Goal: Task Accomplishment & Management: Manage account settings

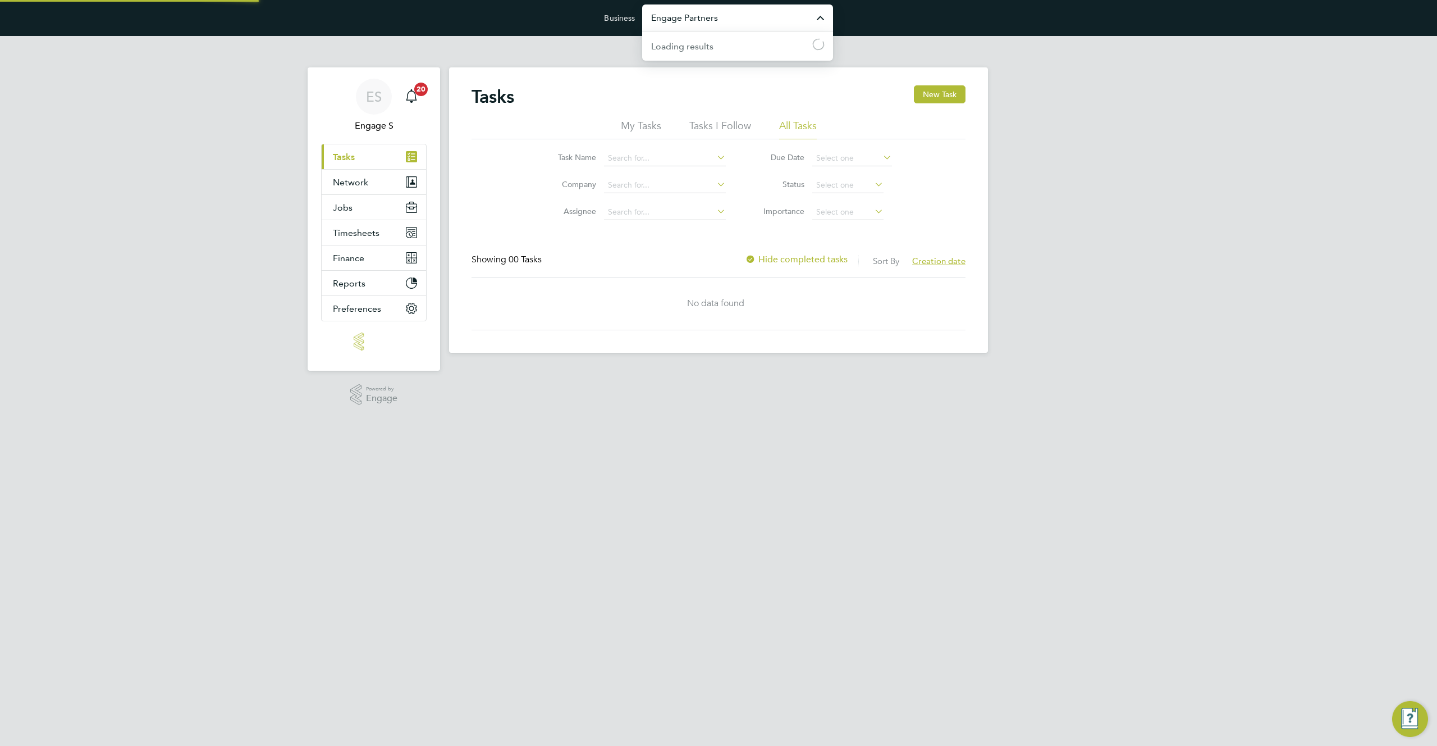
click at [702, 21] on input "Engage Partners" at bounding box center [737, 17] width 191 height 26
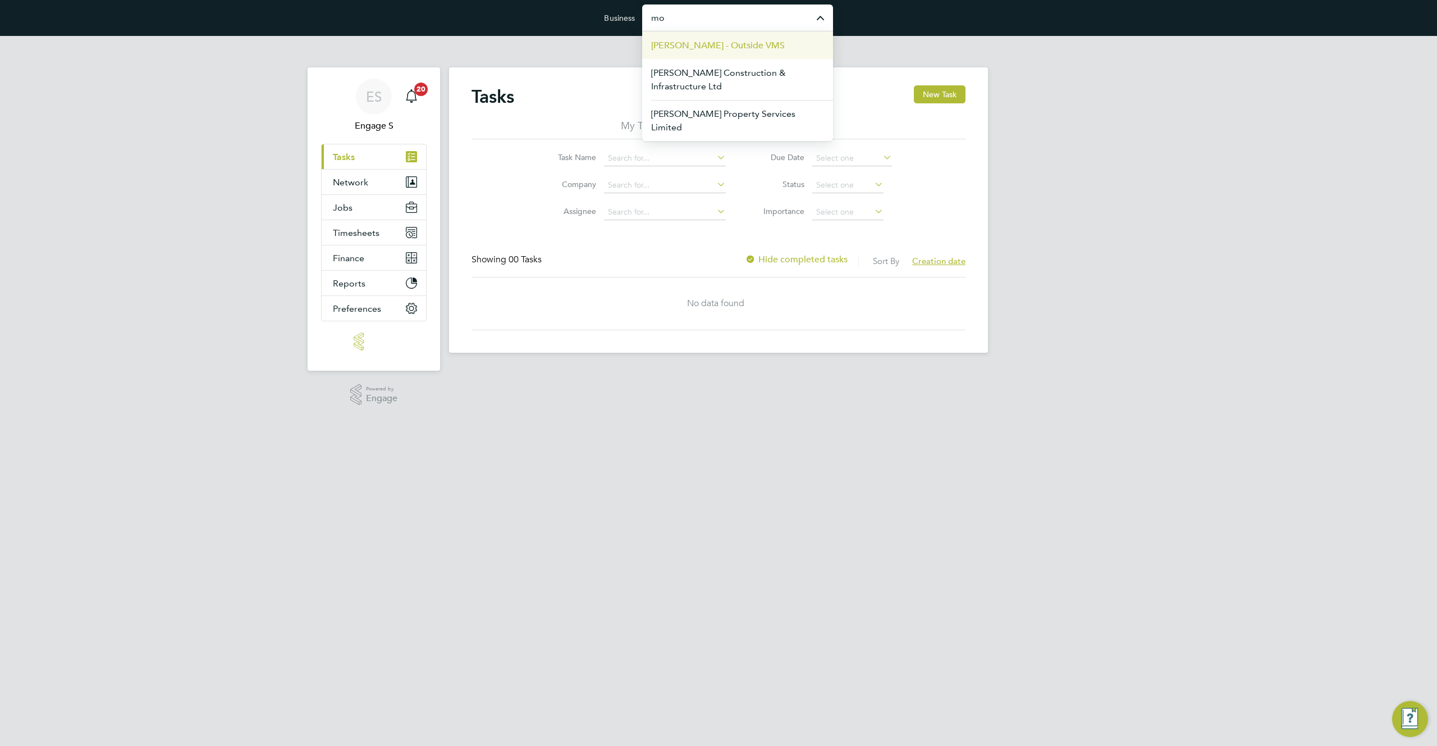
type input "m"
click at [738, 104] on li "Alba Media" at bounding box center [737, 100] width 191 height 28
type input "Alba Media"
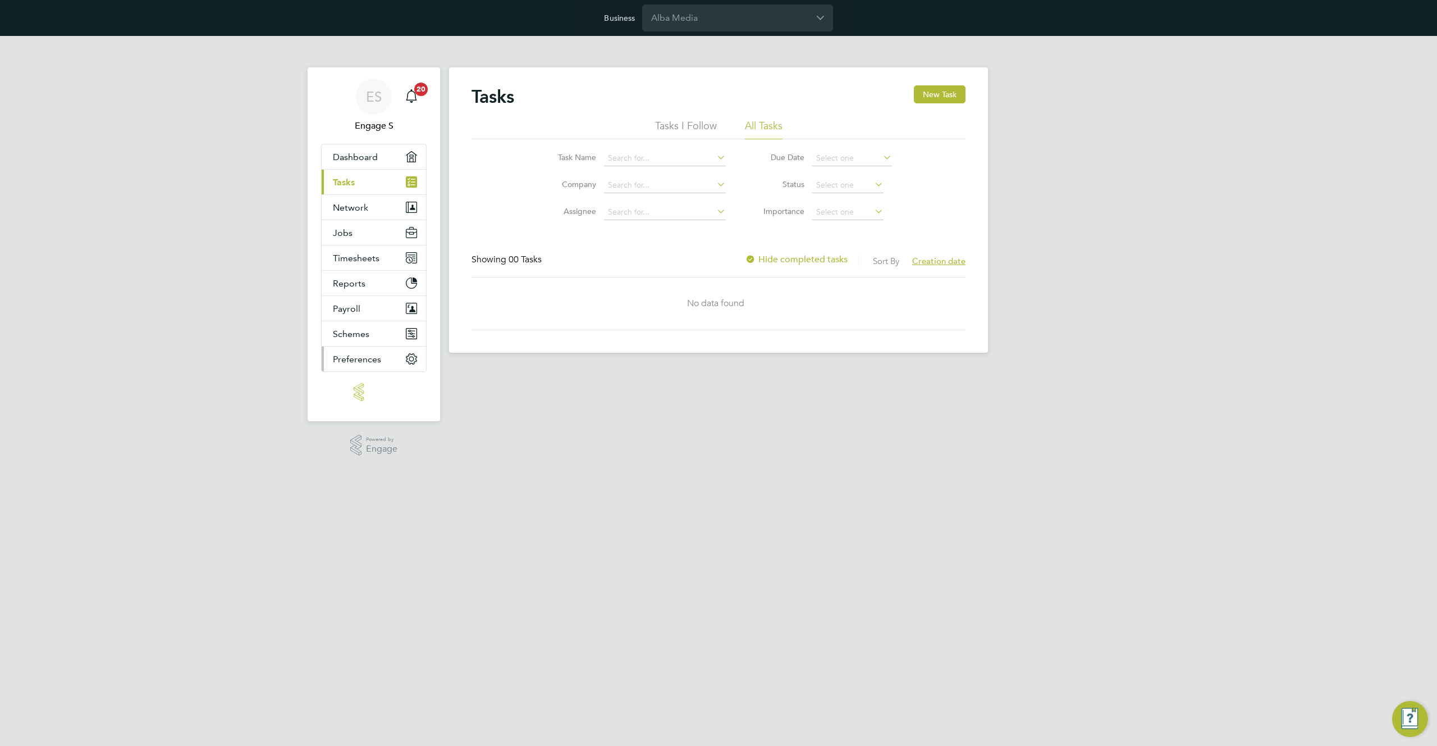
click at [380, 360] on button "Preferences" at bounding box center [374, 358] width 104 height 25
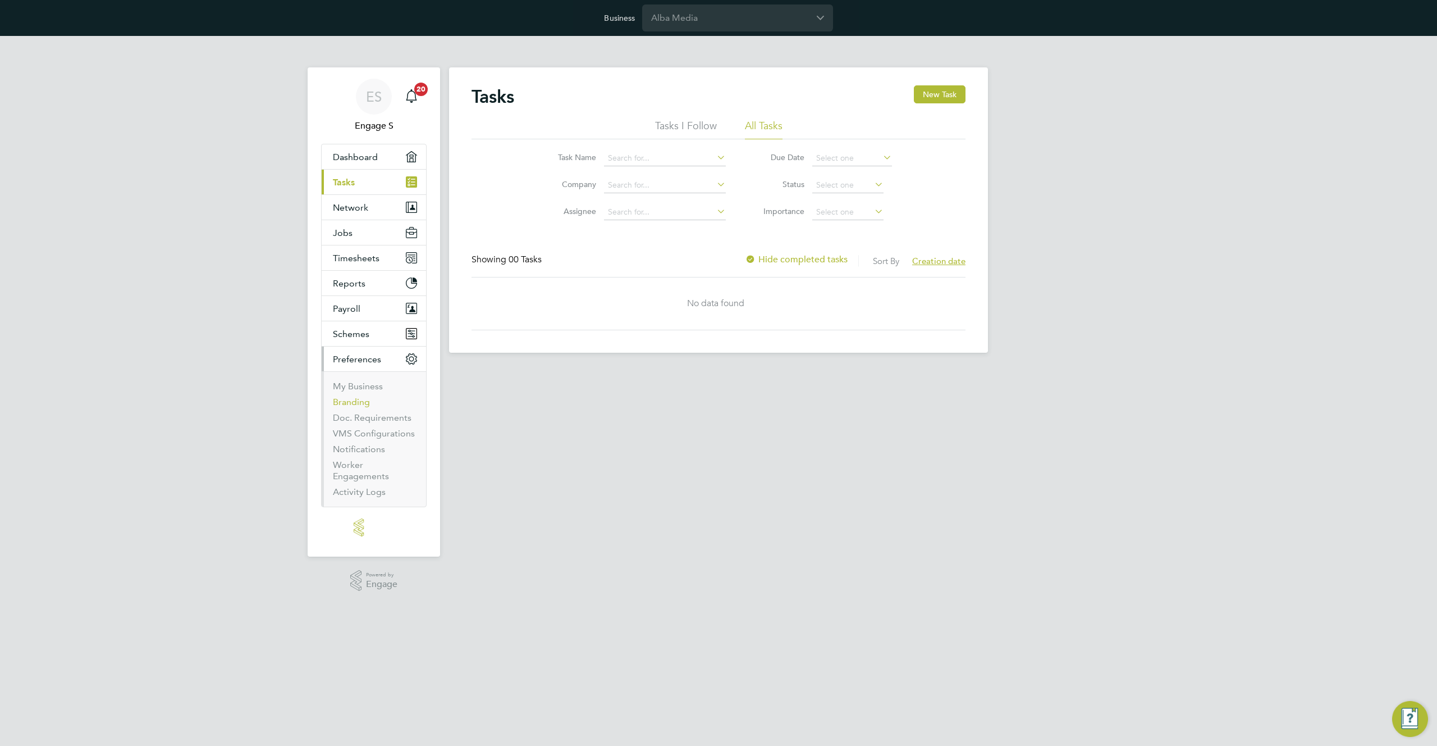
click at [351, 401] on link "Branding" at bounding box center [351, 401] width 37 height 11
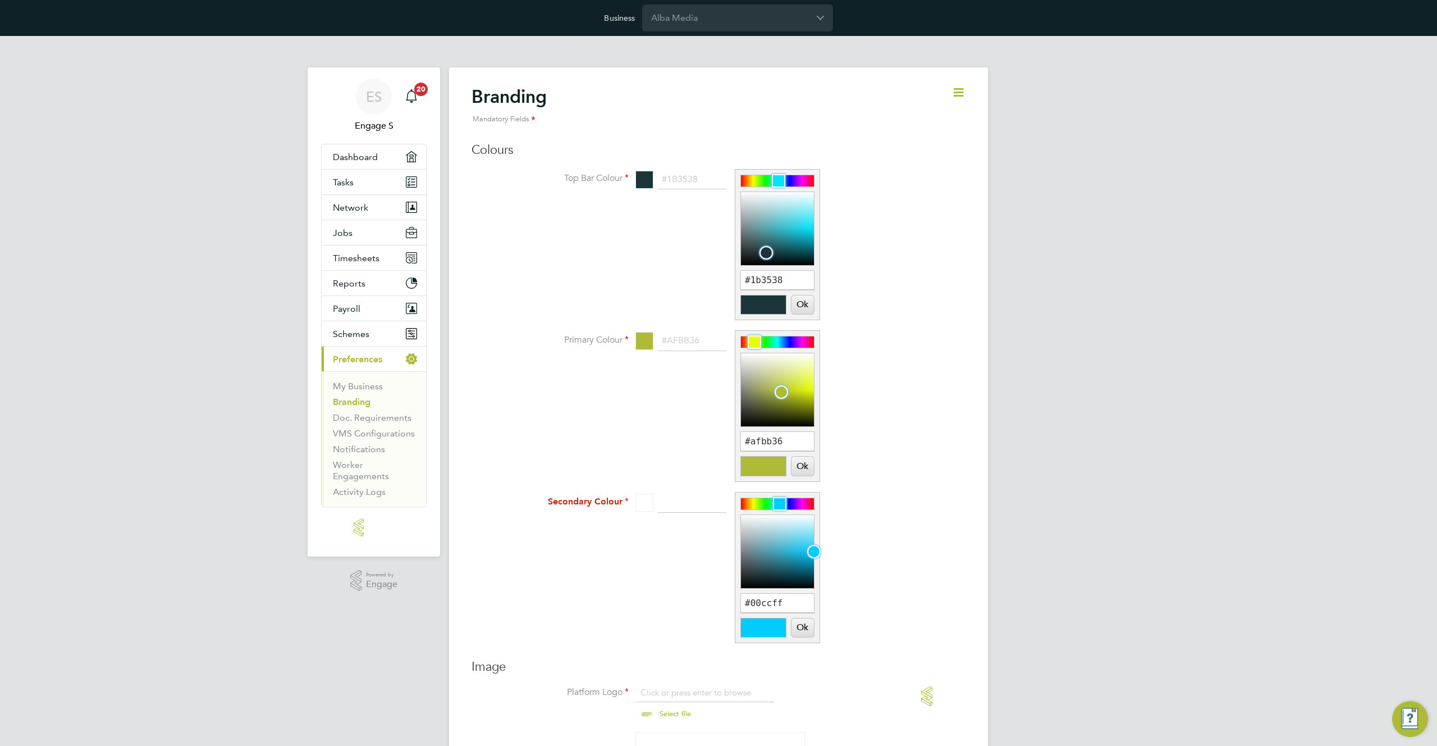
scroll to position [15, 139]
type input "#8ce8f2"
drag, startPoint x: 767, startPoint y: 250, endPoint x: 800, endPoint y: 210, distance: 51.5
click at [800, 210] on div at bounding box center [799, 209] width 13 height 13
click at [802, 303] on button "Ok" at bounding box center [803, 304] width 22 height 19
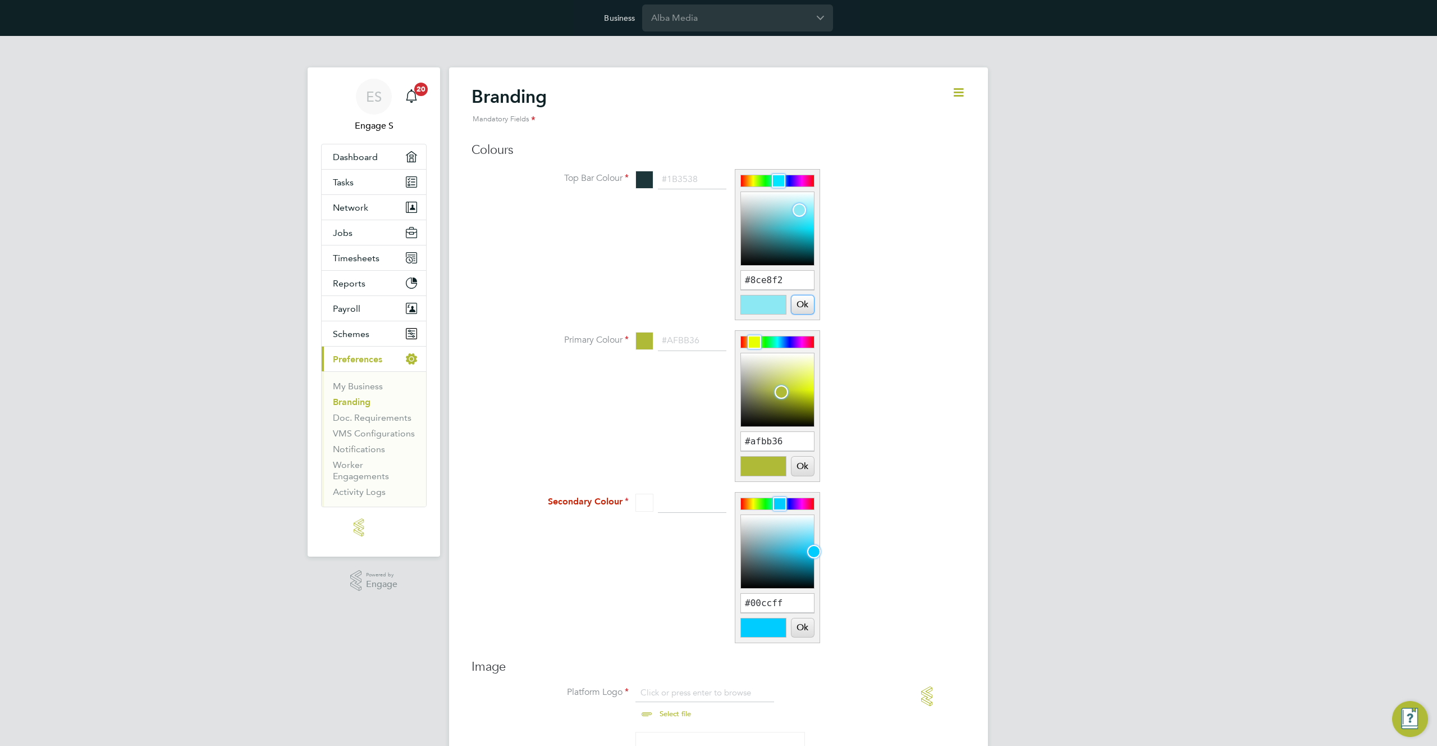
type input "#8ce8f2"
drag, startPoint x: 757, startPoint y: 341, endPoint x: 782, endPoint y: 340, distance: 25.3
click at [782, 340] on div at bounding box center [781, 341] width 13 height 13
click at [784, 343] on div at bounding box center [781, 341] width 13 height 13
type input "#3b98f8"
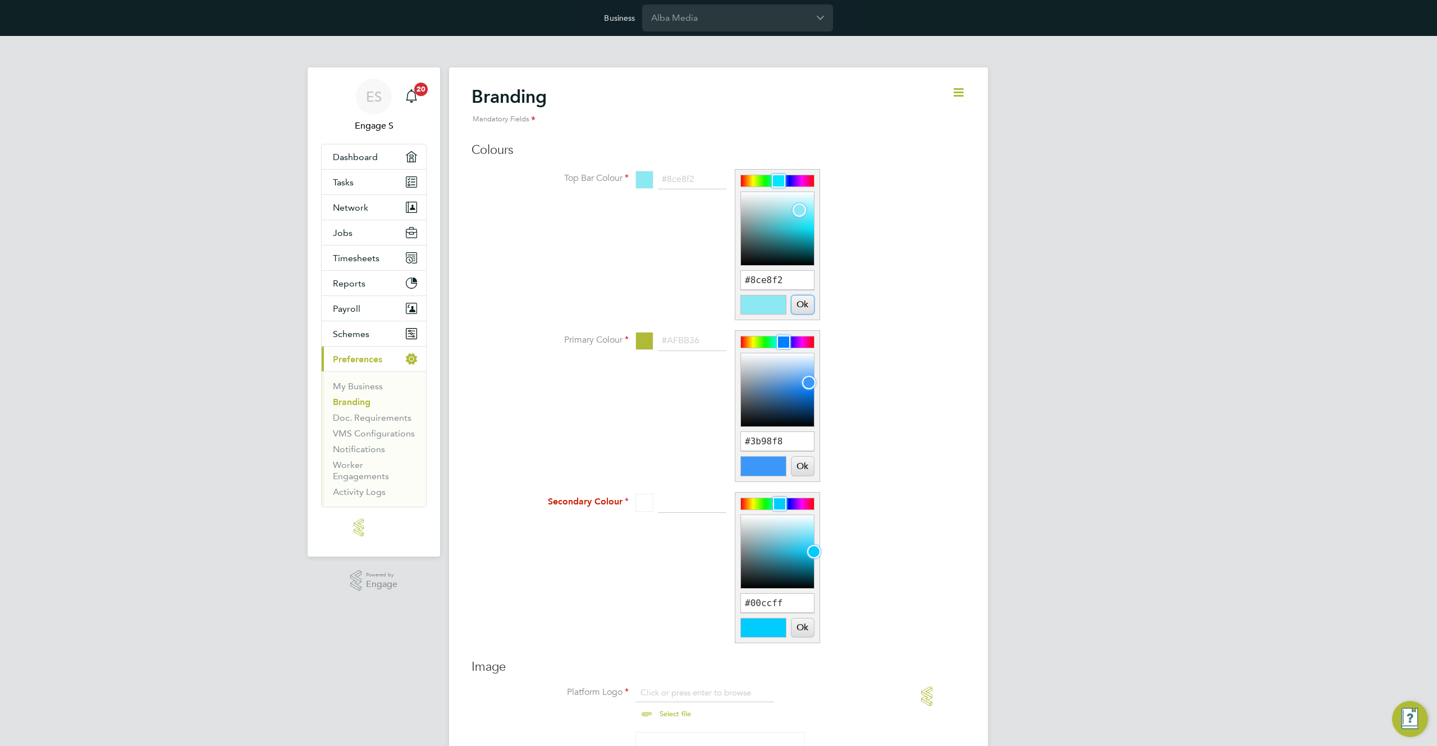
drag, startPoint x: 789, startPoint y: 392, endPoint x: 809, endPoint y: 382, distance: 22.1
click at [809, 382] on div at bounding box center [777, 389] width 73 height 73
type input "#1c2426"
drag, startPoint x: 813, startPoint y: 549, endPoint x: 755, endPoint y: 572, distance: 62.2
click at [752, 578] on div at bounding box center [753, 574] width 13 height 13
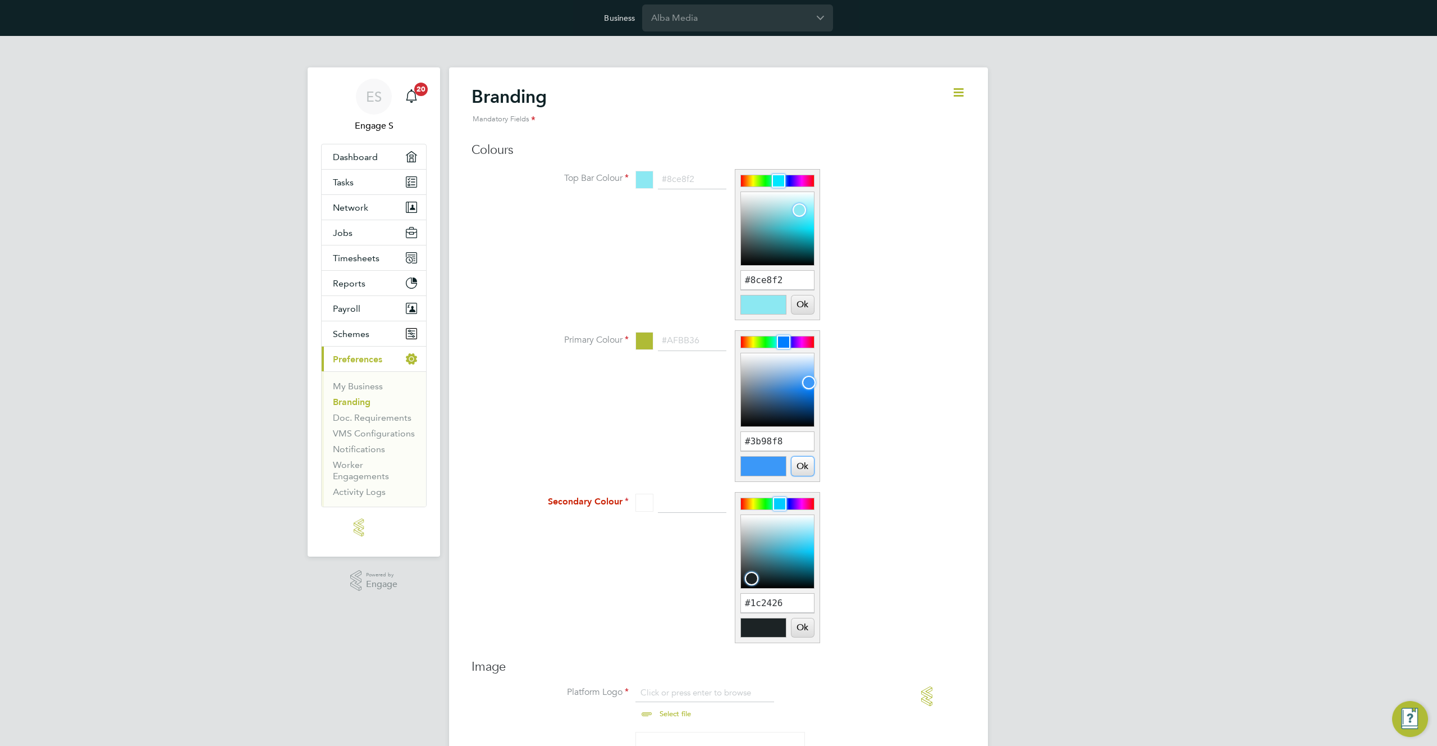
click at [797, 466] on button "Ok" at bounding box center [803, 465] width 22 height 19
type input "#3b98f8"
click at [803, 627] on button "Ok" at bounding box center [803, 627] width 22 height 19
type input "#1c2426"
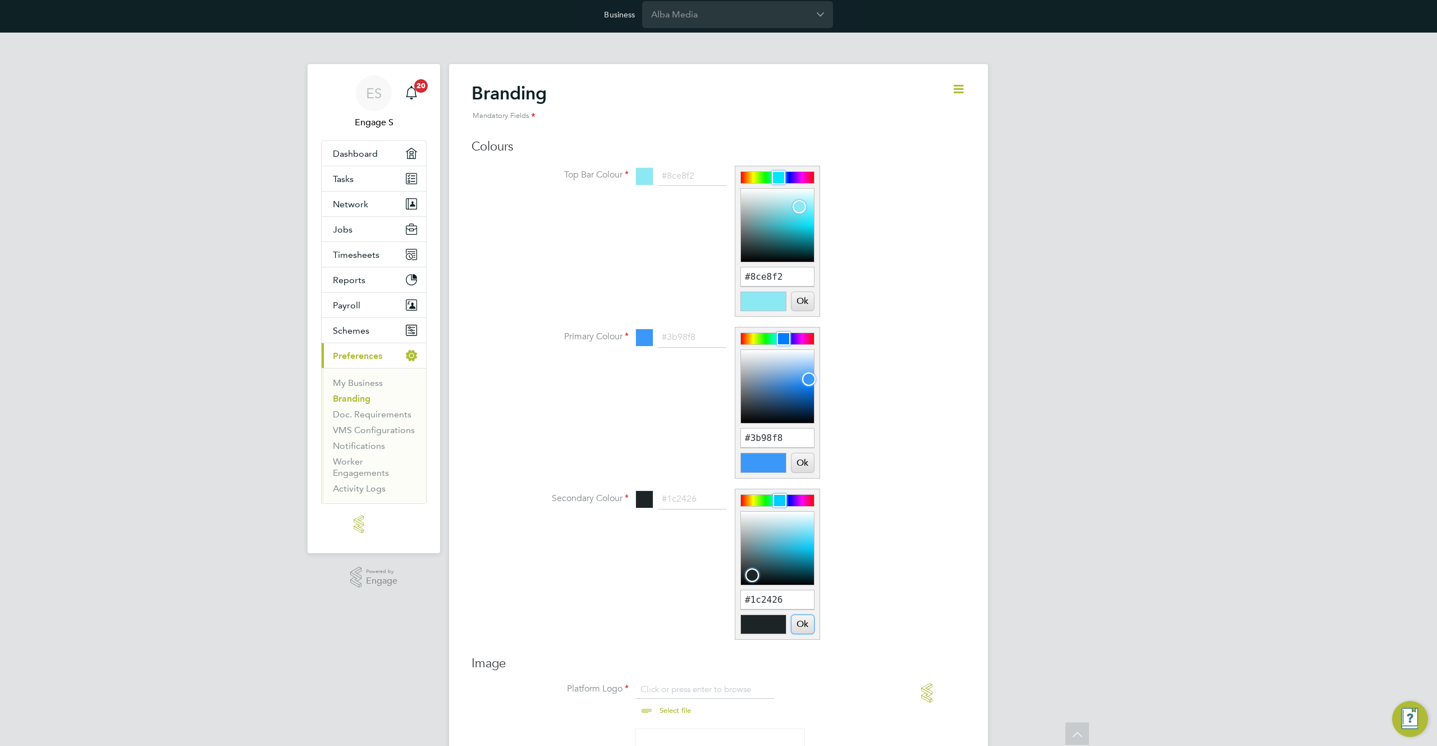
scroll to position [0, 0]
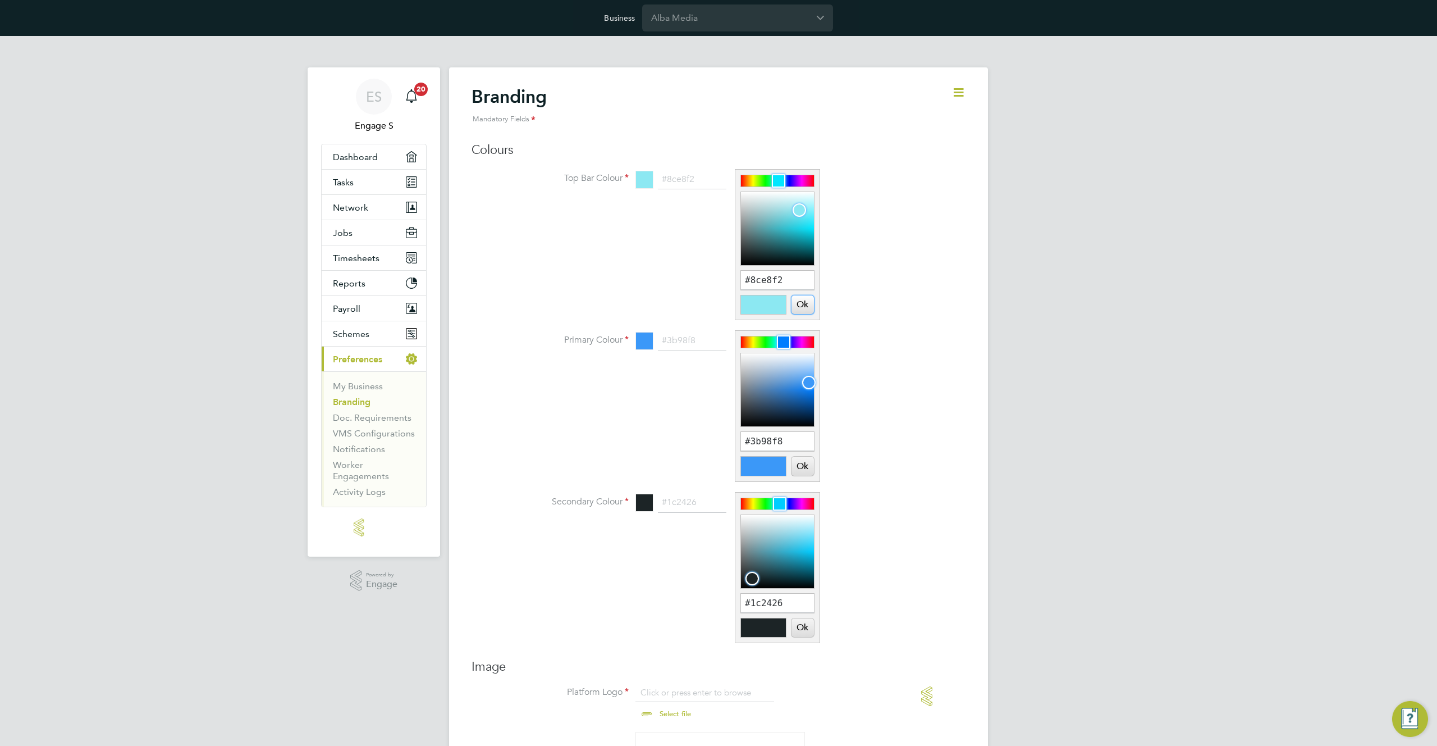
click at [804, 303] on button "Ok" at bounding box center [803, 304] width 22 height 19
type input "#79e7f3"
drag, startPoint x: 800, startPoint y: 208, endPoint x: 801, endPoint y: 218, distance: 10.7
click at [802, 213] on div at bounding box center [801, 212] width 13 height 13
click at [802, 304] on button "Ok" at bounding box center [803, 304] width 22 height 19
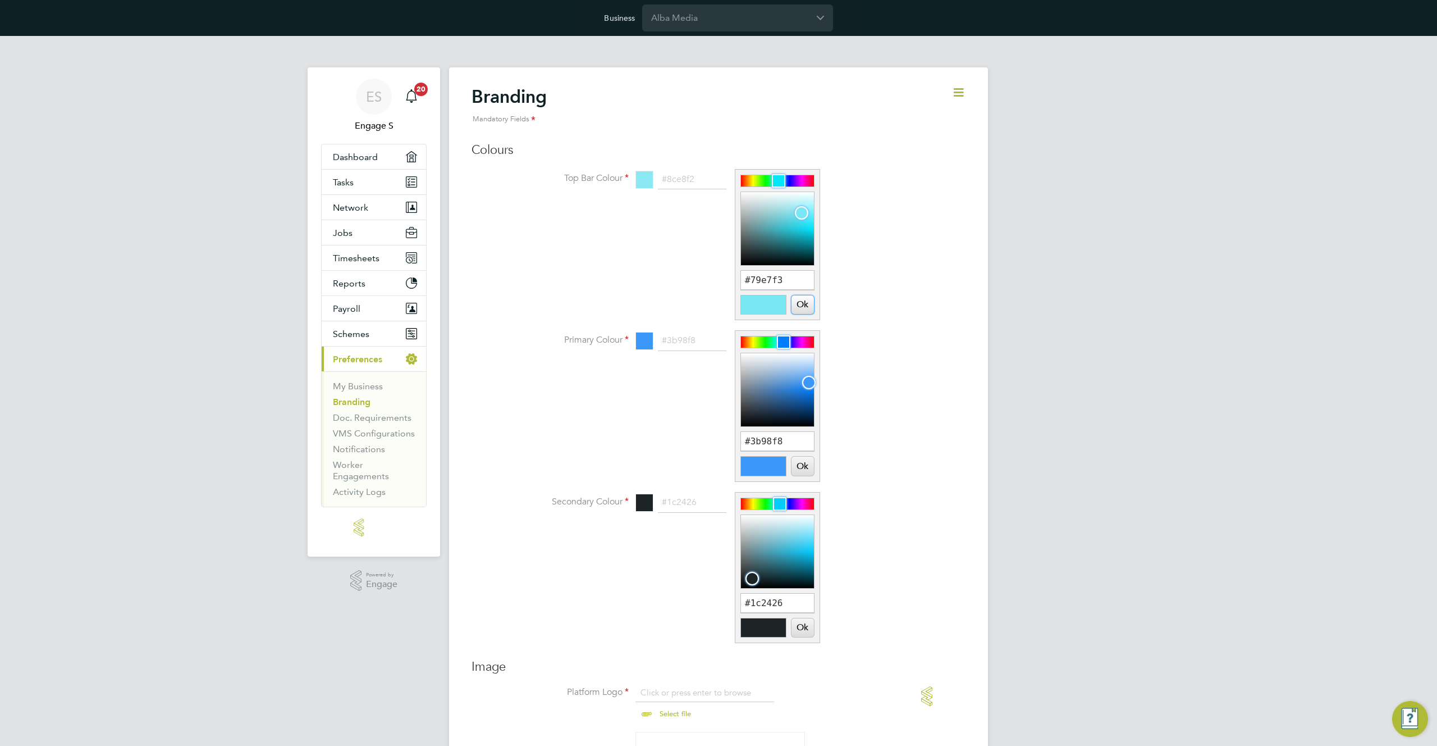
type input "#79e7f3"
click at [808, 304] on button "Ok" at bounding box center [803, 304] width 22 height 19
click at [1043, 291] on div "ES Engage S Notifications 20 Applications: Dashboard Tasks Network Team Members…" at bounding box center [718, 710] width 1437 height 1348
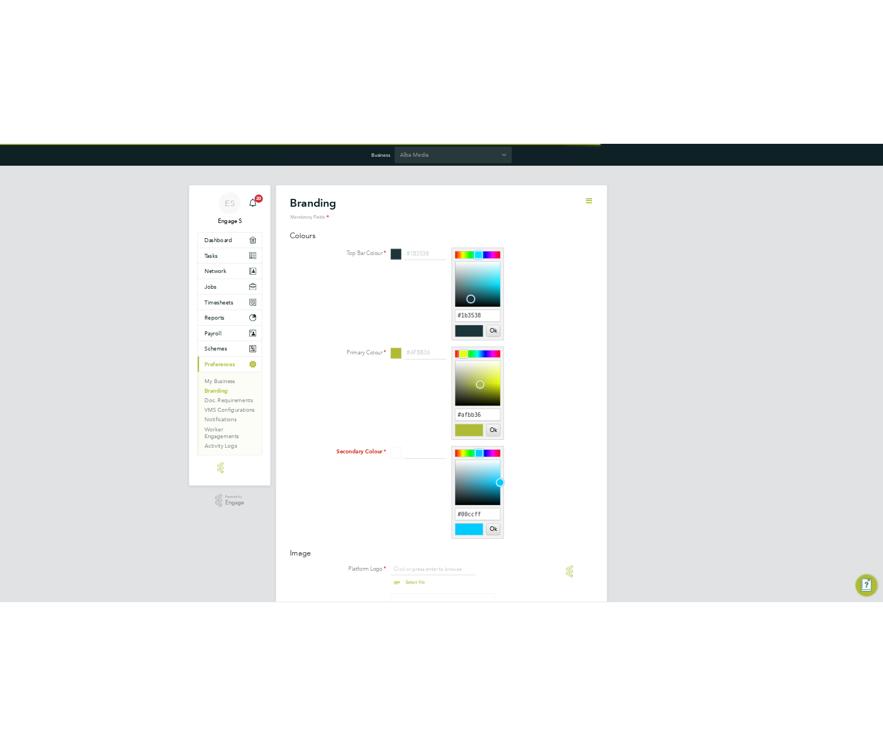
scroll to position [15, 139]
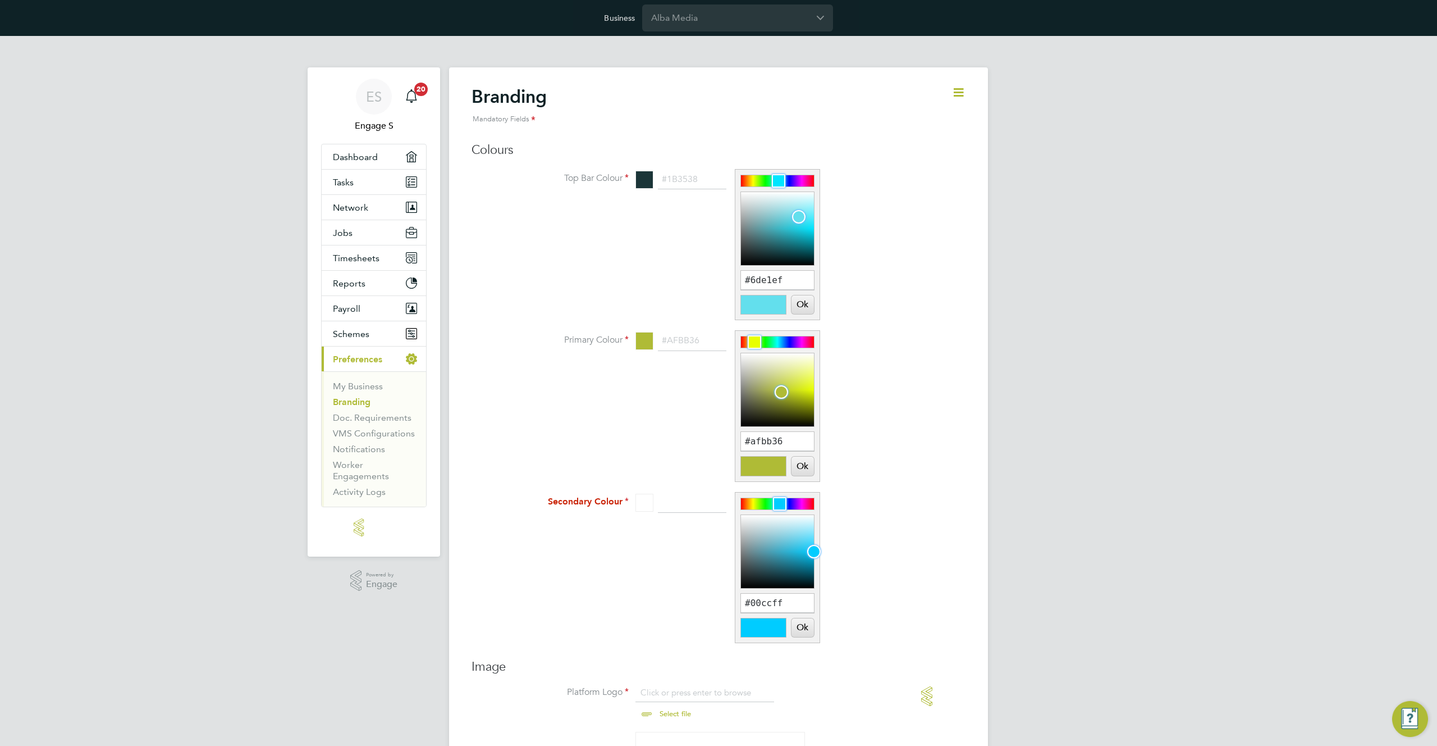
drag, startPoint x: 767, startPoint y: 252, endPoint x: 800, endPoint y: 215, distance: 48.9
click at [800, 215] on div at bounding box center [798, 216] width 13 height 13
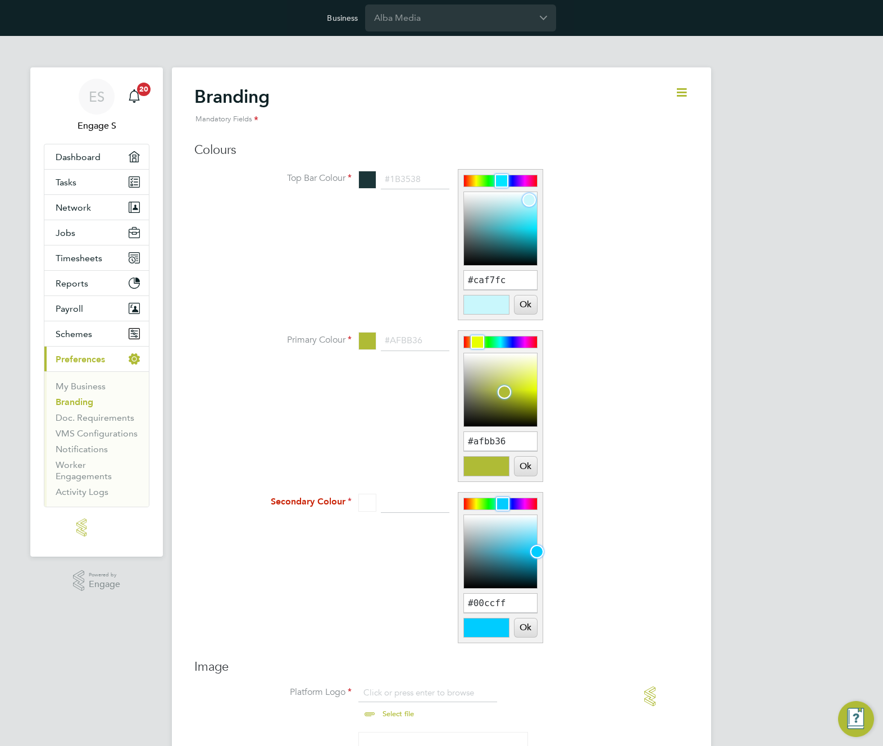
type input "#cdf7fc"
click at [528, 199] on div at bounding box center [528, 199] width 13 height 13
click at [529, 304] on button "Ok" at bounding box center [525, 304] width 22 height 19
type input "#cdf7fc"
click at [510, 396] on div at bounding box center [509, 396] width 13 height 13
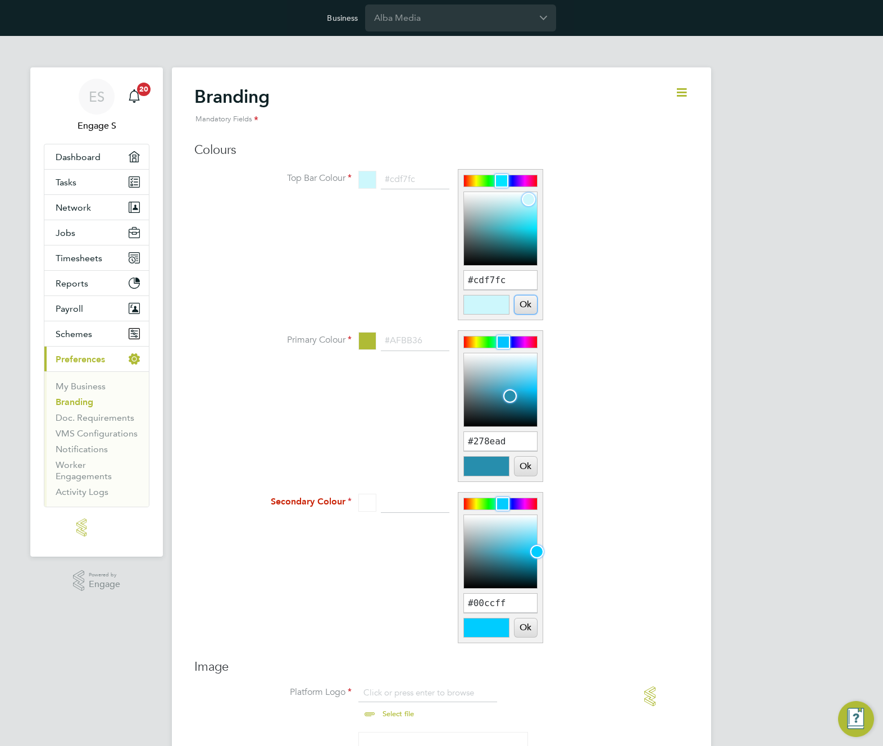
drag, startPoint x: 477, startPoint y: 344, endPoint x: 503, endPoint y: 346, distance: 26.5
click at [503, 346] on div at bounding box center [502, 341] width 13 height 13
type input "#93dff6"
drag, startPoint x: 515, startPoint y: 397, endPoint x: 525, endPoint y: 370, distance: 28.6
click at [525, 370] on div at bounding box center [524, 369] width 13 height 13
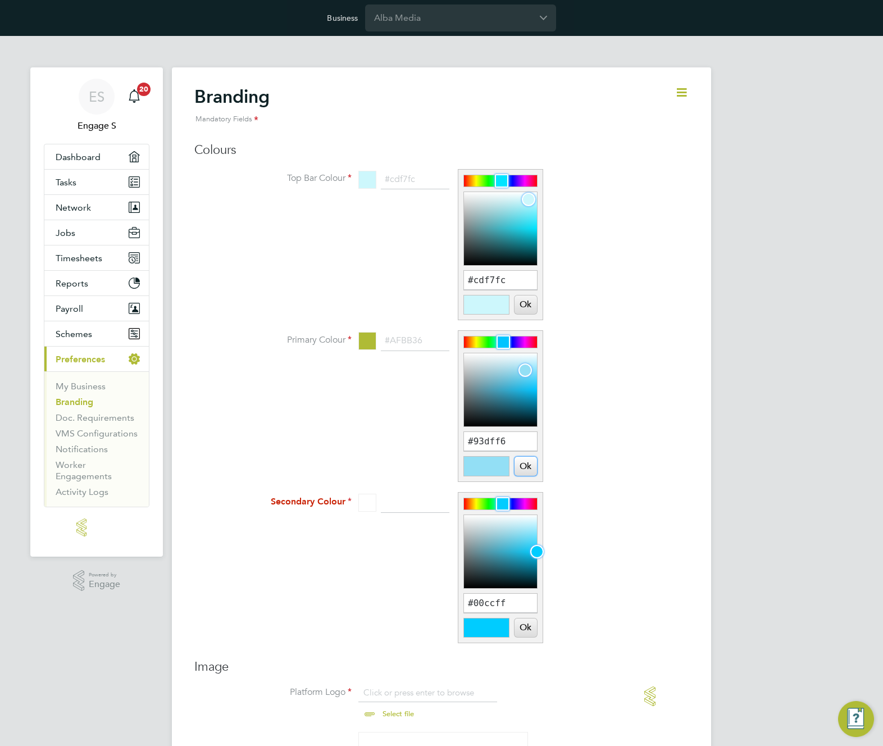
click at [525, 467] on button "Ok" at bounding box center [525, 465] width 22 height 19
type input "#93dff6"
type input "#080d0e"
drag, startPoint x: 483, startPoint y: 569, endPoint x: 482, endPoint y: 585, distance: 15.8
click at [482, 585] on div at bounding box center [479, 580] width 13 height 13
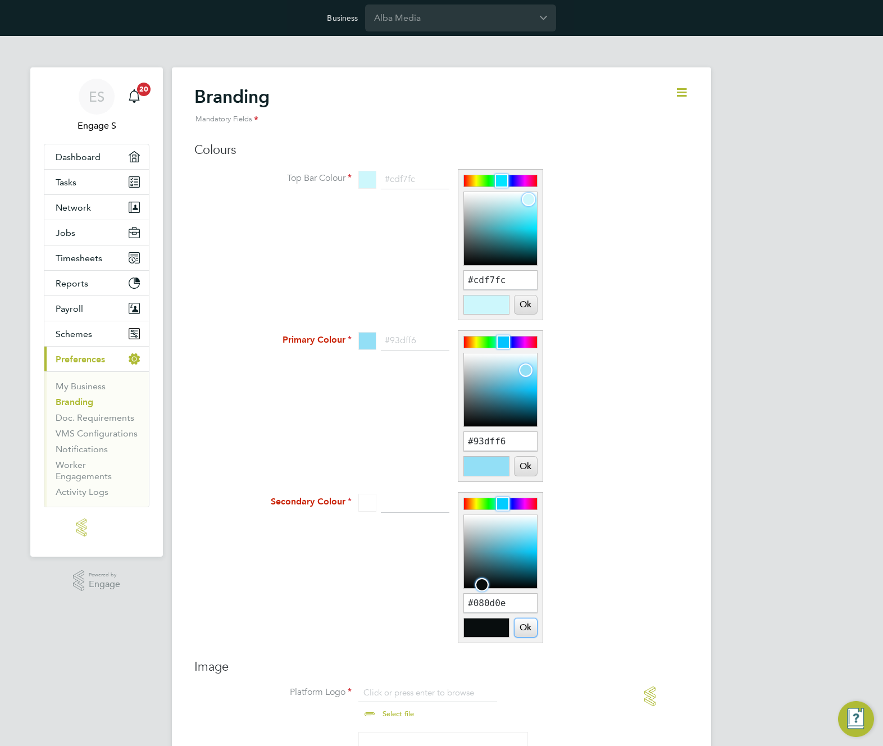
click at [528, 627] on button "Ok" at bounding box center [525, 627] width 22 height 19
type input "#080d0e"
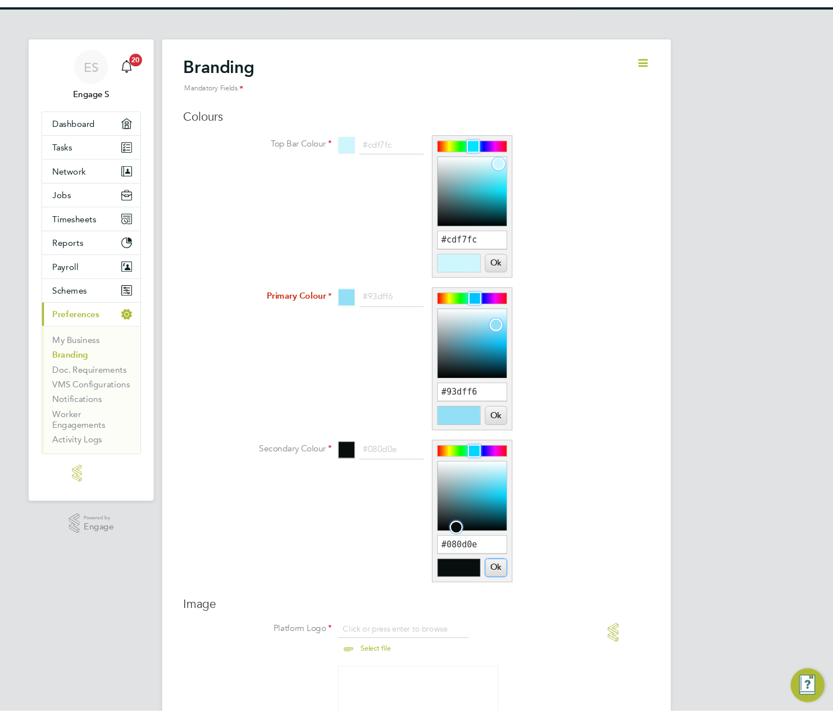
scroll to position [34, 0]
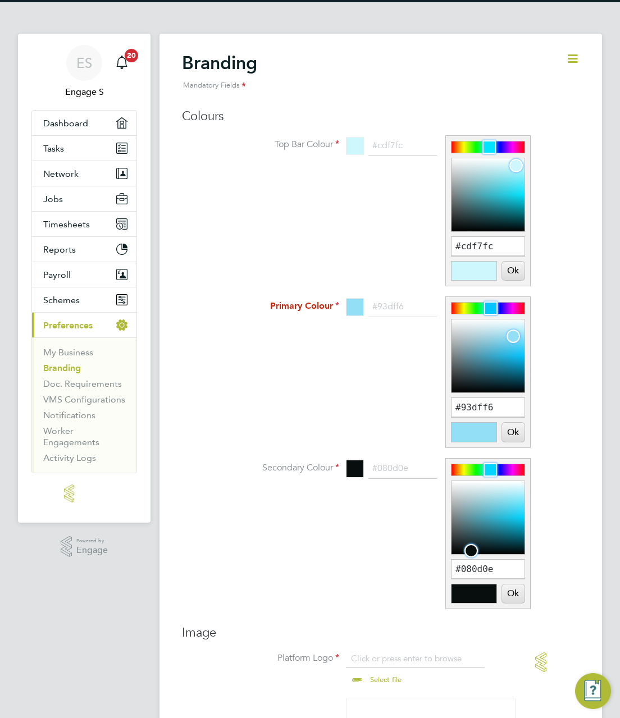
click at [170, 384] on div "Branding Mandatory Fields Colours Top Bar Colour #cdf7fc #cdf7fc Ok Cancel Prim…" at bounding box center [380, 726] width 442 height 1385
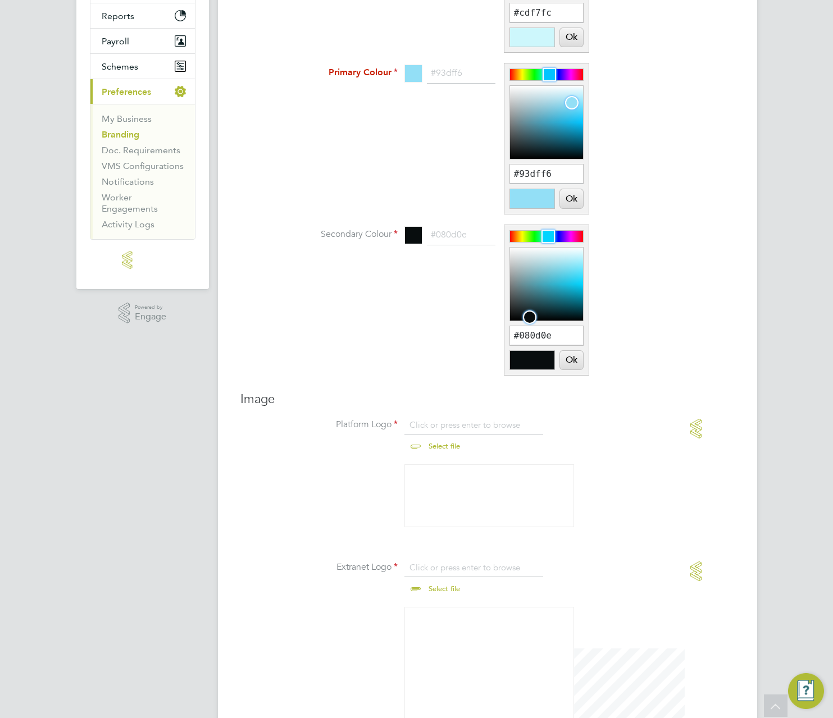
scroll to position [278, 0]
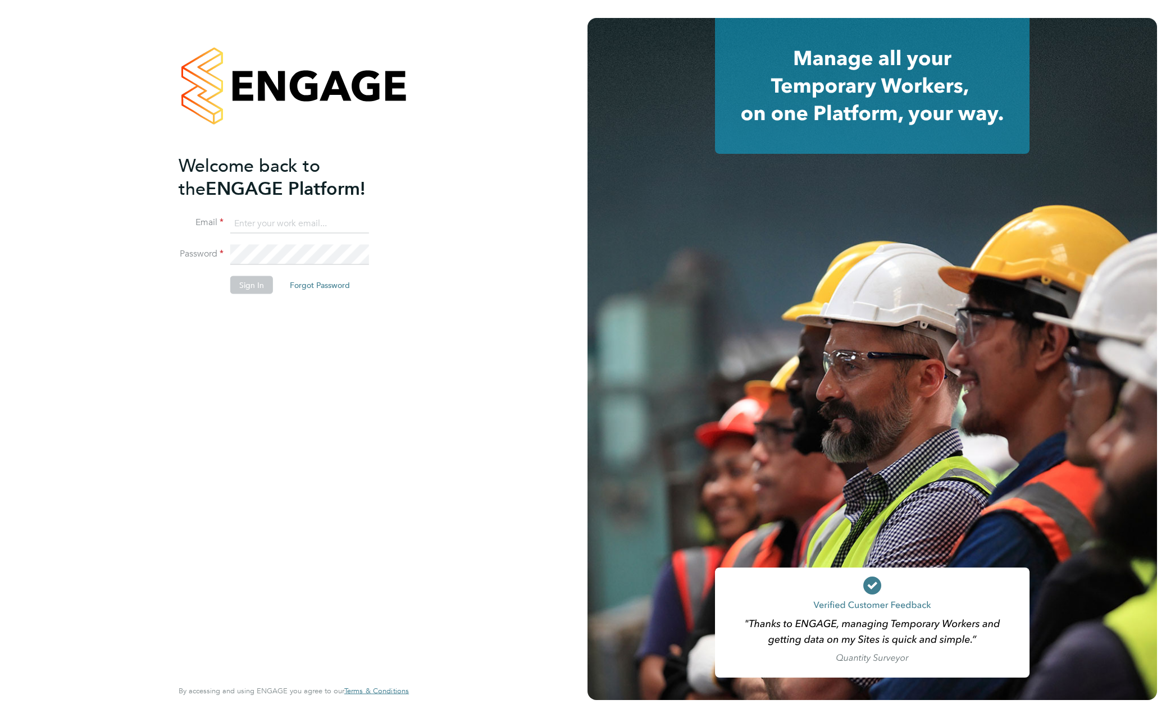
type input "support@engagelabs.io"
click at [245, 288] on button "Sign In" at bounding box center [251, 285] width 43 height 18
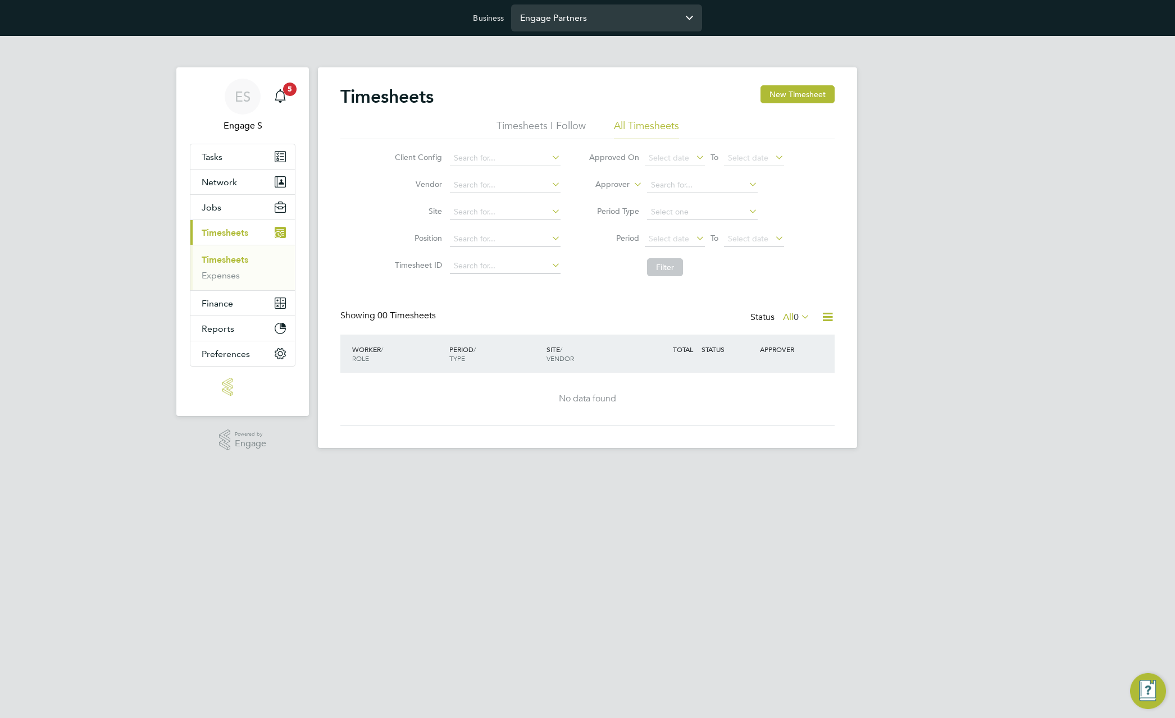
click at [608, 19] on input "Engage Partners" at bounding box center [606, 17] width 191 height 26
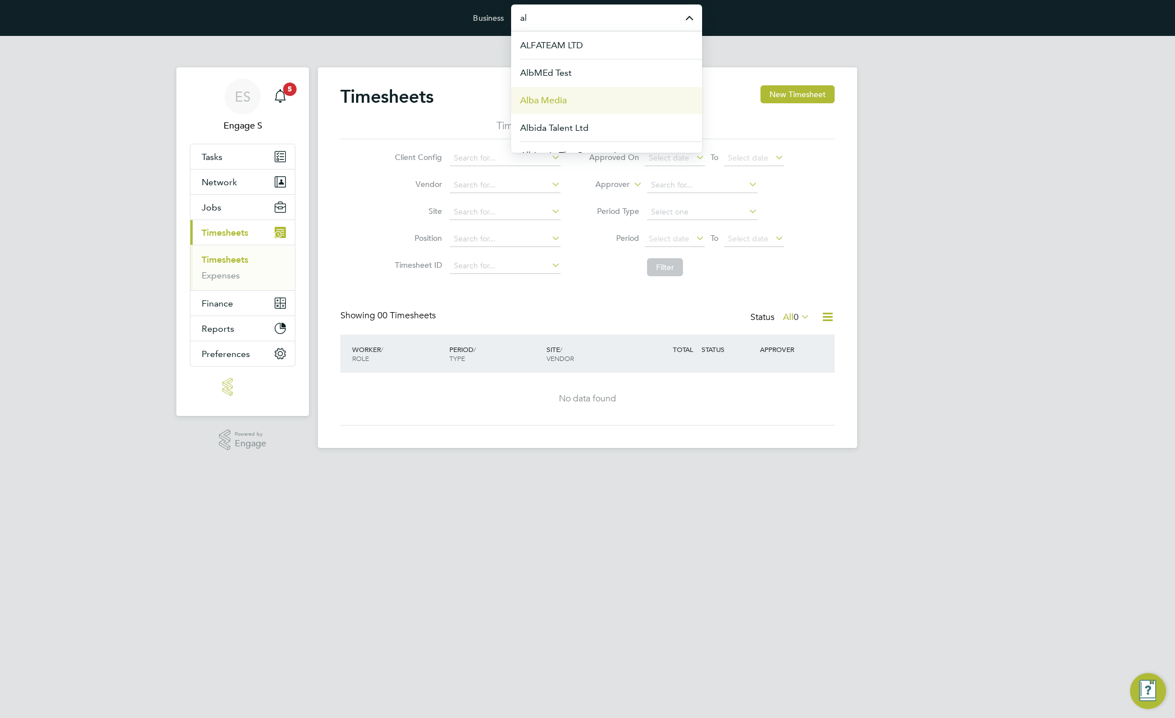
click at [598, 98] on li "Alba Media" at bounding box center [606, 100] width 191 height 28
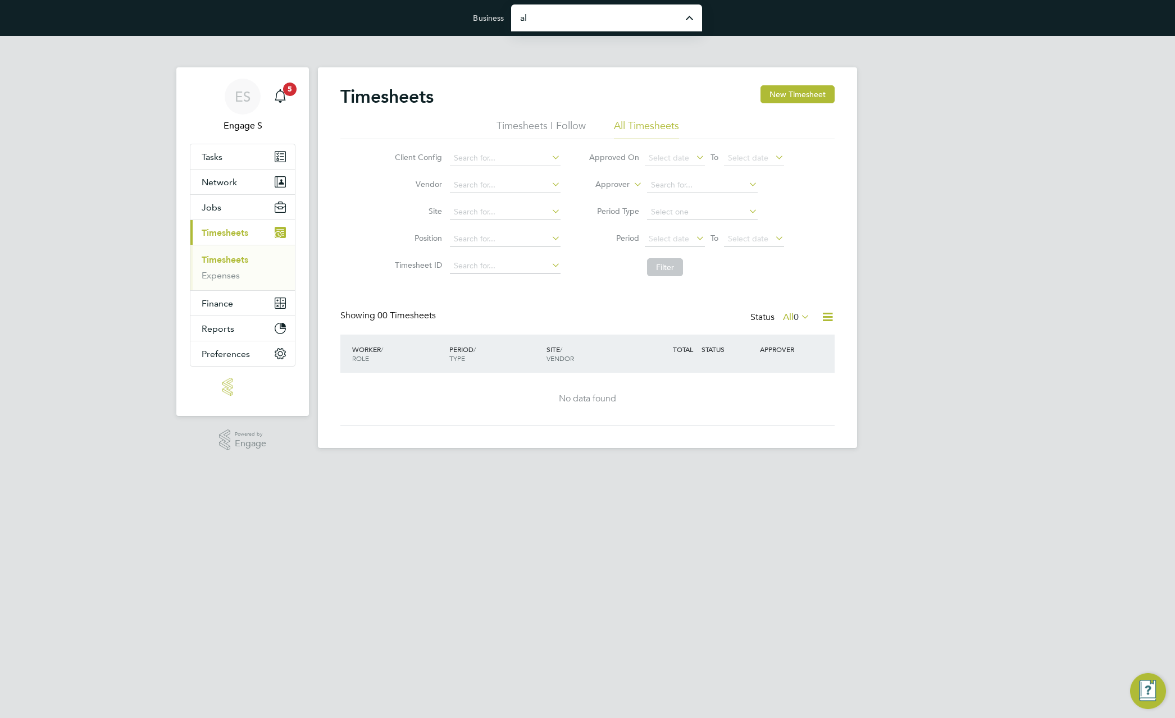
type input "Alba Media"
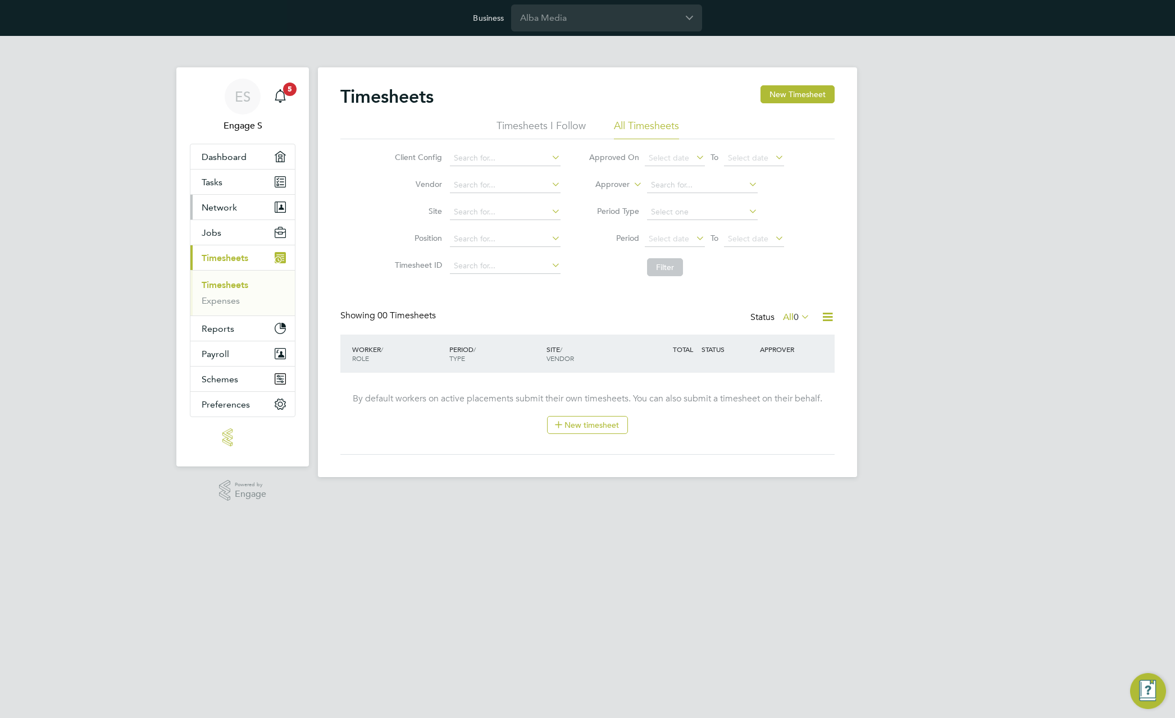
click at [237, 207] on button "Network" at bounding box center [242, 207] width 104 height 25
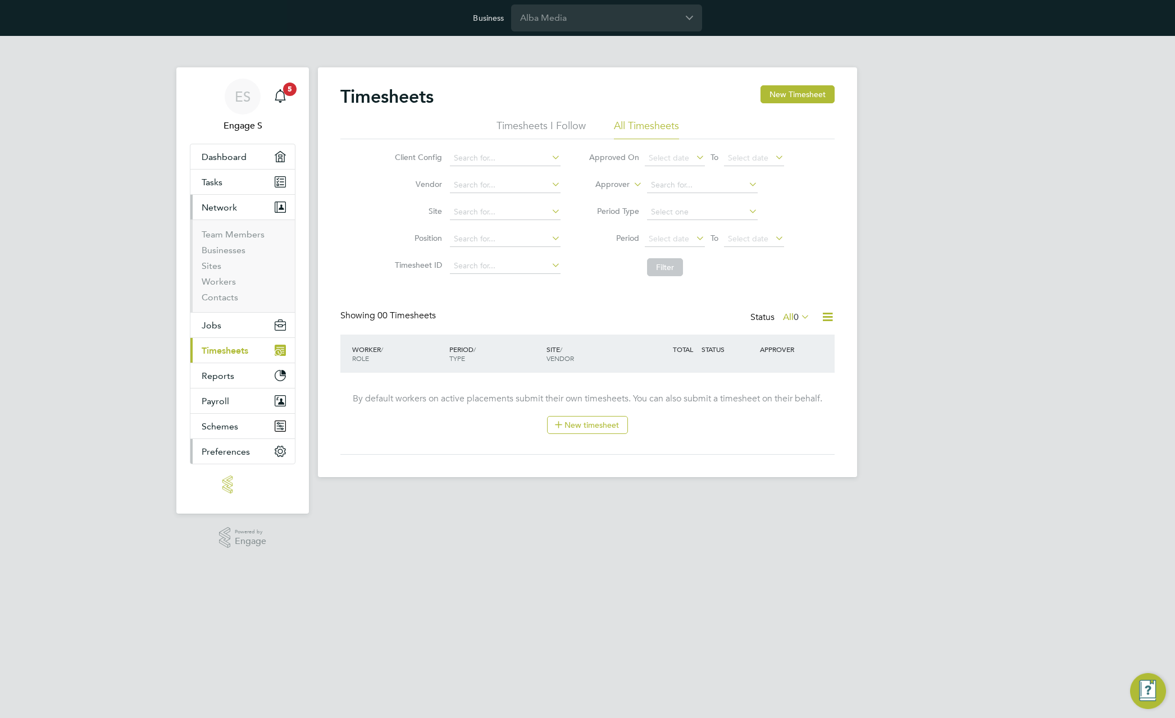
click at [244, 449] on span "Preferences" at bounding box center [226, 451] width 48 height 11
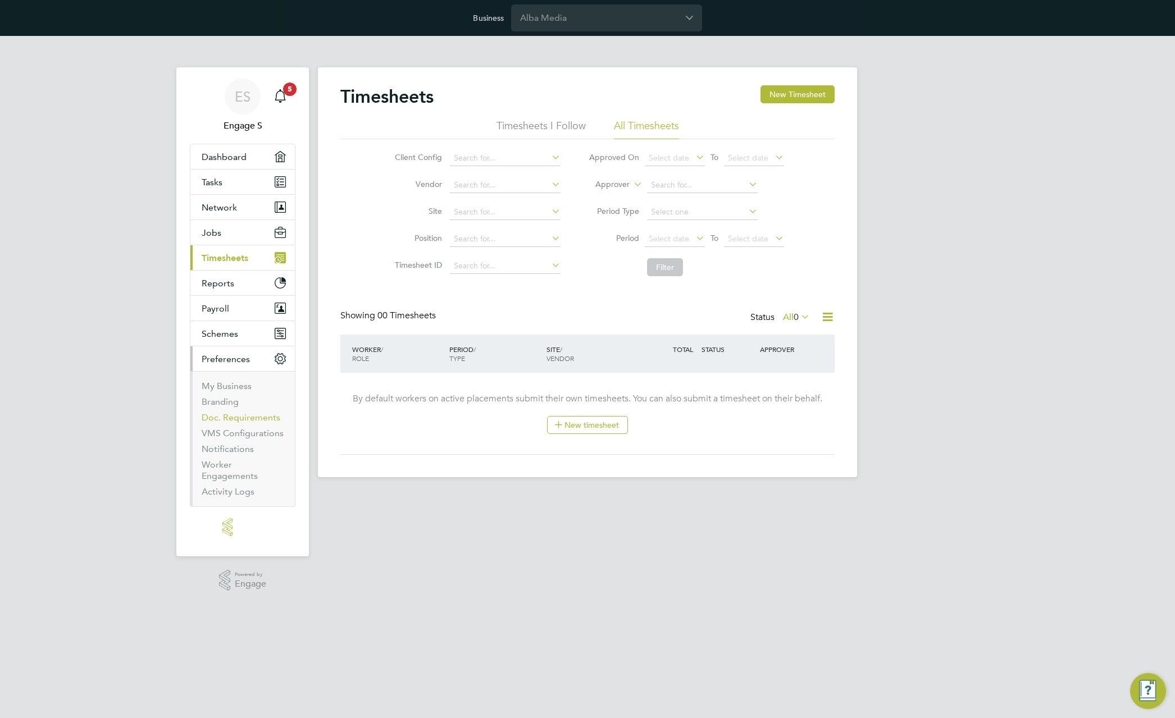
click at [225, 418] on link "Doc. Requirements" at bounding box center [241, 417] width 79 height 11
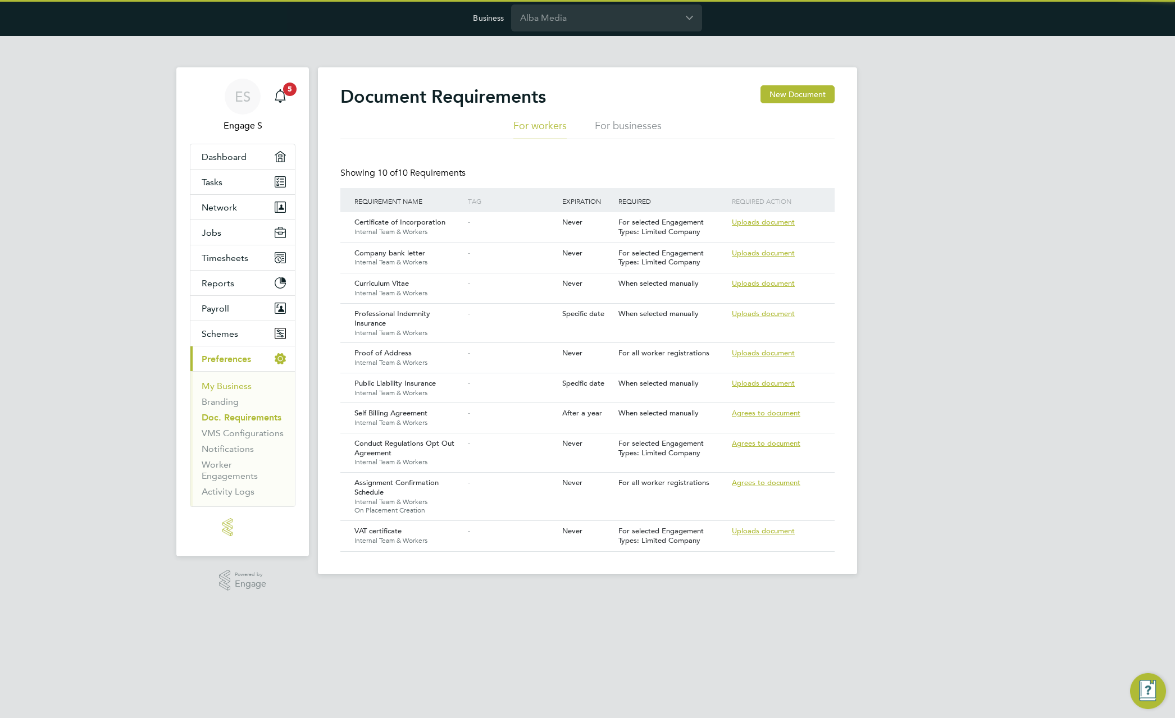
click at [225, 386] on link "My Business" at bounding box center [227, 386] width 50 height 11
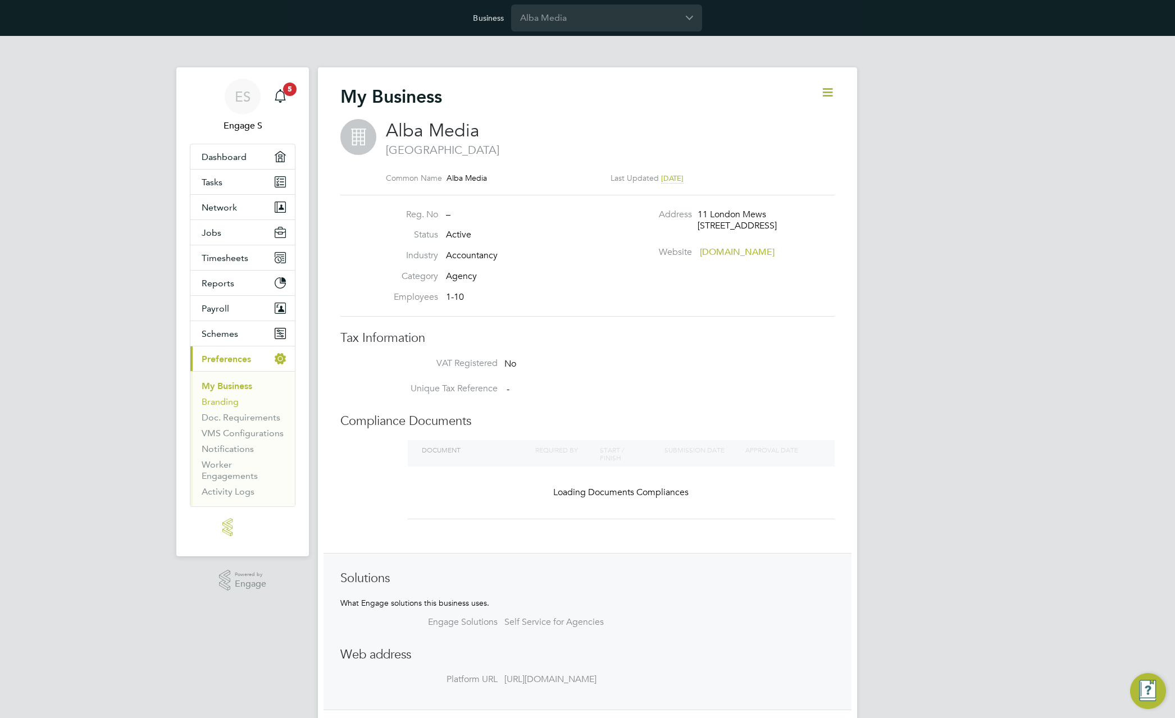
click at [221, 401] on link "Branding" at bounding box center [220, 401] width 37 height 11
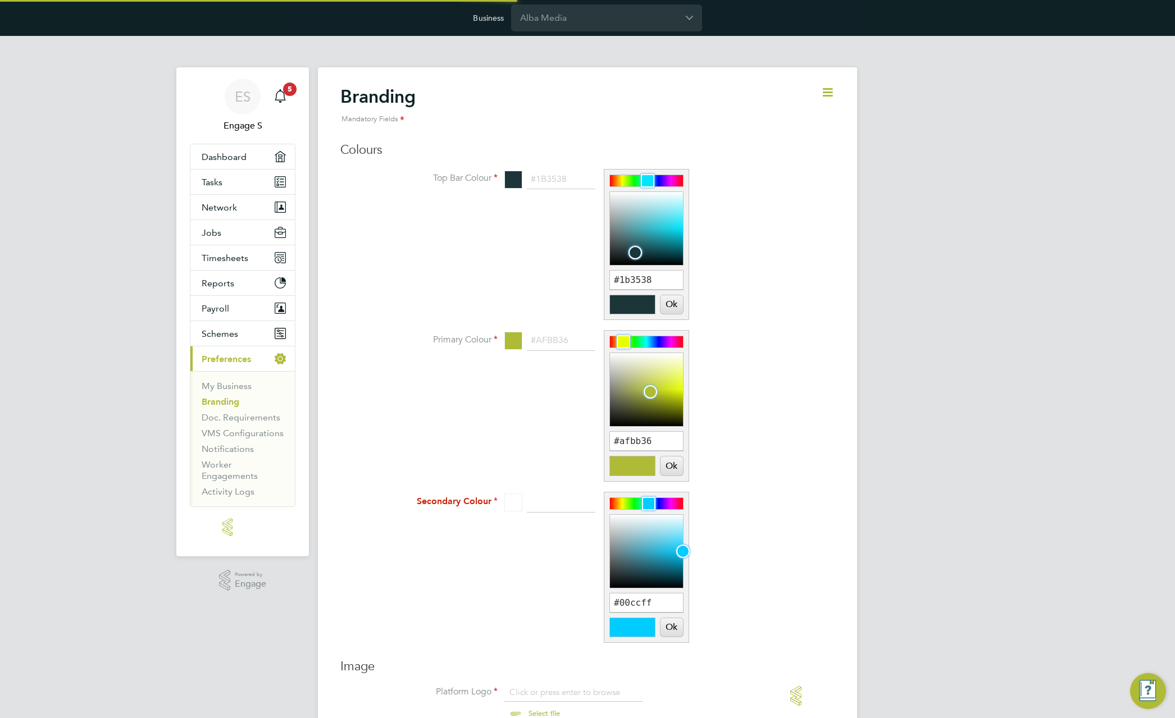
scroll to position [15, 139]
type input "#3ad1e2"
drag, startPoint x: 642, startPoint y: 246, endPoint x: 664, endPoint y: 224, distance: 31.8
click at [664, 224] on div at bounding box center [646, 228] width 73 height 73
drag, startPoint x: 678, startPoint y: 304, endPoint x: 675, endPoint y: 309, distance: 5.8
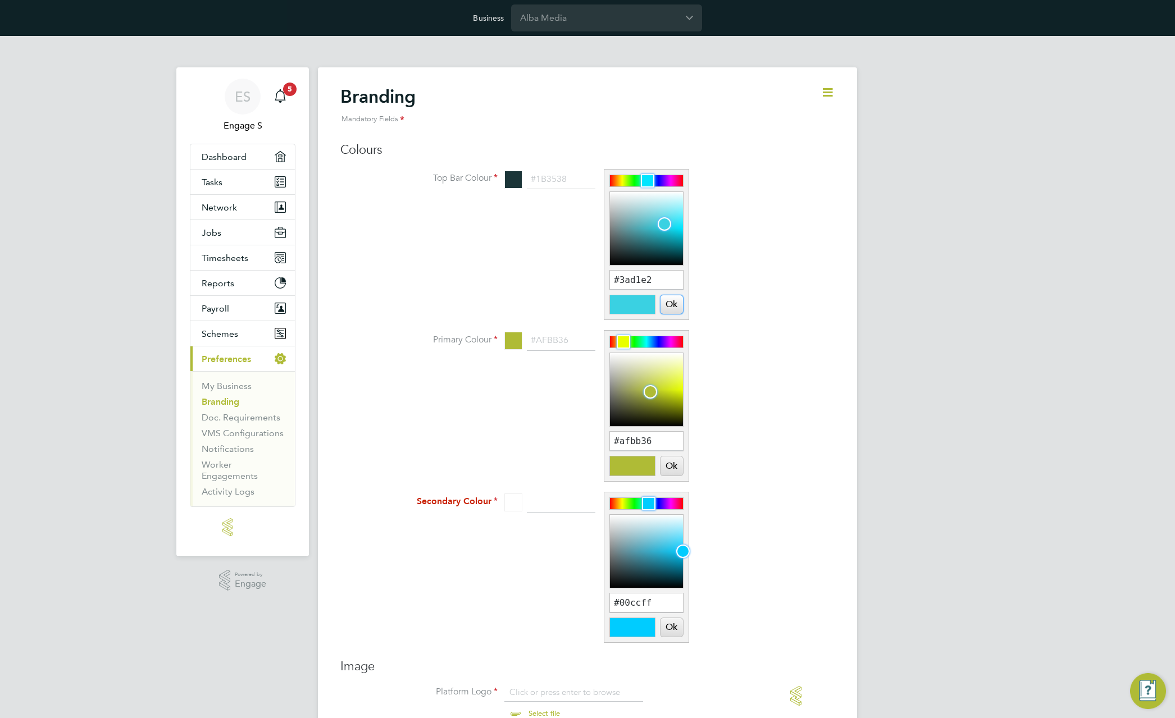
click at [677, 304] on button "Ok" at bounding box center [671, 304] width 22 height 19
type input "#3ad1e2"
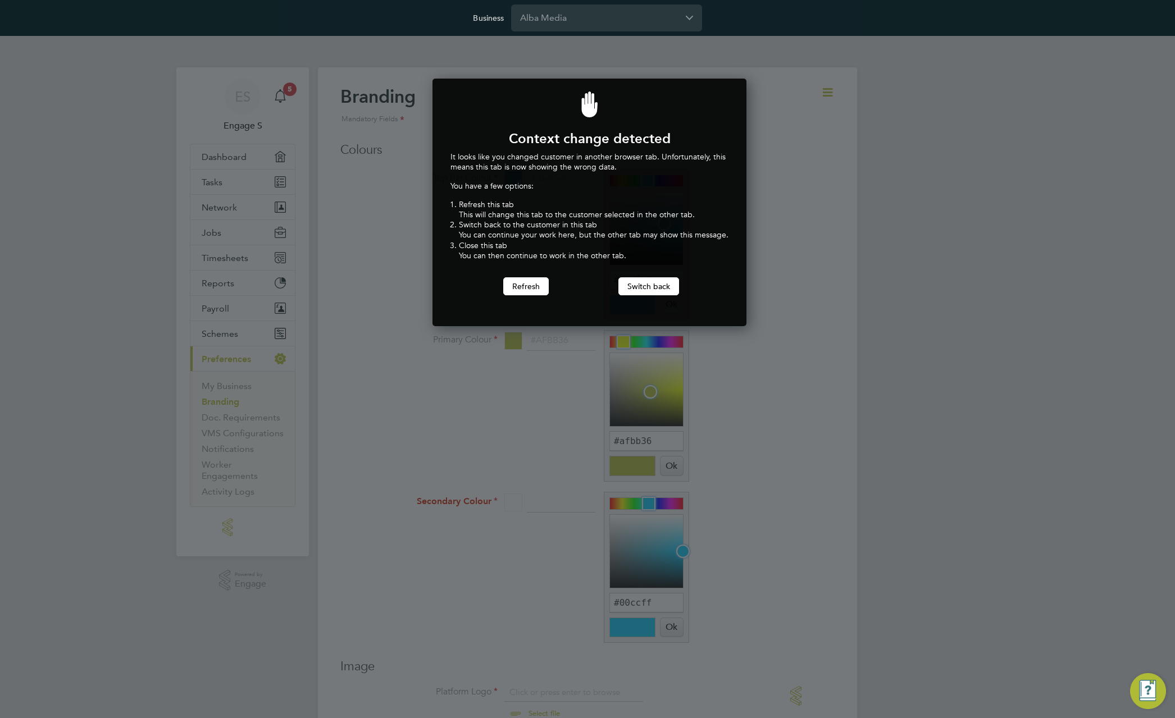
scroll to position [248, 310]
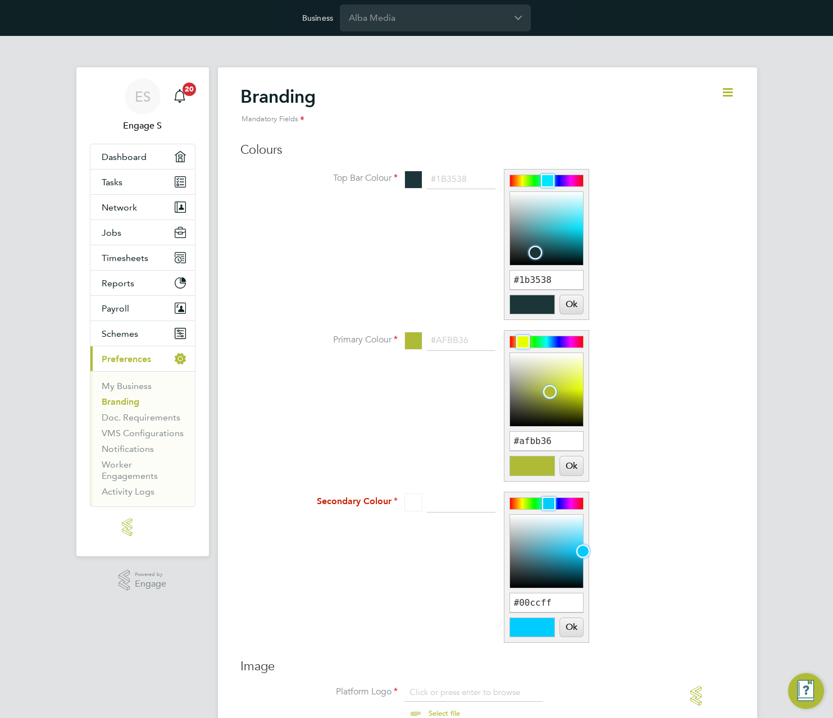
scroll to position [15, 139]
type input "#d0f9fe"
drag, startPoint x: 565, startPoint y: 221, endPoint x: 578, endPoint y: 199, distance: 25.4
click at [578, 199] on div at bounding box center [578, 198] width 13 height 13
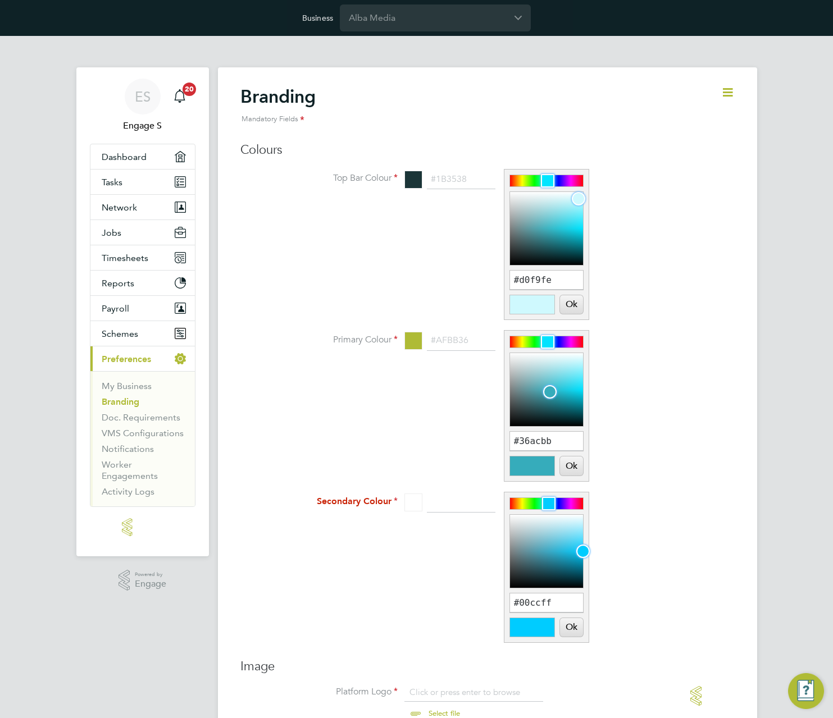
drag, startPoint x: 528, startPoint y: 343, endPoint x: 547, endPoint y: 340, distance: 19.9
click at [547, 340] on div at bounding box center [547, 341] width 13 height 13
drag, startPoint x: 550, startPoint y: 392, endPoint x: 574, endPoint y: 359, distance: 40.7
click at [574, 359] on div at bounding box center [573, 358] width 13 height 13
type input "#7fe9f6"
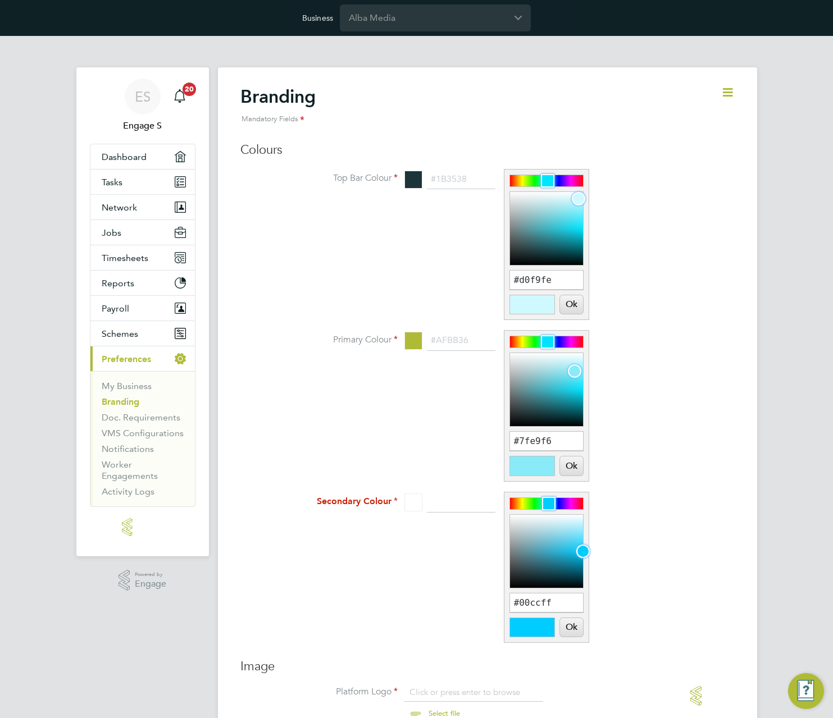
drag, startPoint x: 577, startPoint y: 364, endPoint x: 573, endPoint y: 373, distance: 9.3
click at [573, 373] on div at bounding box center [574, 370] width 13 height 13
drag, startPoint x: 568, startPoint y: 468, endPoint x: 570, endPoint y: 372, distance: 95.5
click at [570, 467] on button "Ok" at bounding box center [571, 465] width 22 height 19
type input "#7fe9f6"
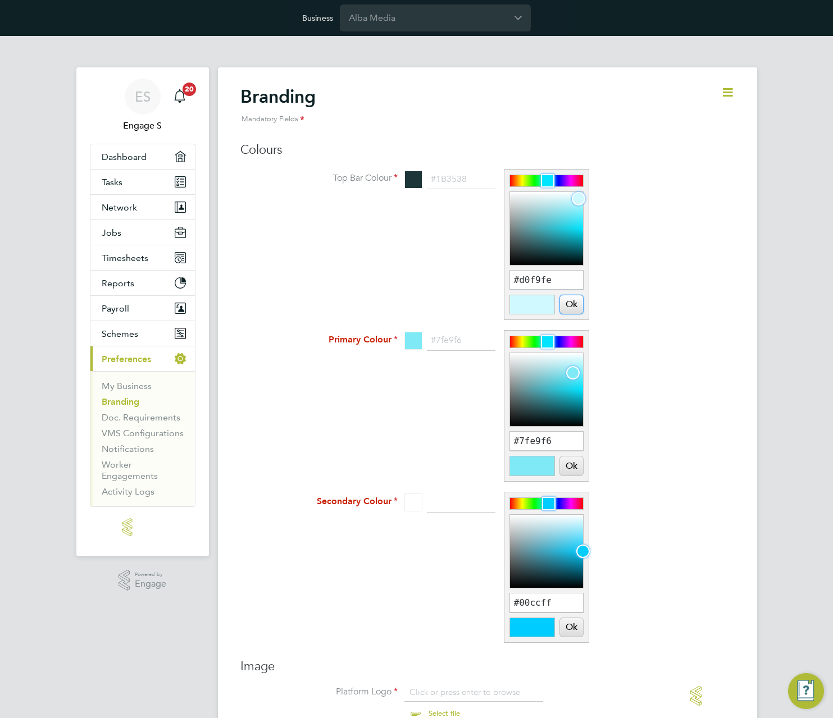
click at [573, 307] on button "Ok" at bounding box center [571, 304] width 22 height 19
type input "#d0f9fe"
type input "#0e1011"
drag, startPoint x: 582, startPoint y: 549, endPoint x: 517, endPoint y: 583, distance: 73.9
click at [517, 583] on div at bounding box center [516, 583] width 13 height 13
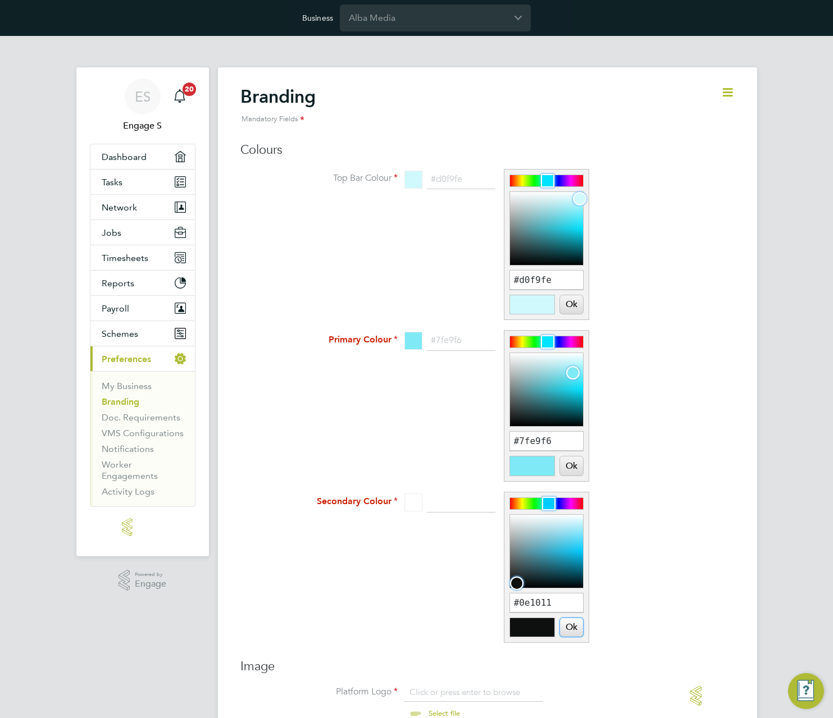
click at [581, 629] on button "Ok" at bounding box center [571, 627] width 22 height 19
type input "#0e1011"
click at [575, 303] on button "Ok" at bounding box center [571, 304] width 22 height 19
drag, startPoint x: 572, startPoint y: 473, endPoint x: 580, endPoint y: 527, distance: 54.0
click at [573, 478] on div "#7fe9f6 Ok Cancel" at bounding box center [546, 406] width 84 height 150
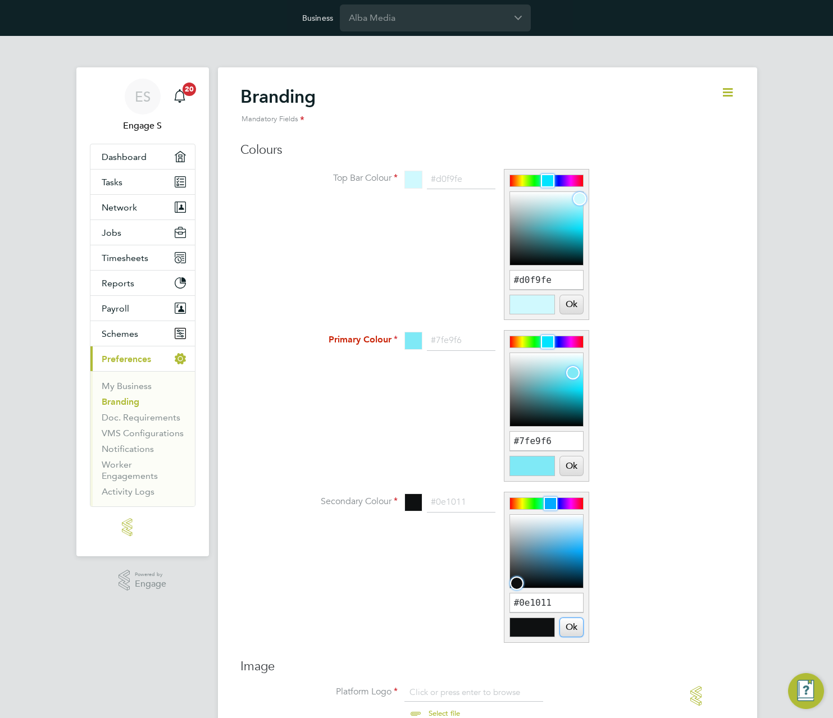
click at [570, 634] on button "Ok" at bounding box center [571, 627] width 22 height 19
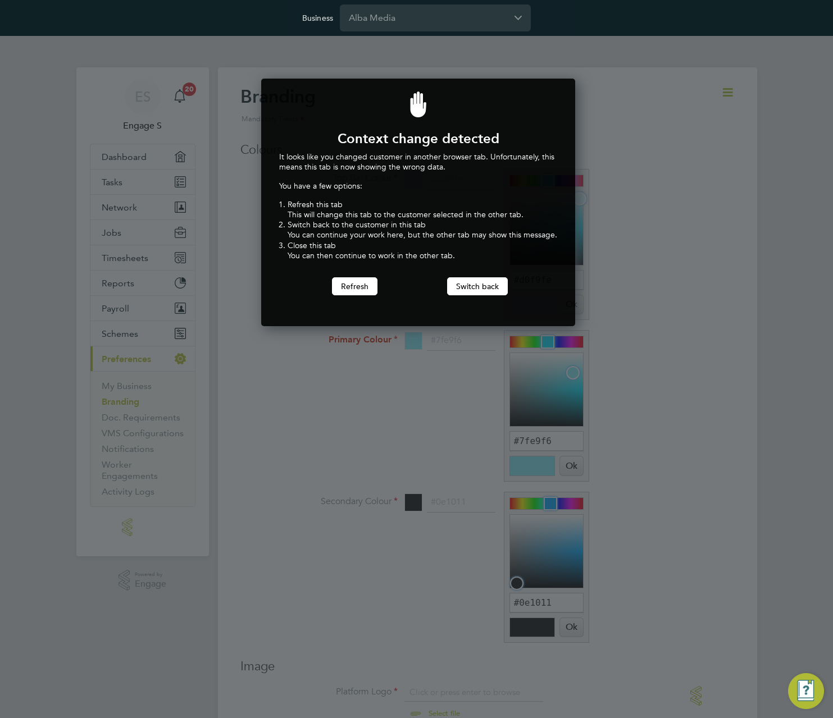
scroll to position [248, 310]
click at [478, 287] on button "Switch back" at bounding box center [477, 286] width 61 height 18
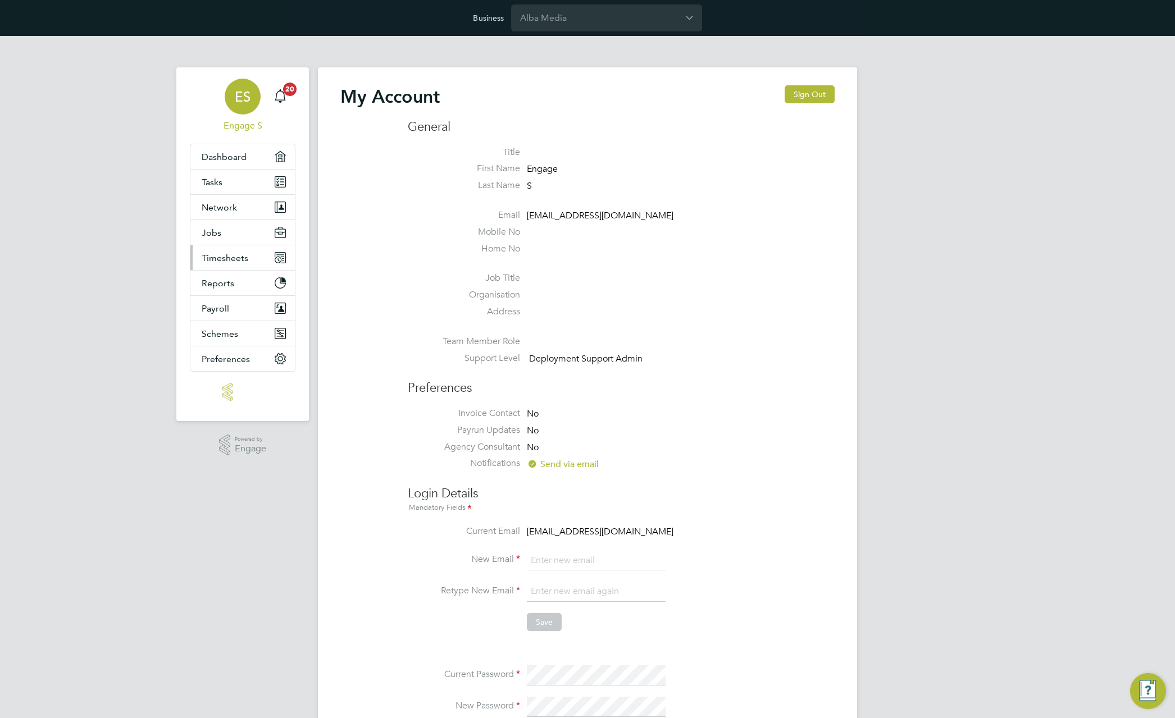
type input "[EMAIL_ADDRESS][DOMAIN_NAME]"
click at [231, 257] on span "Timesheets" at bounding box center [225, 258] width 47 height 11
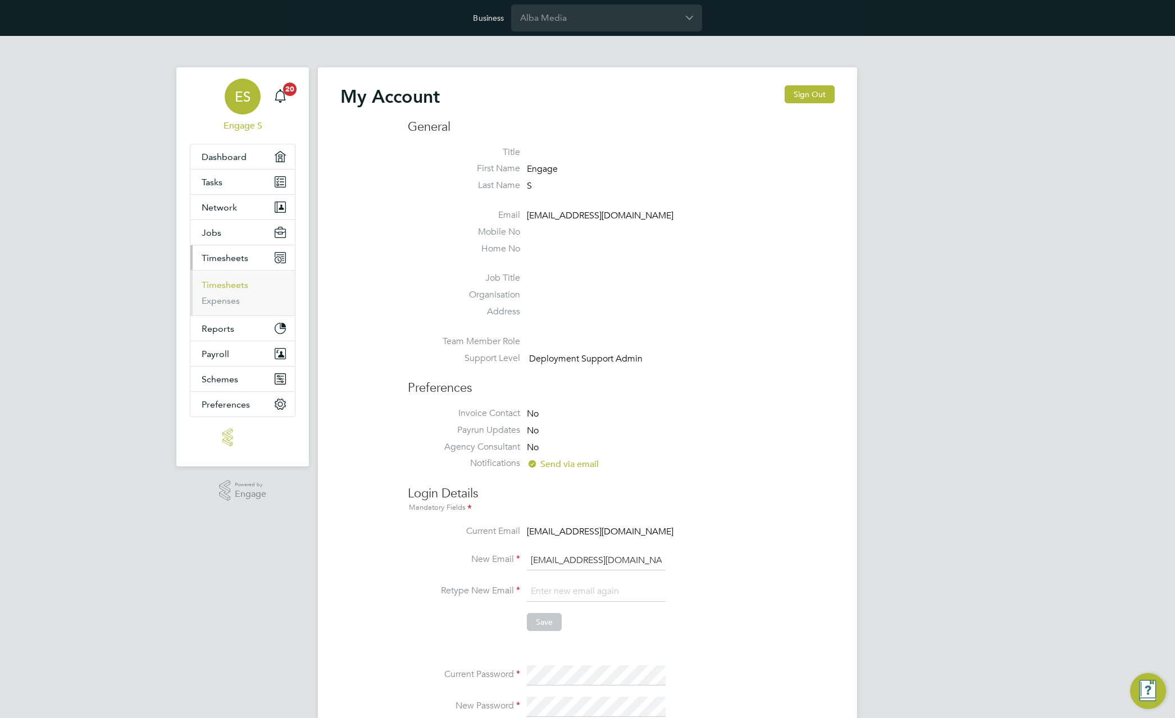
click at [215, 286] on link "Timesheets" at bounding box center [225, 285] width 47 height 11
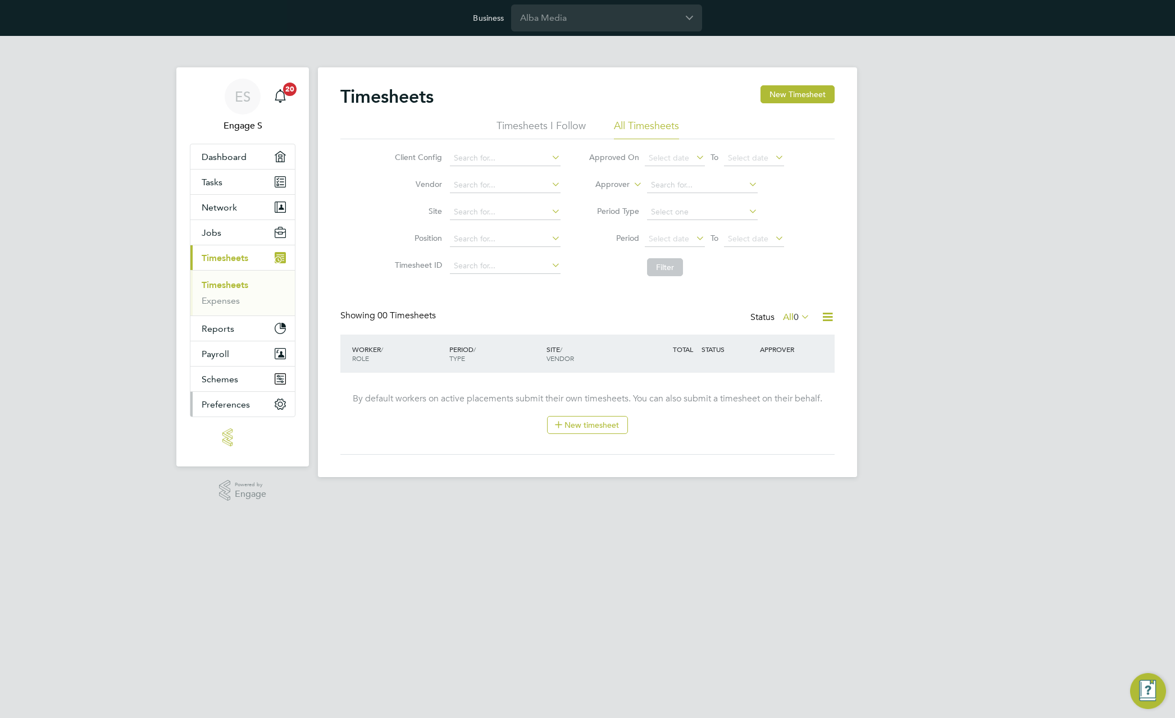
click at [234, 405] on span "Preferences" at bounding box center [226, 404] width 48 height 11
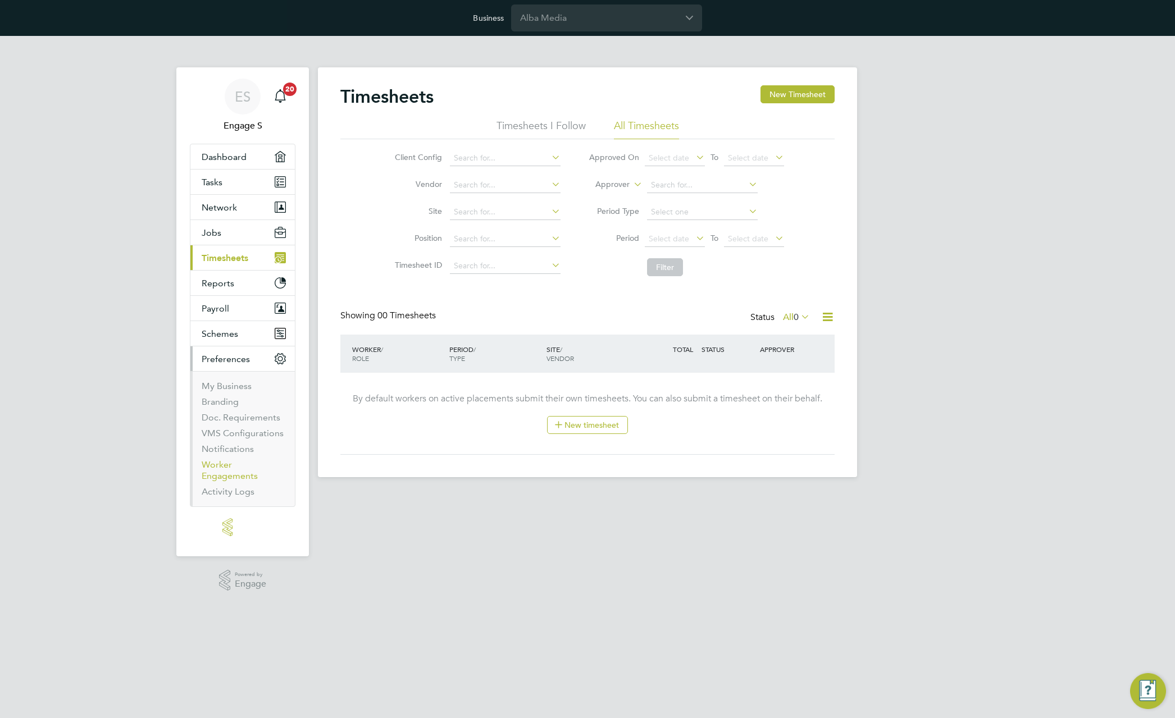
click at [231, 473] on link "Worker Engagements" at bounding box center [230, 470] width 56 height 22
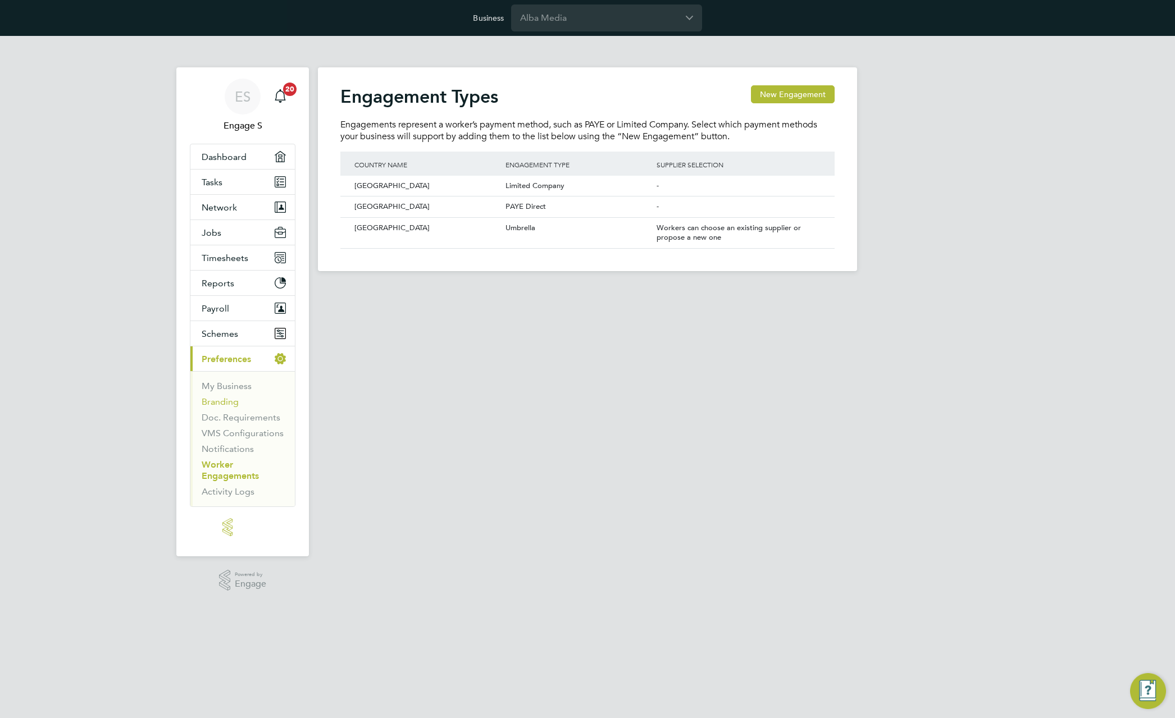
click at [225, 398] on link "Branding" at bounding box center [220, 401] width 37 height 11
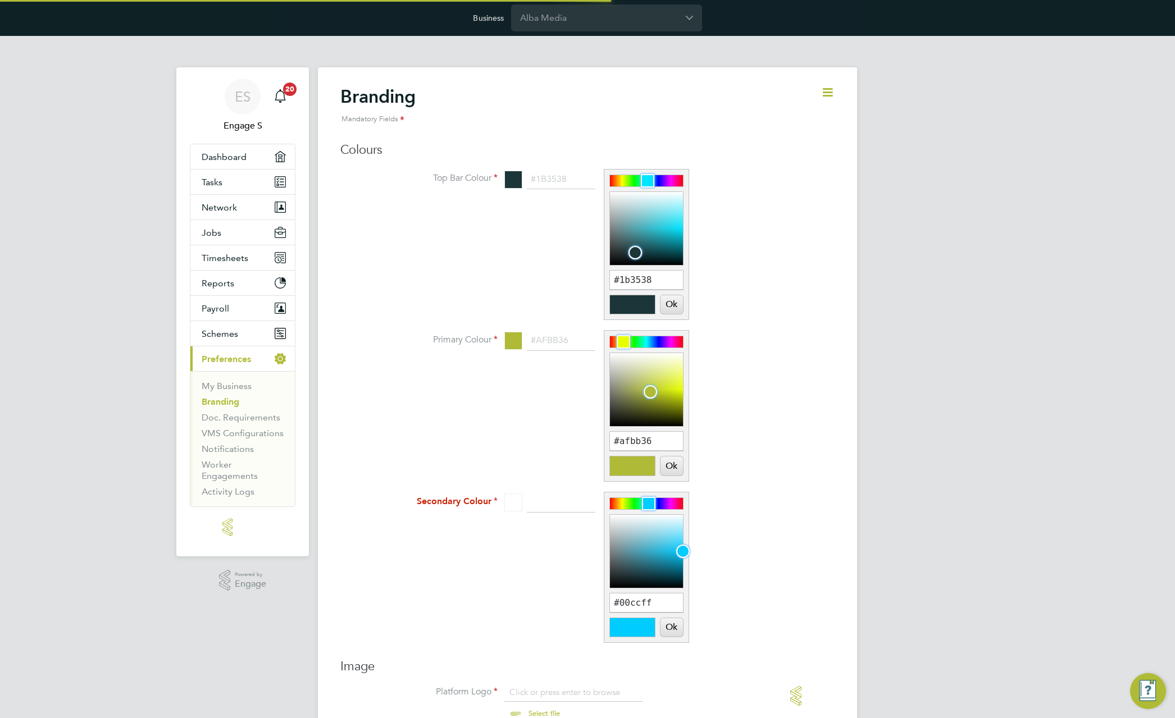
scroll to position [15, 139]
click at [229, 423] on li "Doc. Requirements" at bounding box center [244, 420] width 84 height 16
click at [227, 382] on link "My Business" at bounding box center [227, 386] width 50 height 11
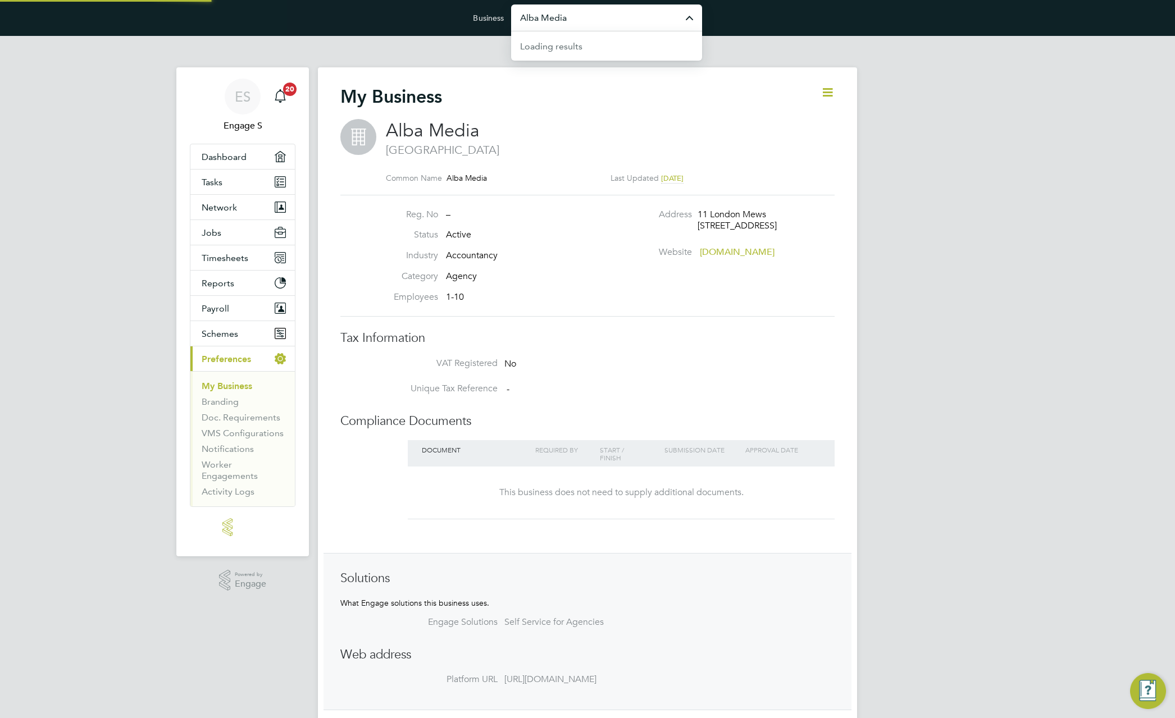
click at [617, 19] on input "Alba Media" at bounding box center [606, 17] width 191 height 26
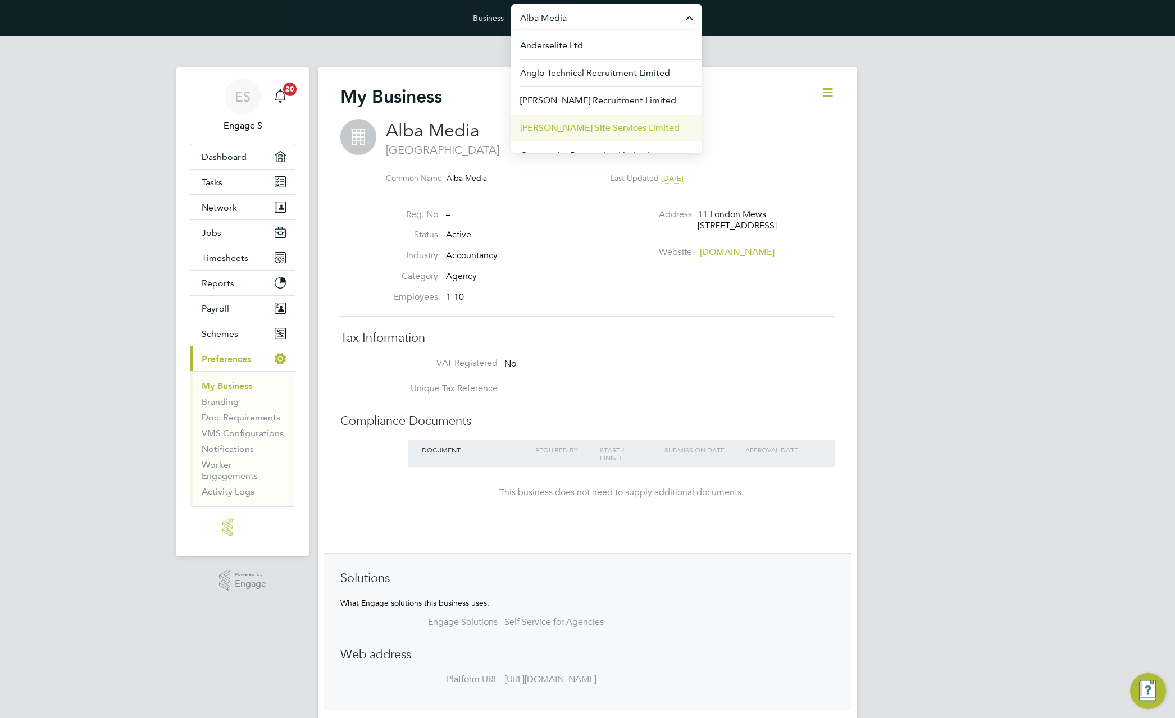
click at [596, 125] on span "[PERSON_NAME] Site Services Limited" at bounding box center [599, 127] width 159 height 13
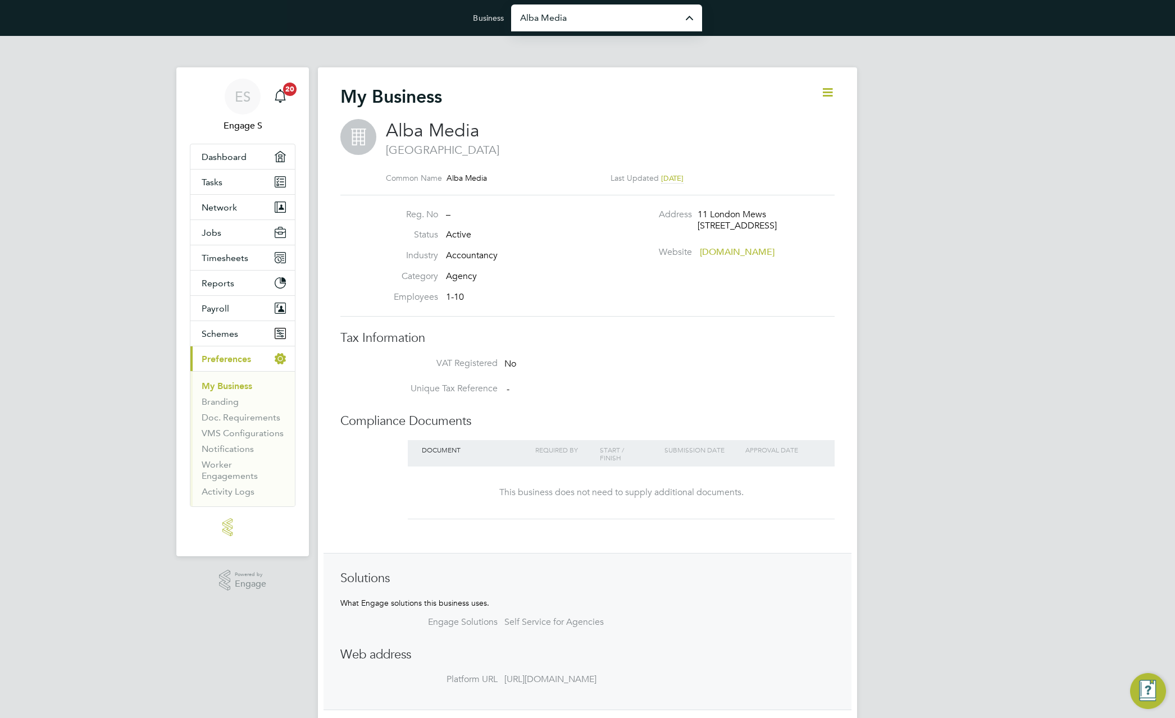
type input "[PERSON_NAME] Site Services Limited"
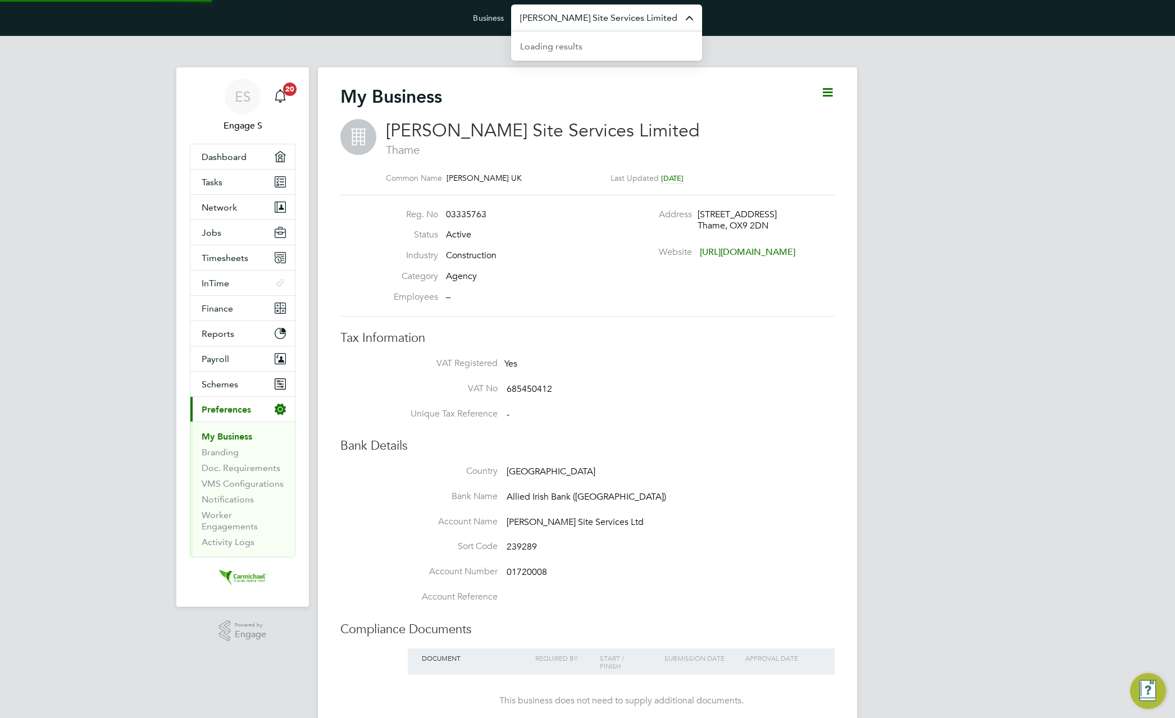
click at [574, 19] on input "[PERSON_NAME] Site Services Limited" at bounding box center [606, 17] width 191 height 26
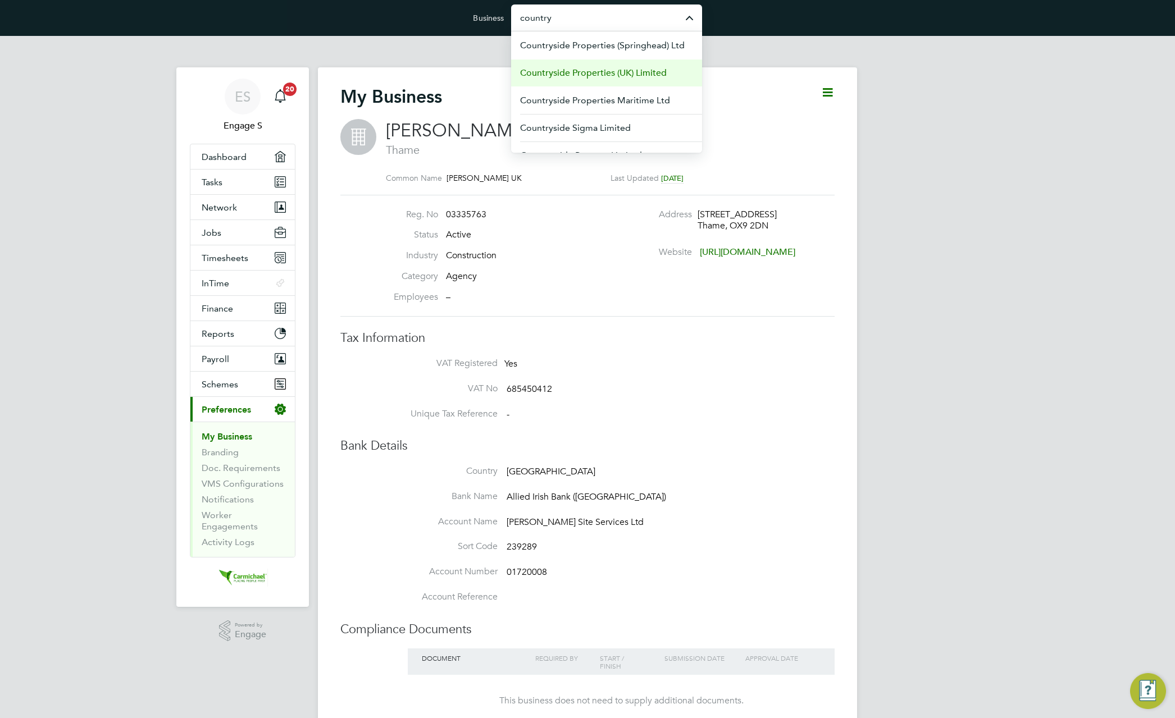
click at [573, 73] on span "Countryside Properties (UK) Limited" at bounding box center [593, 72] width 147 height 13
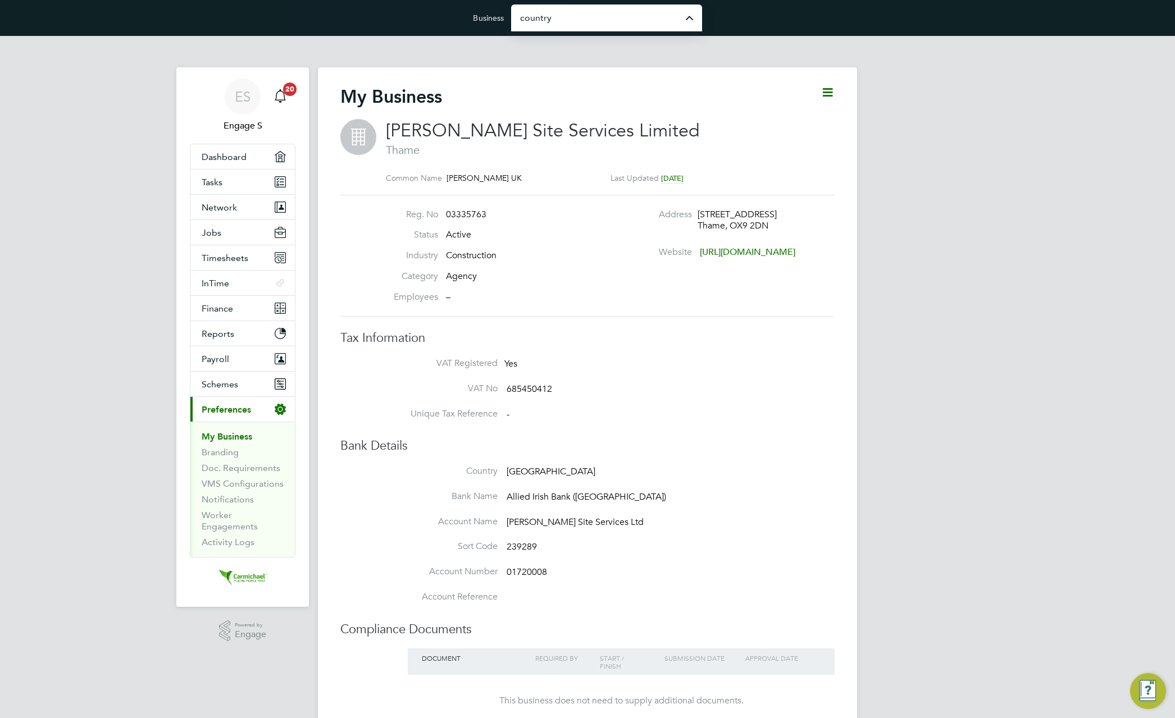
type input "Countryside Properties (UK) Limited"
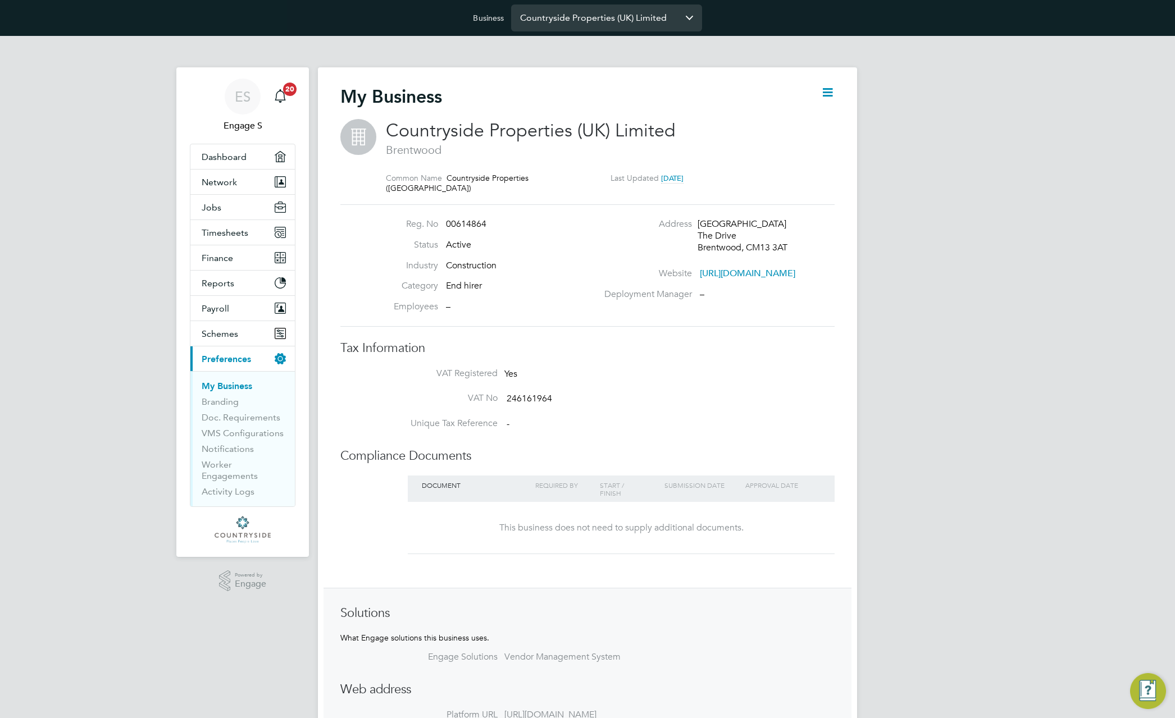
click at [665, 26] on input "Countryside Properties (UK) Limited" at bounding box center [606, 17] width 191 height 26
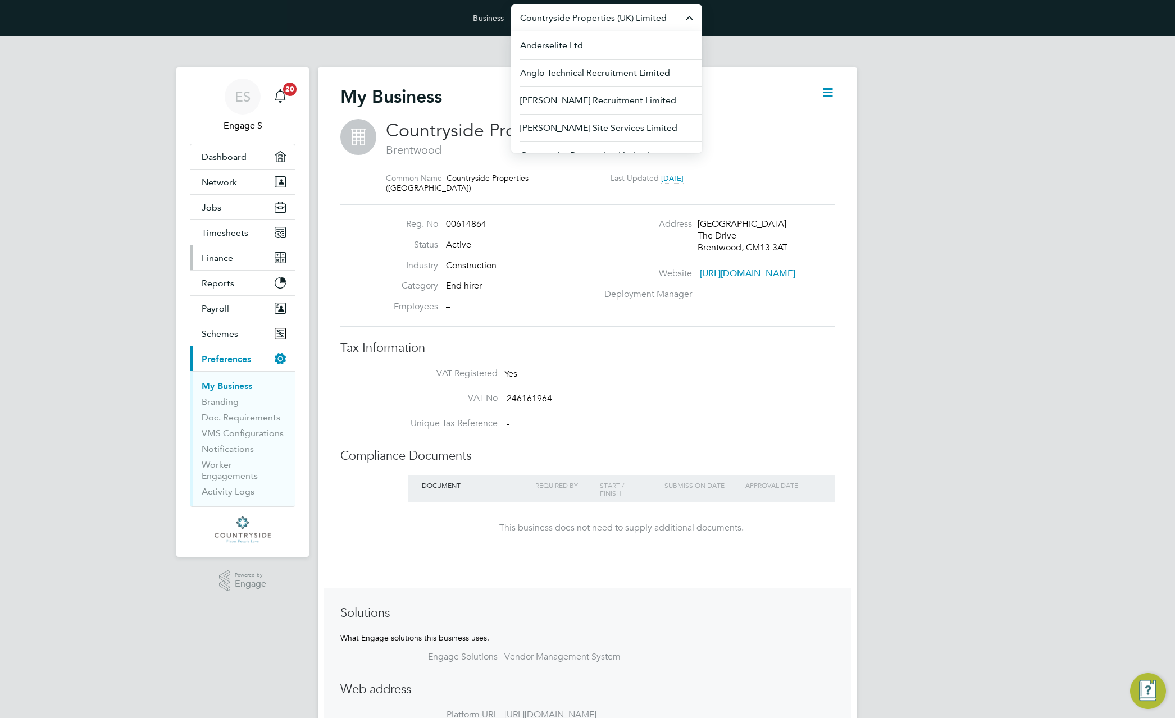
click at [231, 260] on span "Finance" at bounding box center [217, 258] width 31 height 11
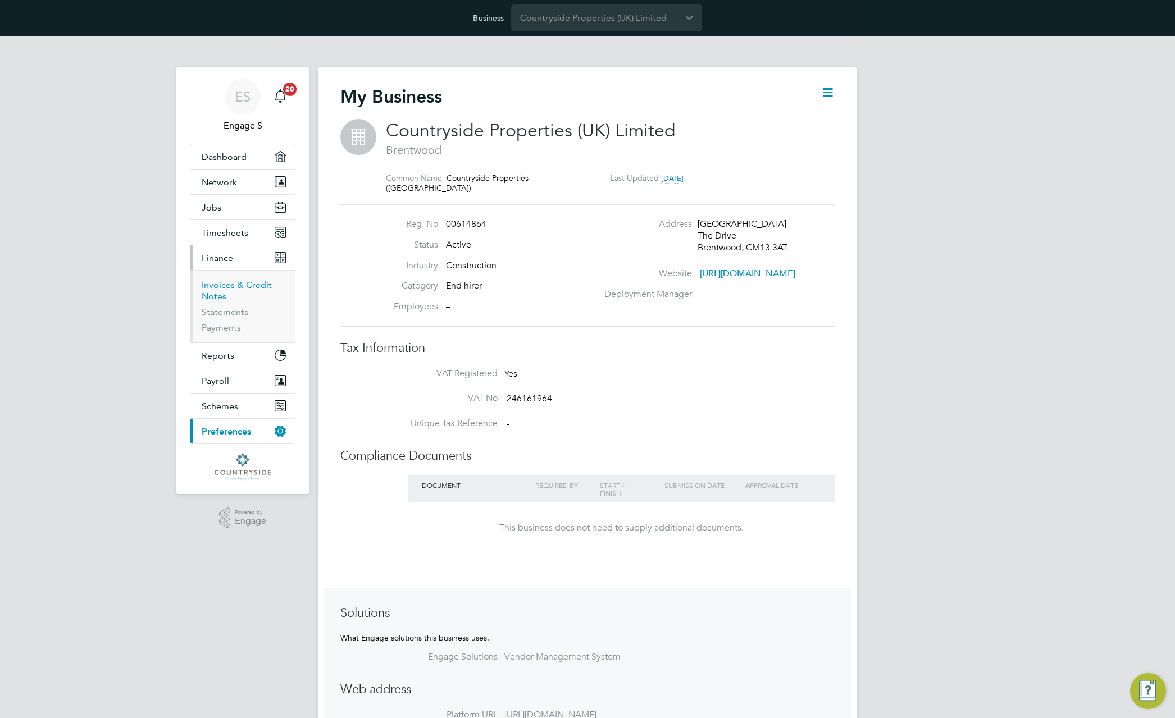
click at [230, 287] on link "Invoices & Credit Notes" at bounding box center [237, 291] width 70 height 22
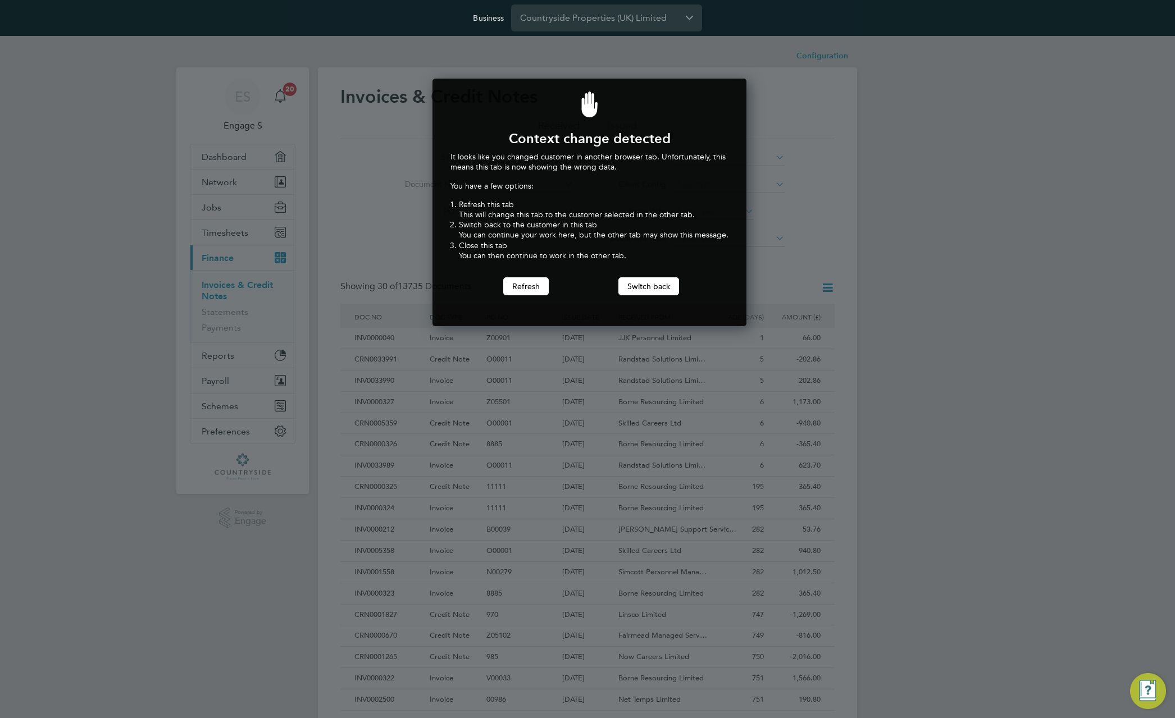
scroll to position [248, 310]
click at [641, 289] on button "Switch back" at bounding box center [648, 286] width 61 height 18
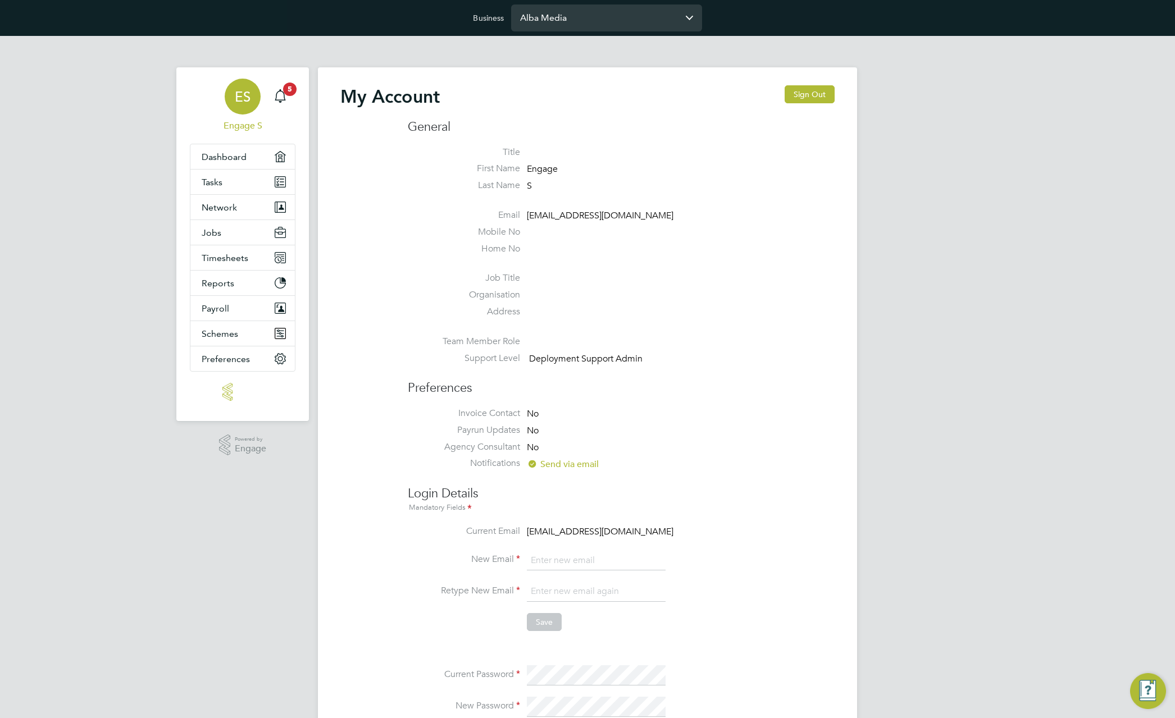
type input "[EMAIL_ADDRESS][DOMAIN_NAME]"
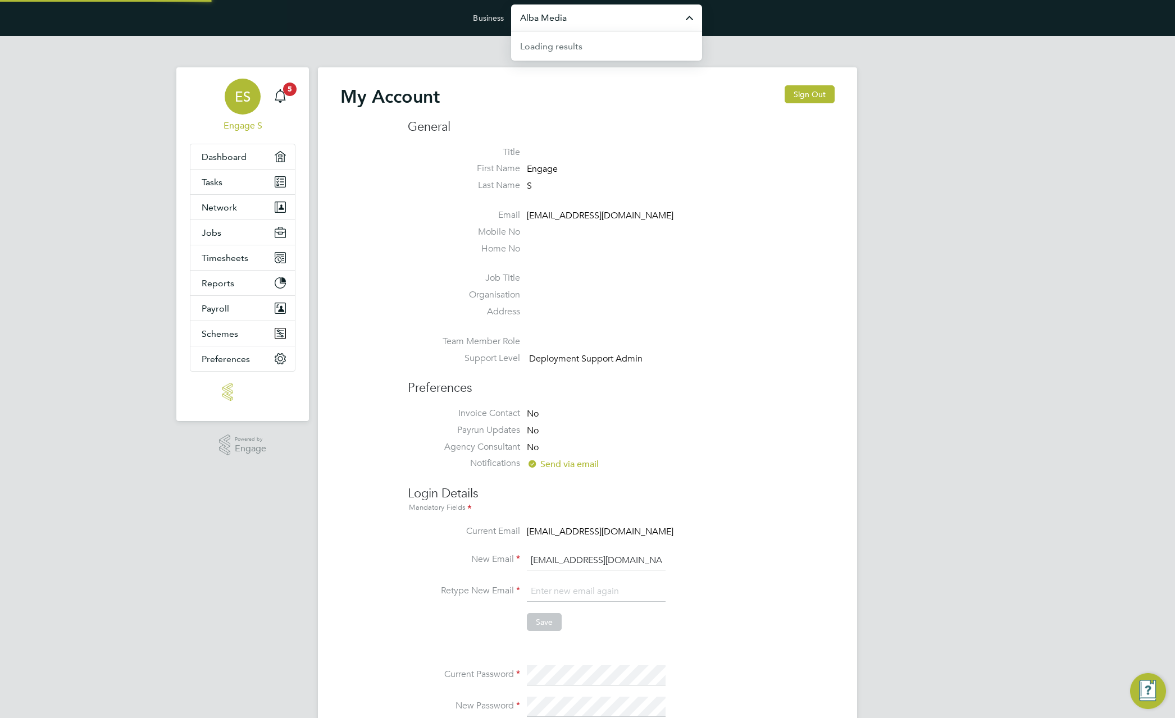
click at [579, 19] on input "Alba Media" at bounding box center [606, 17] width 191 height 26
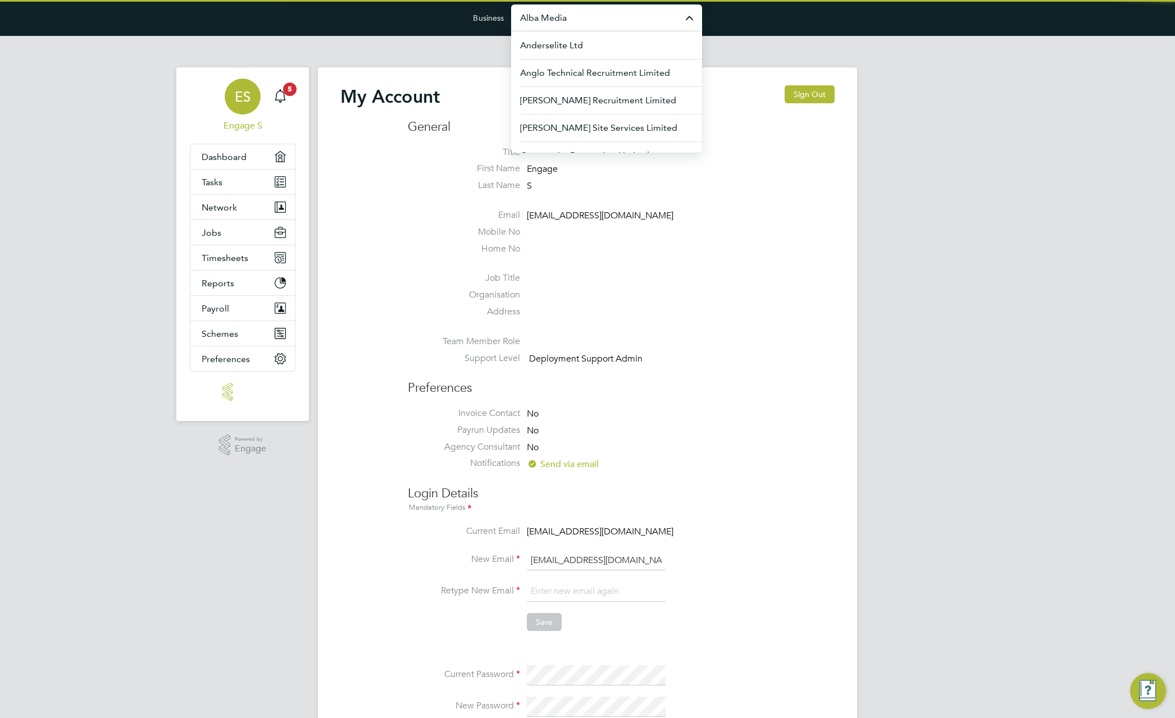
paste input "Countryside Properties (UK) Limited"
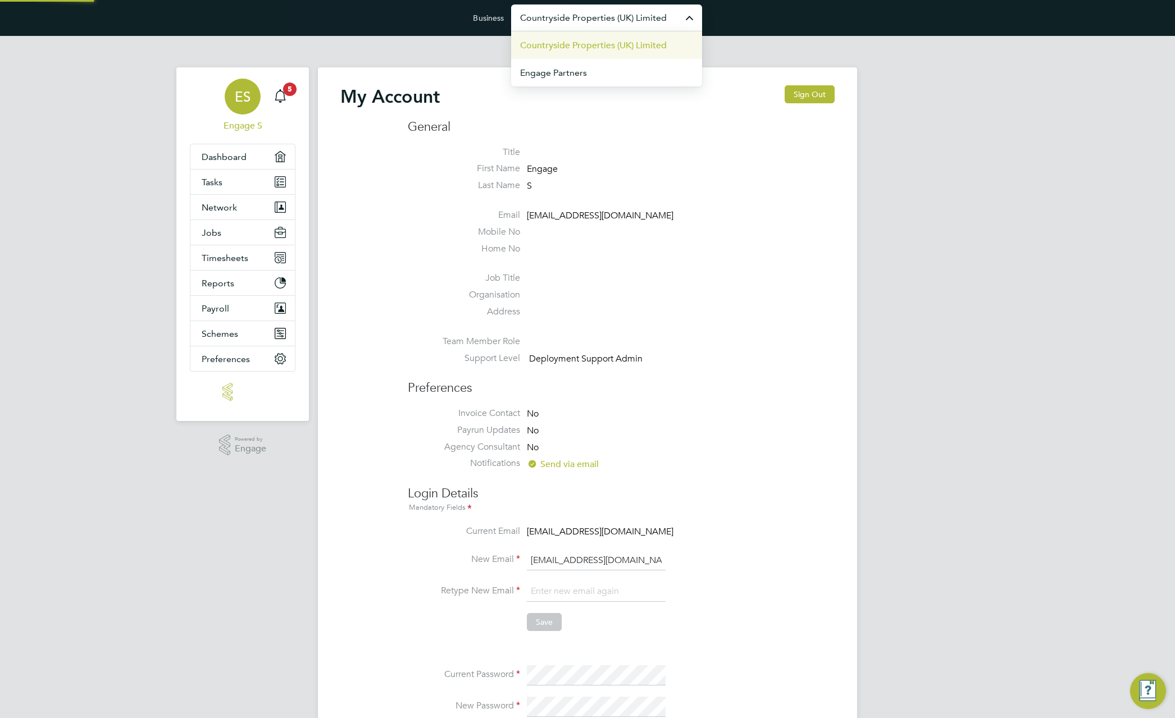
type input "Countryside Properties (UK) Limited"
click at [577, 49] on span "Countryside Properties (UK) Limited" at bounding box center [593, 45] width 147 height 13
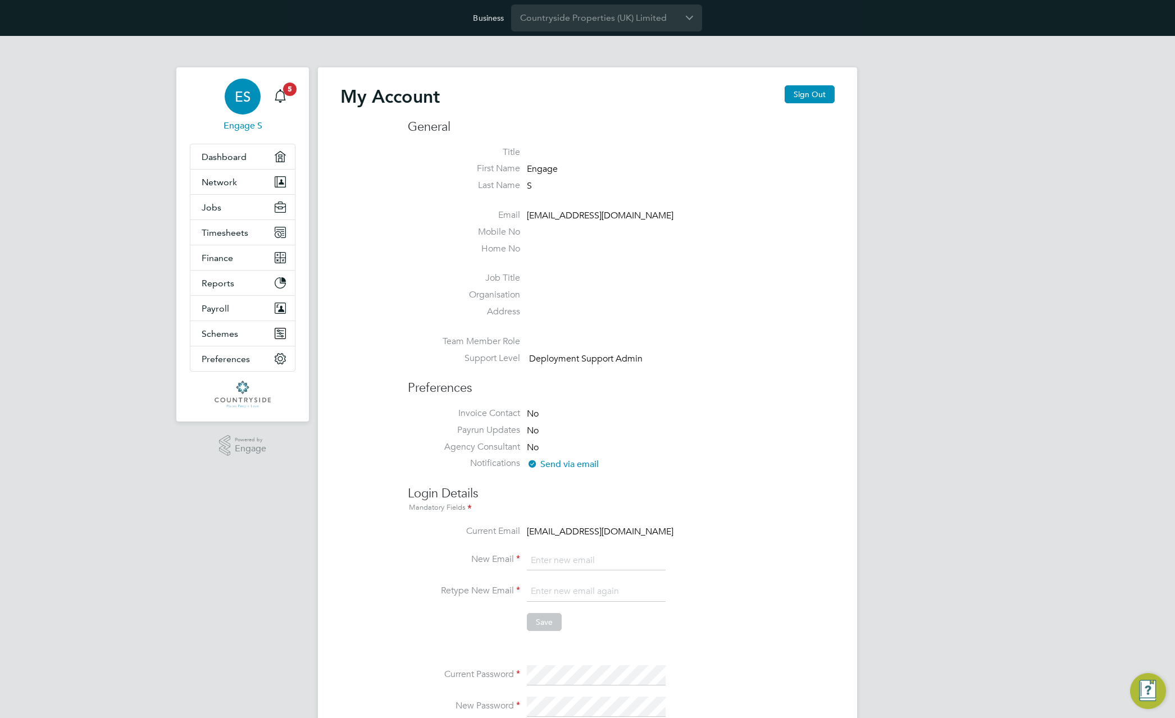
type input "[EMAIL_ADDRESS][DOMAIN_NAME]"
click at [235, 284] on button "Reports" at bounding box center [242, 283] width 104 height 25
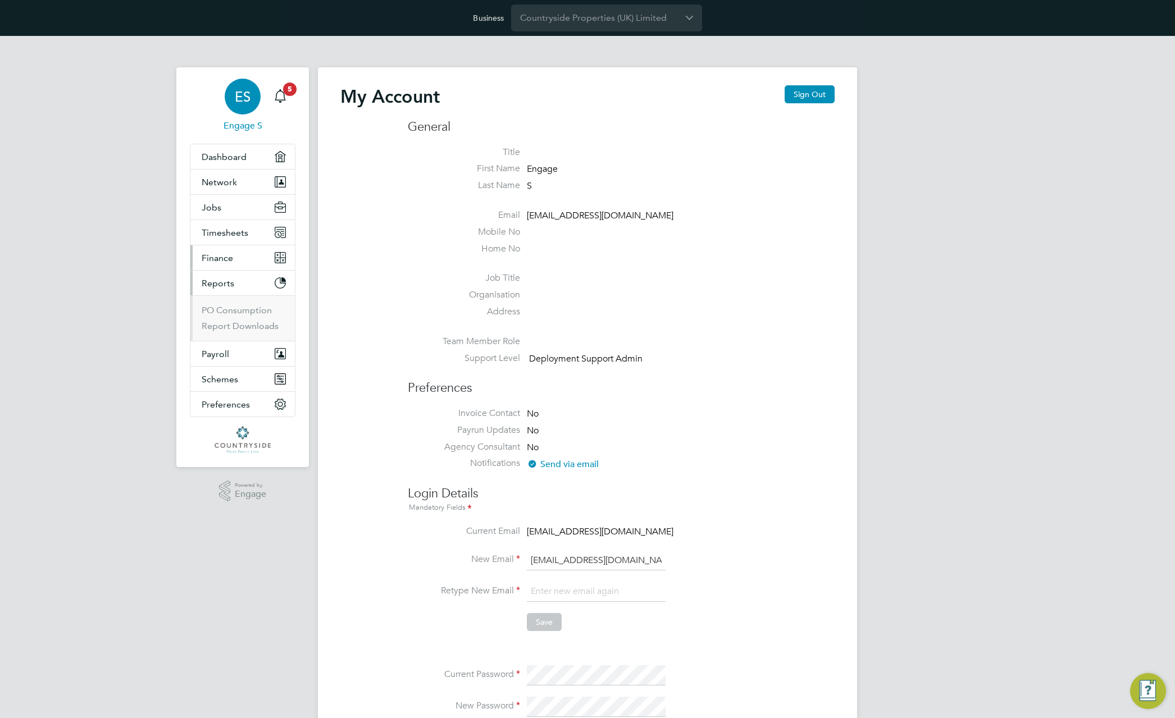
click at [237, 262] on button "Finance" at bounding box center [242, 257] width 104 height 25
click at [223, 290] on link "Invoices & Credit Notes" at bounding box center [237, 291] width 70 height 22
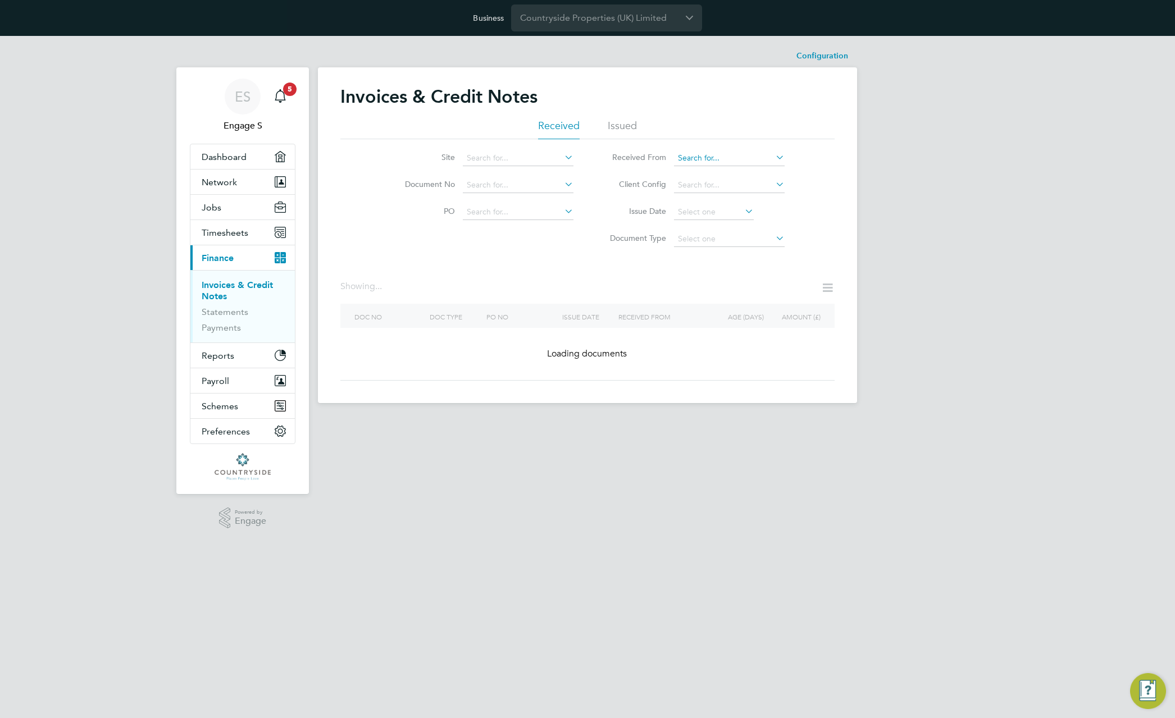
click at [715, 160] on input at bounding box center [729, 158] width 111 height 16
click at [623, 123] on li "Issued" at bounding box center [622, 129] width 29 height 20
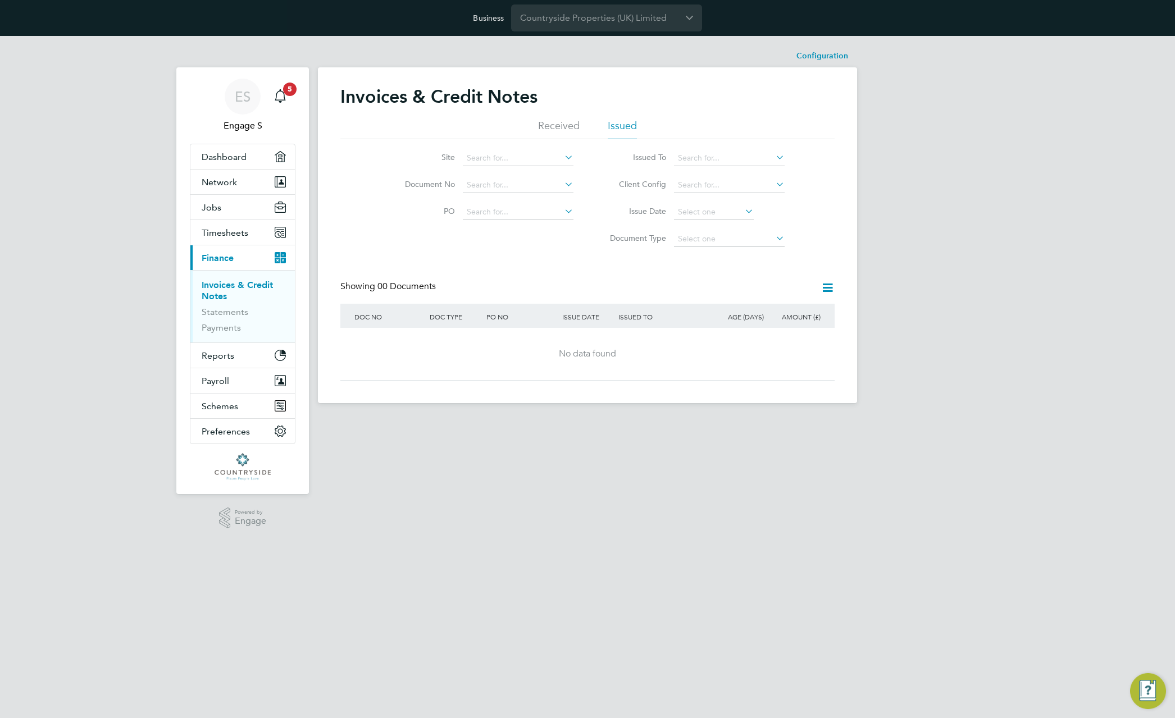
click at [567, 122] on li "Received" at bounding box center [559, 129] width 42 height 20
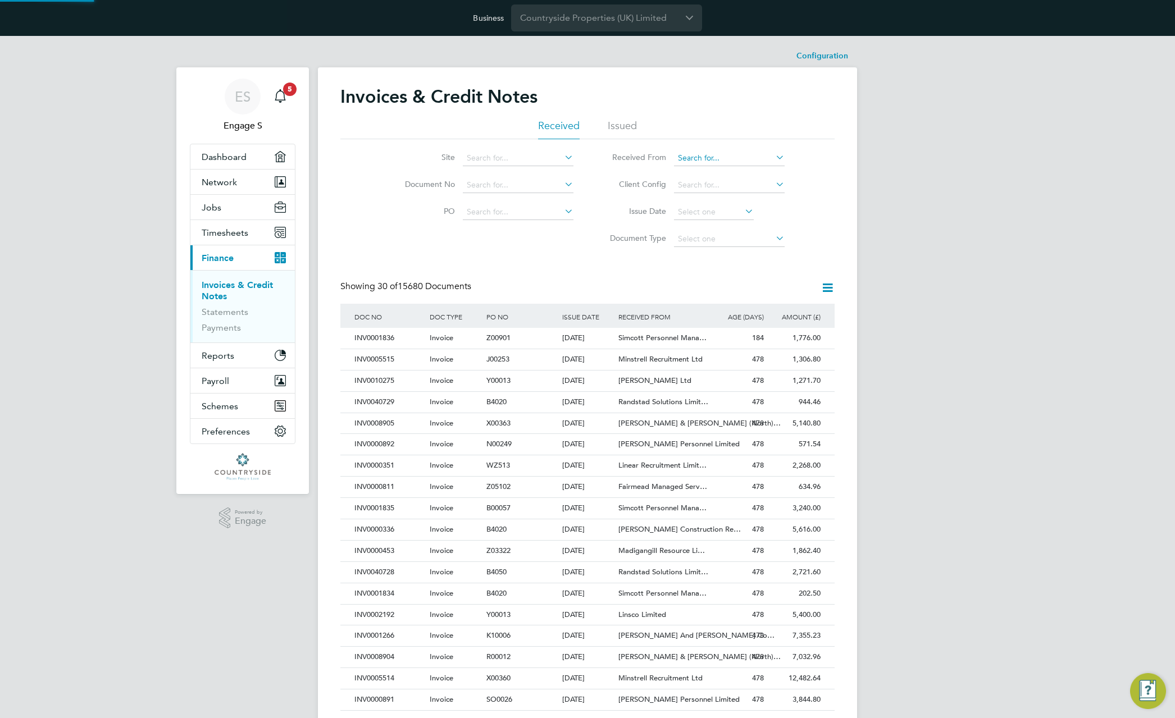
click at [747, 155] on input at bounding box center [729, 158] width 111 height 16
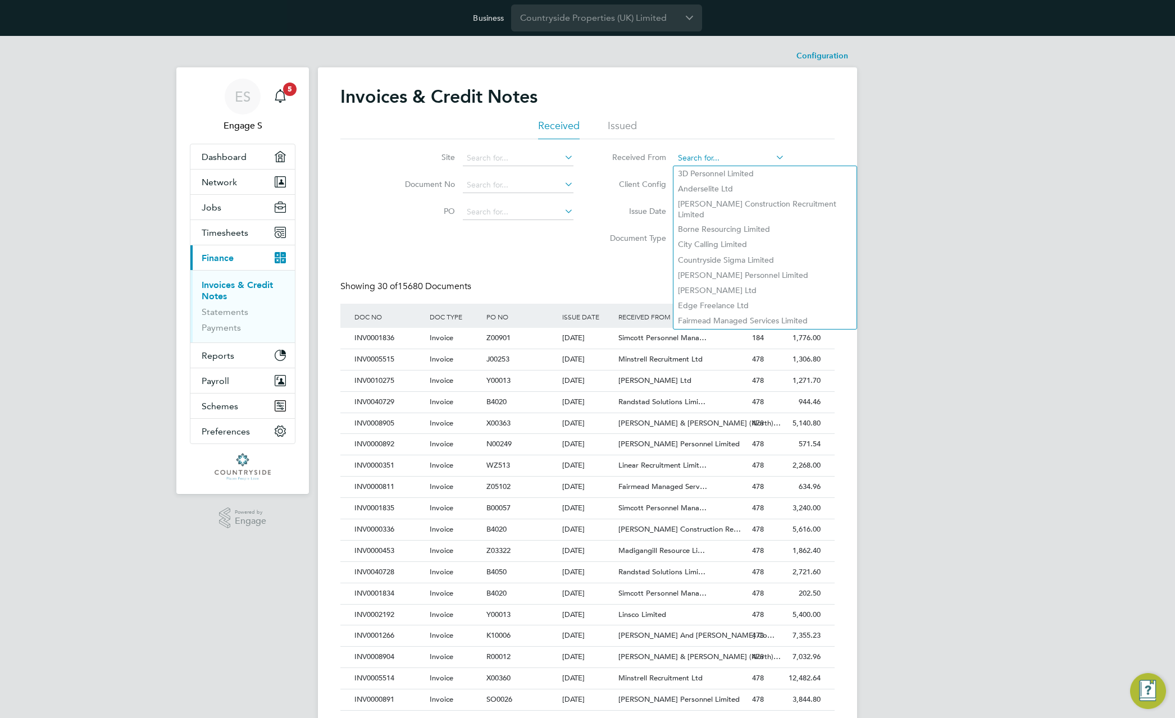
paste input "Now Careers Limited"
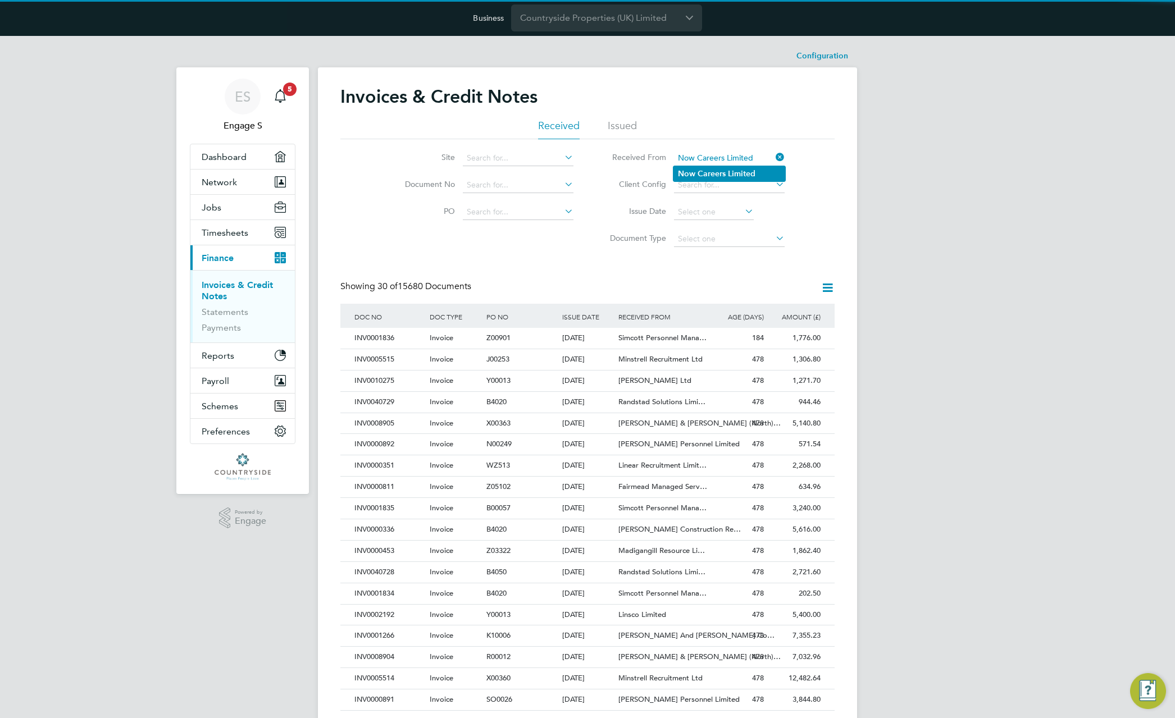
type input "Now Careers Limited"
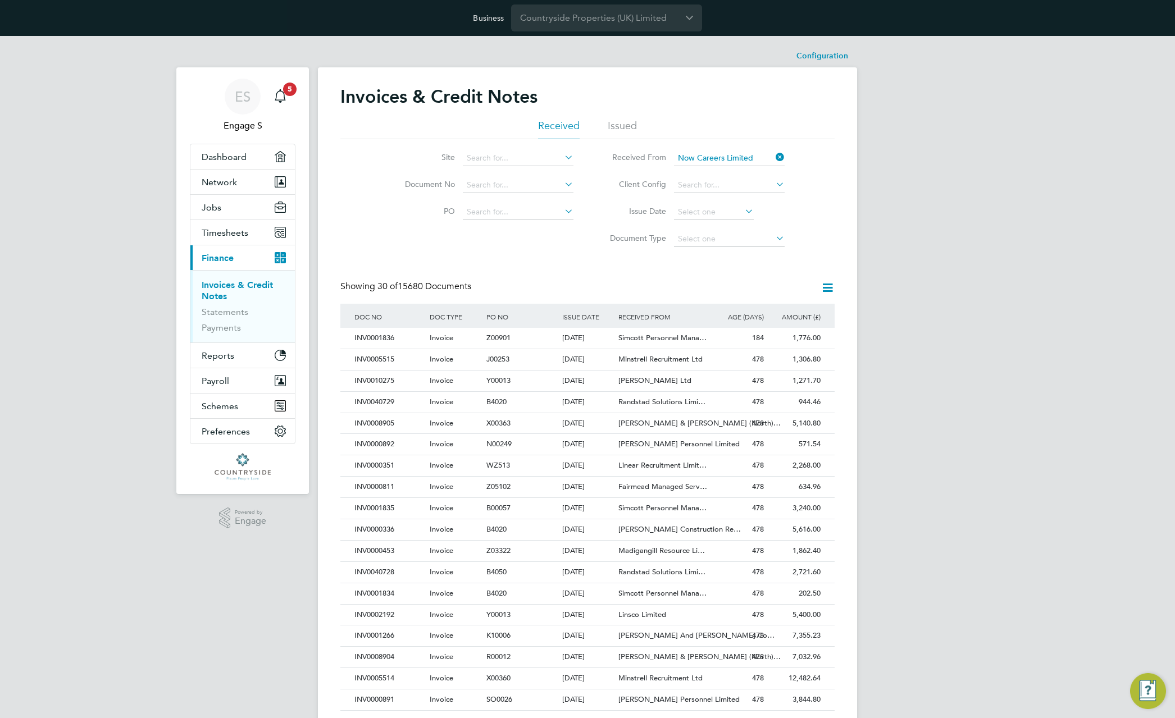
click at [745, 167] on li "Now Careers Limited" at bounding box center [729, 173] width 112 height 15
click at [661, 343] on div "Now Careers Limited" at bounding box center [662, 338] width 94 height 21
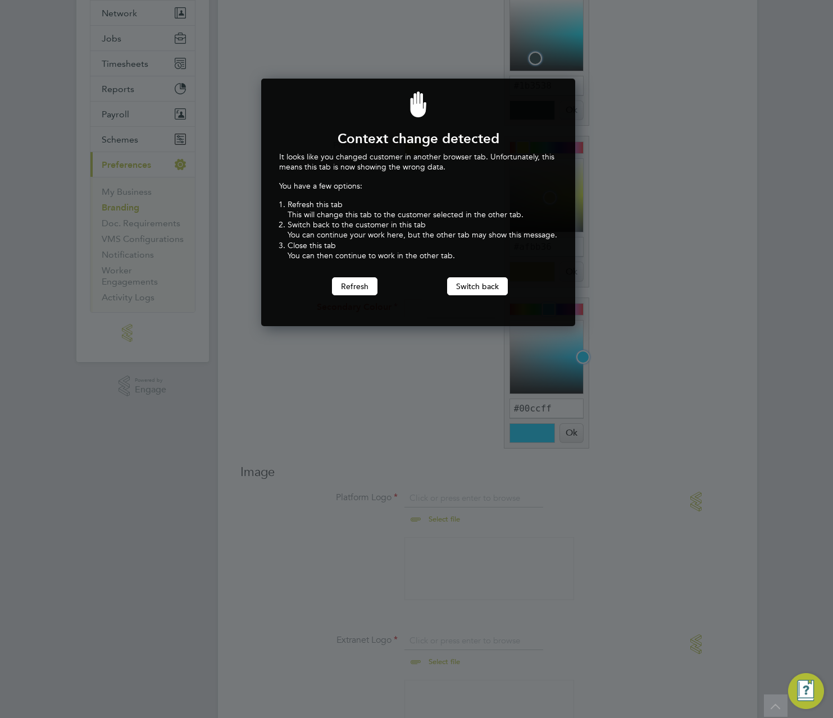
scroll to position [248, 310]
drag, startPoint x: 478, startPoint y: 465, endPoint x: 494, endPoint y: 395, distance: 71.9
click at [480, 465] on div at bounding box center [416, 359] width 833 height 718
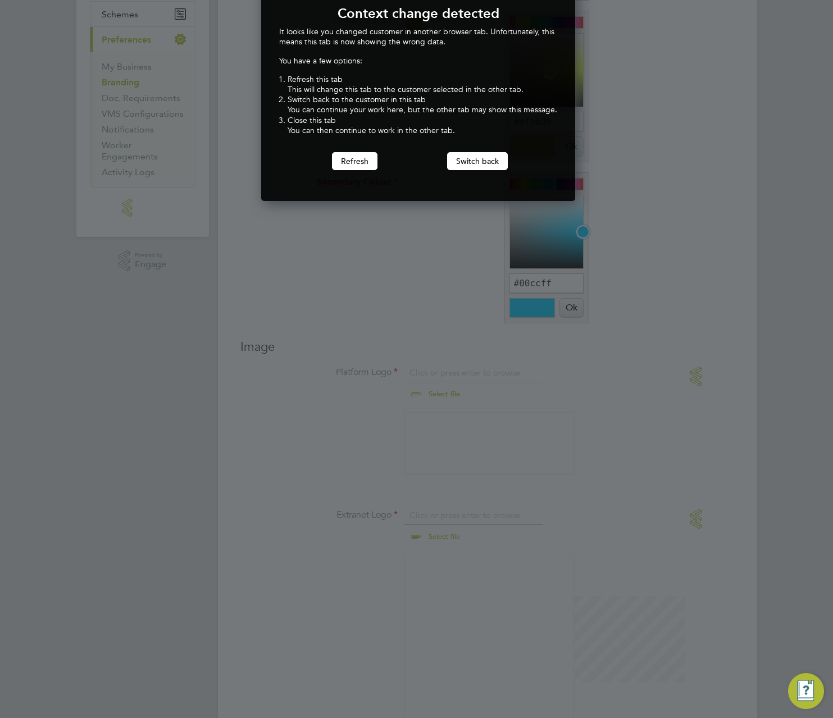
scroll to position [0, 0]
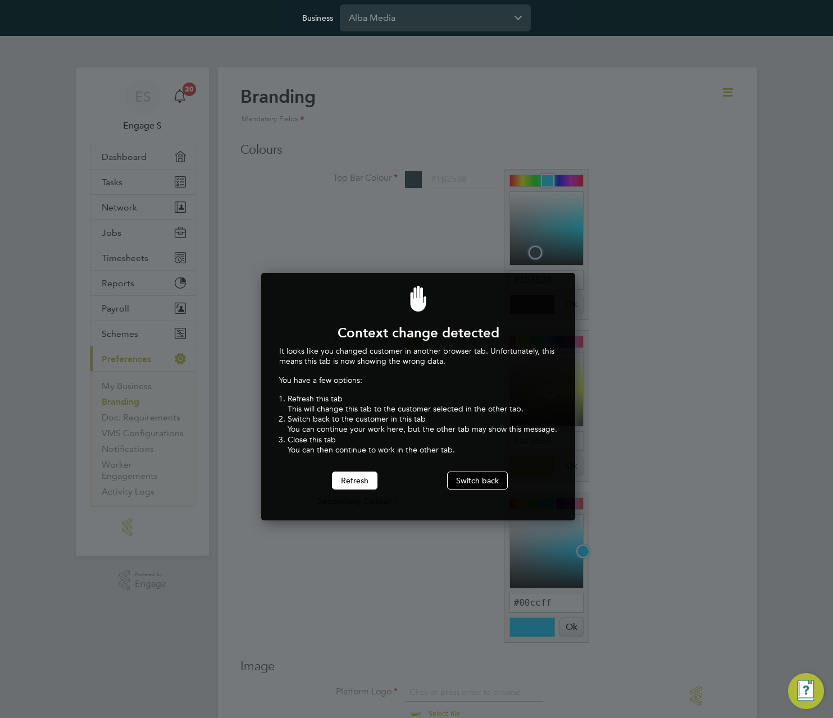
click at [472, 477] on button "Switch back" at bounding box center [477, 481] width 61 height 18
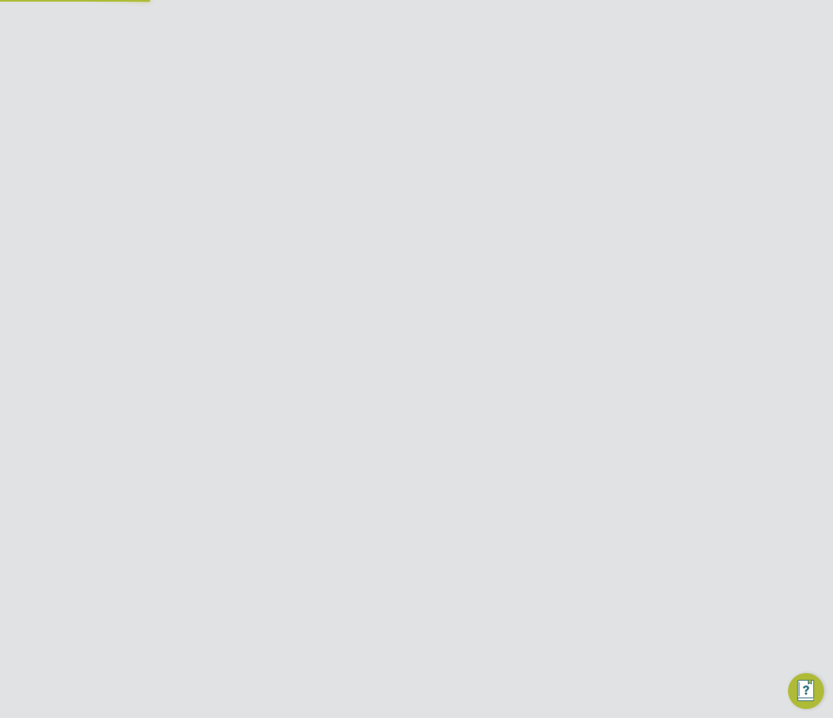
scroll to position [194, 0]
click at [742, 199] on div "Branding Mandatory Fields Colours Top Bar Colour #1B3538 #1b3538 Ok Cancel Prim…" at bounding box center [487, 522] width 539 height 1299
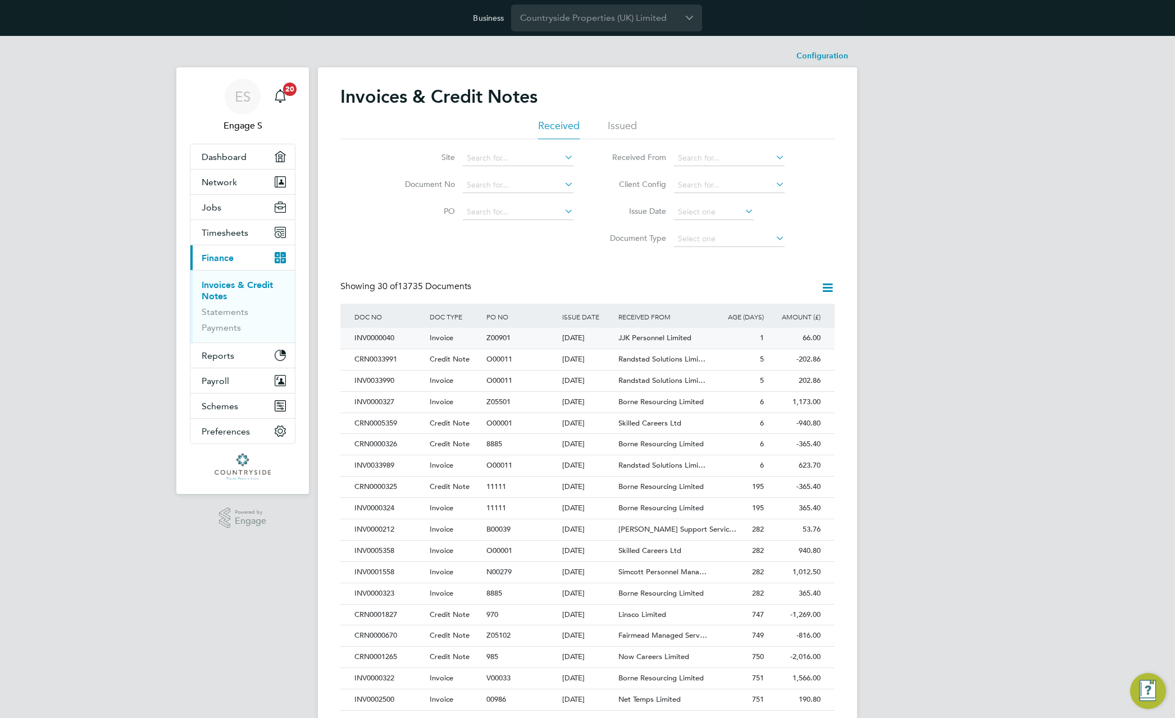
click at [490, 337] on span "Z00901" at bounding box center [498, 338] width 24 height 10
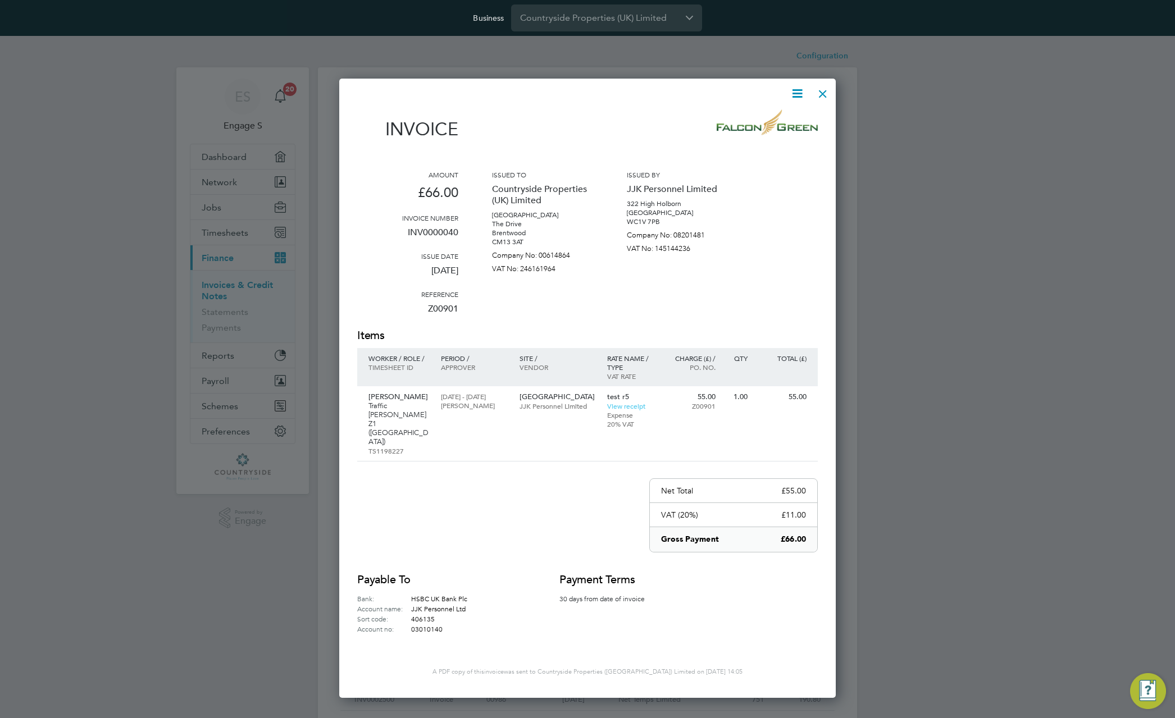
scroll to position [589, 497]
click at [777, 128] on img at bounding box center [766, 122] width 101 height 26
click at [798, 93] on icon at bounding box center [797, 93] width 14 height 14
click at [777, 117] on li "Download Invoice" at bounding box center [762, 120] width 77 height 16
click at [637, 401] on link "View receipt" at bounding box center [626, 405] width 38 height 9
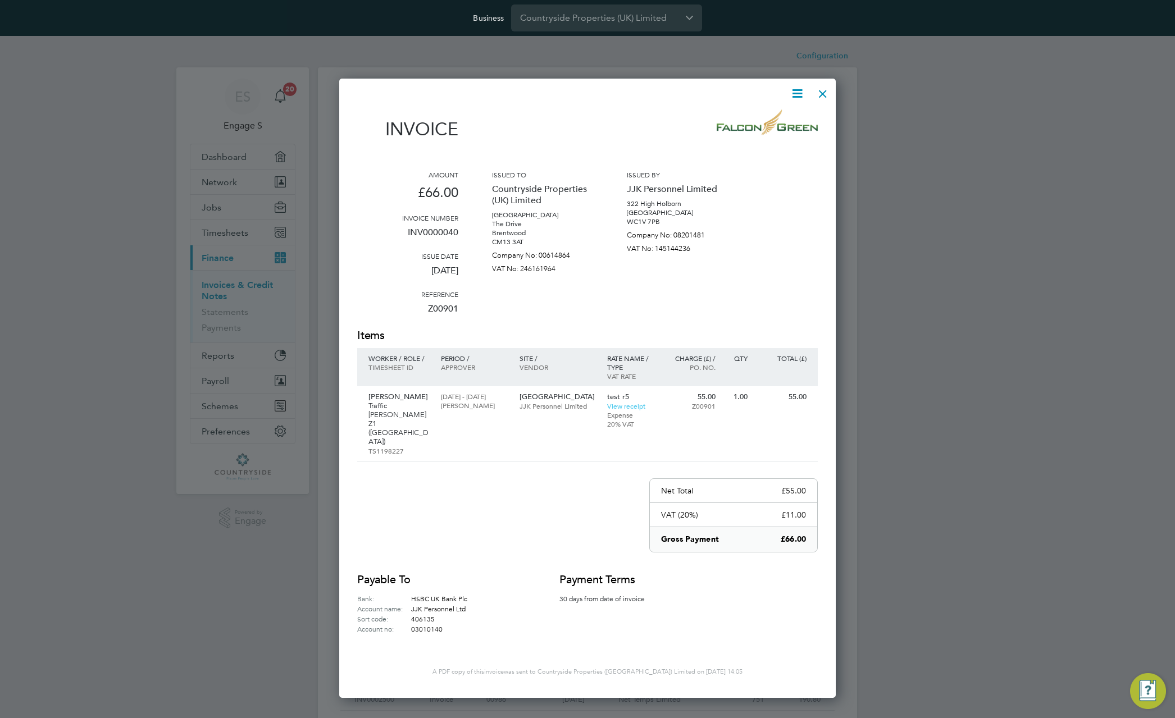
click at [816, 99] on div at bounding box center [822, 91] width 20 height 20
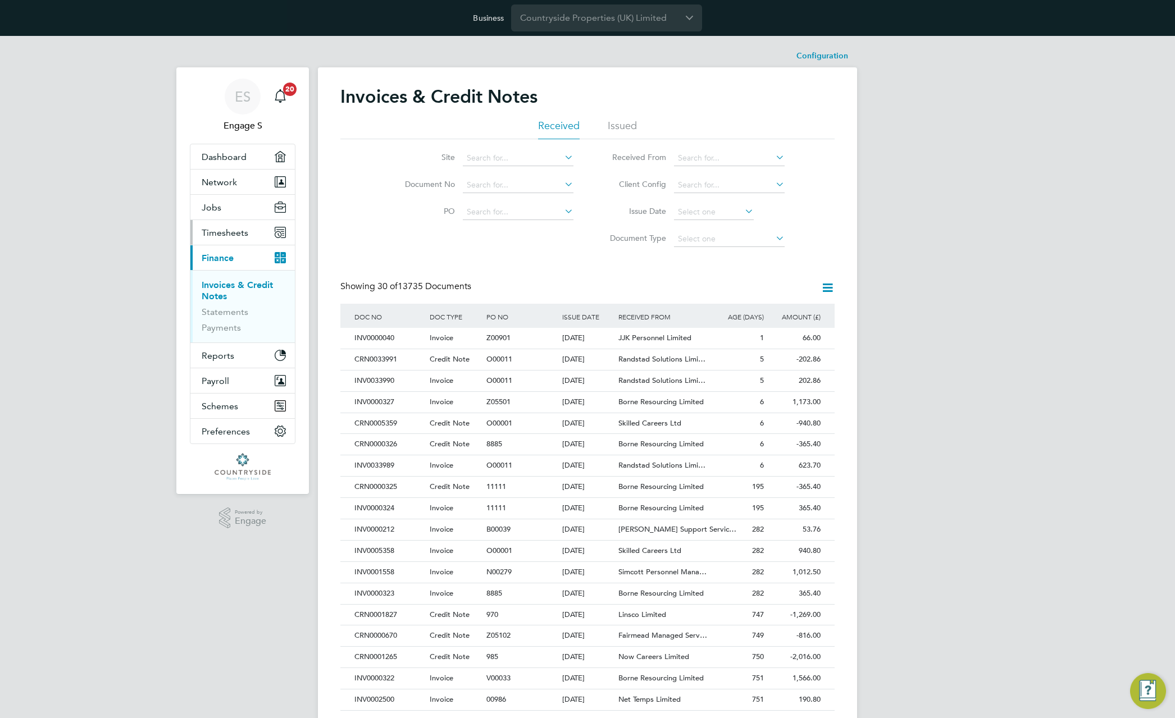
click at [245, 231] on span "Timesheets" at bounding box center [225, 232] width 47 height 11
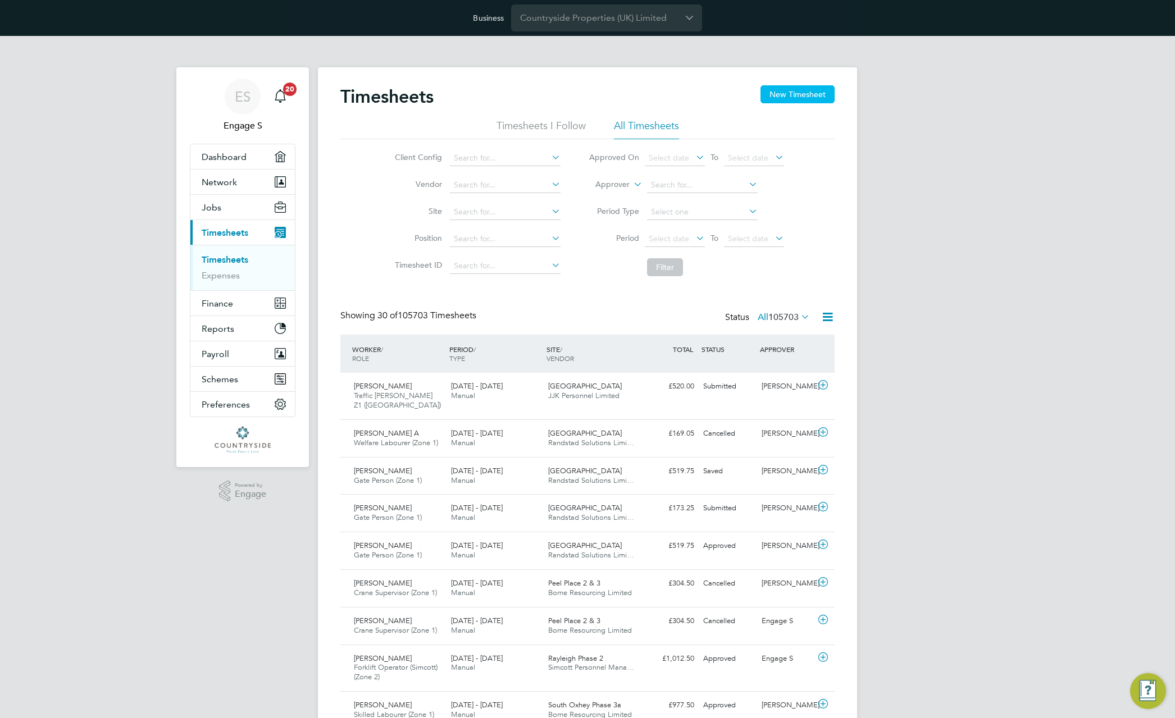
click at [814, 94] on button "New Timesheet" at bounding box center [797, 94] width 74 height 18
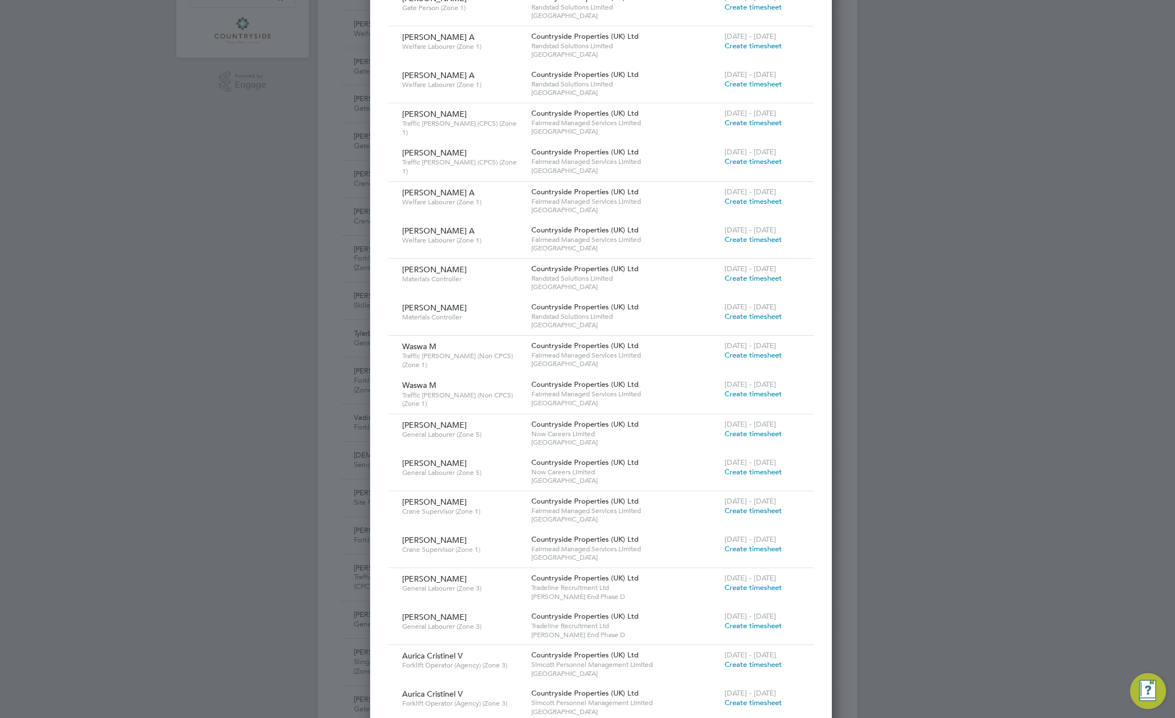
click at [738, 430] on span "Create timesheet" at bounding box center [752, 434] width 57 height 10
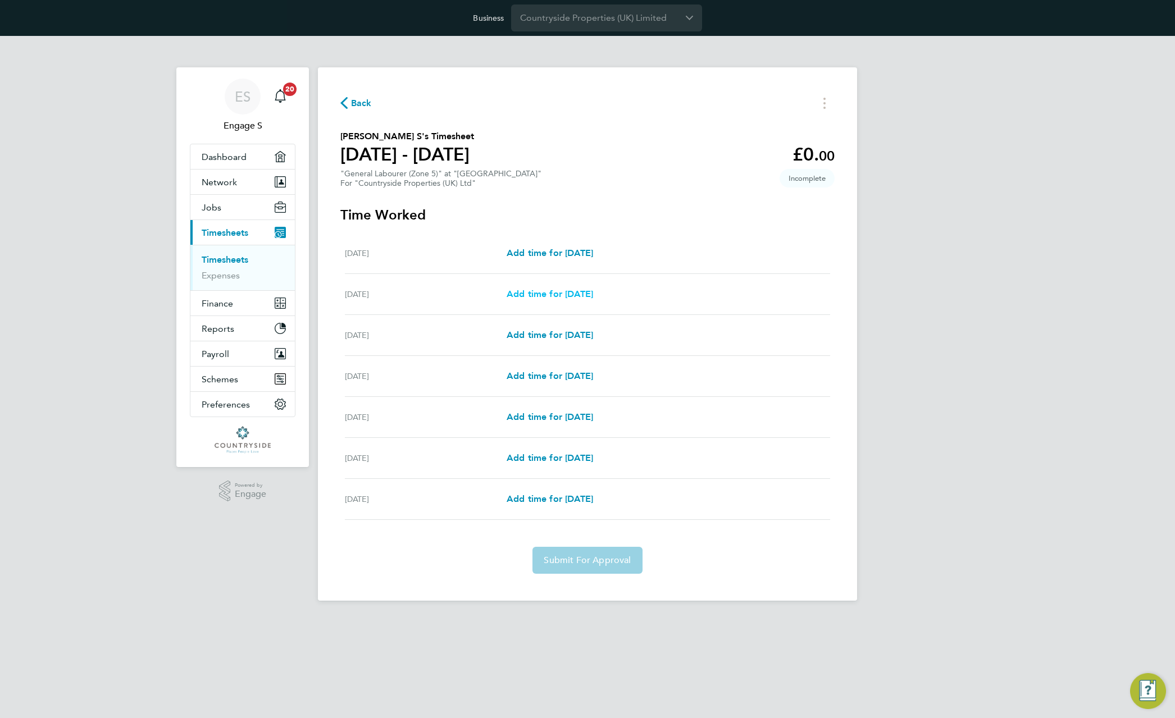
click at [593, 295] on span "Add time for Tue 12 Aug" at bounding box center [549, 294] width 86 height 11
select select "30"
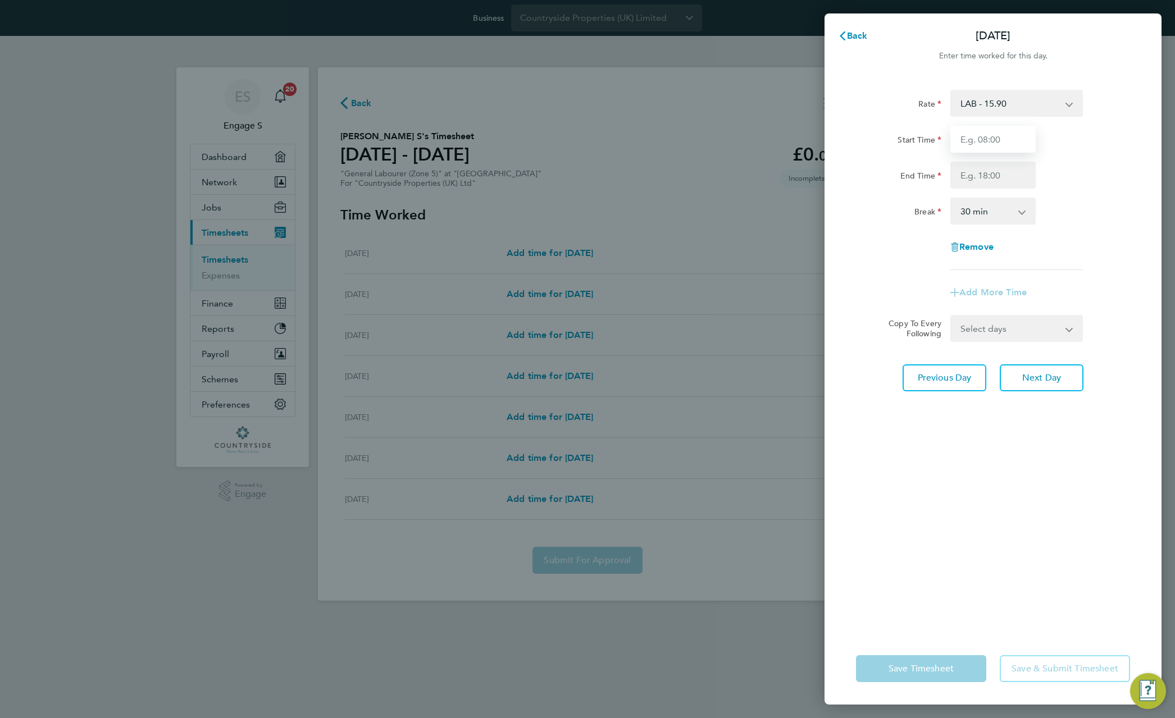
click at [998, 140] on input "Start Time" at bounding box center [992, 139] width 85 height 27
type input "11:00"
click at [996, 179] on input "End Time" at bounding box center [992, 175] width 85 height 27
type input "22:00"
click at [1150, 225] on div "Rate LAB - 15.90 Start Time 11:00 End Time 22:00 Break 0 min 15 min 30 min 45 m…" at bounding box center [992, 354] width 337 height 556
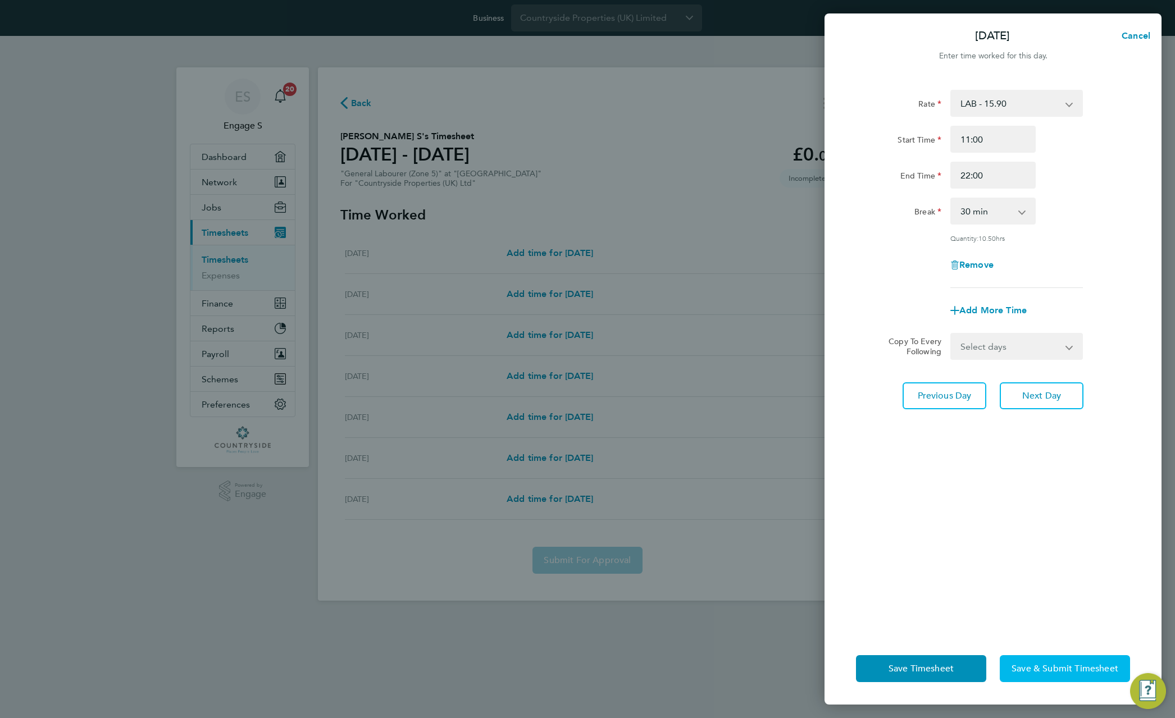
click at [1053, 670] on span "Save & Submit Timesheet" at bounding box center [1064, 668] width 107 height 11
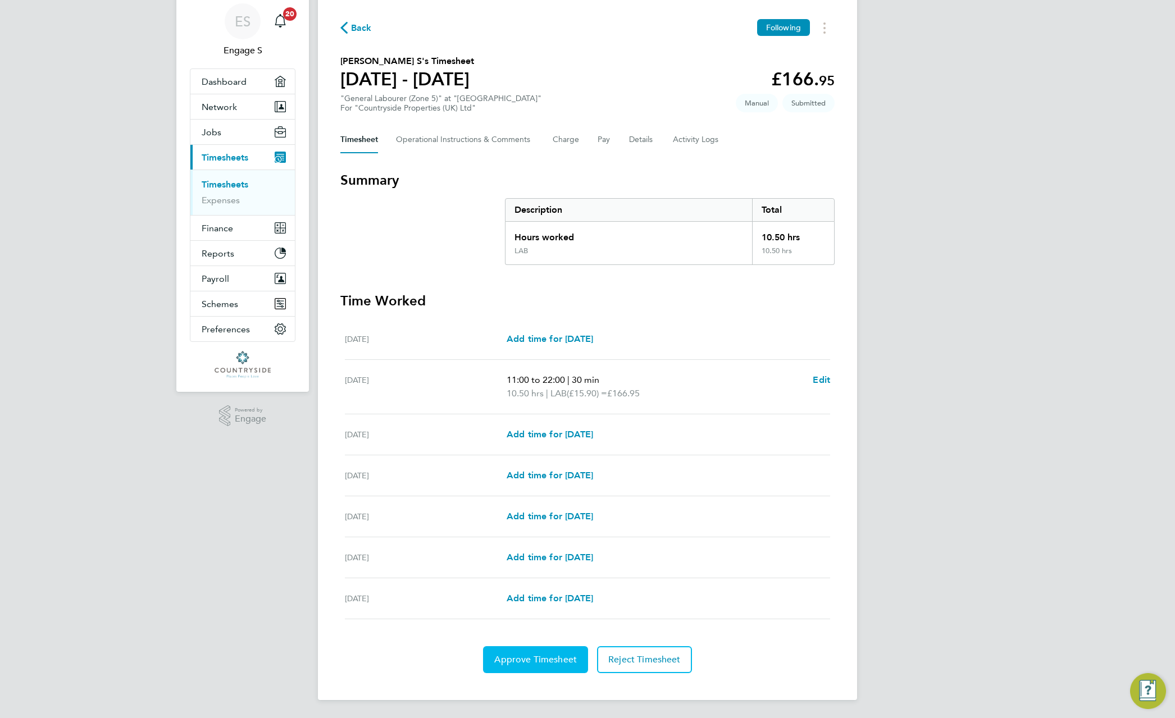
click at [524, 666] on button "Approve Timesheet" at bounding box center [535, 659] width 105 height 27
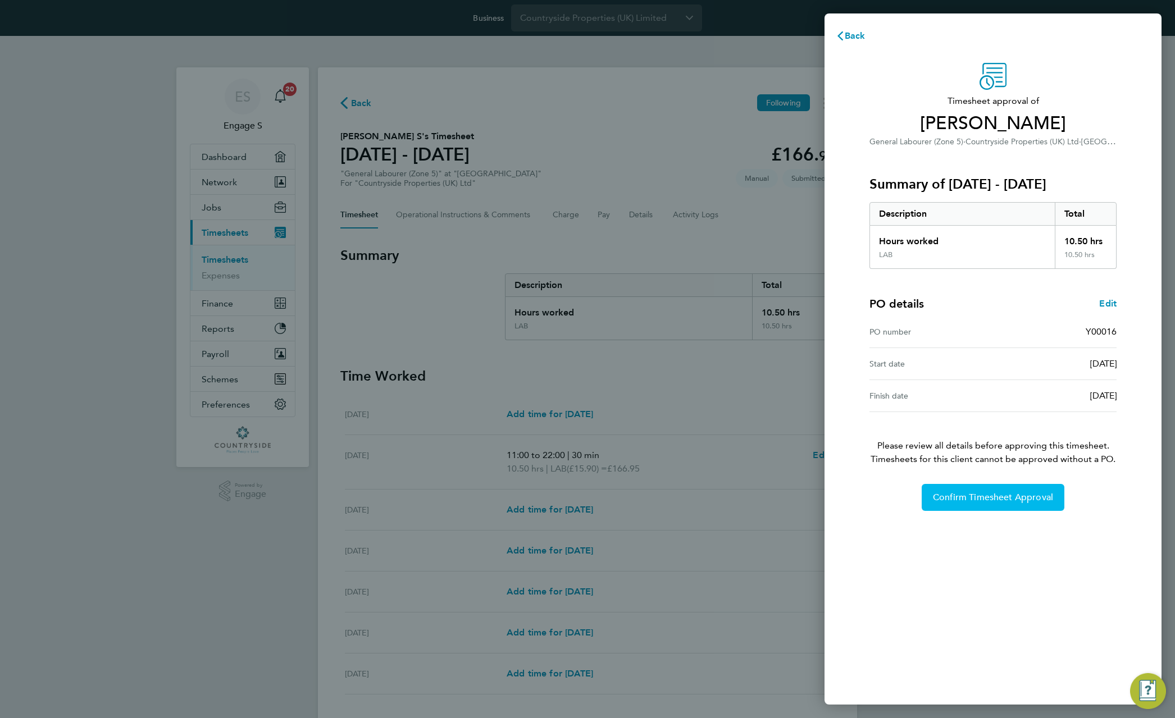
click at [996, 509] on button "Confirm Timesheet Approval" at bounding box center [992, 497] width 143 height 27
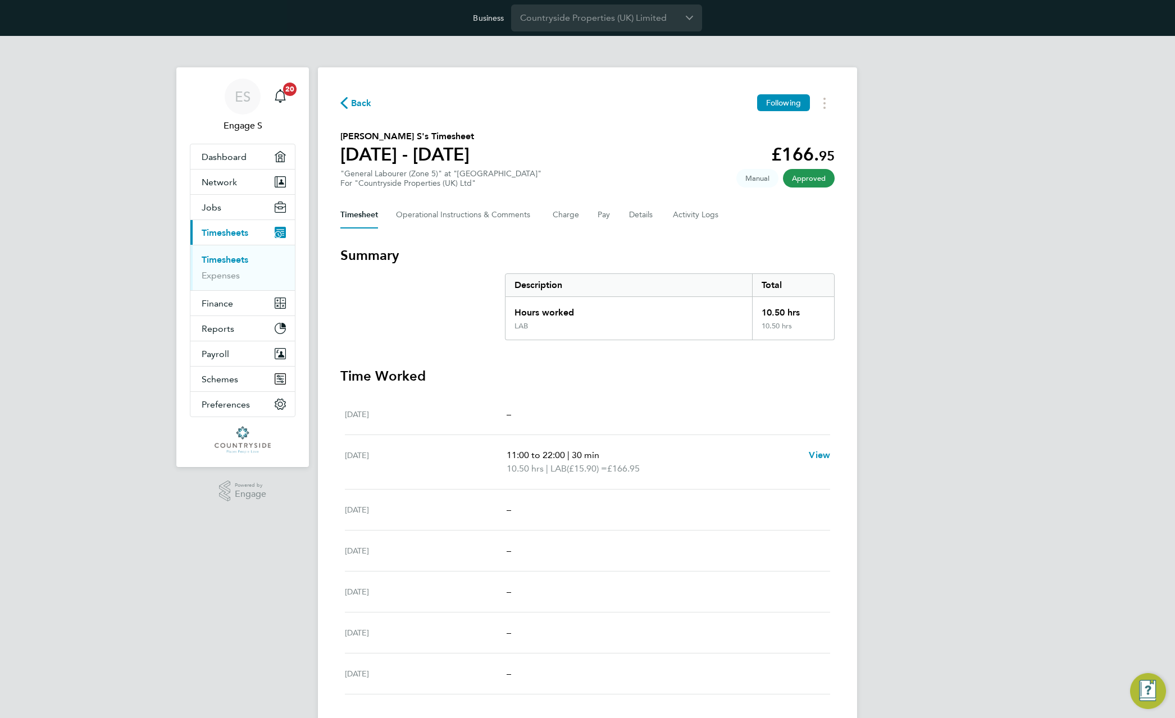
click at [949, 482] on div "ES Engage S Notifications 20 Applications: Dashboard Network Team Members Busin…" at bounding box center [587, 414] width 1175 height 757
click at [928, 380] on div "ES Engage S Notifications 20 Applications: Dashboard Network Team Members Busin…" at bounding box center [587, 414] width 1175 height 757
click at [645, 214] on button "Details" at bounding box center [642, 215] width 26 height 27
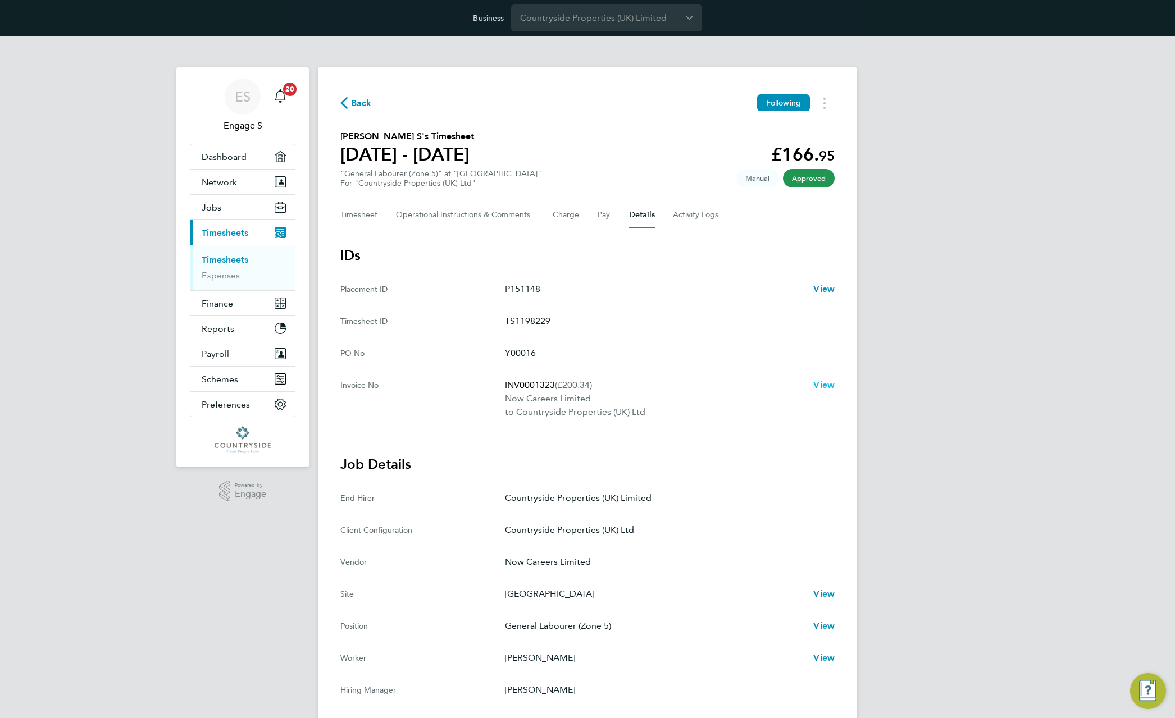
click at [823, 384] on span "View" at bounding box center [823, 385] width 21 height 11
click at [632, 147] on section "[PERSON_NAME] S's Timesheet [DATE] - [DATE] £166. 95 "General Labourer (Zone 5)…" at bounding box center [587, 159] width 494 height 58
drag, startPoint x: 632, startPoint y: 147, endPoint x: 355, endPoint y: 152, distance: 276.9
click at [355, 152] on section "[PERSON_NAME] S's Timesheet [DATE] - [DATE] £166. 95 "General Labourer (Zone 5)…" at bounding box center [587, 159] width 494 height 58
drag, startPoint x: 336, startPoint y: 153, endPoint x: 580, endPoint y: 150, distance: 244.3
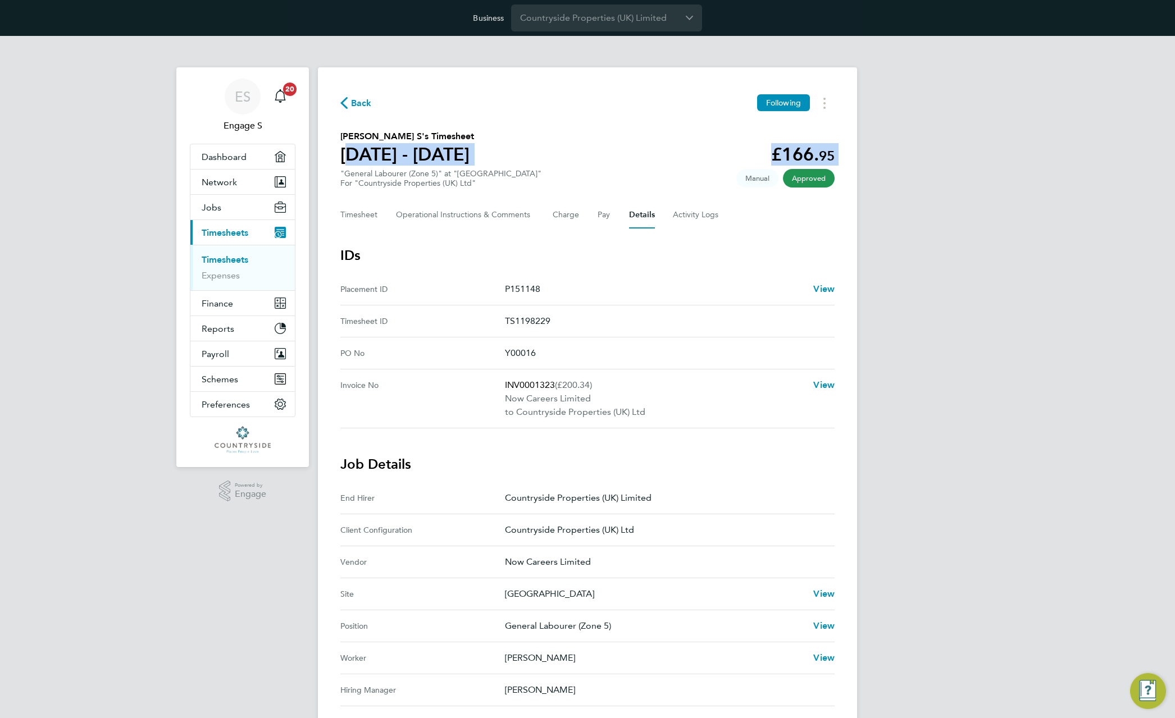
click at [578, 151] on div "Back Following [PERSON_NAME] S's Timesheet [DATE] - [DATE] £166. 95 "General La…" at bounding box center [587, 538] width 539 height 943
click at [962, 115] on div "ES Engage S Notifications 20 Applications: Dashboard Network Team Members Busin…" at bounding box center [587, 532] width 1175 height 993
click at [820, 102] on button "Timesheets Menu" at bounding box center [824, 102] width 20 height 17
click at [976, 112] on div "ES Engage S Notifications 20 Applications: Dashboard Network Team Members Busin…" at bounding box center [587, 532] width 1175 height 993
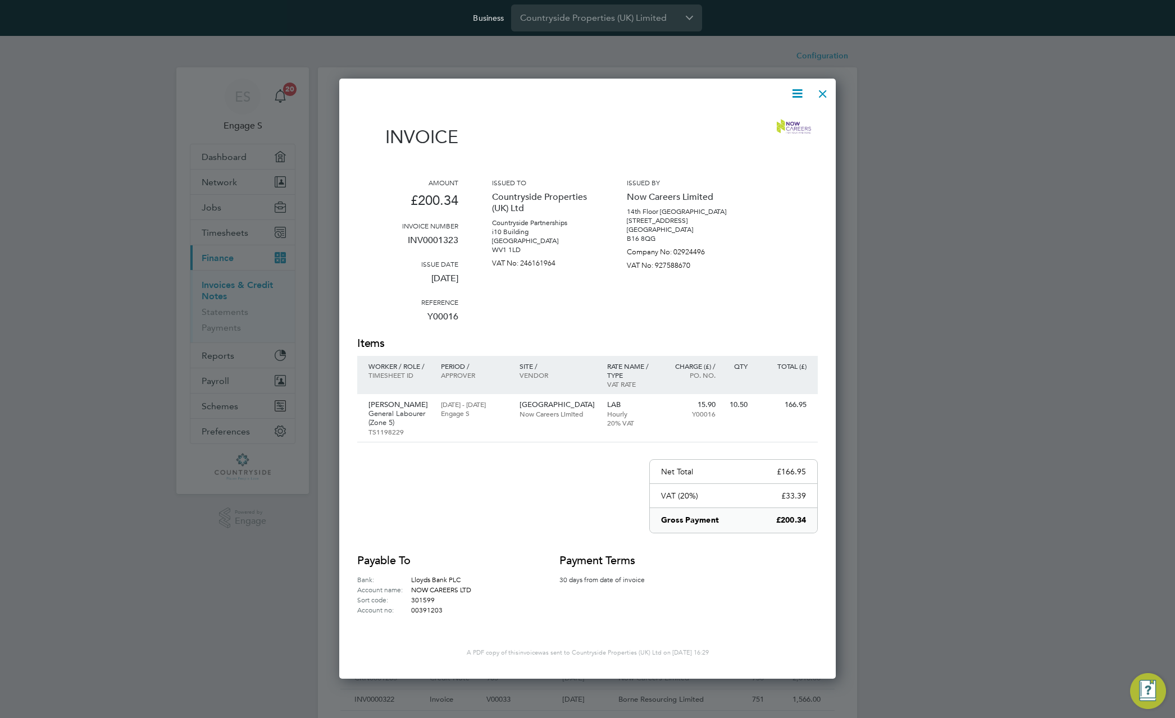
click at [636, 198] on p "Now Careers Limited" at bounding box center [677, 197] width 101 height 20
click at [708, 198] on p "Now Careers Limited" at bounding box center [677, 197] width 101 height 20
copy p "Now Careers Limited"
click at [798, 100] on icon at bounding box center [797, 93] width 14 height 14
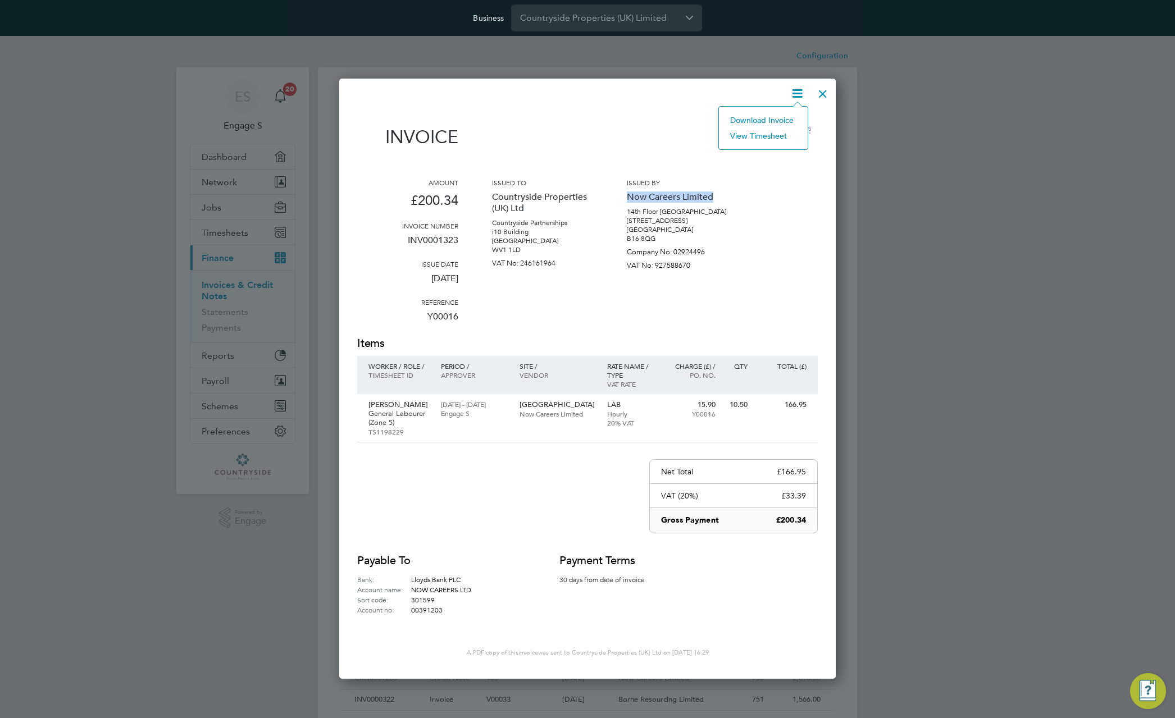
click at [826, 92] on div at bounding box center [822, 91] width 20 height 20
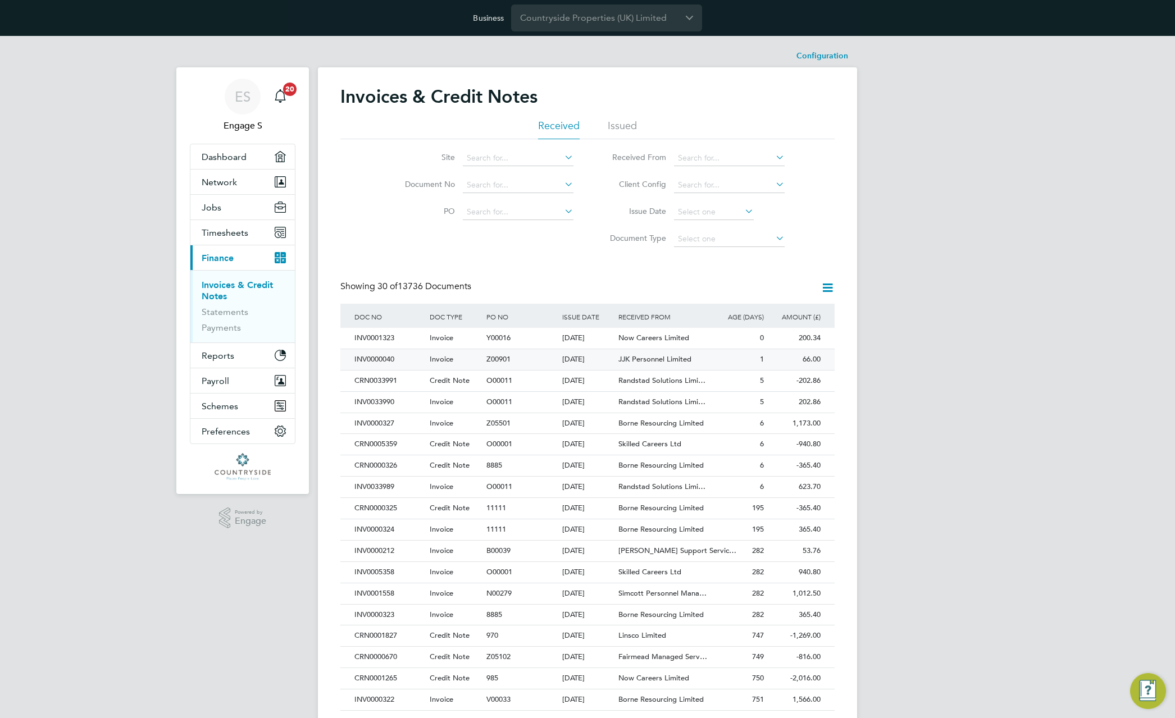
click at [640, 358] on span "JJK Personnel Limited" at bounding box center [654, 359] width 73 height 10
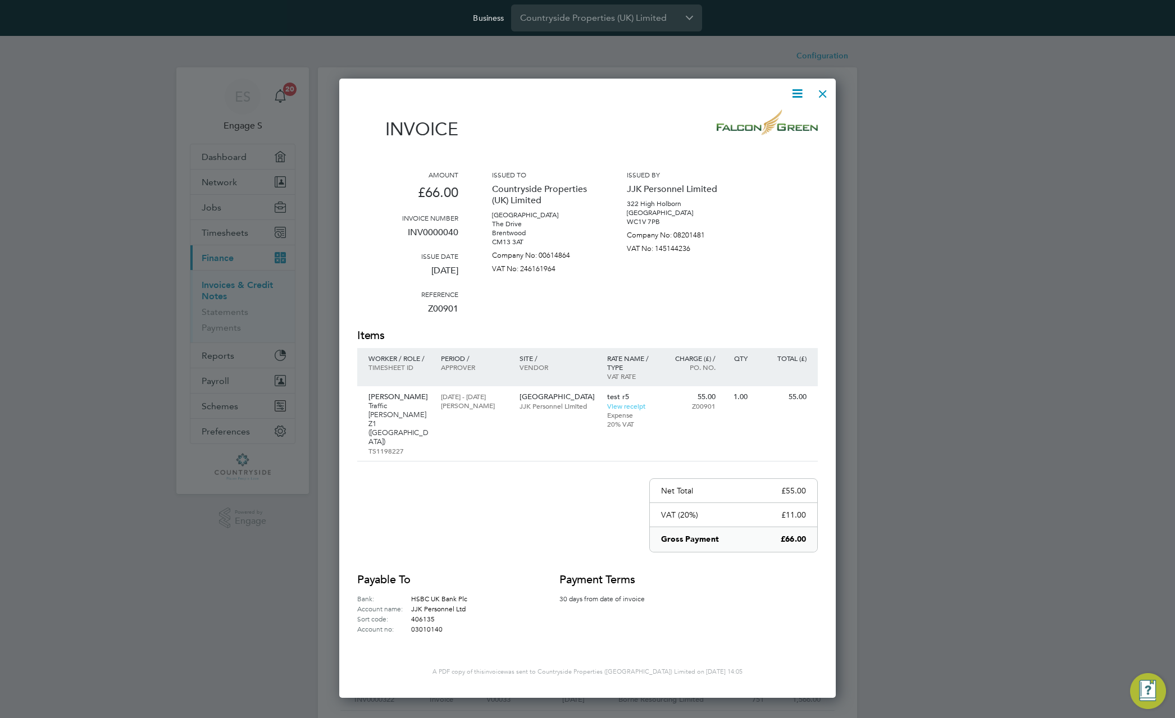
scroll to position [589, 497]
click at [801, 92] on icon at bounding box center [797, 93] width 14 height 14
click at [755, 136] on li "View timesheet" at bounding box center [762, 136] width 77 height 16
click at [824, 94] on div at bounding box center [822, 91] width 20 height 20
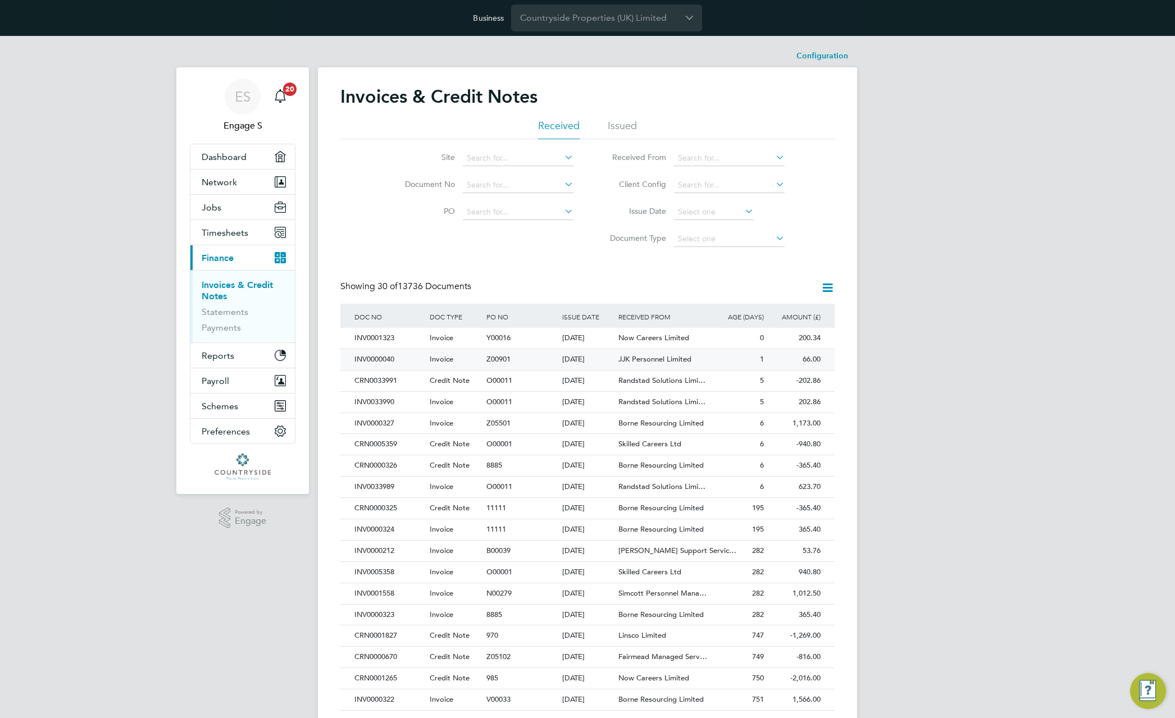
click at [618, 362] on span "JJK Personnel Limited" at bounding box center [654, 359] width 73 height 10
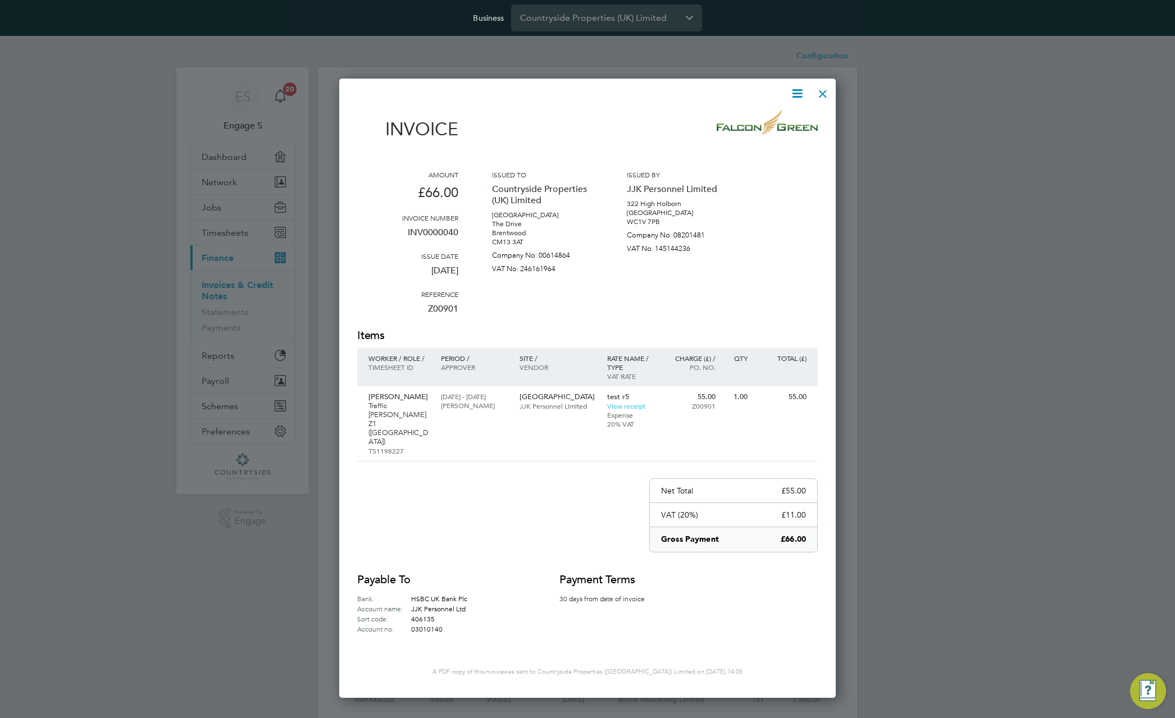
scroll to position [589, 497]
click at [824, 94] on div at bounding box center [822, 91] width 20 height 20
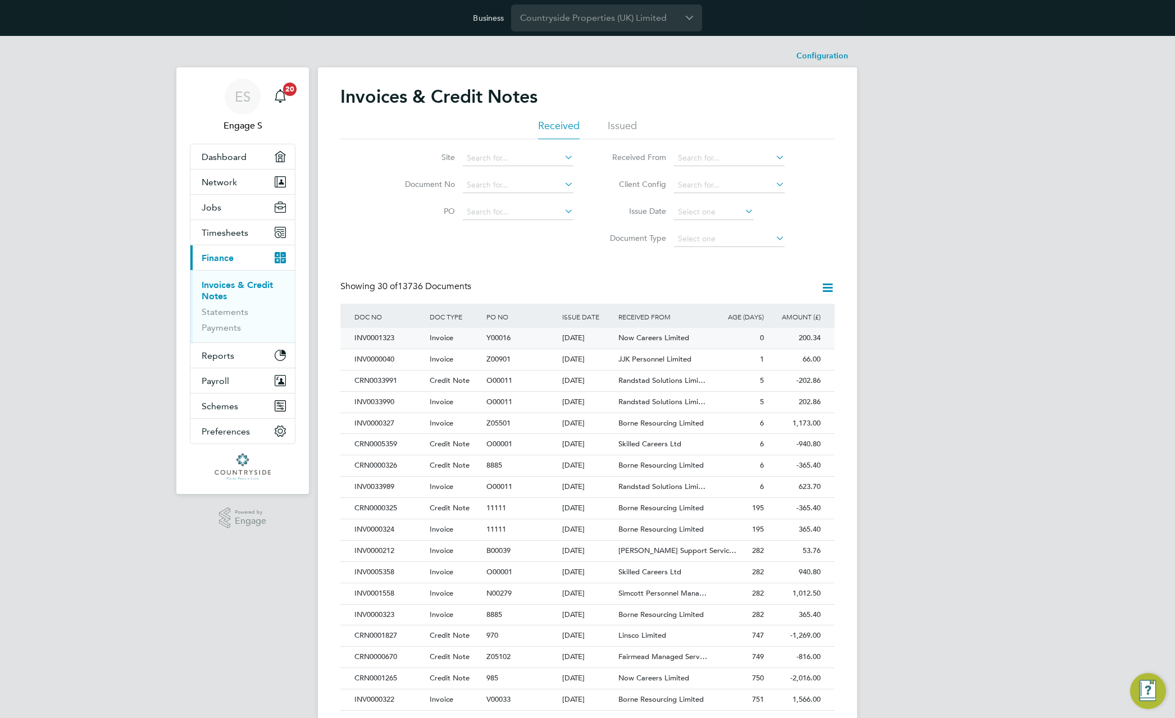
click at [667, 340] on span "Now Careers Limited" at bounding box center [653, 338] width 71 height 10
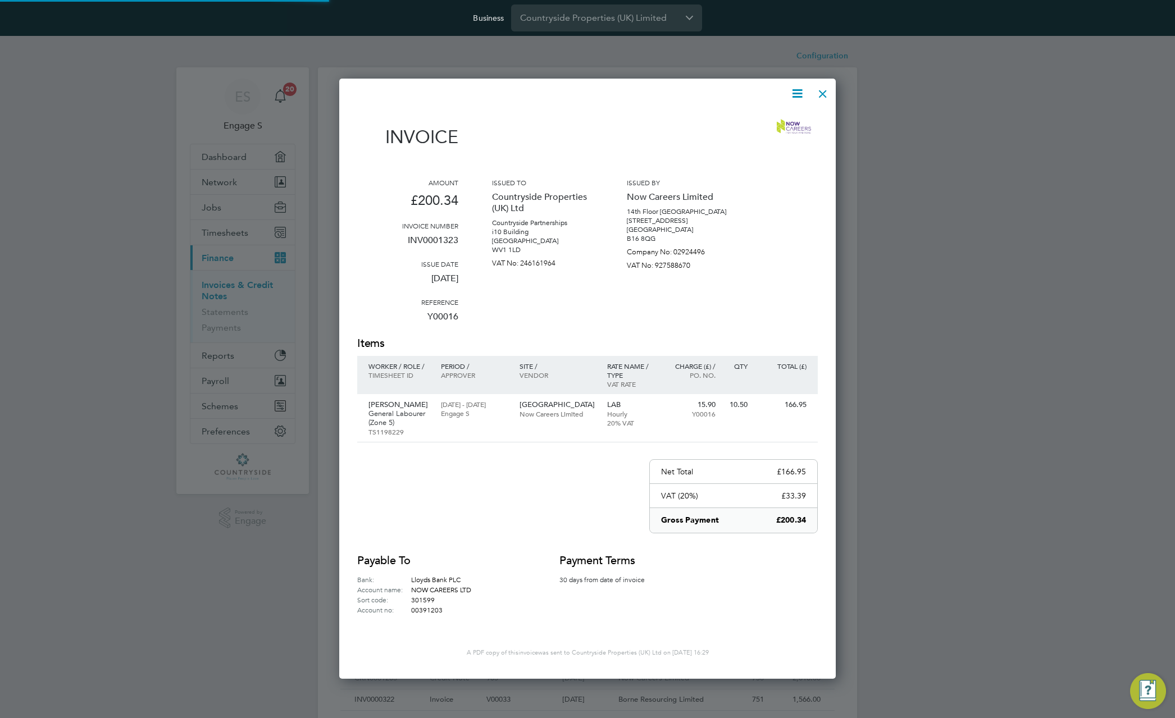
scroll to position [597, 497]
click at [797, 97] on icon at bounding box center [797, 93] width 14 height 14
click at [829, 92] on div at bounding box center [822, 91] width 20 height 20
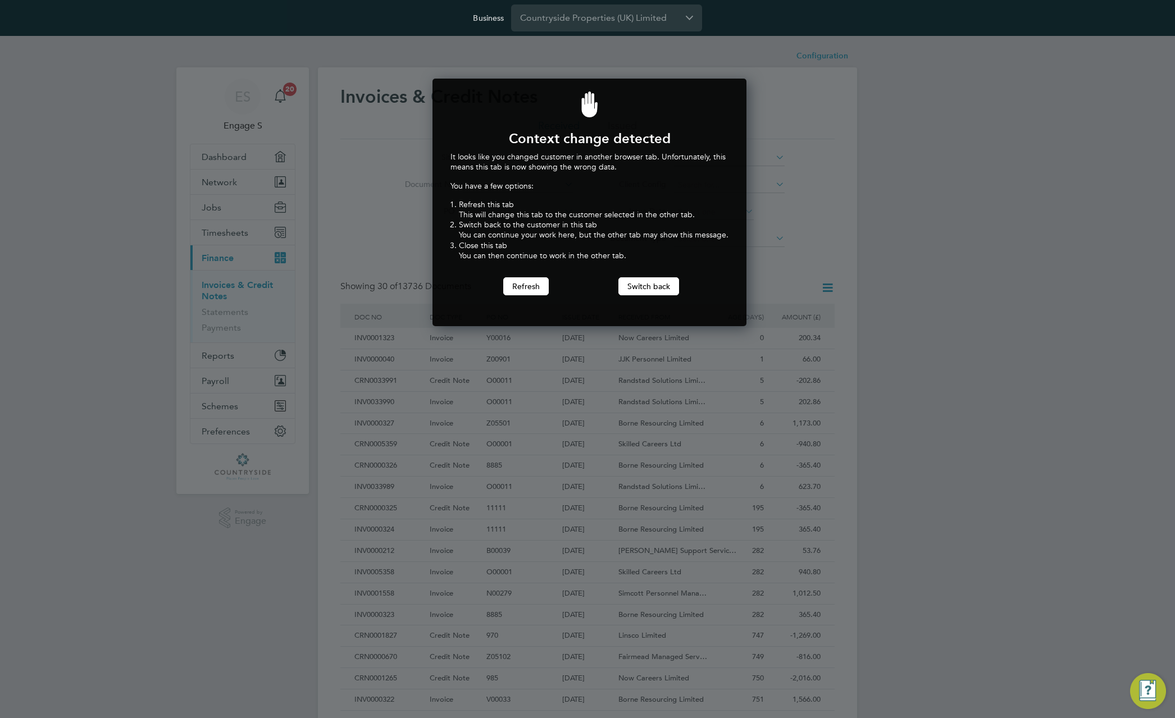
scroll to position [248, 310]
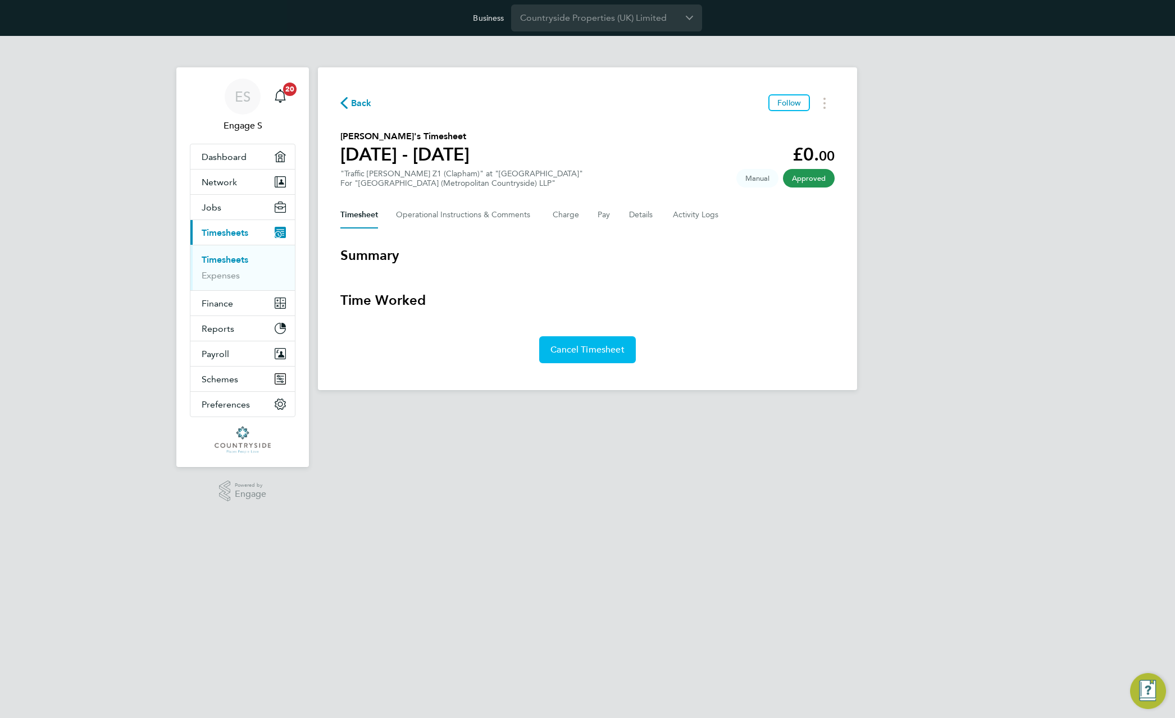
click at [586, 358] on button "Cancel Timesheet" at bounding box center [587, 349] width 97 height 27
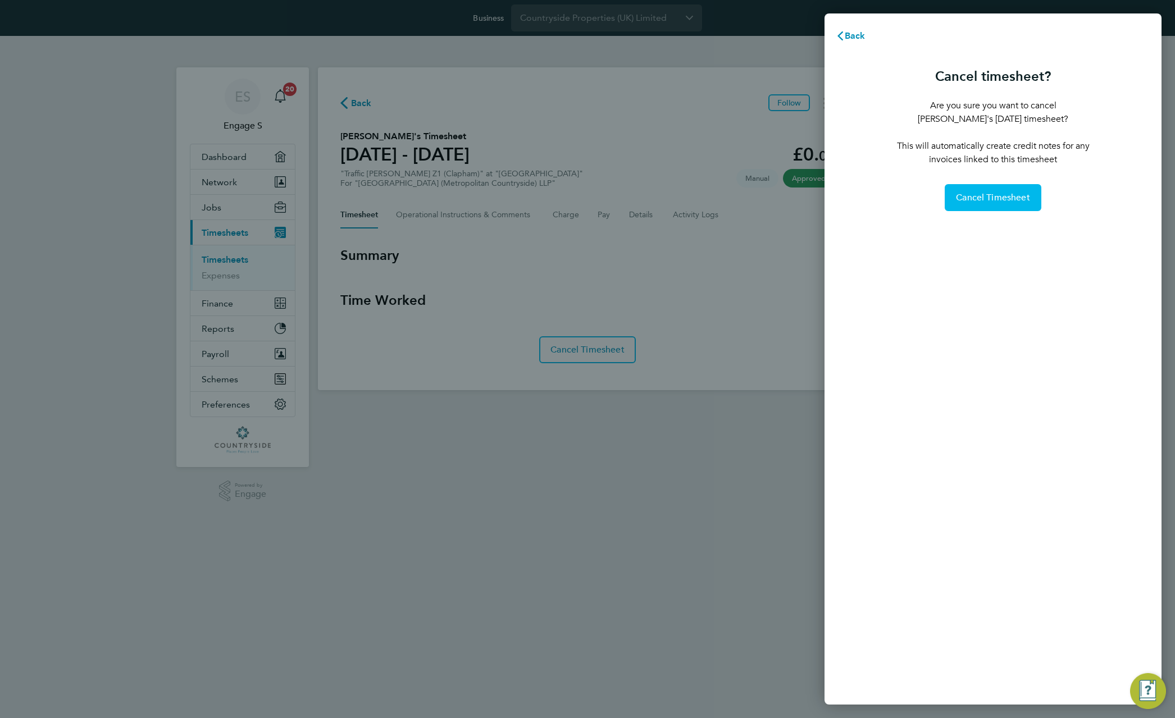
click at [988, 199] on span "Cancel Timesheet" at bounding box center [993, 197] width 74 height 11
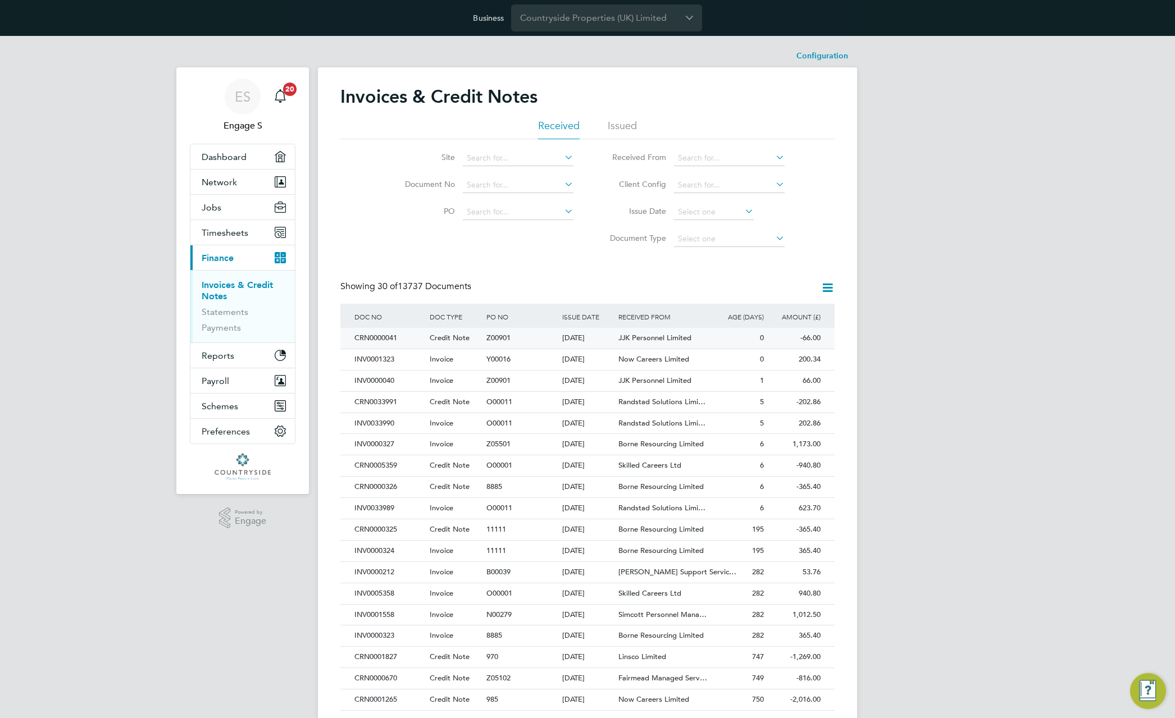
click at [623, 337] on span "JJK Personnel Limited" at bounding box center [654, 338] width 73 height 10
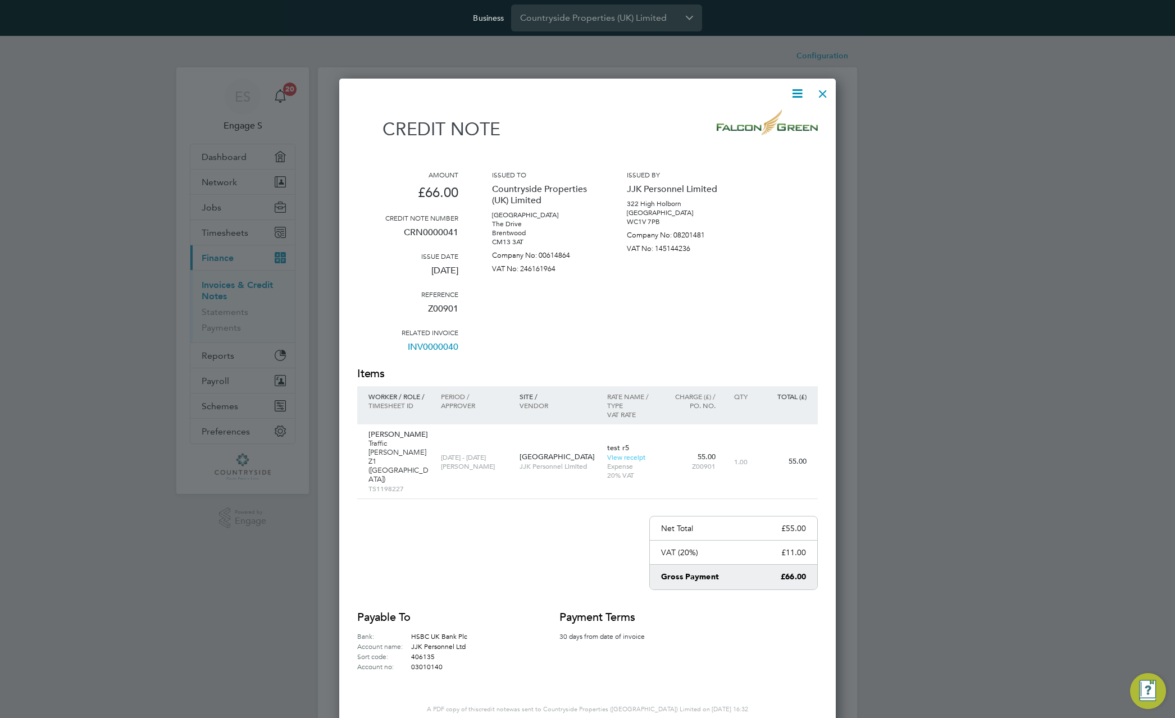
click at [798, 89] on icon at bounding box center [797, 93] width 14 height 14
click at [829, 88] on div at bounding box center [822, 91] width 20 height 20
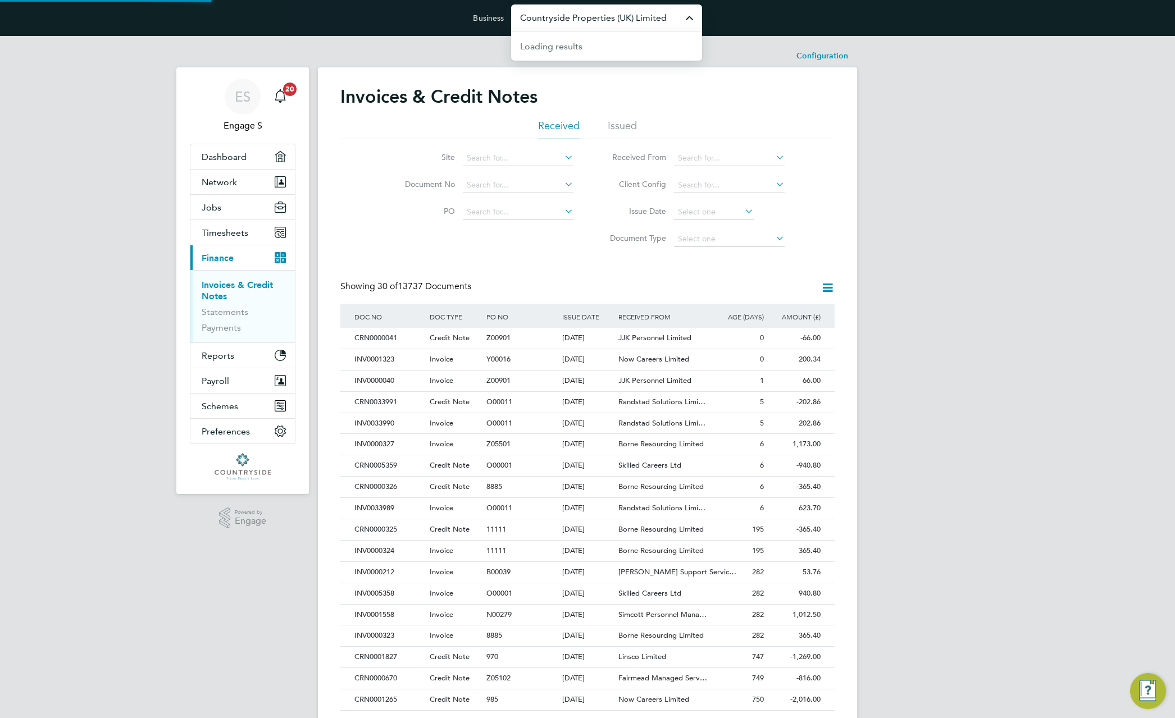
click at [615, 19] on input "Countryside Properties (UK) Limited" at bounding box center [606, 17] width 191 height 26
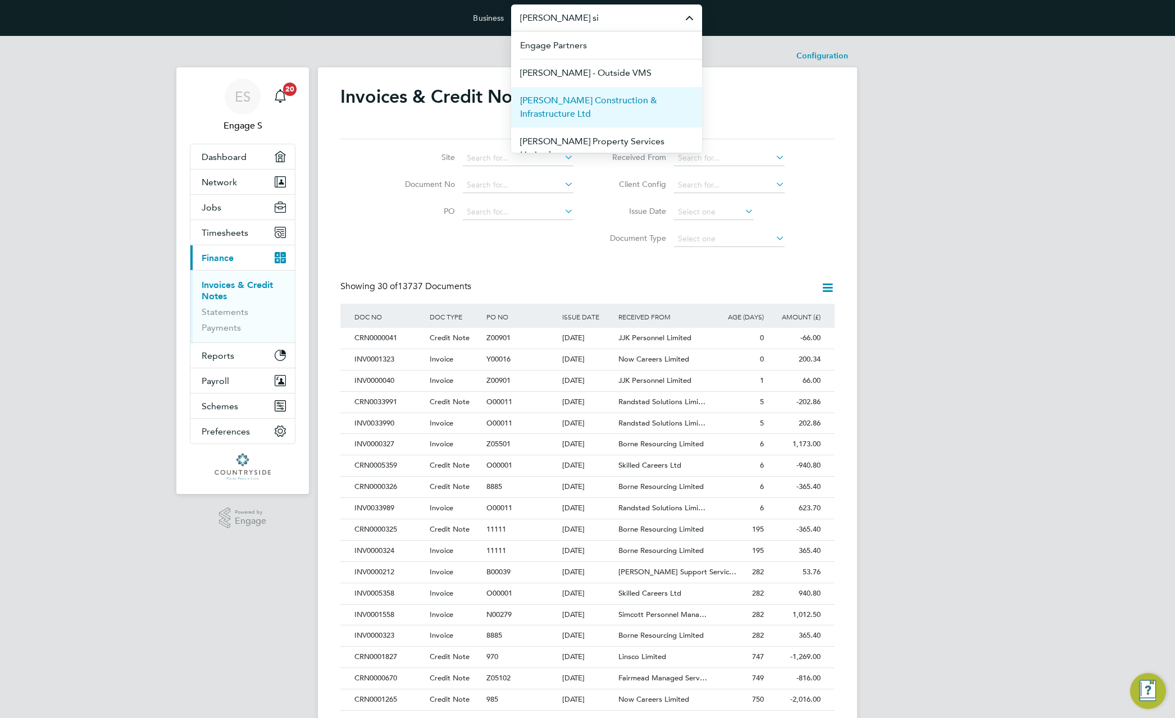
click at [570, 105] on span "Morgan Sindall Construction & Infrastructure Ltd" at bounding box center [606, 107] width 173 height 27
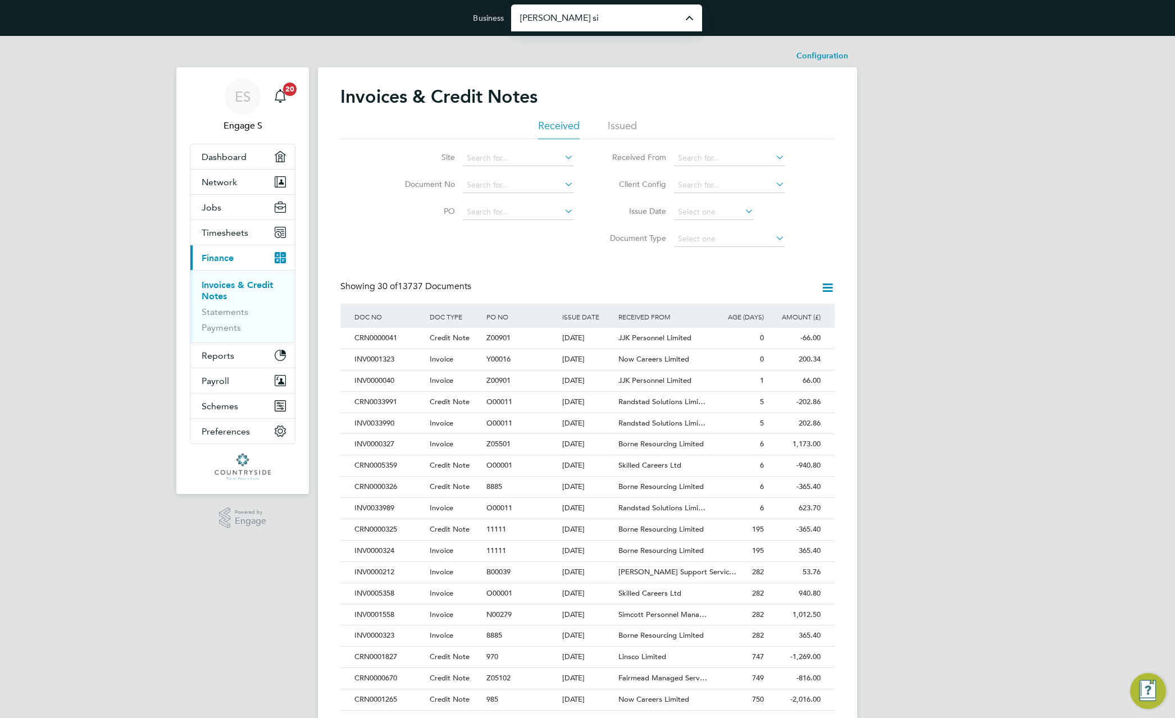
type input "Morgan Sindall Construction & Infrastructure Ltd"
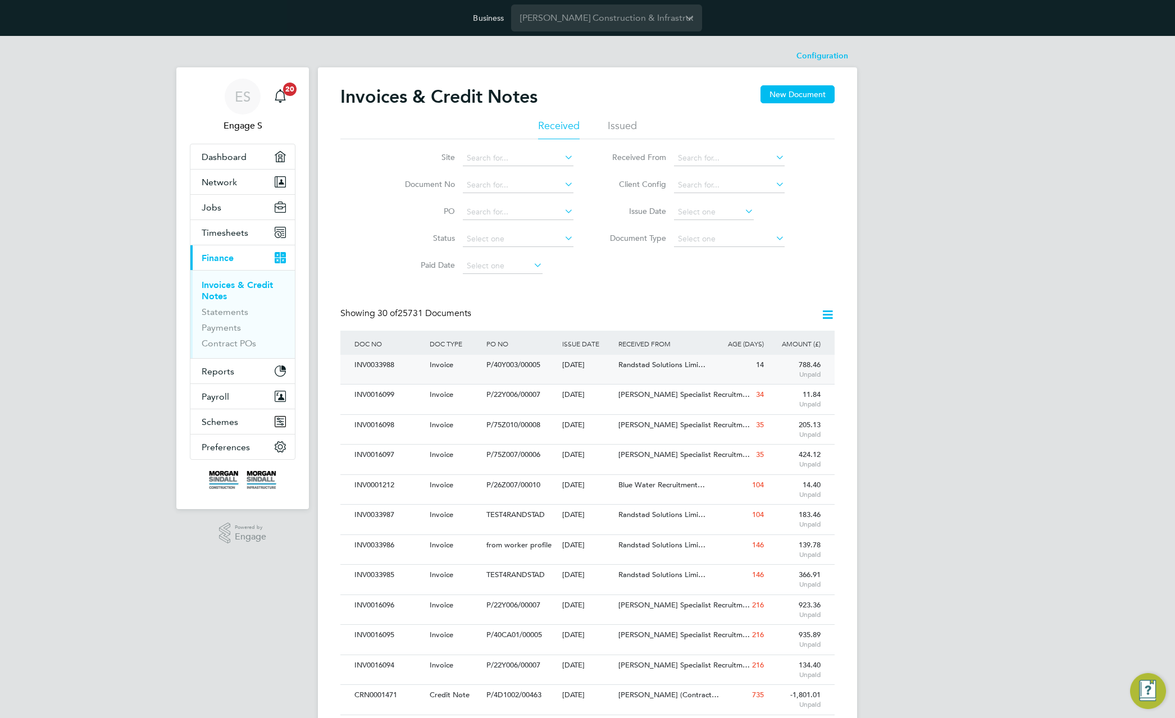
click at [633, 362] on span "Randstad Solutions Limi…" at bounding box center [661, 365] width 87 height 10
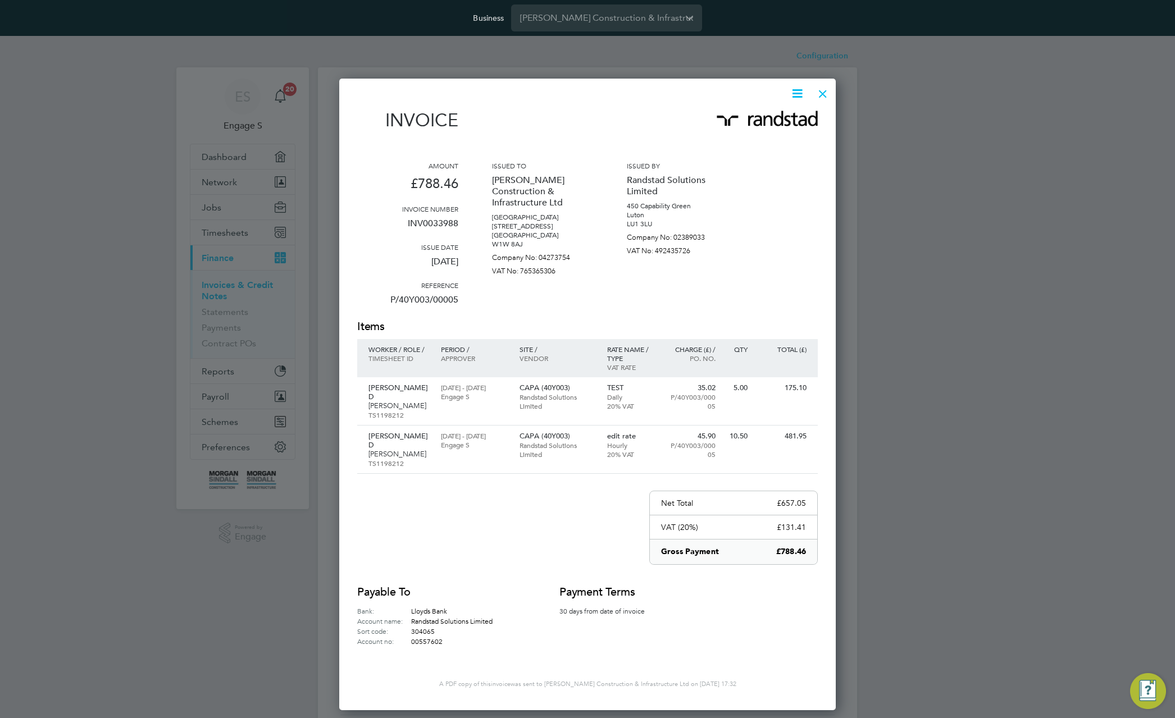
click at [797, 86] on icon at bounding box center [797, 93] width 14 height 14
click at [750, 154] on li "Pay invoice" at bounding box center [762, 152] width 77 height 16
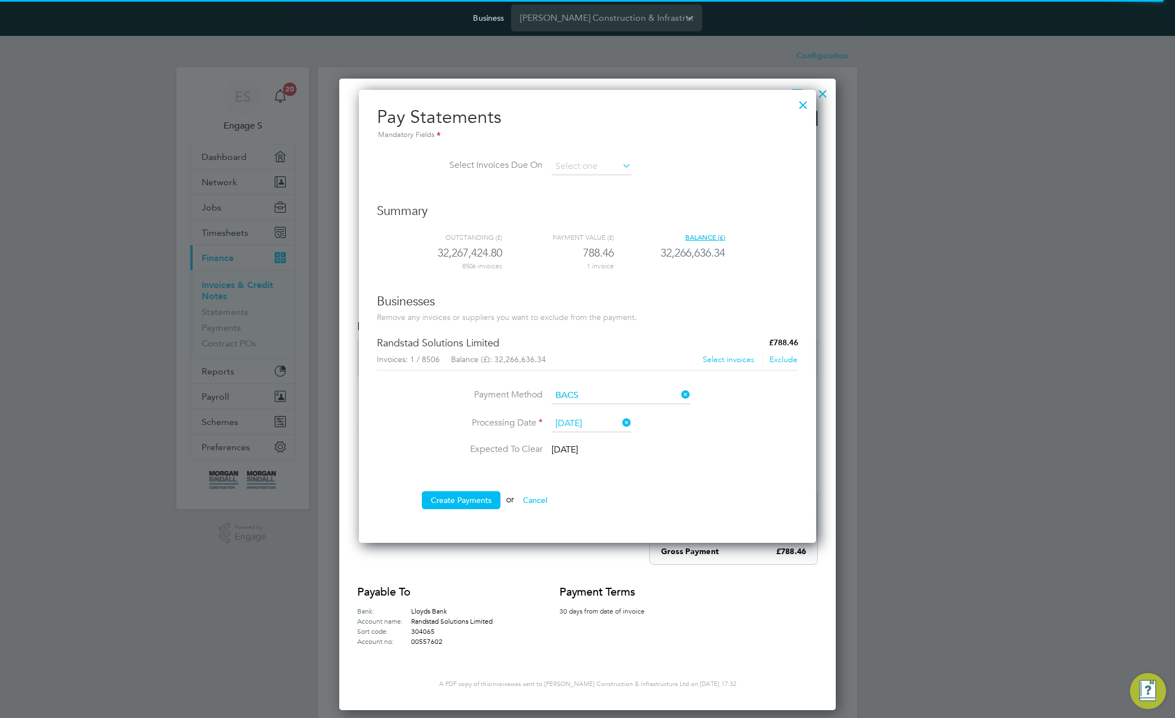
scroll to position [454, 458]
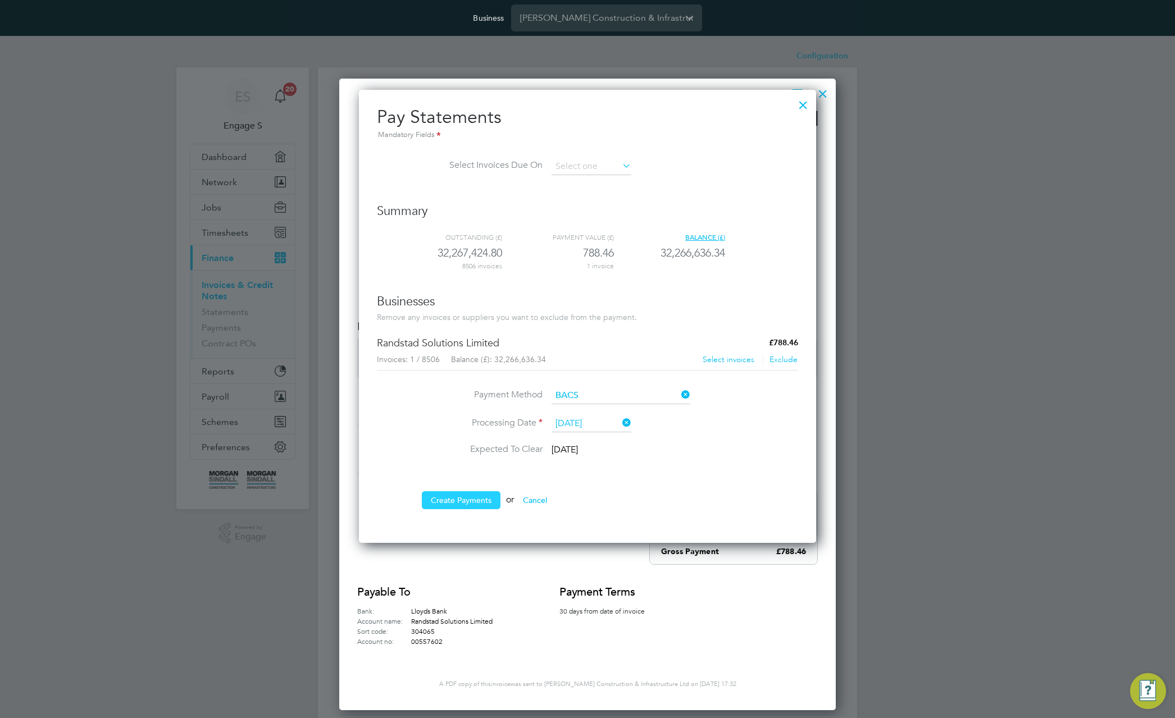
click at [459, 503] on button "Create Payments" at bounding box center [461, 500] width 79 height 18
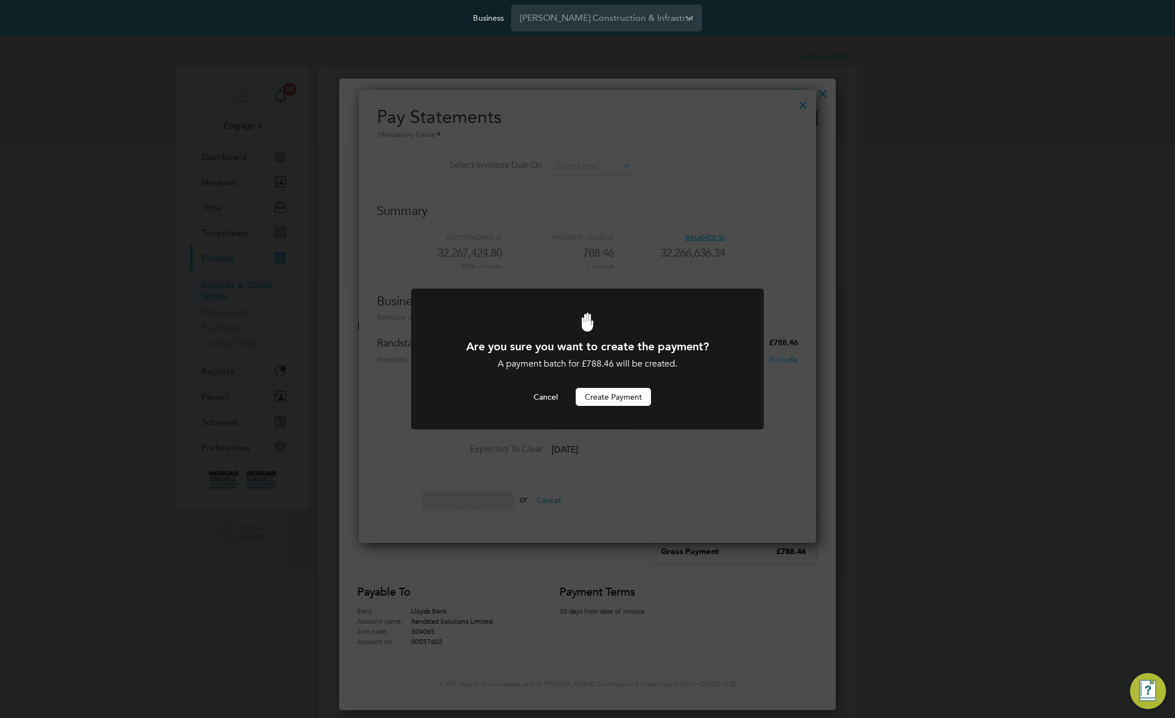
click at [619, 398] on button "Create Payment" at bounding box center [613, 397] width 75 height 18
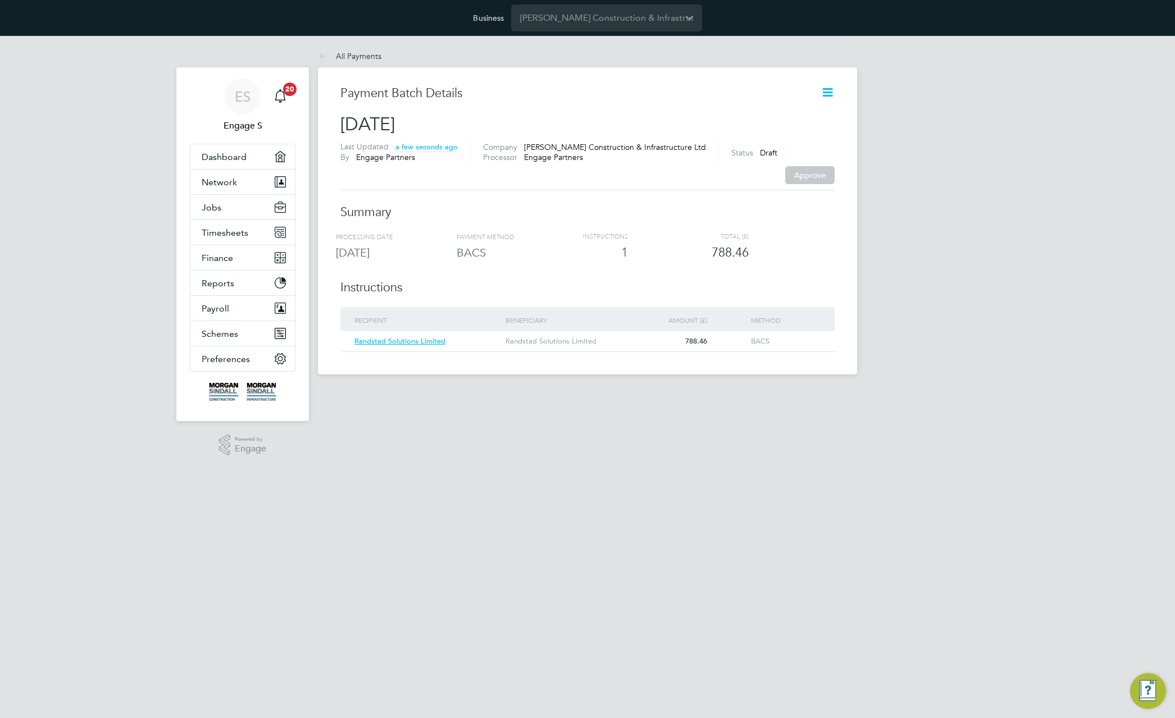
click at [829, 89] on icon at bounding box center [827, 92] width 14 height 14
click at [766, 134] on li "Request approval" at bounding box center [773, 135] width 118 height 16
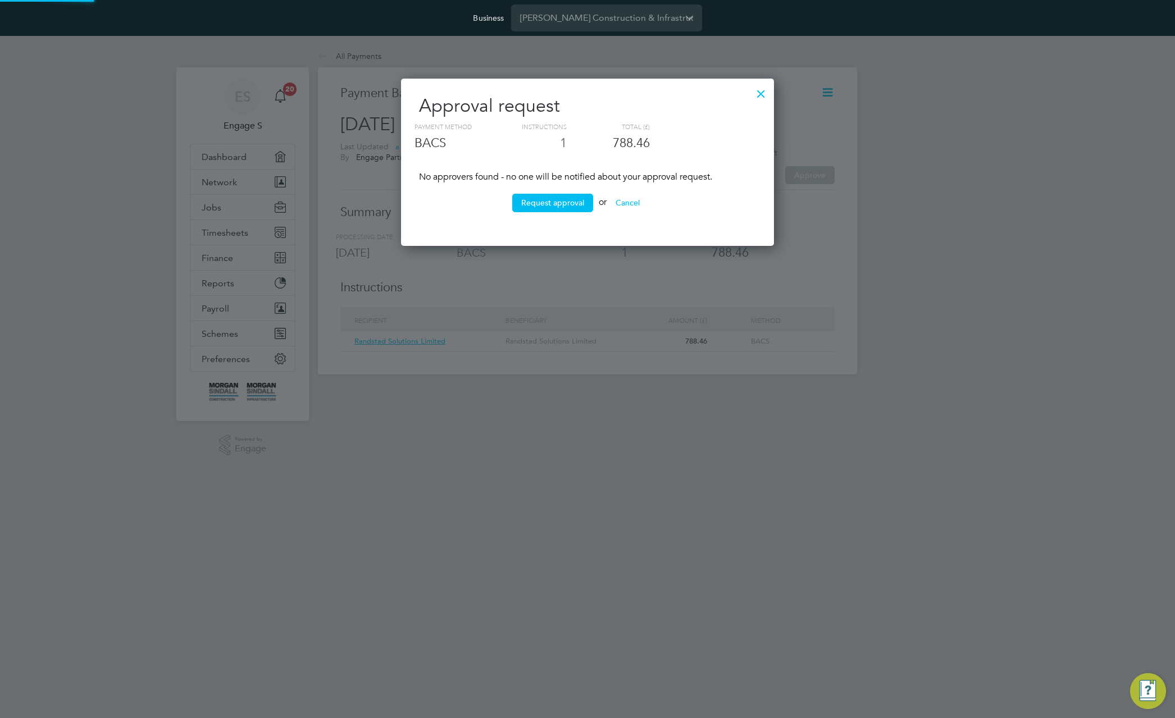
scroll to position [429, 373]
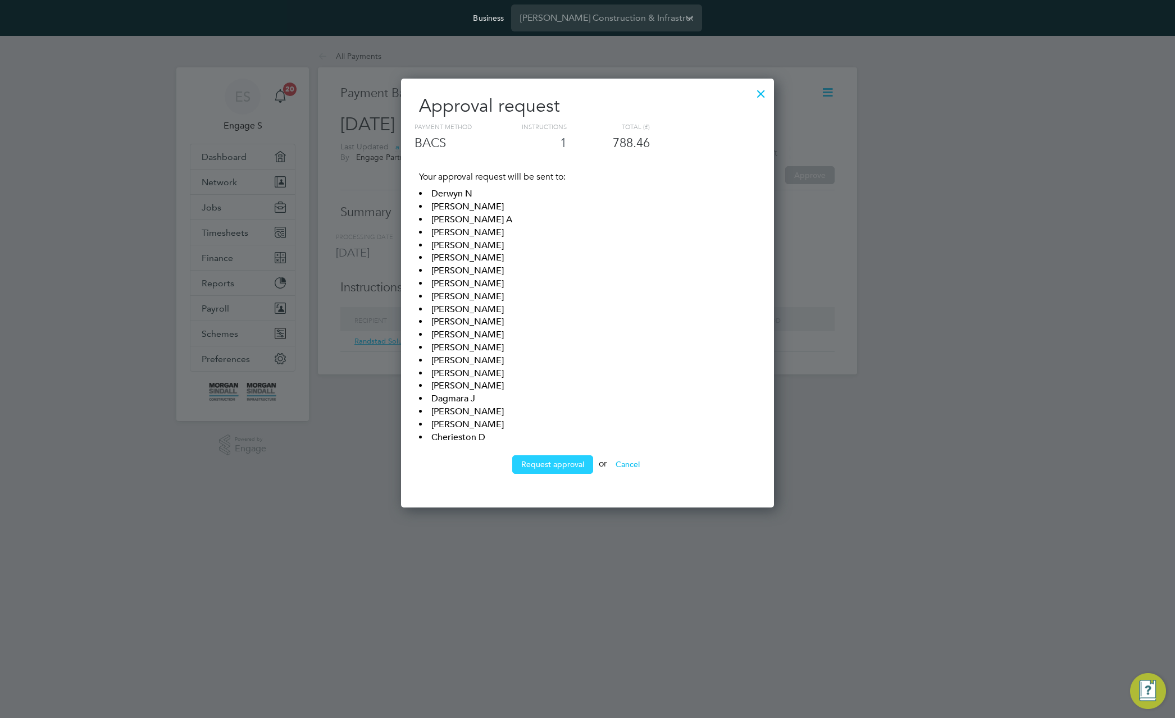
click at [560, 461] on button "Request approval" at bounding box center [552, 464] width 81 height 18
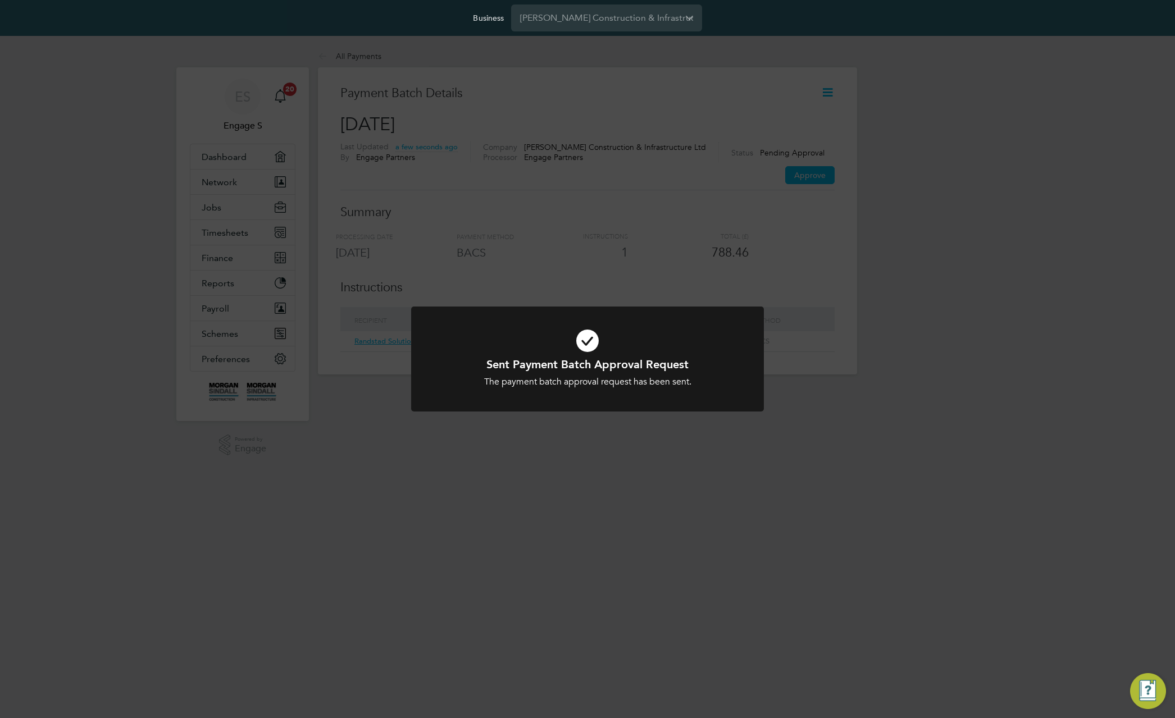
click at [875, 343] on div "Sent Payment Batch Approval Request The payment batch approval request has been…" at bounding box center [587, 359] width 1175 height 718
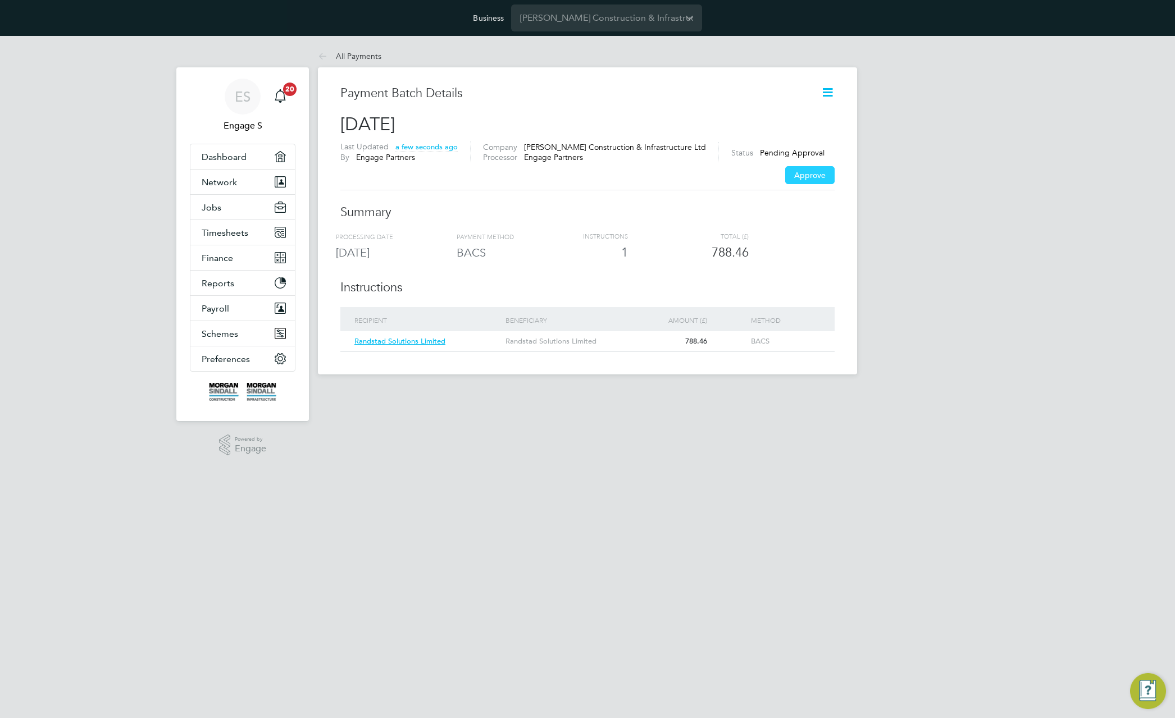
click at [810, 173] on button "Approve" at bounding box center [809, 175] width 49 height 18
click at [827, 93] on icon at bounding box center [827, 92] width 14 height 14
click at [780, 162] on li "Export payment file" at bounding box center [773, 167] width 118 height 16
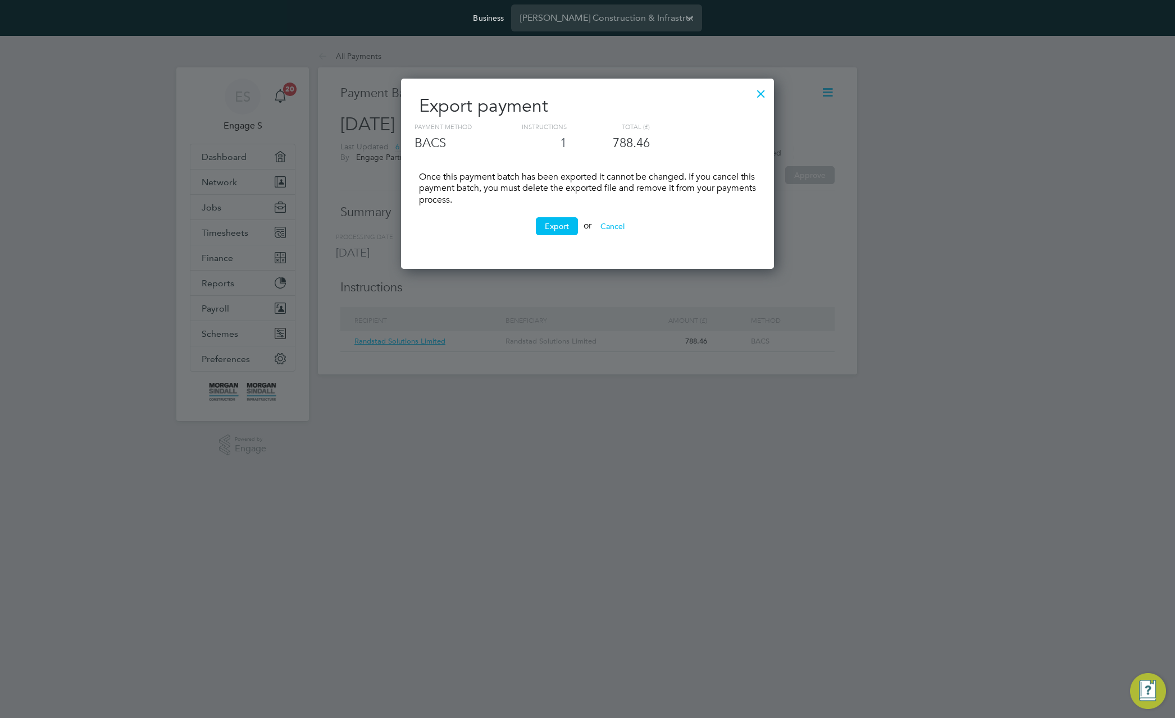
scroll to position [191, 373]
click at [561, 227] on button "Export" at bounding box center [557, 226] width 42 height 18
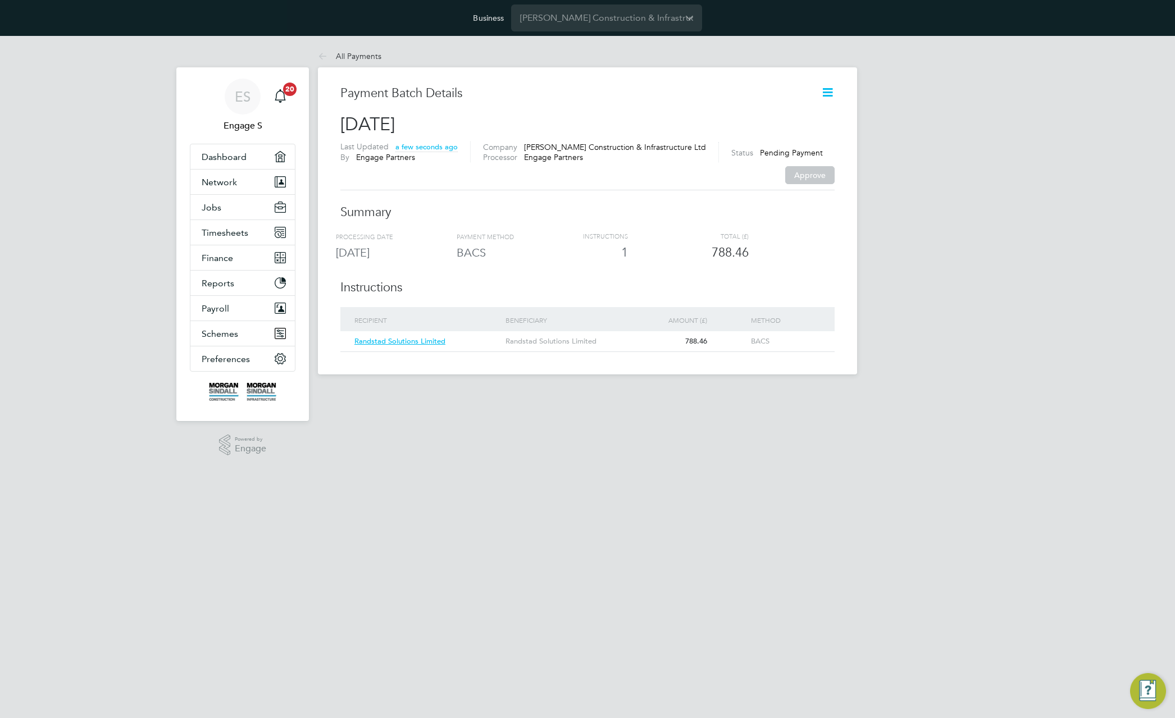
click at [839, 89] on div "Payment Batch Details 27 Aug 2025 Last Updated a few seconds ago By Engage Part…" at bounding box center [587, 220] width 539 height 307
click at [828, 93] on icon at bounding box center [827, 92] width 14 height 14
click at [756, 181] on li "Mark as processed" at bounding box center [773, 183] width 118 height 16
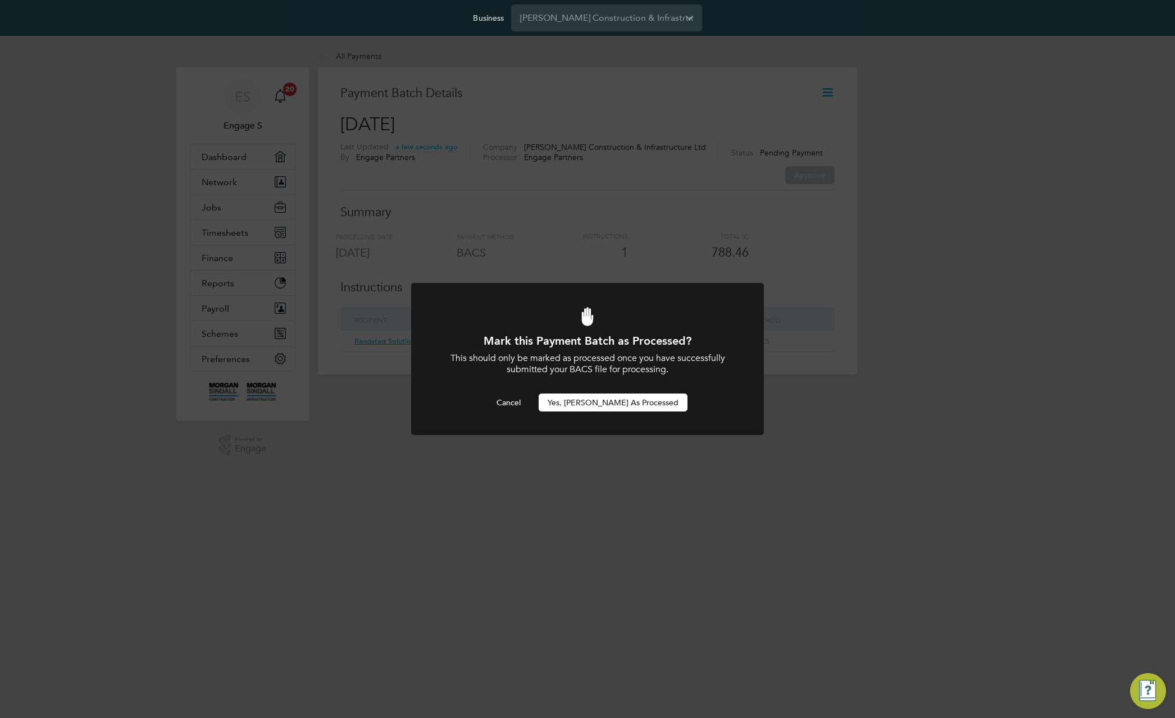
click at [612, 402] on button "Yes, Mark as Processed" at bounding box center [612, 403] width 149 height 18
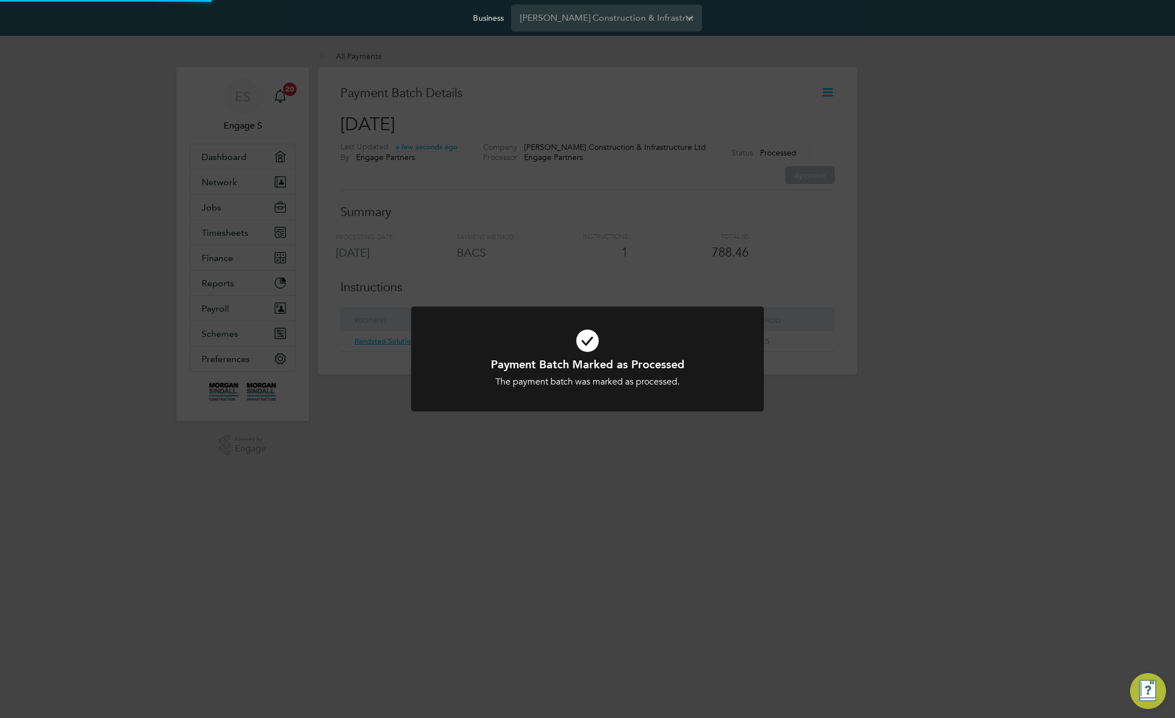
drag, startPoint x: 937, startPoint y: 188, endPoint x: 926, endPoint y: 173, distance: 18.1
click at [937, 188] on div "Payment Batch Marked as Processed The payment batch was marked as processed. Ca…" at bounding box center [587, 359] width 1175 height 718
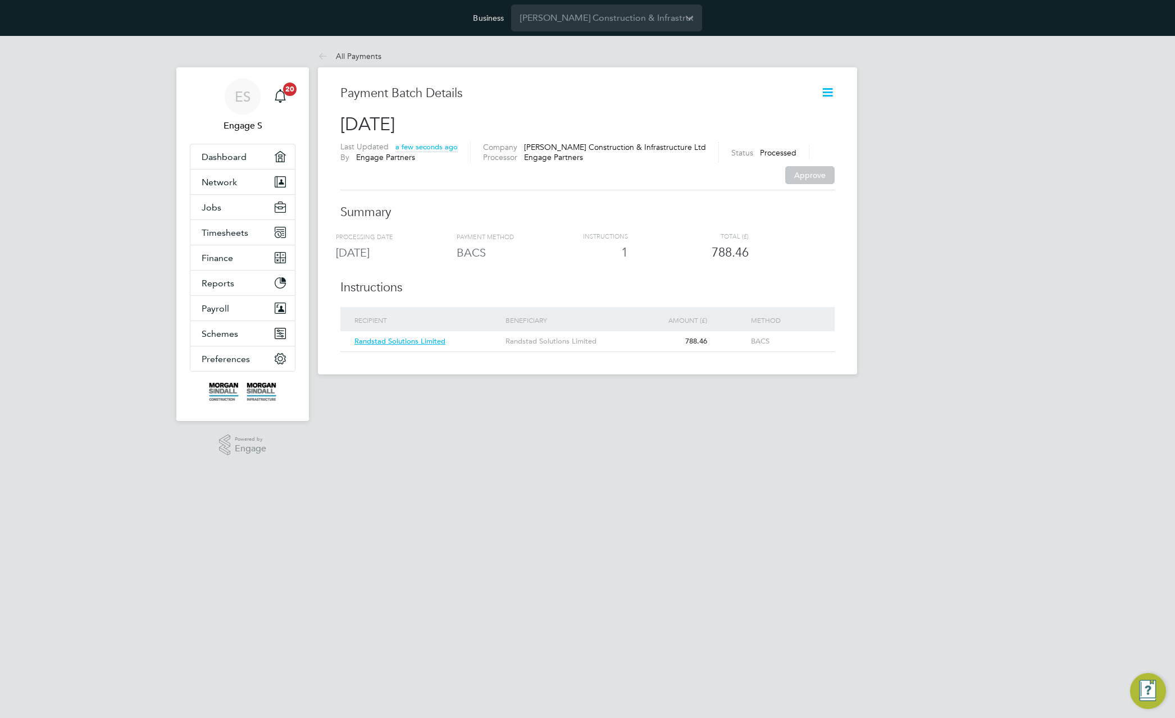
click at [834, 93] on icon at bounding box center [827, 92] width 14 height 14
click at [763, 151] on li "Download payment summary" at bounding box center [773, 151] width 118 height 16
click at [930, 182] on div "ES Engage S Notifications 20 Applications: Dashboard Network Team Members Busin…" at bounding box center [587, 214] width 1175 height 357
click at [828, 90] on icon at bounding box center [827, 92] width 14 height 14
click at [734, 200] on li "Cancel payment" at bounding box center [773, 205] width 118 height 16
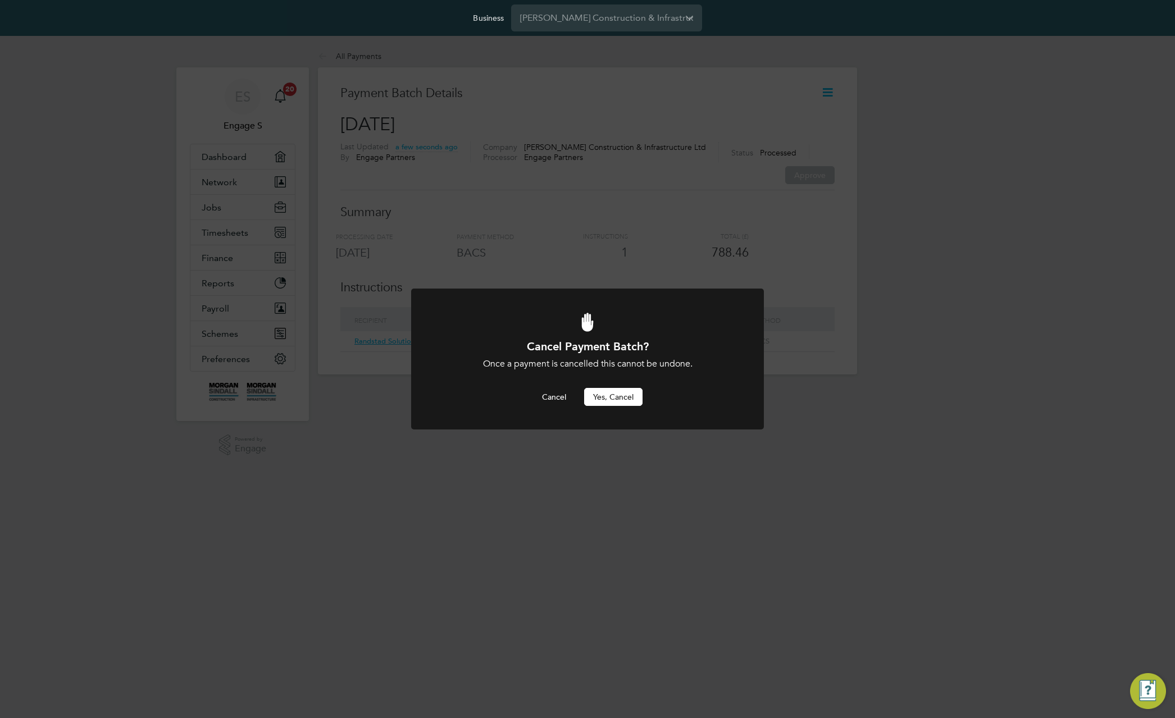
click at [607, 402] on button "Yes, Cancel" at bounding box center [613, 397] width 58 height 18
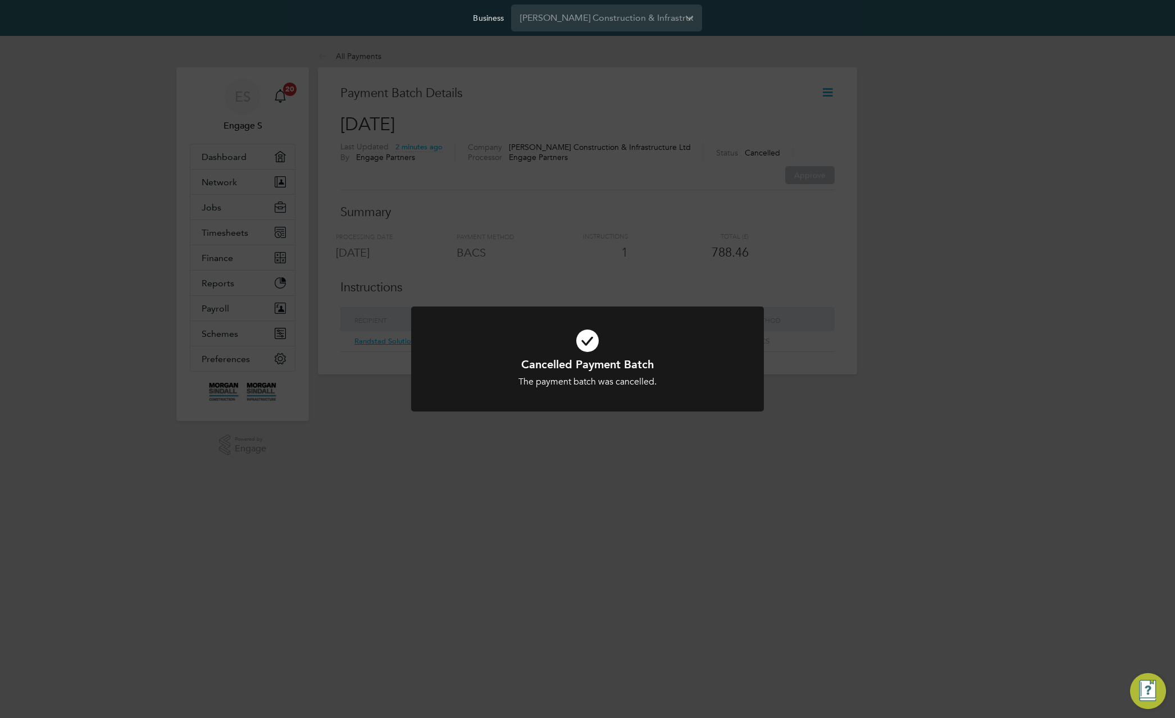
click at [487, 51] on div "Cancelled Payment Batch The payment batch was cancelled. Cancel Okay" at bounding box center [587, 359] width 1175 height 718
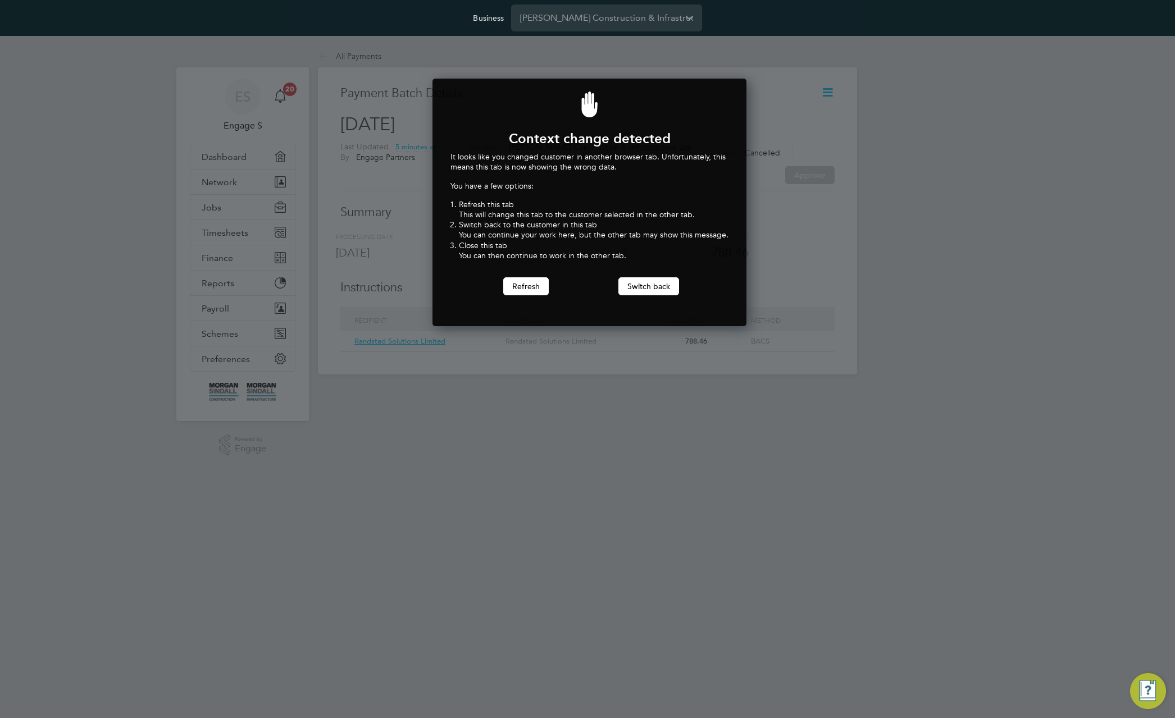
scroll to position [248, 310]
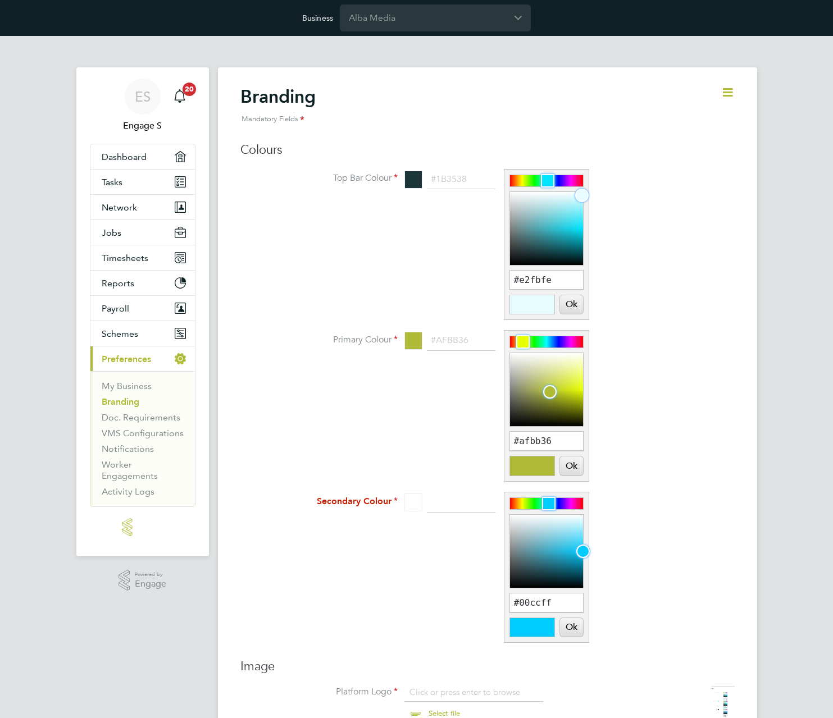
scroll to position [15, 139]
type input "#dffbfe"
drag, startPoint x: 589, startPoint y: 208, endPoint x: 577, endPoint y: 197, distance: 17.1
click at [577, 197] on div at bounding box center [577, 195] width 13 height 13
drag, startPoint x: 553, startPoint y: 389, endPoint x: 567, endPoint y: 362, distance: 30.4
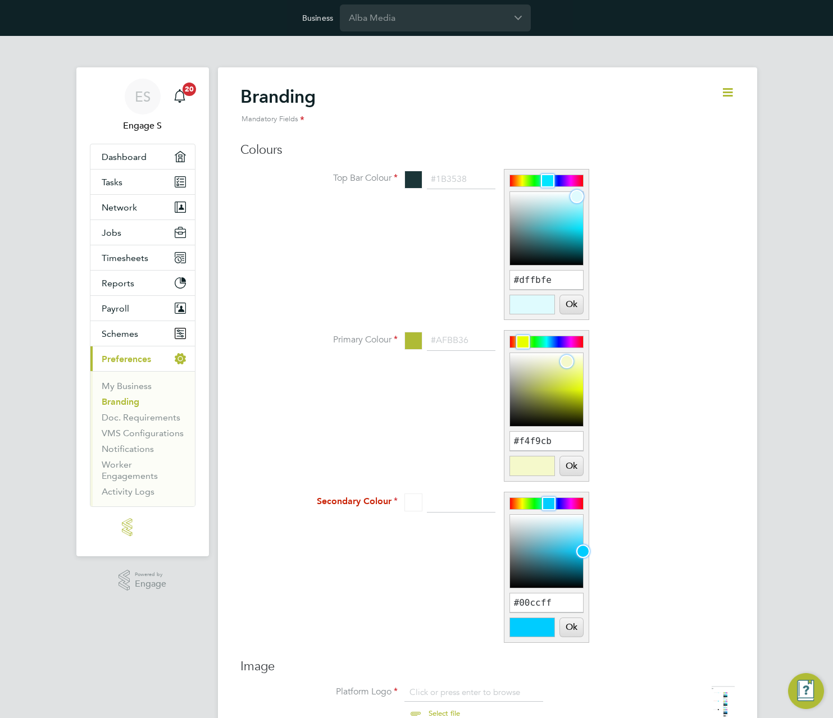
click at [567, 362] on div at bounding box center [566, 361] width 13 height 13
type input "#cbe0f9"
drag, startPoint x: 520, startPoint y: 337, endPoint x: 553, endPoint y: 337, distance: 32.6
click at [553, 337] on div at bounding box center [552, 341] width 13 height 13
drag, startPoint x: 574, startPoint y: 464, endPoint x: 576, endPoint y: 454, distance: 9.7
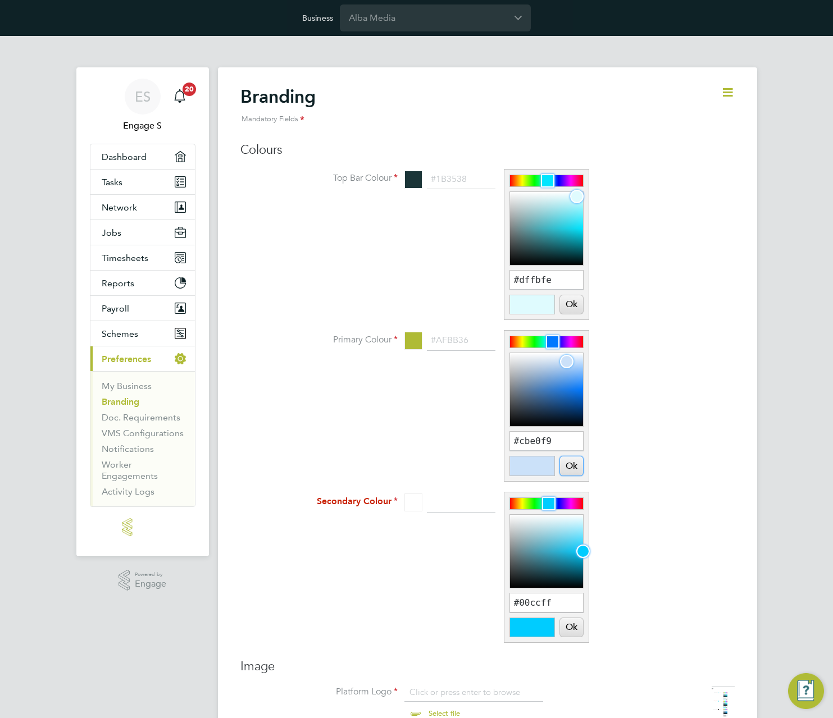
click at [575, 463] on button "Ok" at bounding box center [571, 465] width 22 height 19
type input "#cbe0f9"
click at [576, 302] on button "Ok" at bounding box center [571, 304] width 22 height 19
type input "#dffbfe"
drag, startPoint x: 579, startPoint y: 542, endPoint x: 568, endPoint y: 519, distance: 26.1
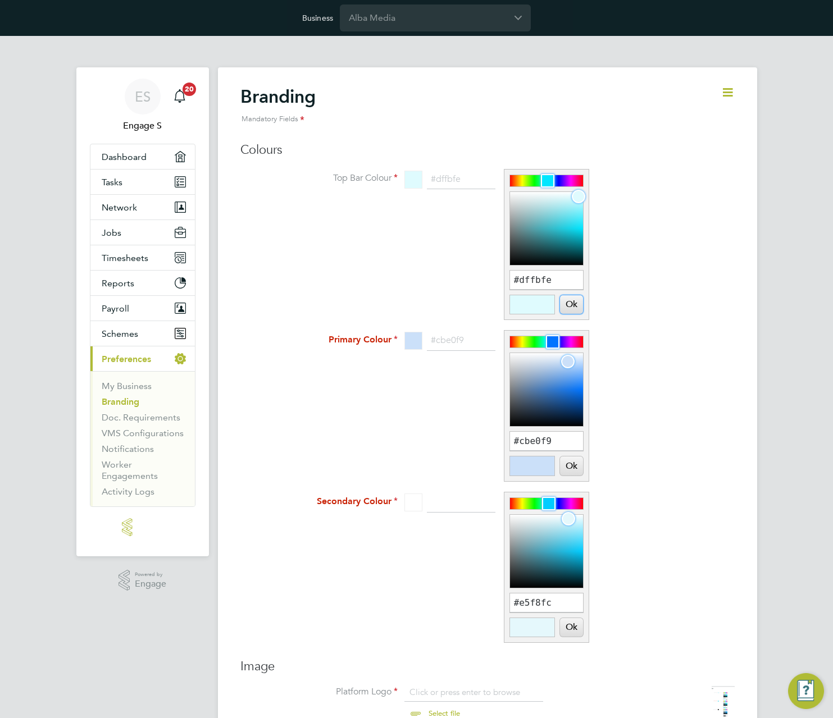
click at [568, 519] on div at bounding box center [546, 551] width 73 height 73
drag, startPoint x: 568, startPoint y: 517, endPoint x: 521, endPoint y: 591, distance: 87.9
click at [520, 581] on div at bounding box center [521, 576] width 13 height 13
type input "#14191a"
click at [576, 626] on button "Ok" at bounding box center [571, 627] width 22 height 19
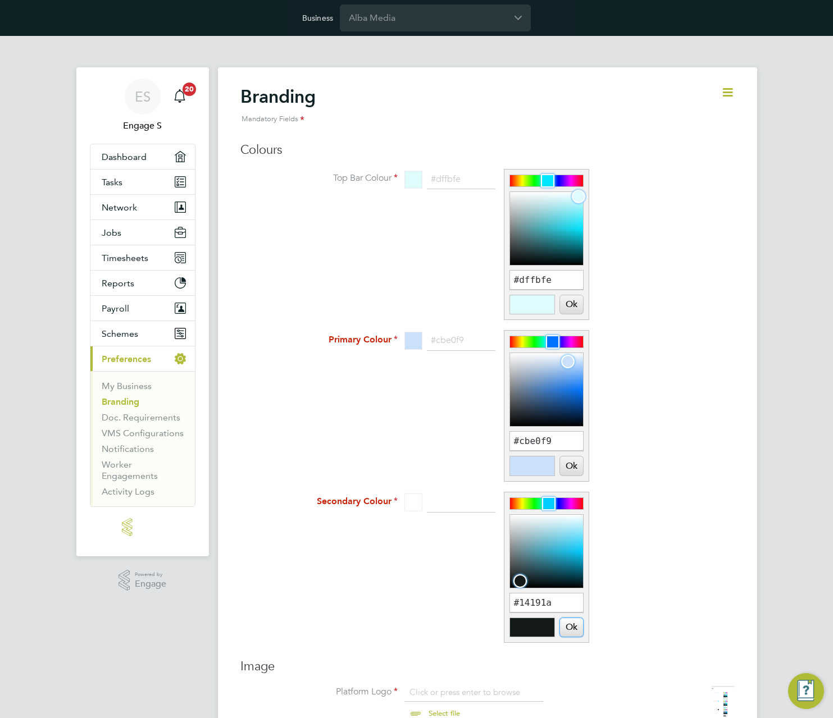
type input "#14191a"
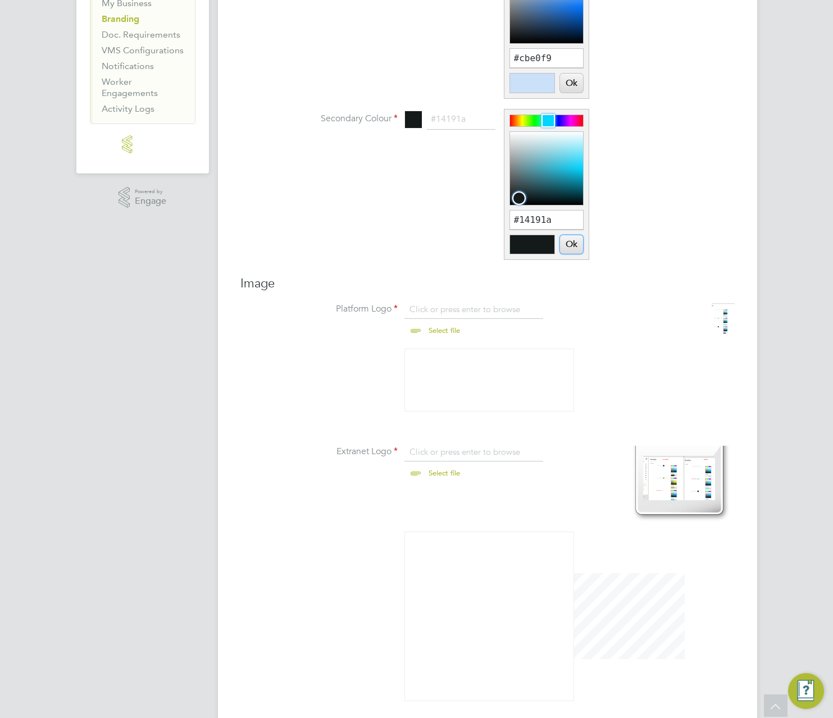
scroll to position [666, 0]
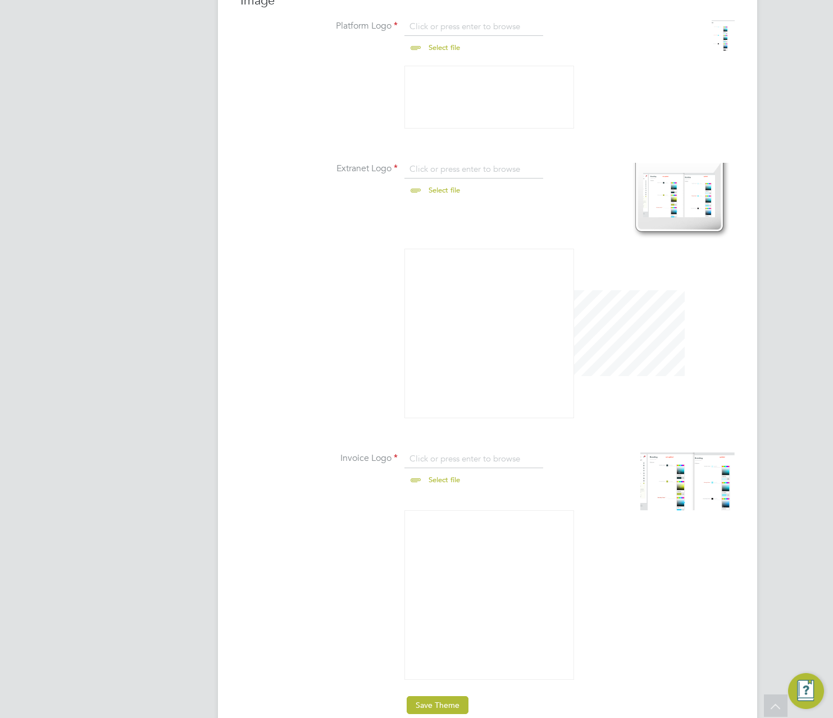
click at [433, 696] on button "Save Theme" at bounding box center [438, 705] width 62 height 18
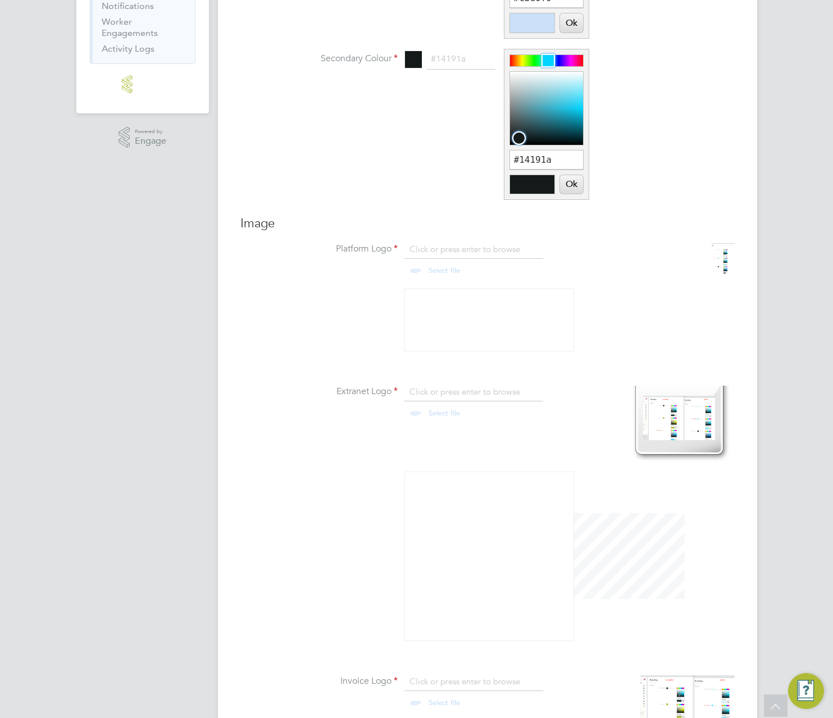
scroll to position [353, 0]
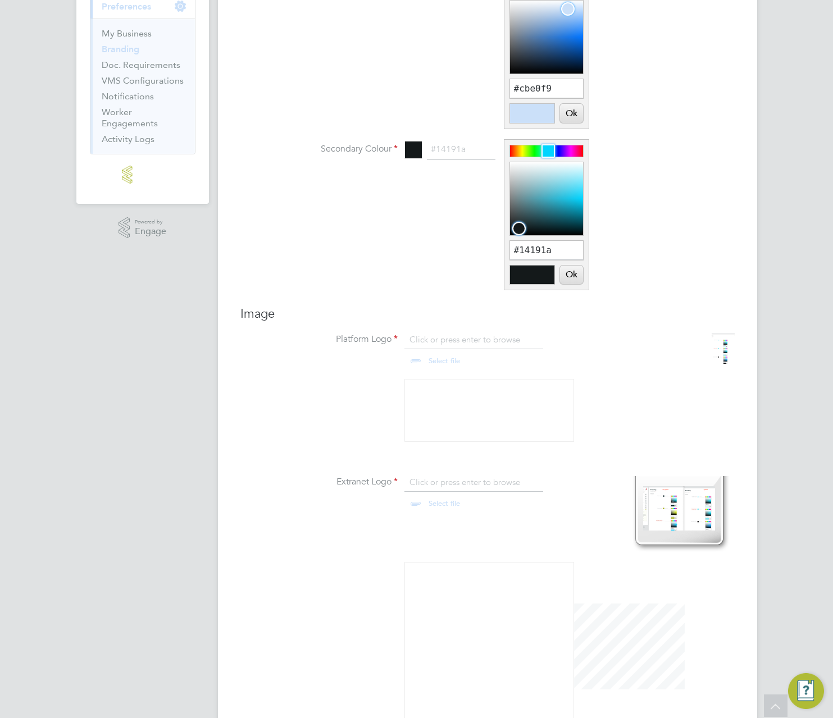
click at [441, 360] on input "file" at bounding box center [455, 351] width 176 height 34
type input "C:\fakepath\Screenshot 2025-08-27 at 16.05.33.png"
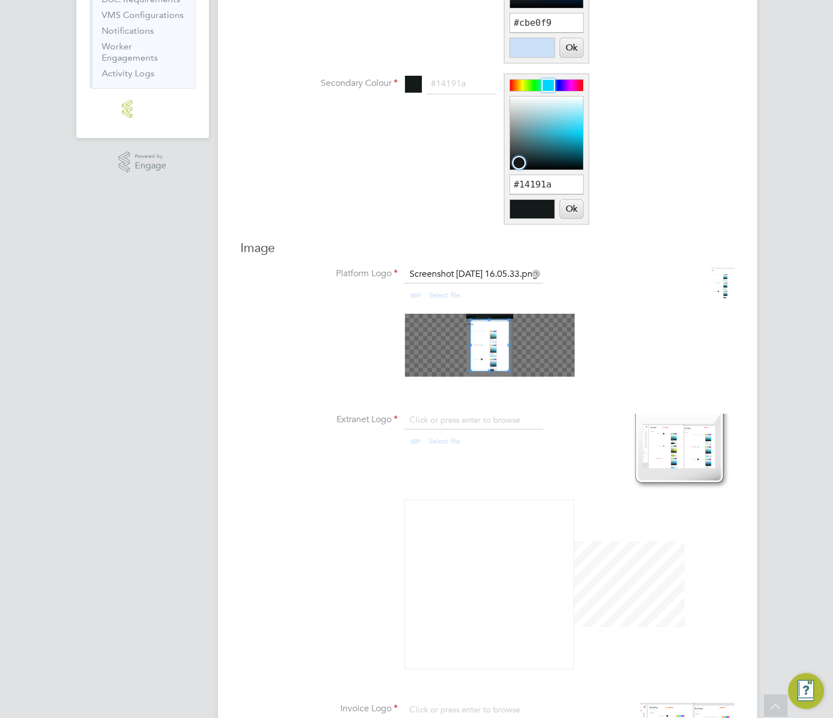
scroll to position [423, 0]
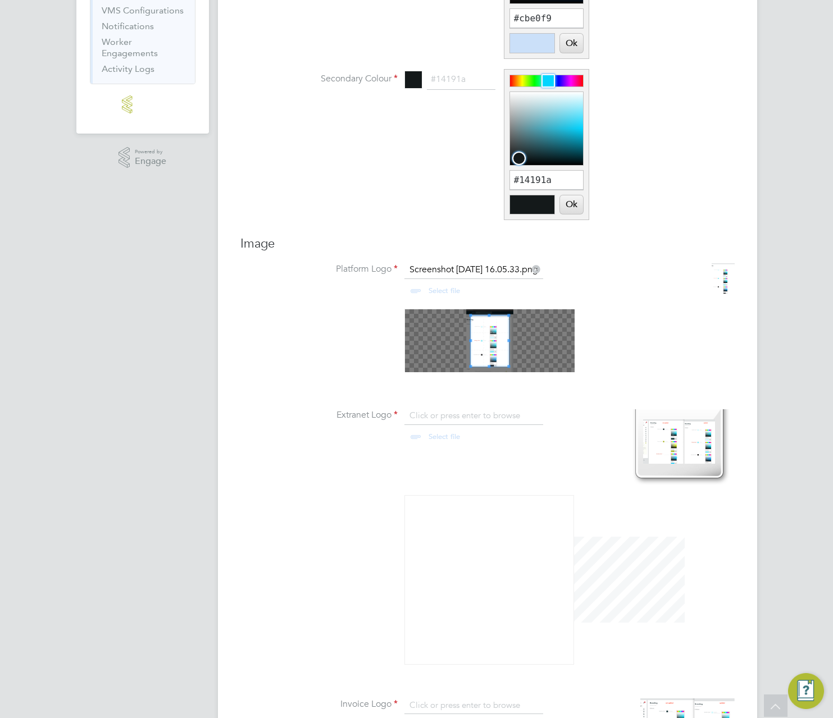
click at [444, 437] on input "file" at bounding box center [455, 427] width 176 height 34
type input "C:\fakepath\Screenshot 2025-08-27 at 16.18.50.png"
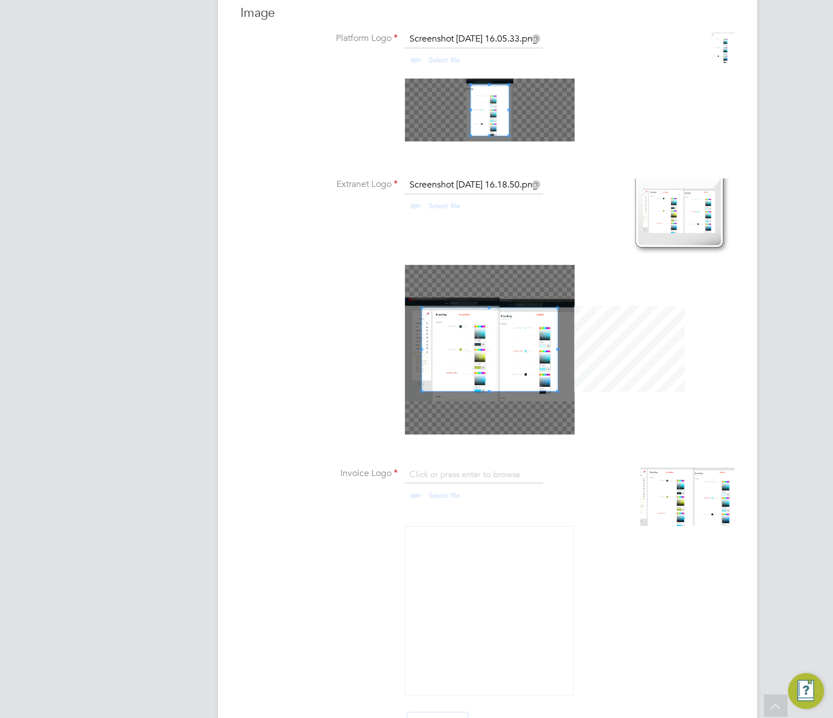
scroll to position [669, 0]
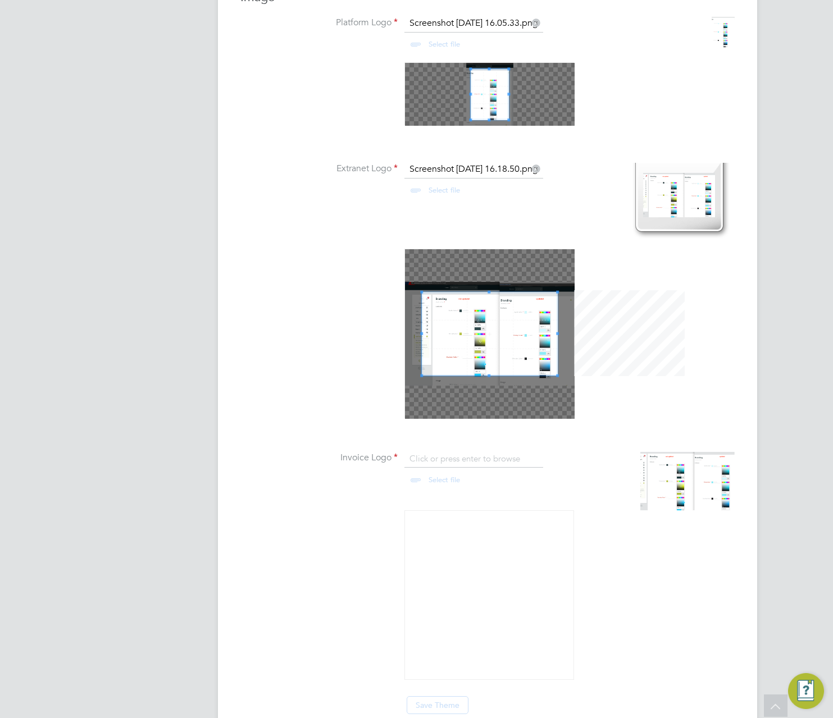
click at [431, 453] on input "file" at bounding box center [455, 470] width 176 height 34
type input "C:\fakepath\Screenshot 2025-08-27 at 16.18.50.png"
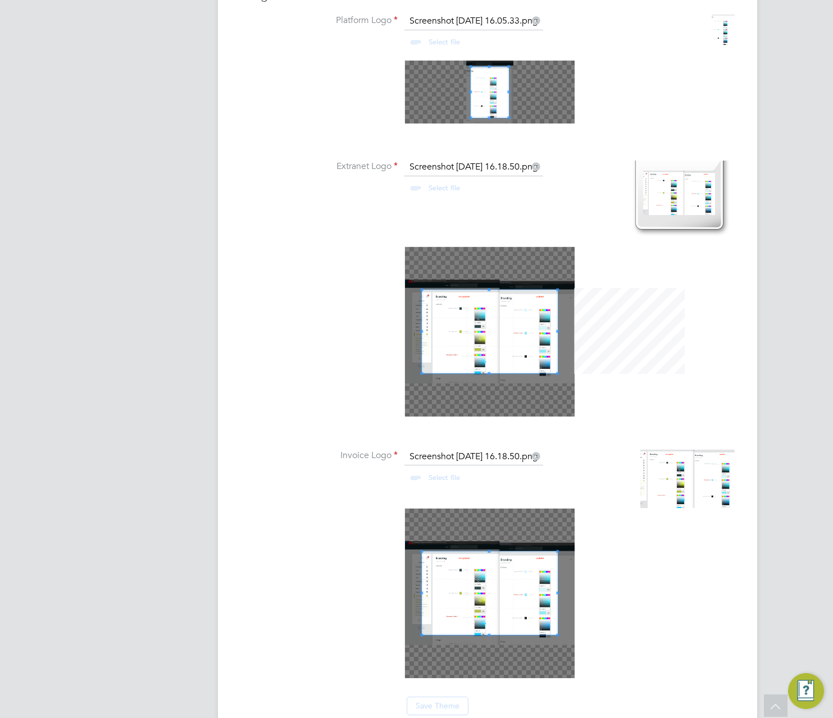
scroll to position [673, 0]
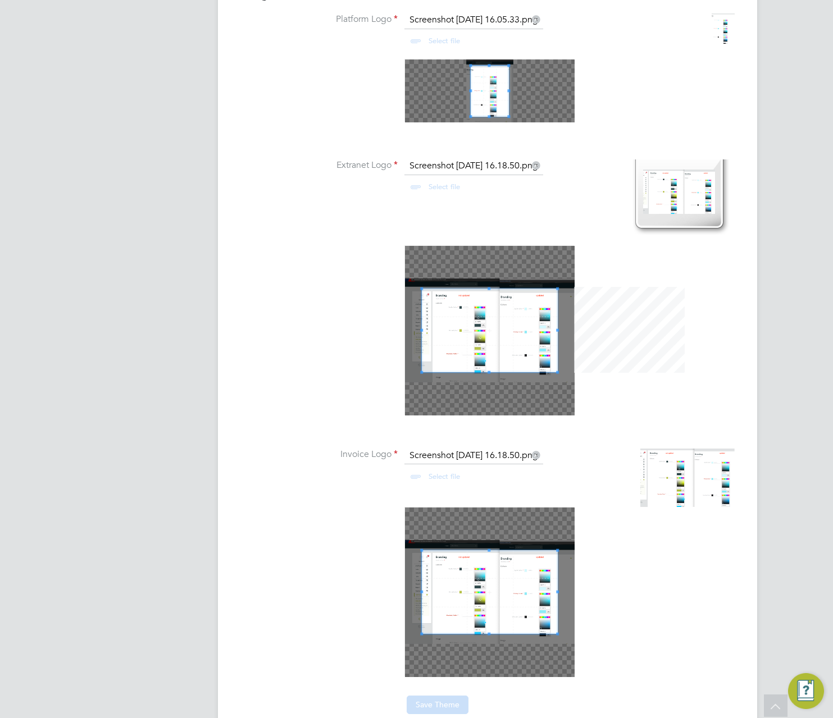
click at [433, 696] on button "Save Theme" at bounding box center [438, 705] width 62 height 18
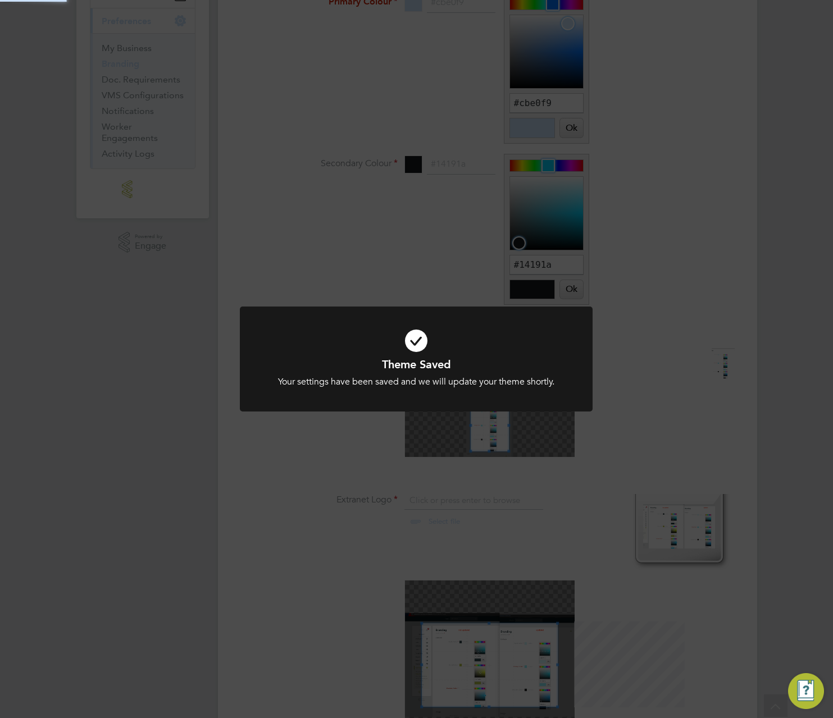
scroll to position [0, 0]
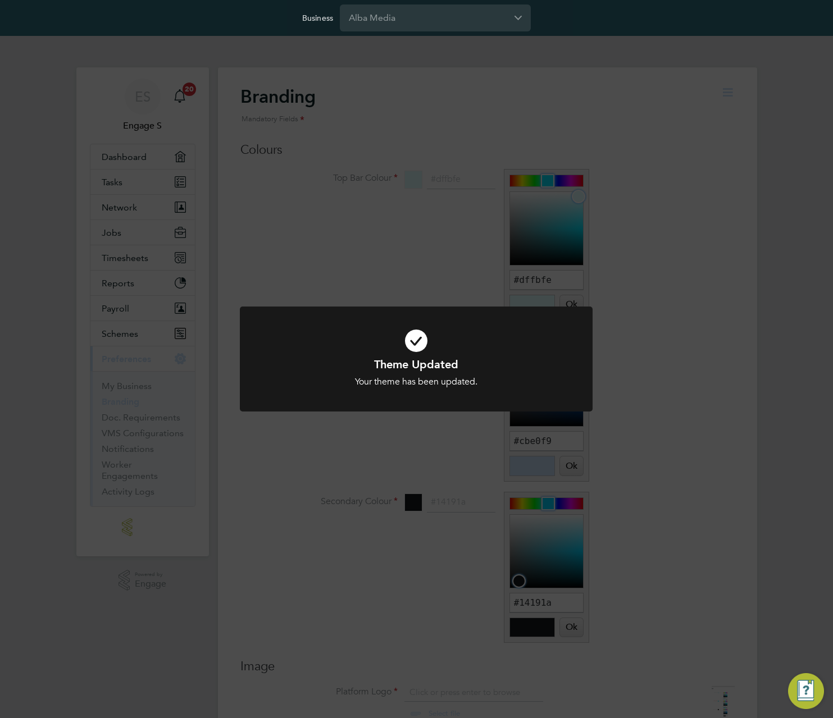
click at [677, 454] on div "Theme Updated Your theme has been updated. Cancel Okay" at bounding box center [416, 359] width 833 height 718
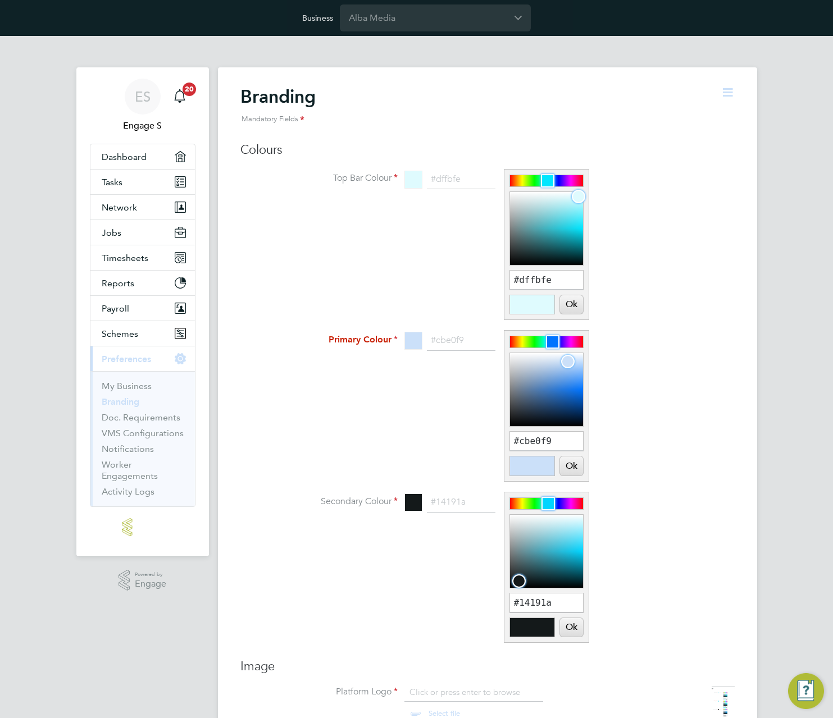
click at [296, 109] on div "Mandatory Fields" at bounding box center [476, 119] width 472 height 23
click at [296, 100] on h2 "Branding Mandatory Fields" at bounding box center [476, 107] width 472 height 45
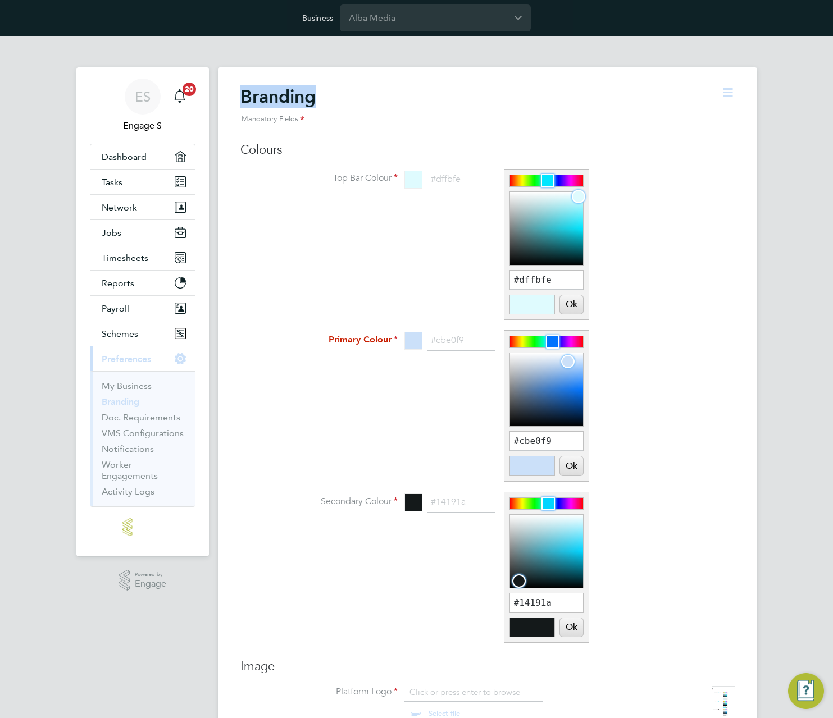
click at [730, 98] on icon at bounding box center [727, 92] width 14 height 14
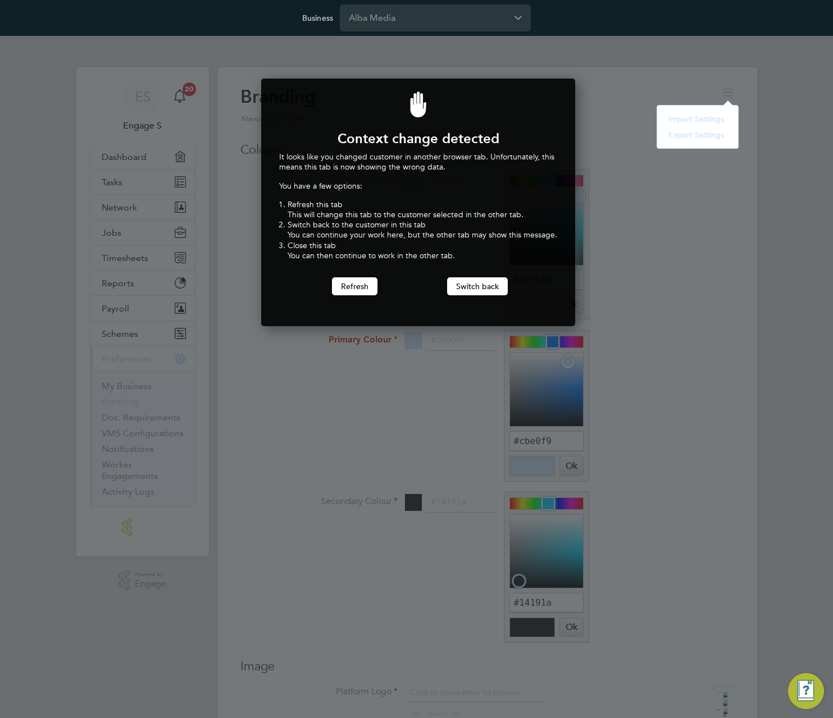
scroll to position [248, 310]
click at [470, 286] on button "Switch back" at bounding box center [477, 286] width 61 height 18
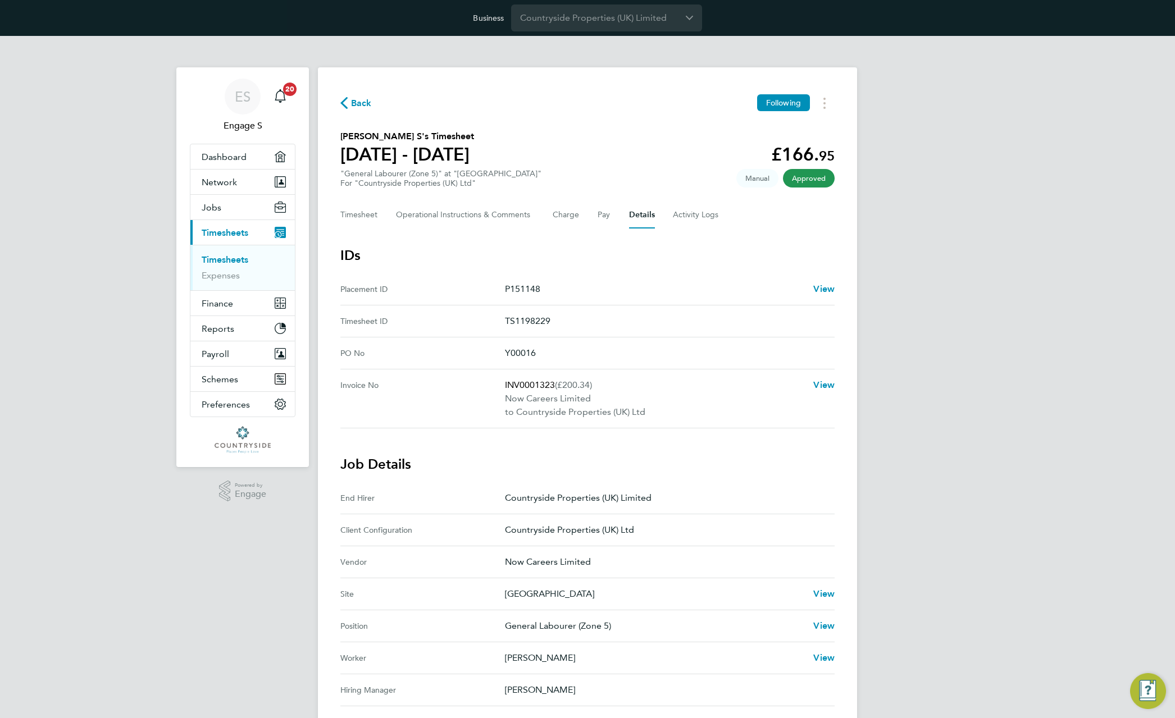
click at [235, 261] on link "Timesheets" at bounding box center [225, 259] width 47 height 11
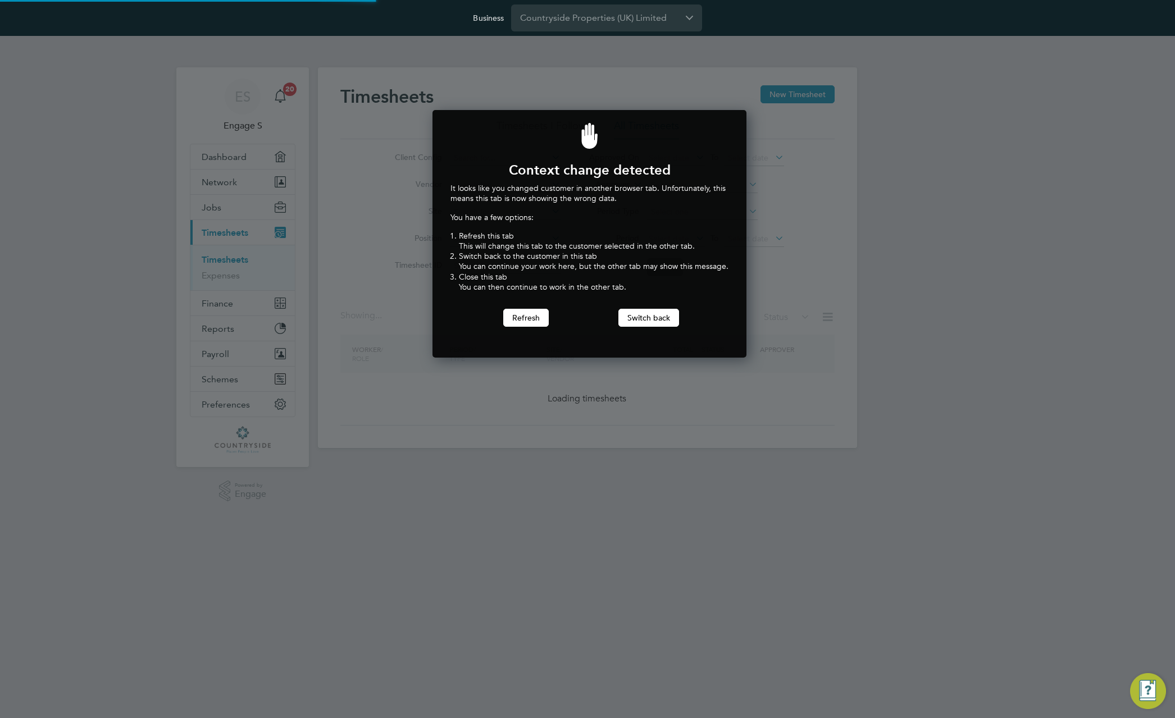
scroll to position [248, 310]
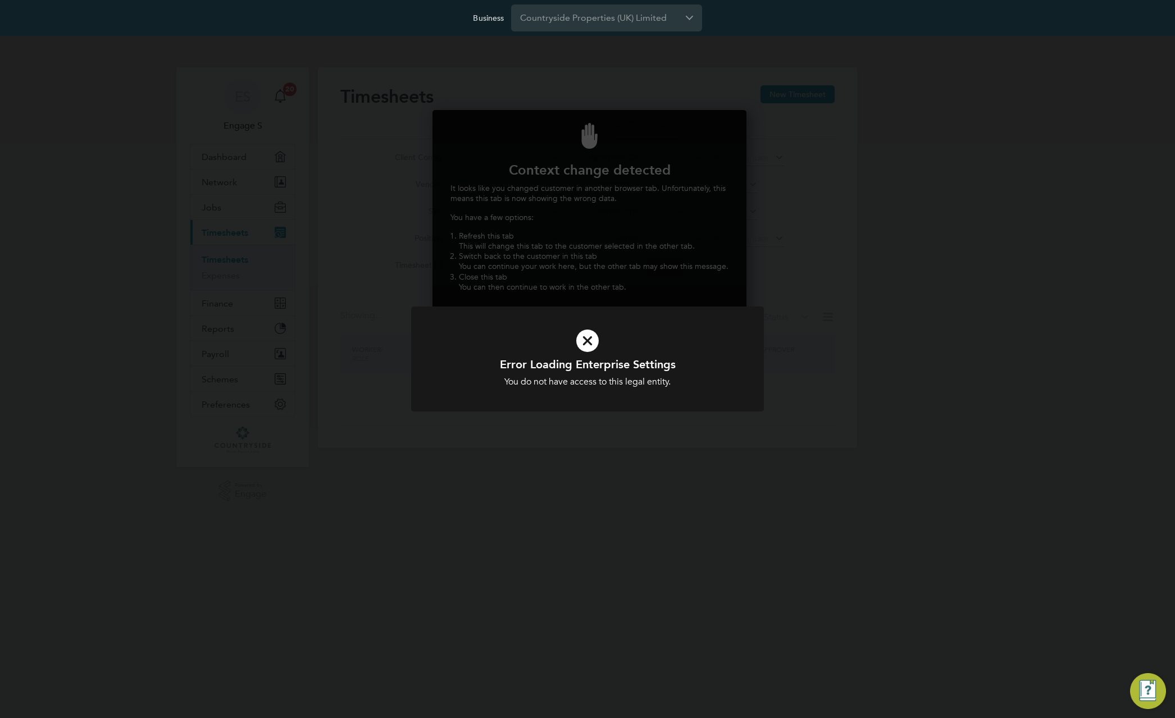
click at [674, 272] on div "Error Loading Enterprise Settings You do not have access to this legal entity. …" at bounding box center [587, 359] width 1175 height 718
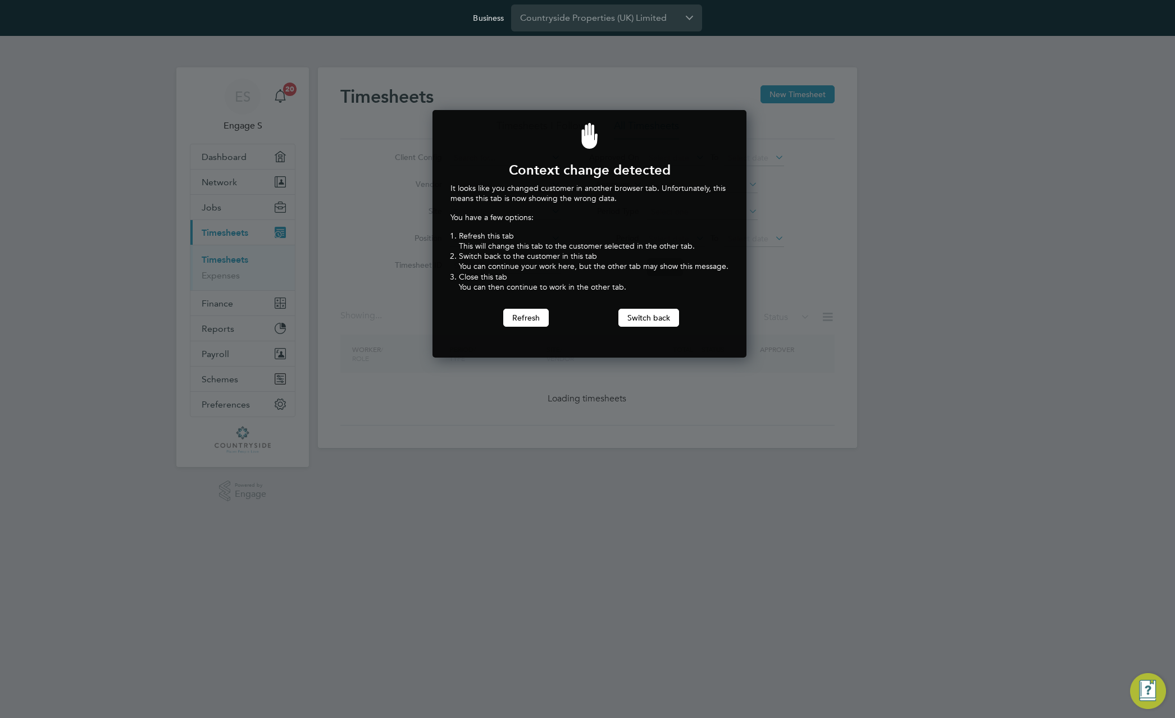
click at [830, 147] on div at bounding box center [587, 359] width 1175 height 718
click at [639, 317] on button "Switch back" at bounding box center [648, 318] width 61 height 18
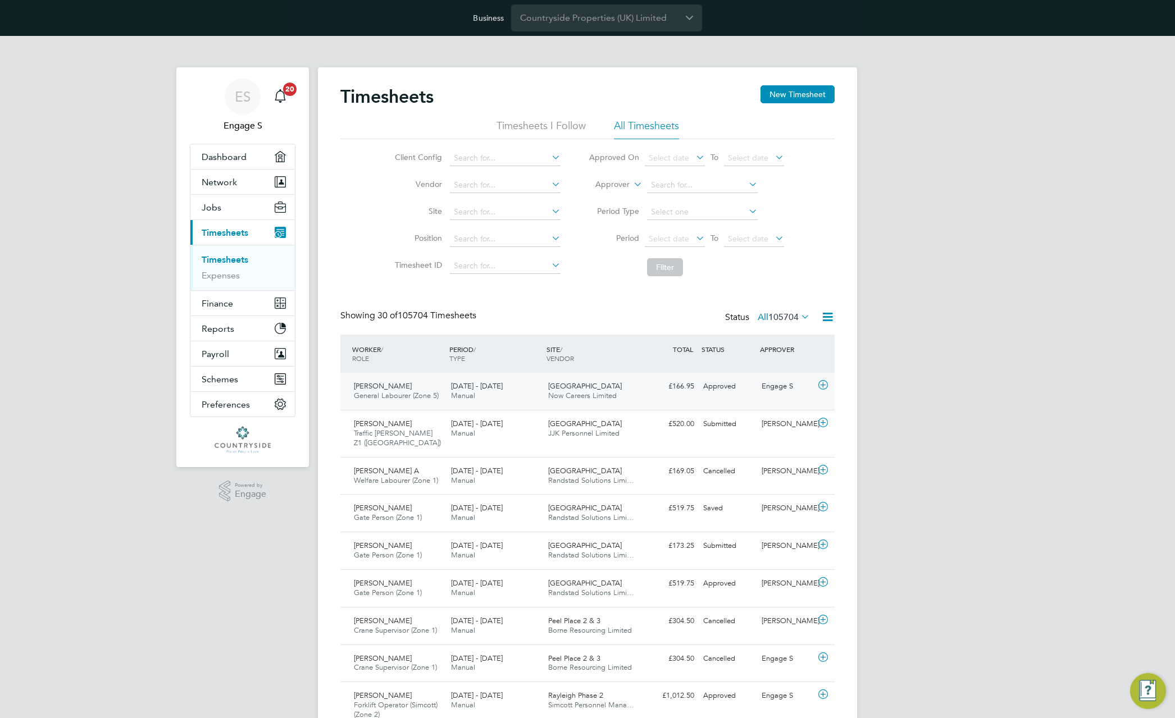
click at [559, 391] on span "Now Careers Limited" at bounding box center [582, 396] width 69 height 10
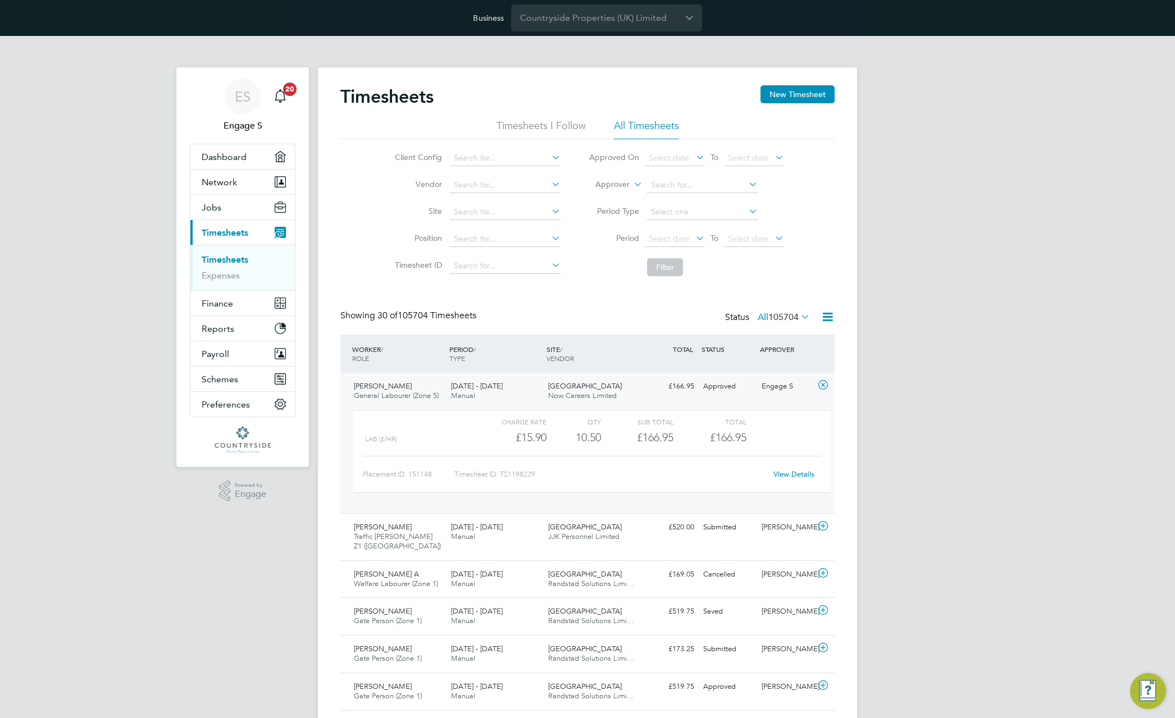
click at [794, 474] on link "View Details" at bounding box center [793, 474] width 41 height 10
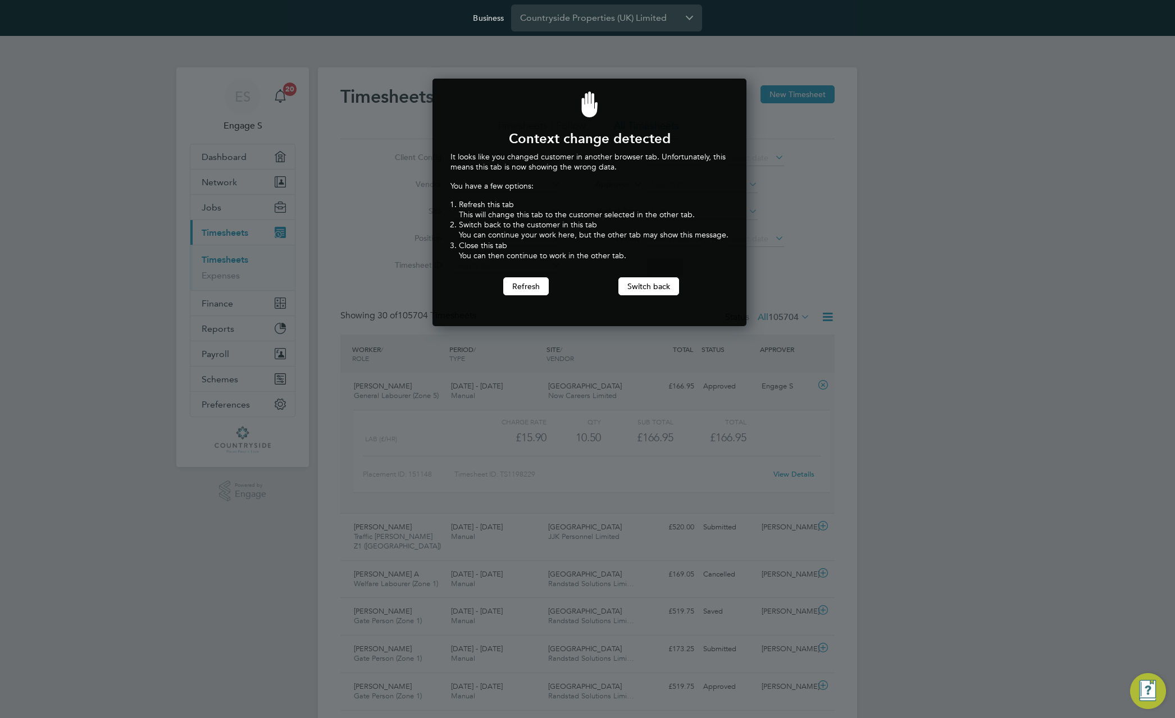
scroll to position [248, 310]
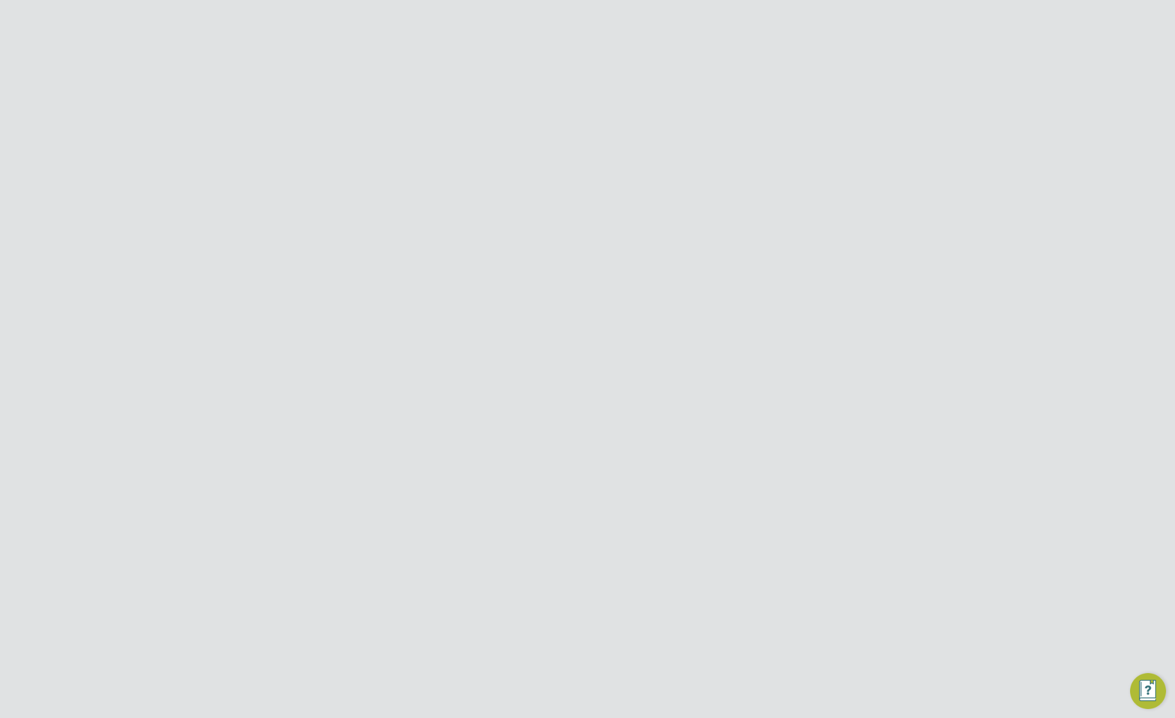
scroll to position [75, 0]
click at [595, 661] on span "Cancel Timesheet" at bounding box center [587, 659] width 74 height 11
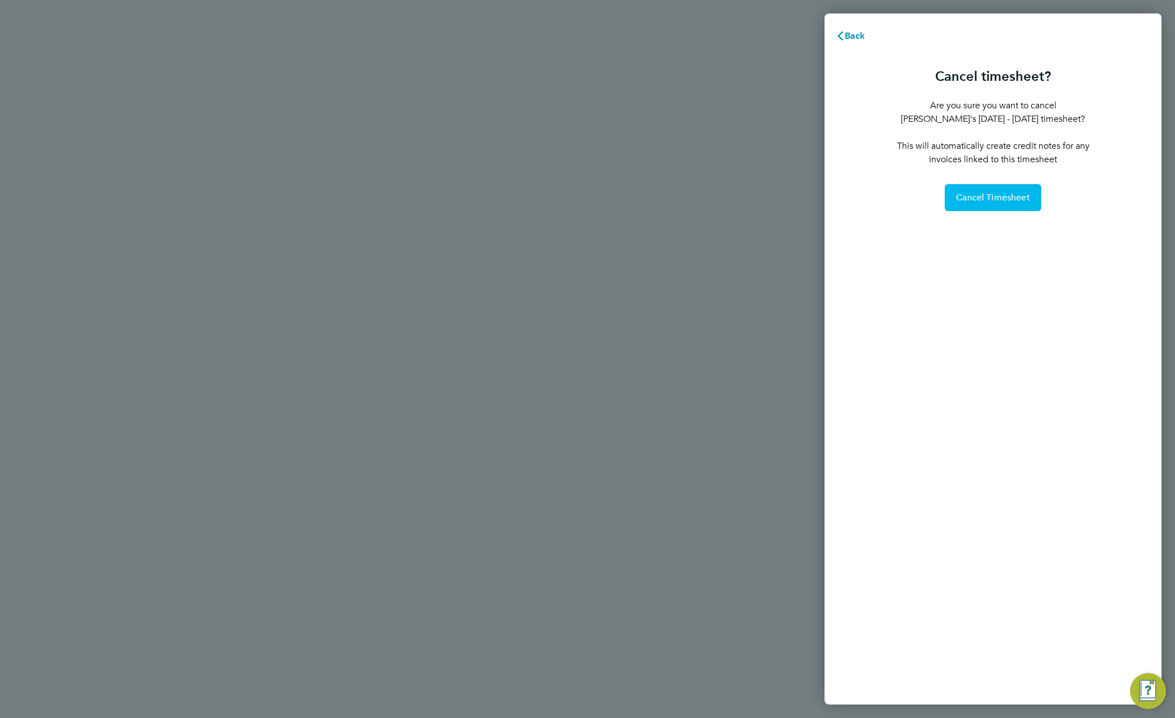
click at [971, 193] on span "Cancel Timesheet" at bounding box center [993, 197] width 74 height 11
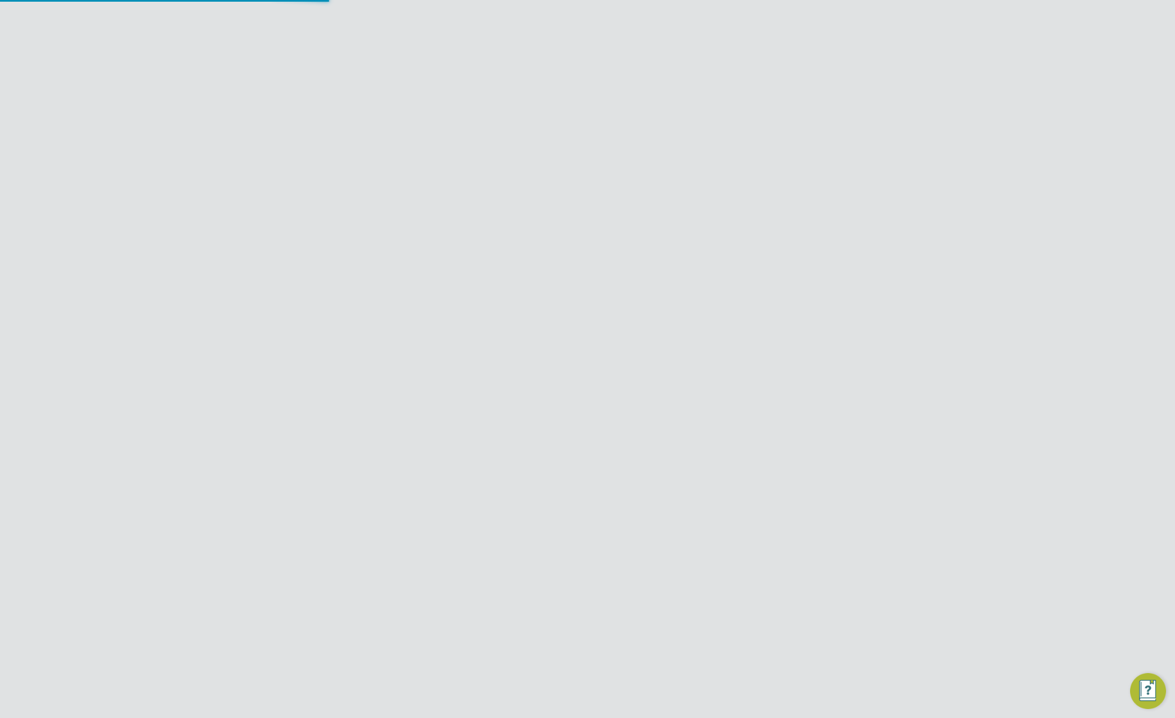
click at [604, 157] on section "[PERSON_NAME] S's Timesheet [DATE] - [DATE] £166. 95 "General Labourer (Zone 5)…" at bounding box center [587, 159] width 494 height 58
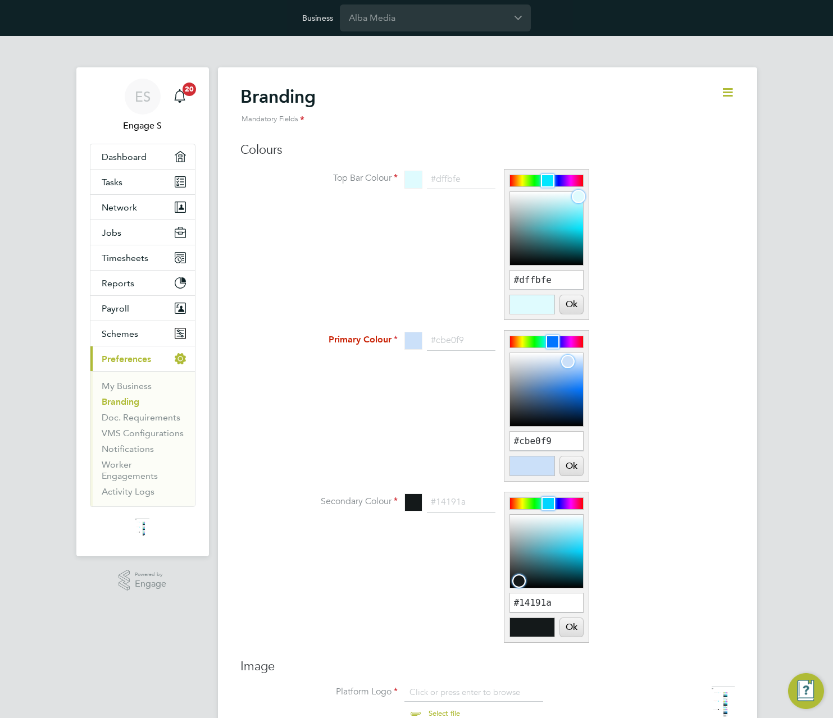
scroll to position [15, 139]
click at [578, 180] on div at bounding box center [578, 180] width 13 height 13
type input "#e8155e"
drag, startPoint x: 577, startPoint y: 201, endPoint x: 570, endPoint y: 229, distance: 28.2
click at [570, 229] on div at bounding box center [570, 228] width 13 height 13
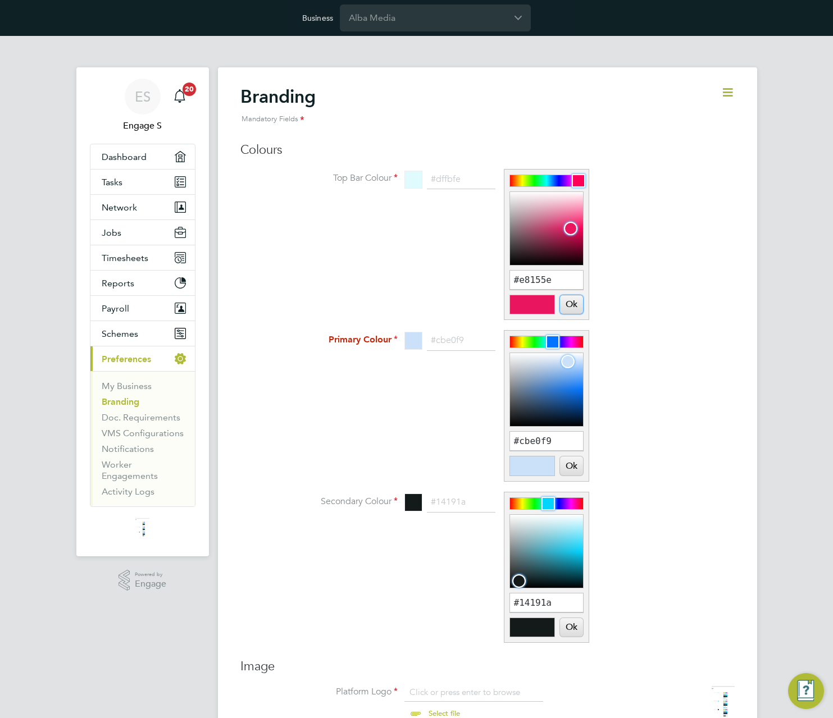
drag, startPoint x: 576, startPoint y: 303, endPoint x: 568, endPoint y: 369, distance: 66.8
click at [576, 303] on button "Ok" at bounding box center [571, 304] width 22 height 19
type input "#e8155e"
type input "#123864"
drag, startPoint x: 569, startPoint y: 362, endPoint x: 560, endPoint y: 409, distance: 48.1
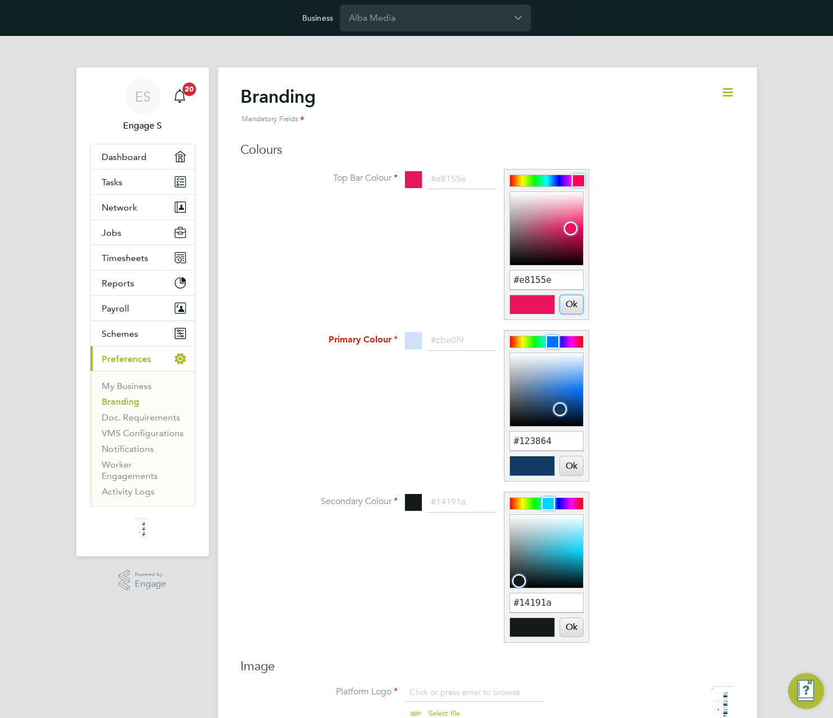
click at [560, 409] on div at bounding box center [559, 409] width 13 height 13
click at [574, 466] on button "Ok" at bounding box center [571, 465] width 22 height 19
type input "#123864"
drag, startPoint x: 578, startPoint y: 563, endPoint x: 577, endPoint y: 627, distance: 63.5
click at [565, 561] on div at bounding box center [565, 560] width 13 height 13
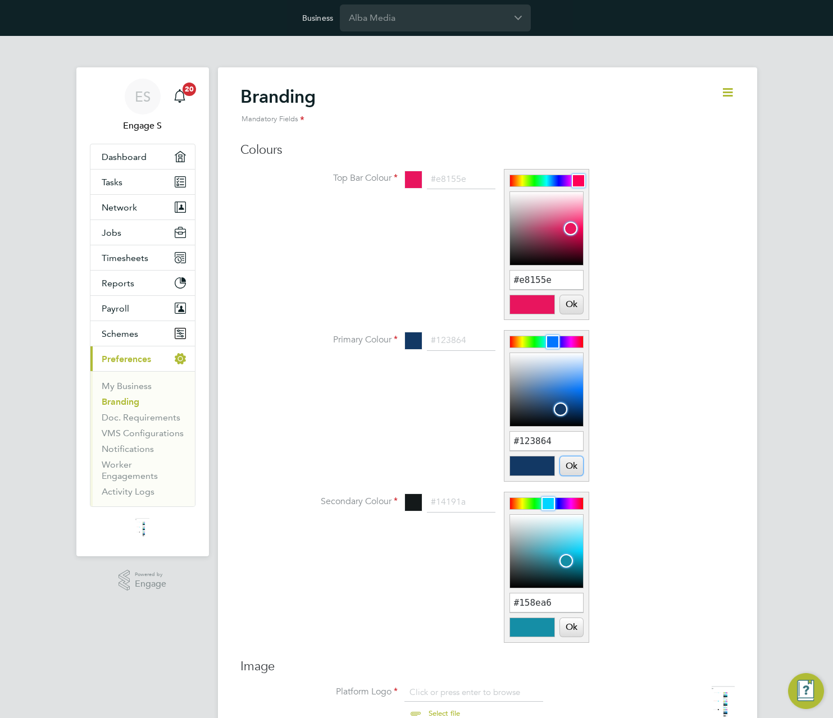
type input "#168da5"
drag, startPoint x: 568, startPoint y: 629, endPoint x: 574, endPoint y: 628, distance: 6.8
click at [568, 629] on button "Ok" at bounding box center [571, 627] width 22 height 19
type input "#168da5"
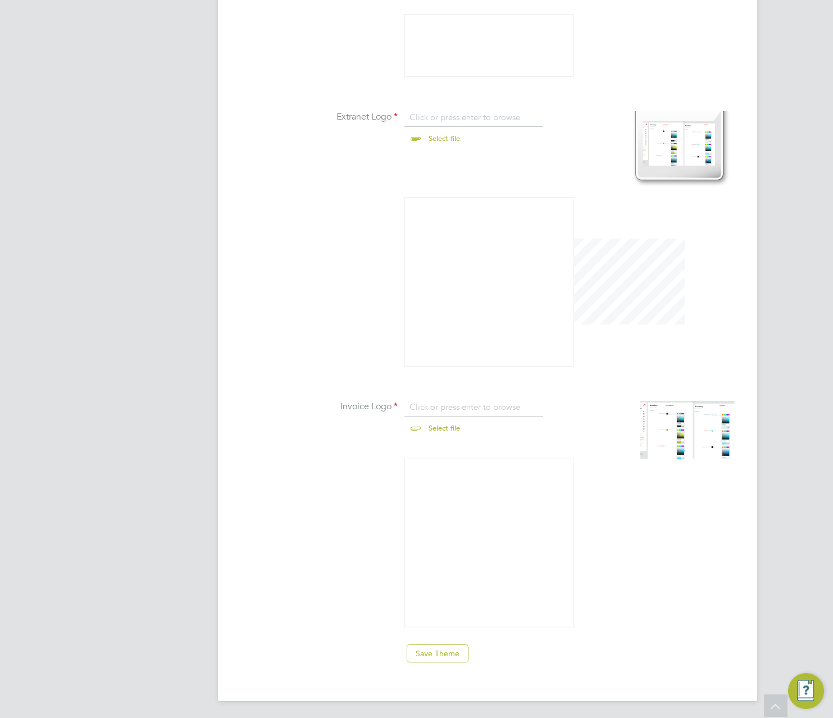
scroll to position [719, 0]
click at [437, 660] on button "Save Theme" at bounding box center [438, 652] width 62 height 18
click at [686, 279] on li at bounding box center [509, 286] width 449 height 181
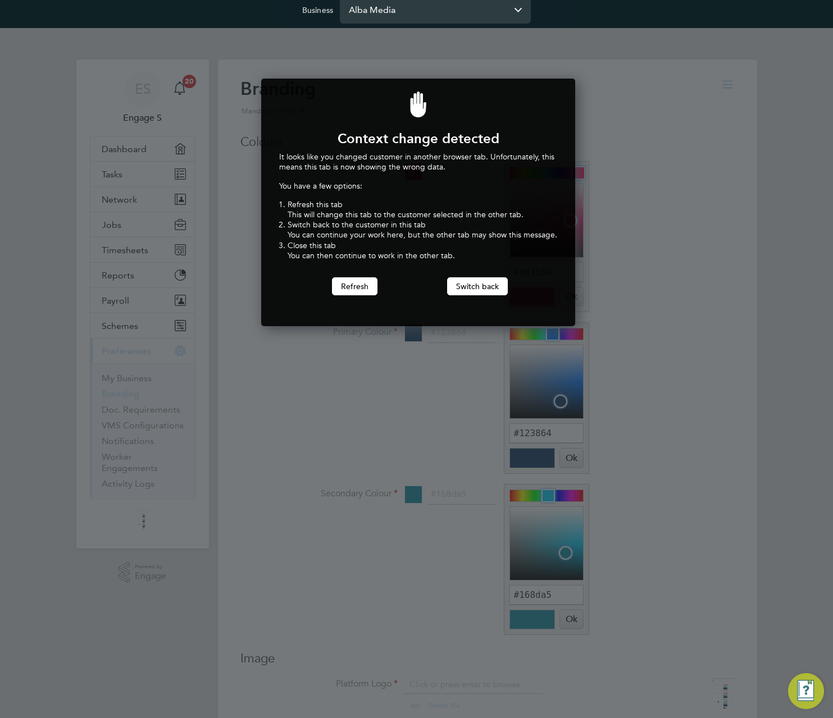
scroll to position [248, 310]
click at [489, 282] on button "Switch back" at bounding box center [477, 286] width 61 height 18
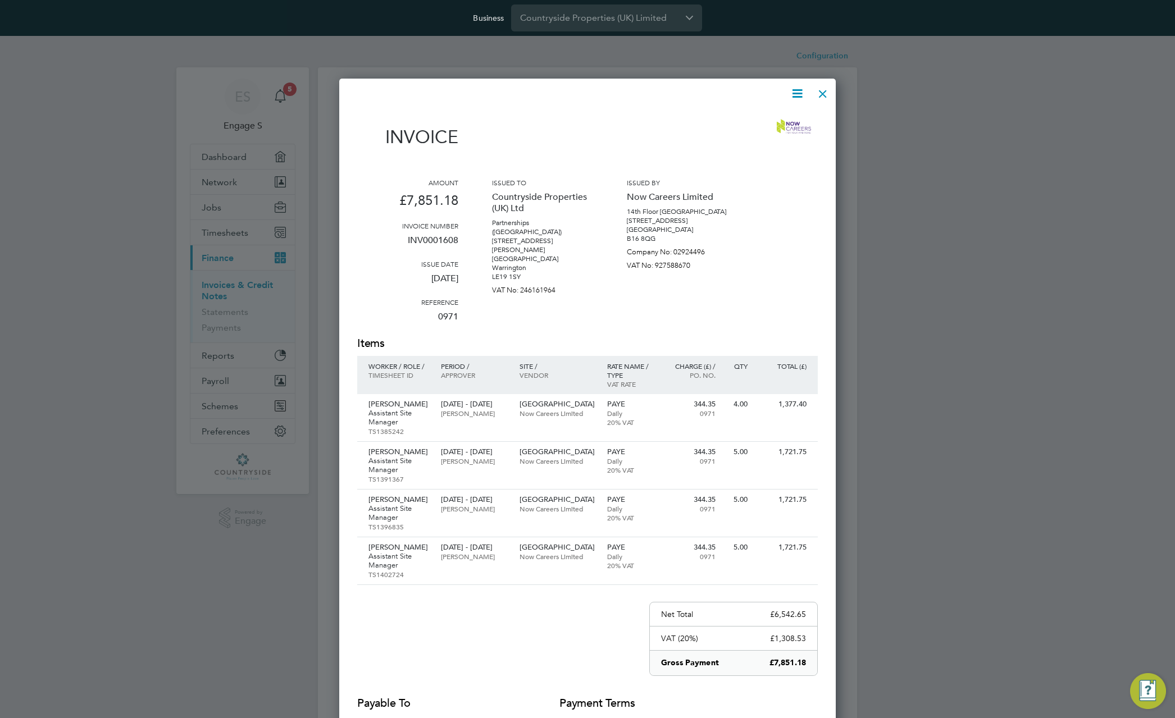
click at [820, 95] on div at bounding box center [822, 91] width 20 height 20
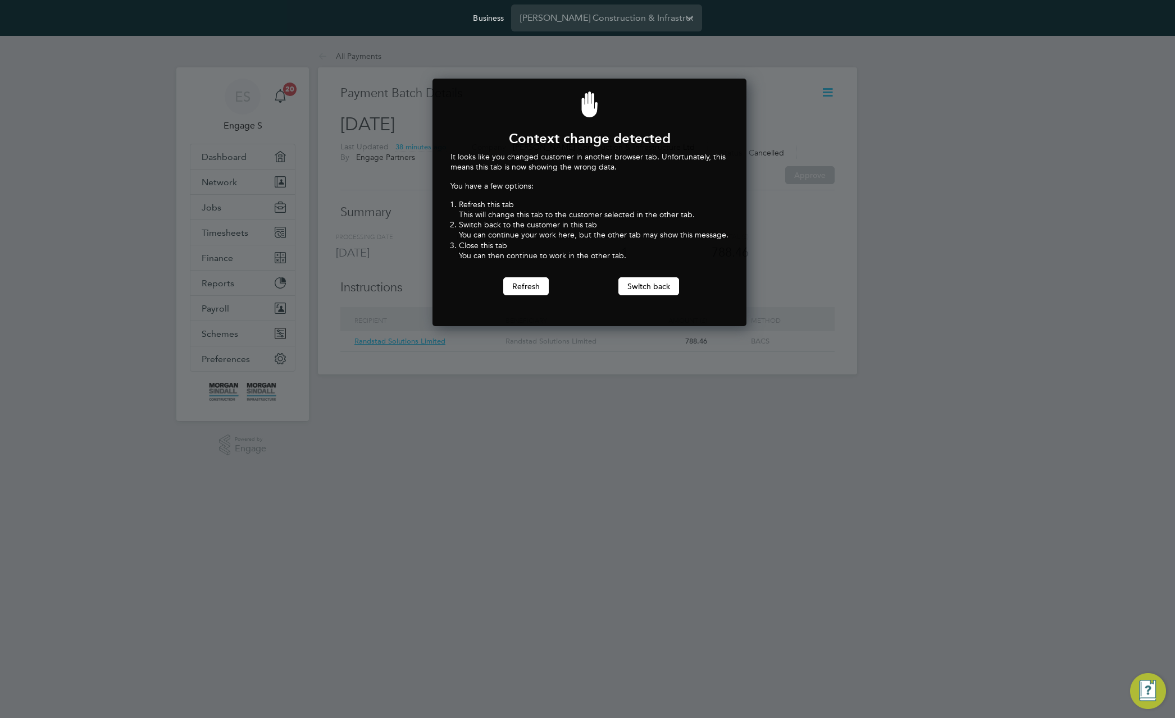
scroll to position [248, 310]
click at [637, 284] on button "Switch back" at bounding box center [648, 286] width 61 height 18
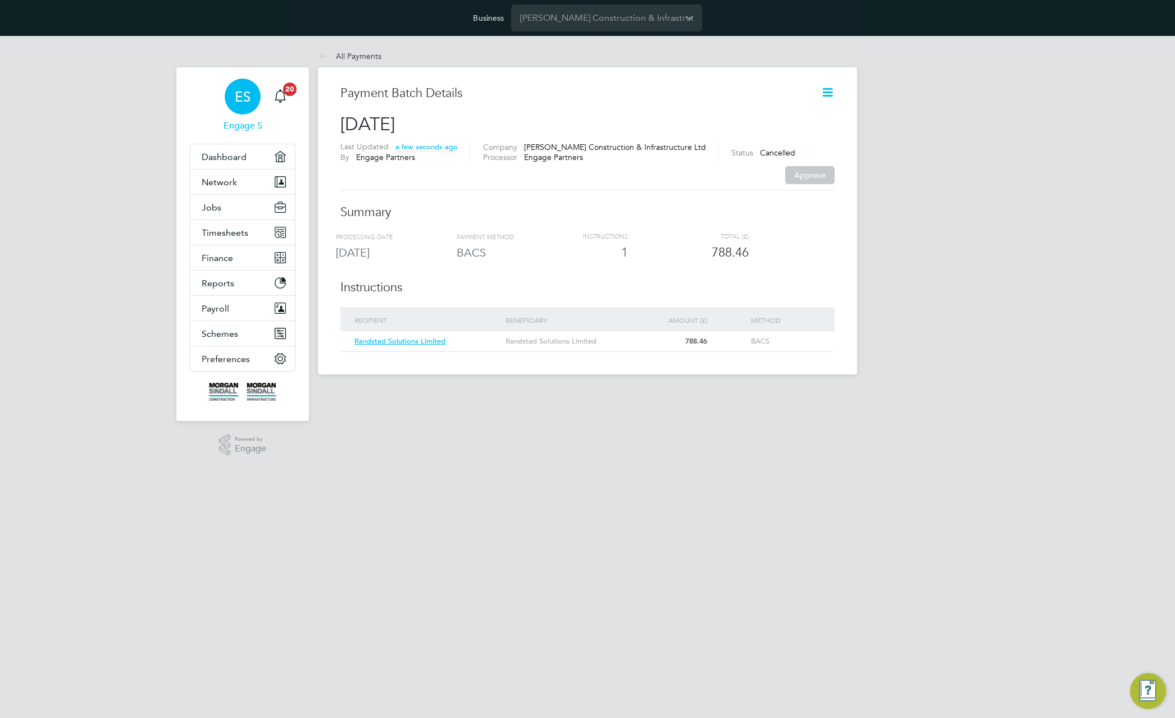
click at [233, 97] on div "ES" at bounding box center [243, 97] width 36 height 36
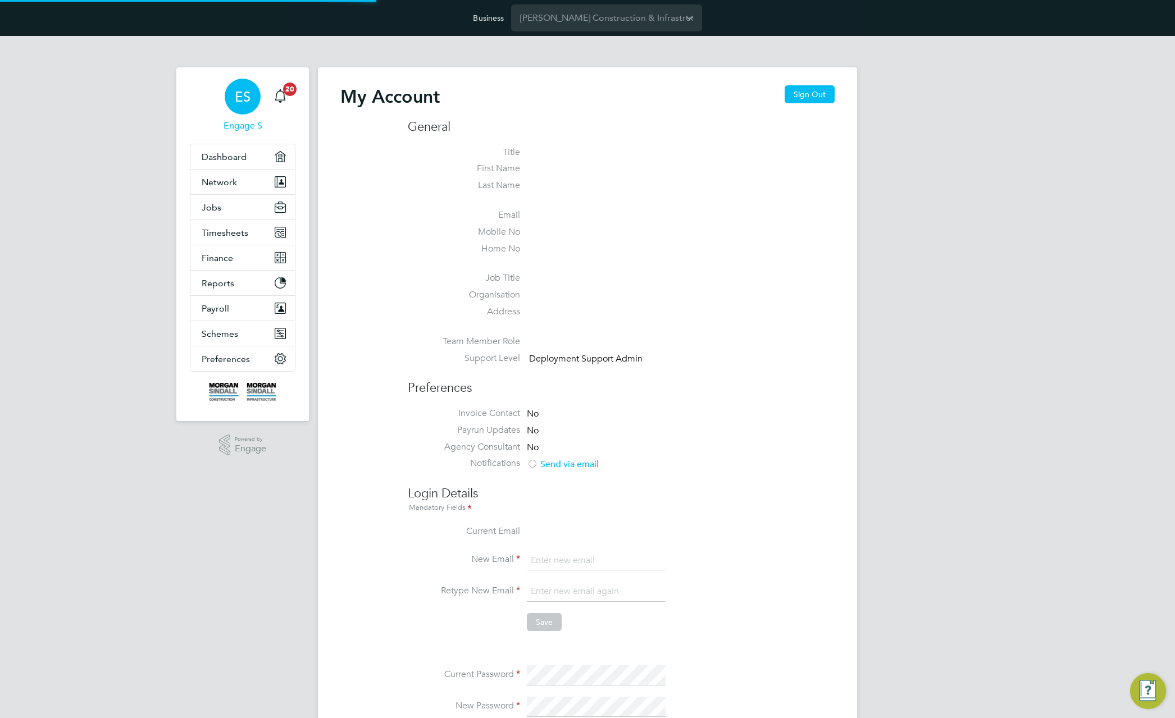
type input "support@engagelabs.io"
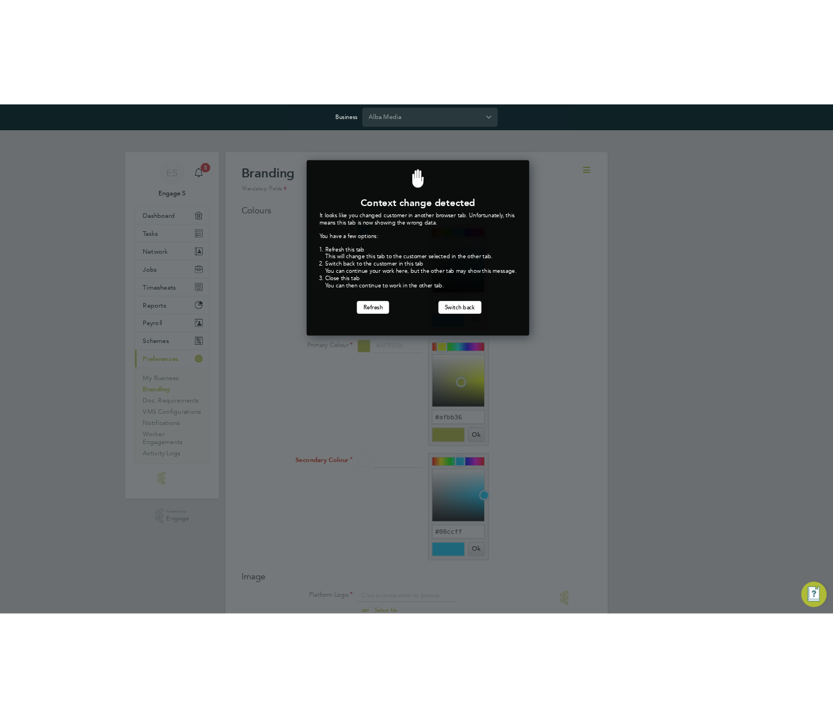
scroll to position [248, 310]
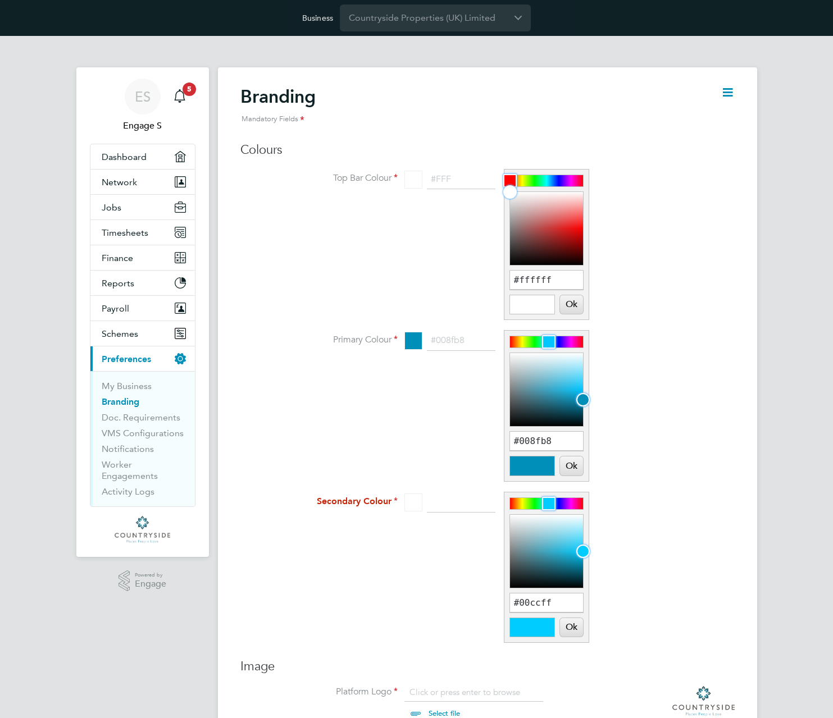
scroll to position [15, 139]
click at [137, 233] on span "Timesheets" at bounding box center [125, 232] width 47 height 11
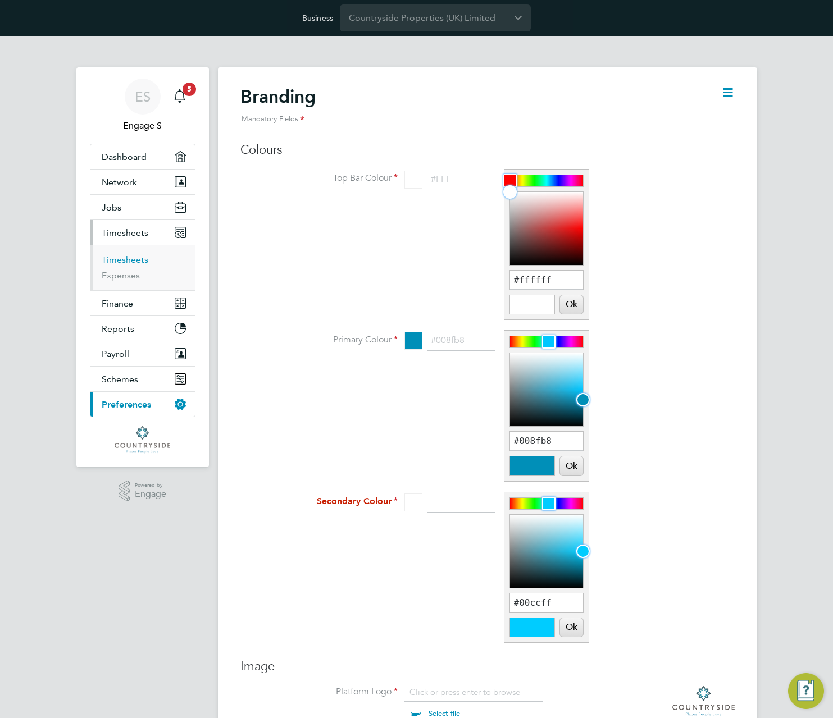
click at [122, 259] on link "Timesheets" at bounding box center [125, 259] width 47 height 11
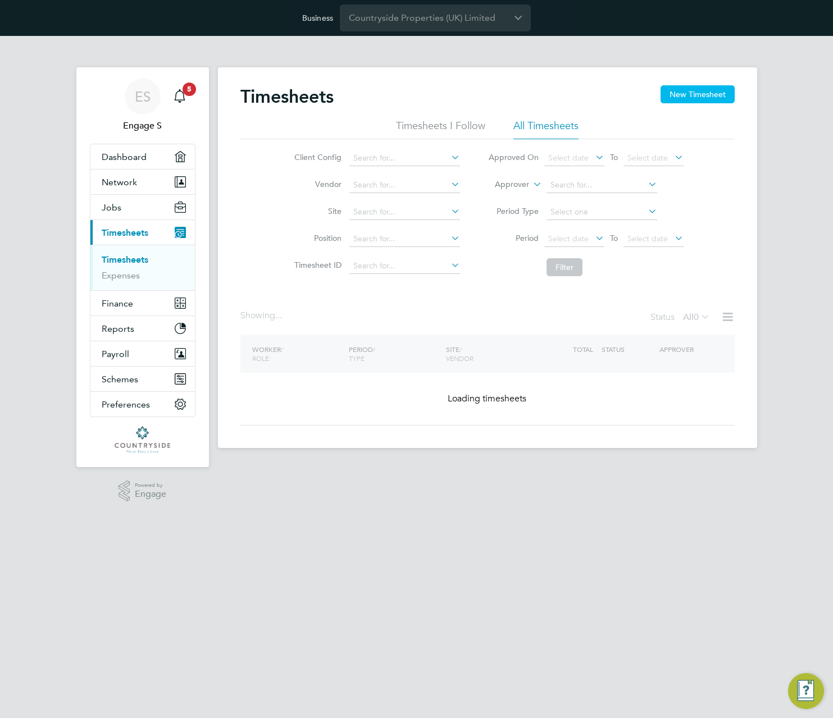
click at [710, 94] on button "New Timesheet" at bounding box center [697, 94] width 74 height 18
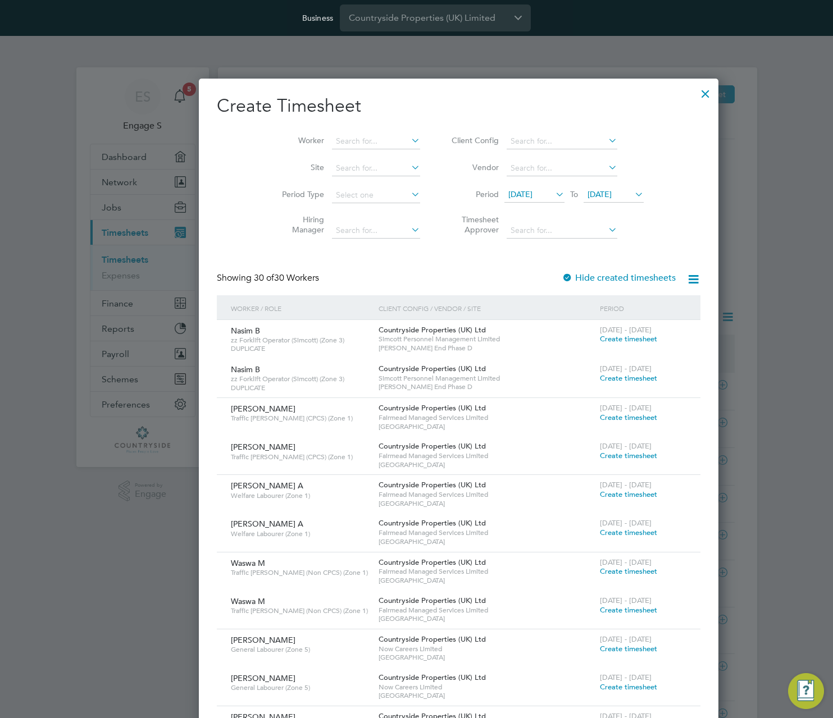
click at [600, 337] on span "Create timesheet" at bounding box center [628, 339] width 57 height 10
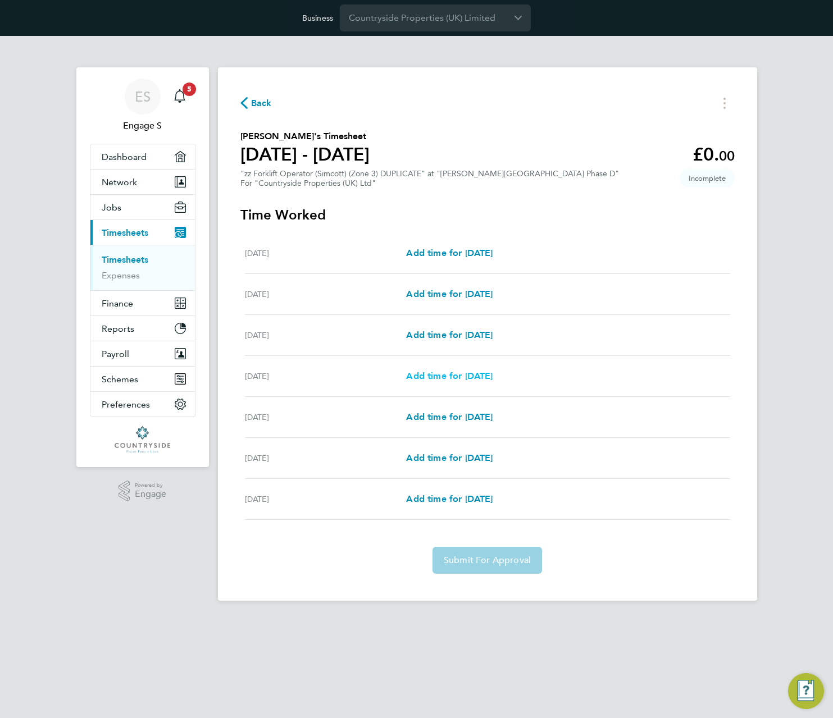
click at [492, 378] on span "Add time for Thu 14 Aug" at bounding box center [449, 376] width 86 height 11
select select "30"
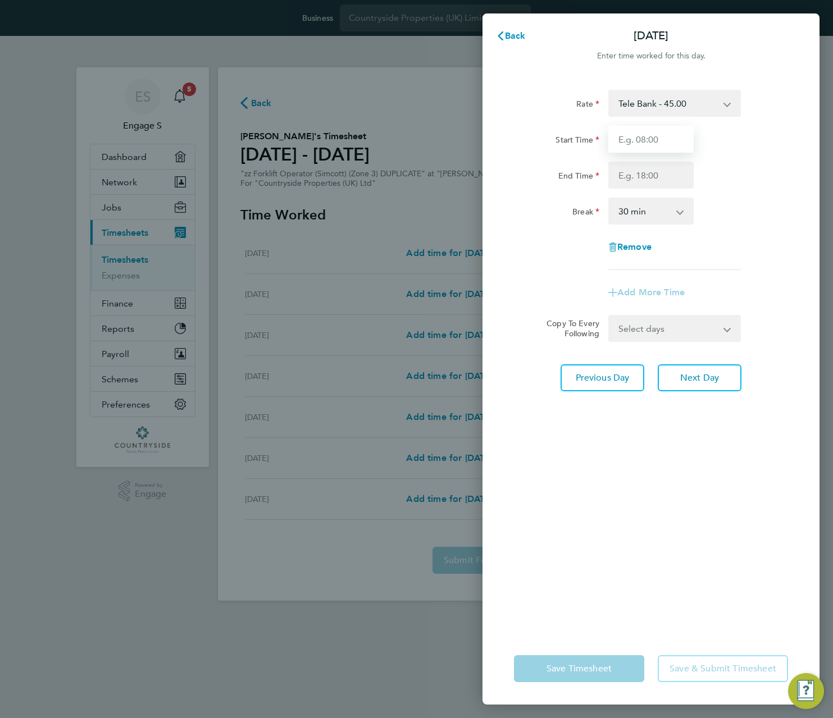
click at [672, 135] on input "Start Time" at bounding box center [650, 139] width 85 height 27
type input "11:00"
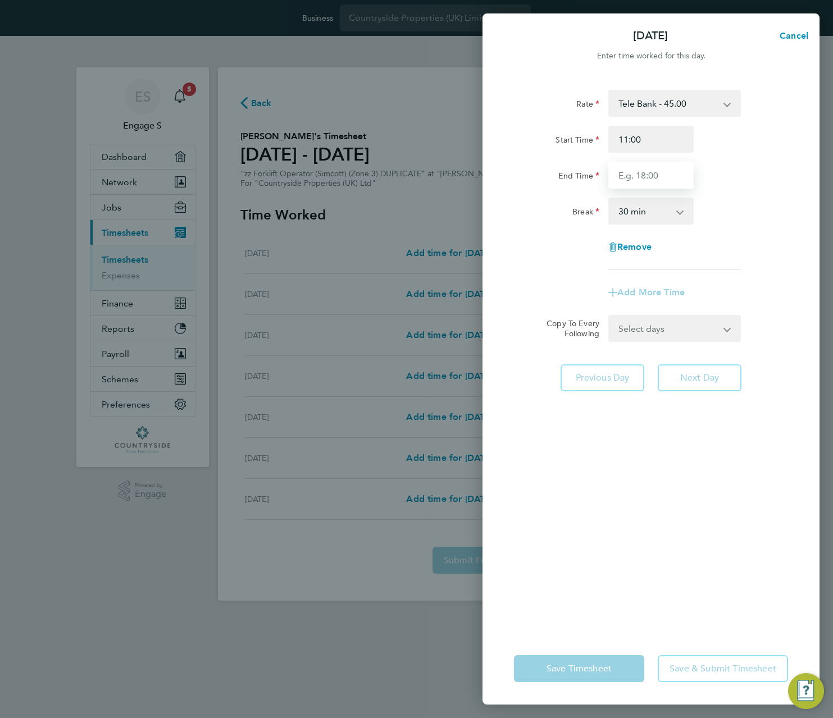
click at [655, 176] on input "End Time" at bounding box center [650, 175] width 85 height 27
type input "22:00"
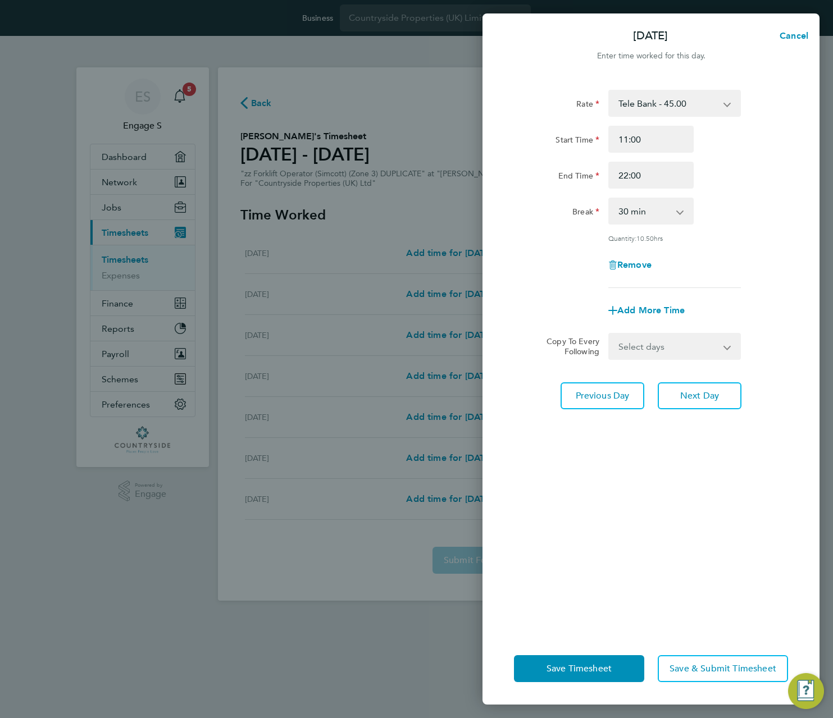
click at [698, 511] on div "Rate Tele Bank - 45.00 Tele - 22.50 Start Time 11:00 End Time 22:00 Break 0 min…" at bounding box center [650, 354] width 337 height 556
click at [714, 670] on span "Save & Submit Timesheet" at bounding box center [722, 668] width 107 height 11
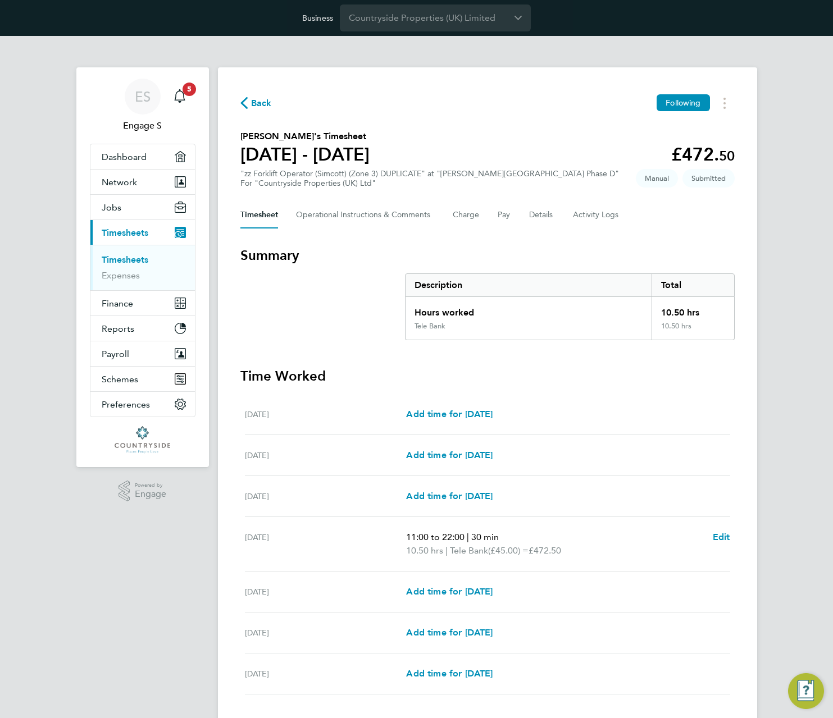
scroll to position [75, 0]
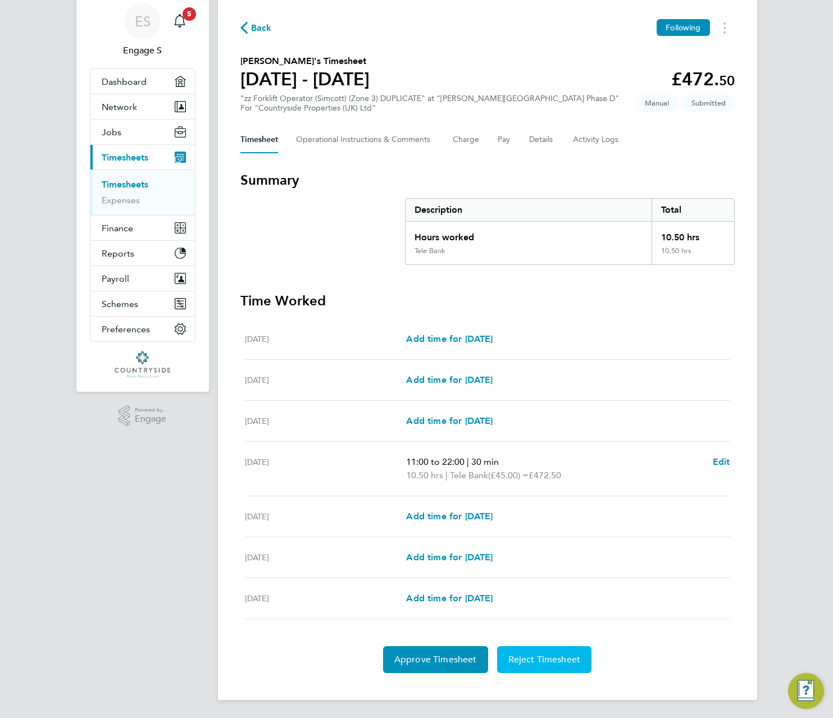
click at [559, 663] on span "Reject Timesheet" at bounding box center [544, 659] width 72 height 11
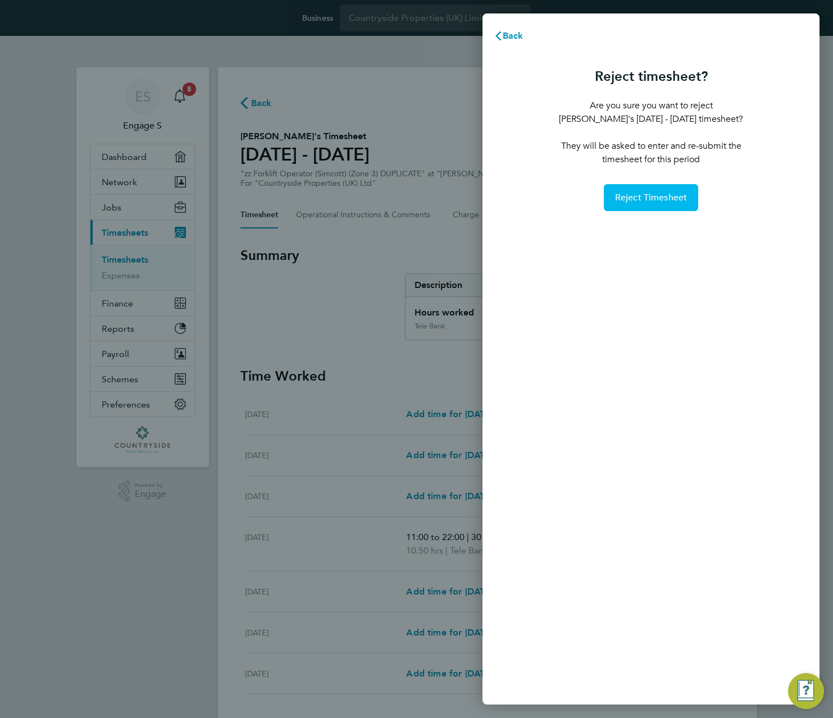
click at [656, 196] on span "Reject Timesheet" at bounding box center [651, 197] width 72 height 11
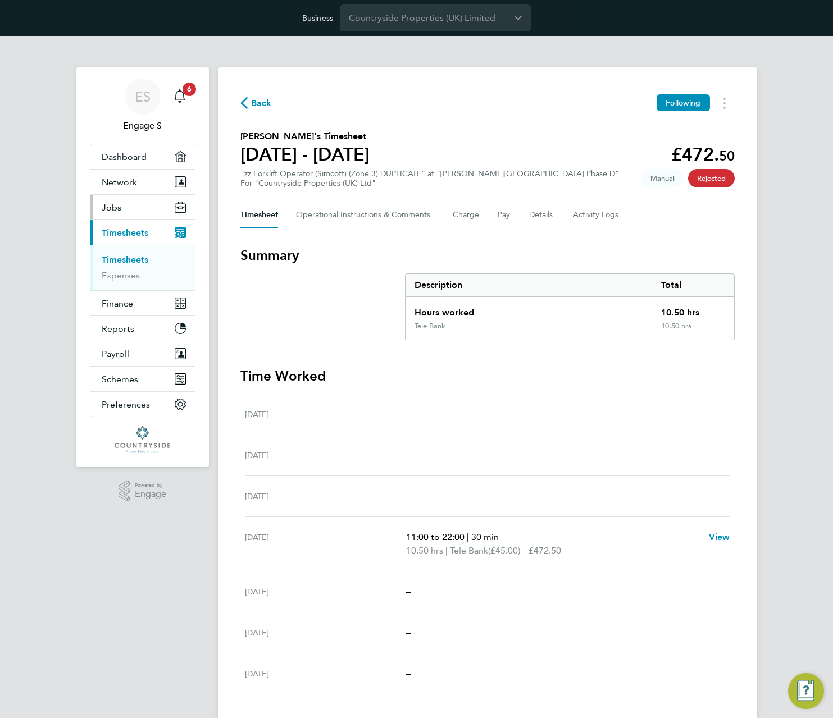
click at [119, 206] on span "Jobs" at bounding box center [112, 207] width 20 height 11
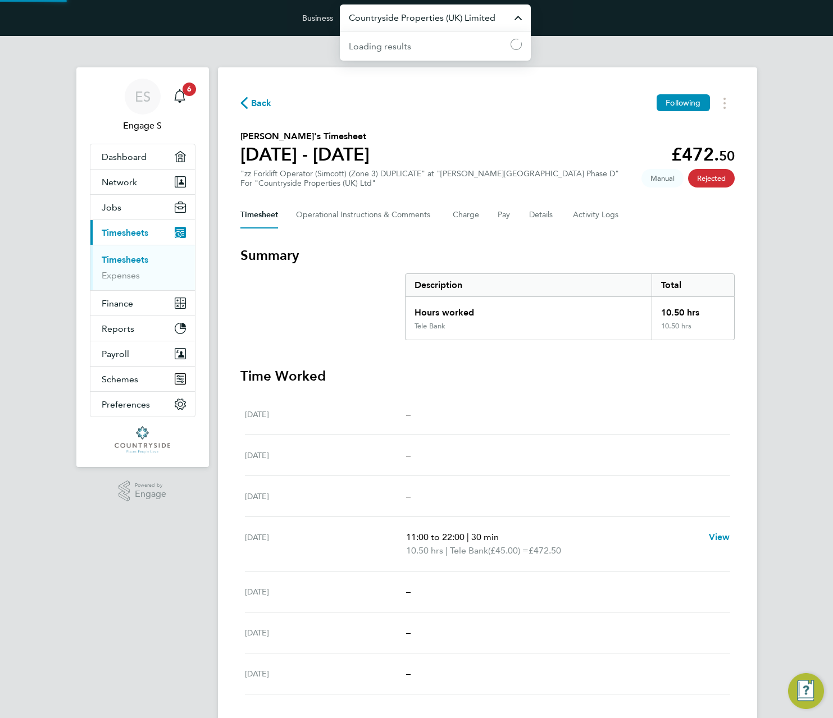
click at [448, 18] on input "Countryside Properties (UK) Limited" at bounding box center [435, 17] width 191 height 26
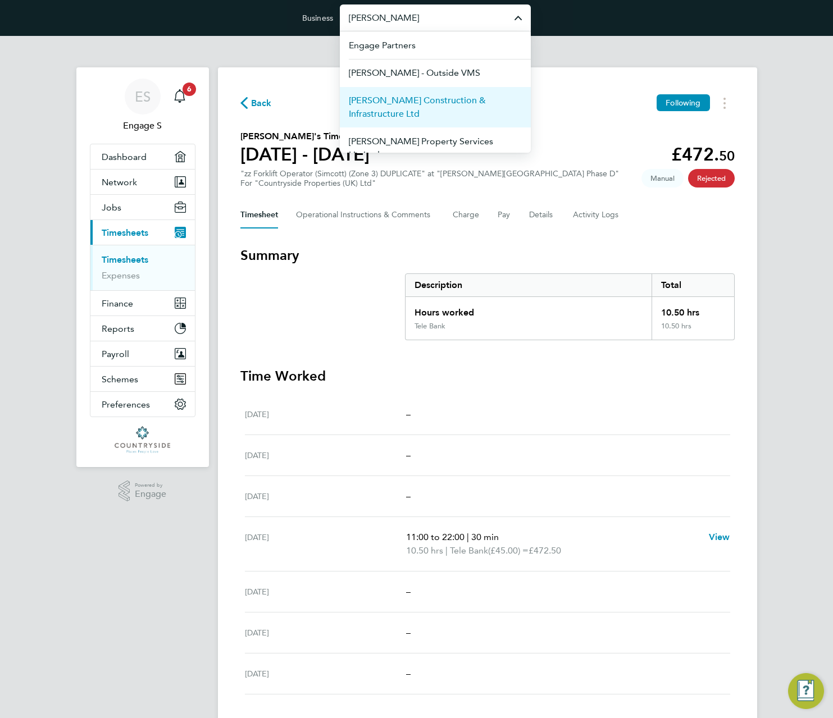
click at [407, 108] on span "[PERSON_NAME] Construction & Infrastructure Ltd" at bounding box center [435, 107] width 173 height 27
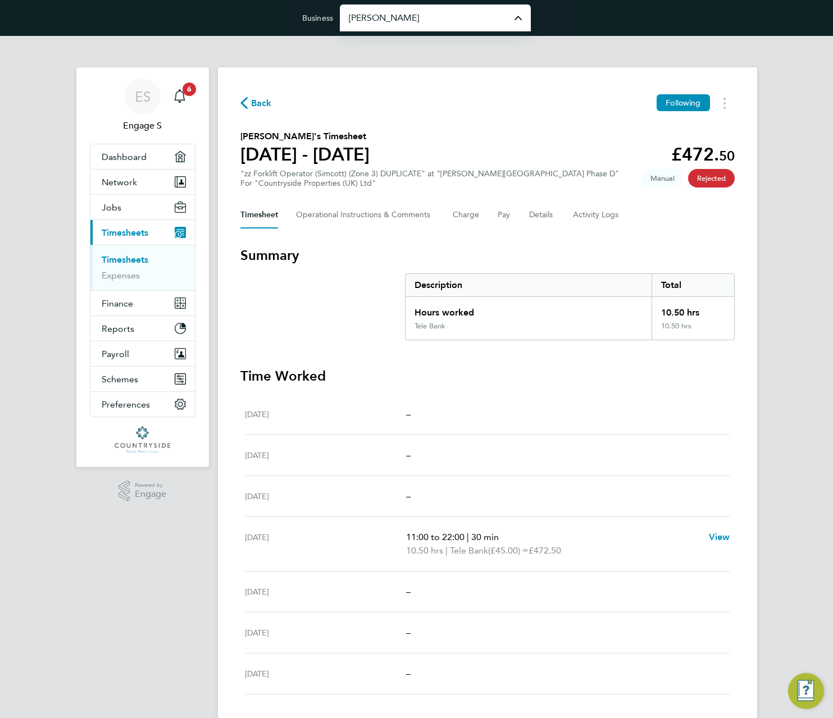
type input "[PERSON_NAME] Construction & Infrastructure Ltd"
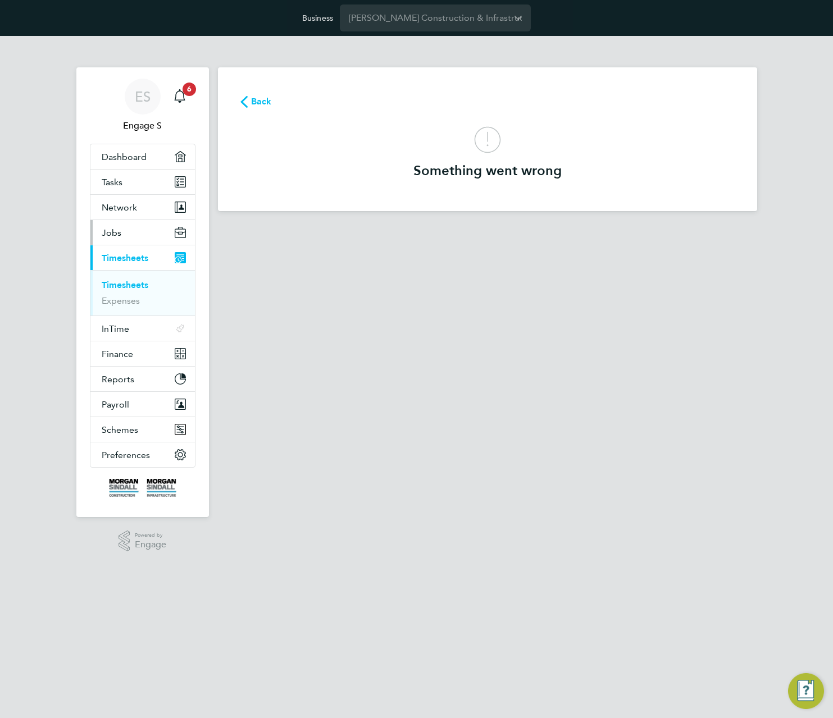
click at [125, 234] on button "Jobs" at bounding box center [142, 232] width 104 height 25
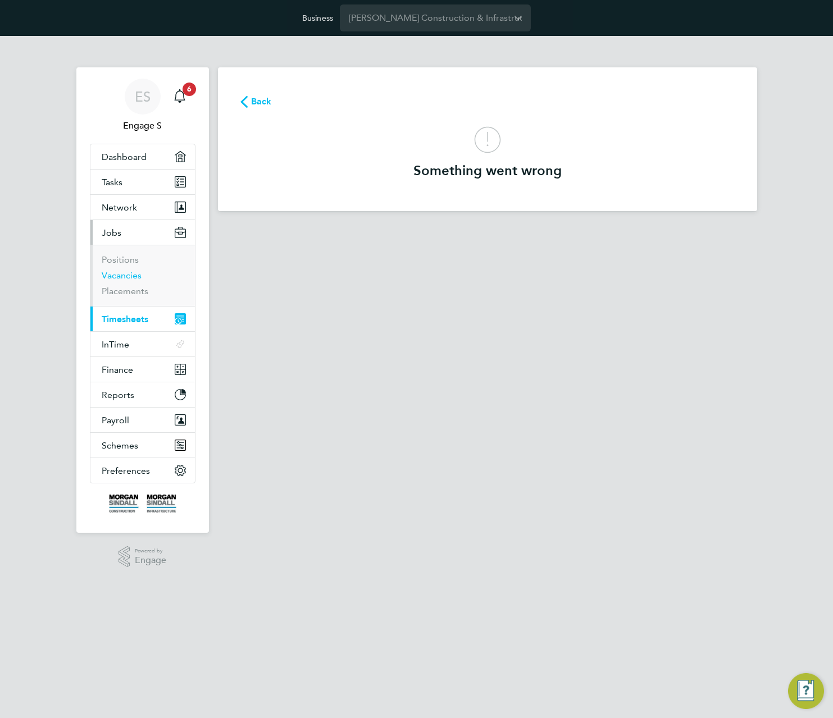
click at [118, 274] on link "Vacancies" at bounding box center [122, 275] width 40 height 11
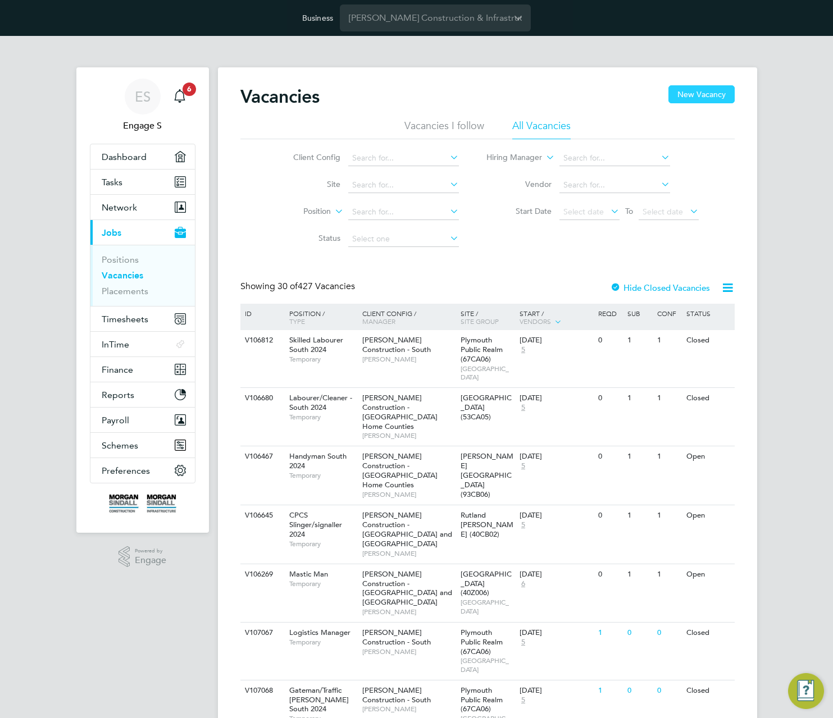
click at [691, 92] on button "New Vacancy" at bounding box center [701, 94] width 66 height 18
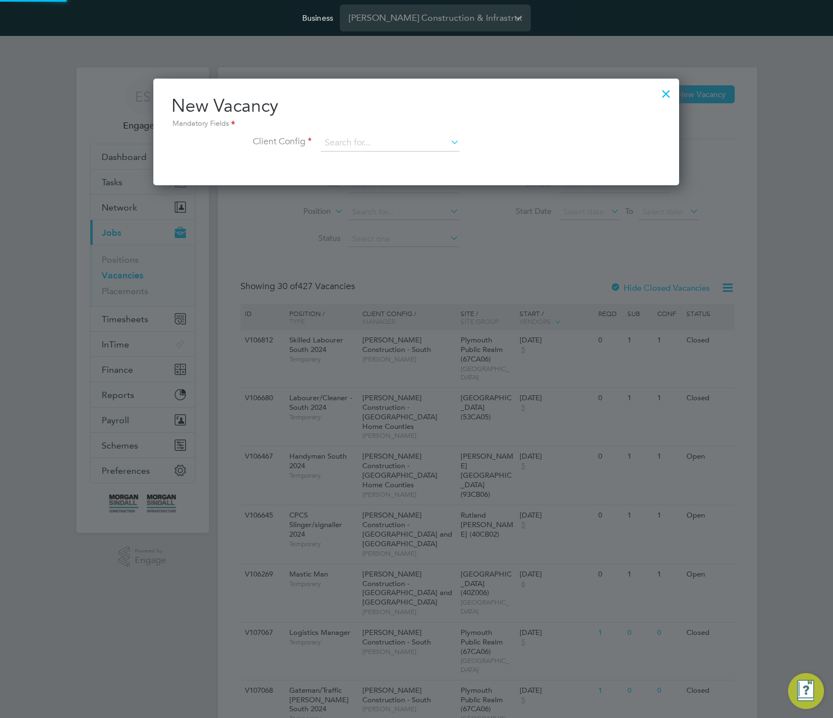
scroll to position [107, 526]
click at [392, 147] on input at bounding box center [390, 143] width 139 height 17
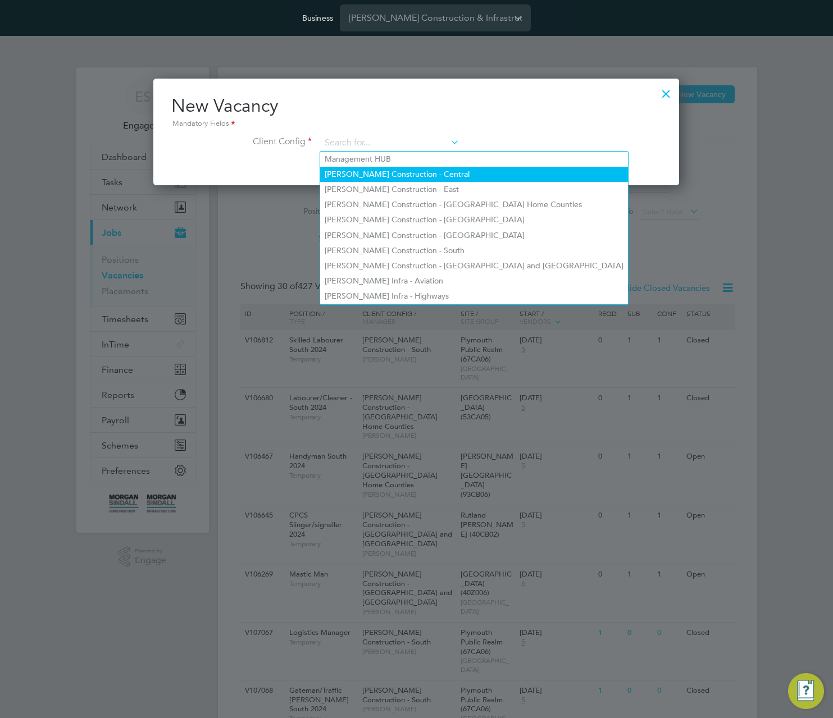
click at [394, 174] on li "Morgan Sindall Construction - Central" at bounding box center [474, 174] width 308 height 15
type input "Morgan Sindall Construction - Central"
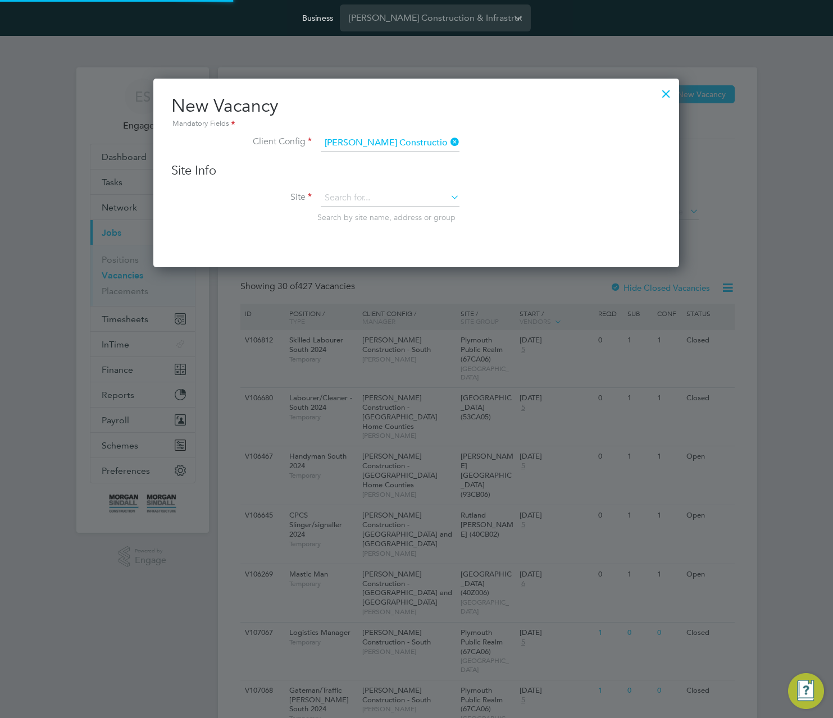
scroll to position [190, 526]
click at [384, 193] on input at bounding box center [390, 198] width 139 height 17
click at [381, 227] on li "A - test copija" at bounding box center [414, 229] width 189 height 15
type input "A - test copija"
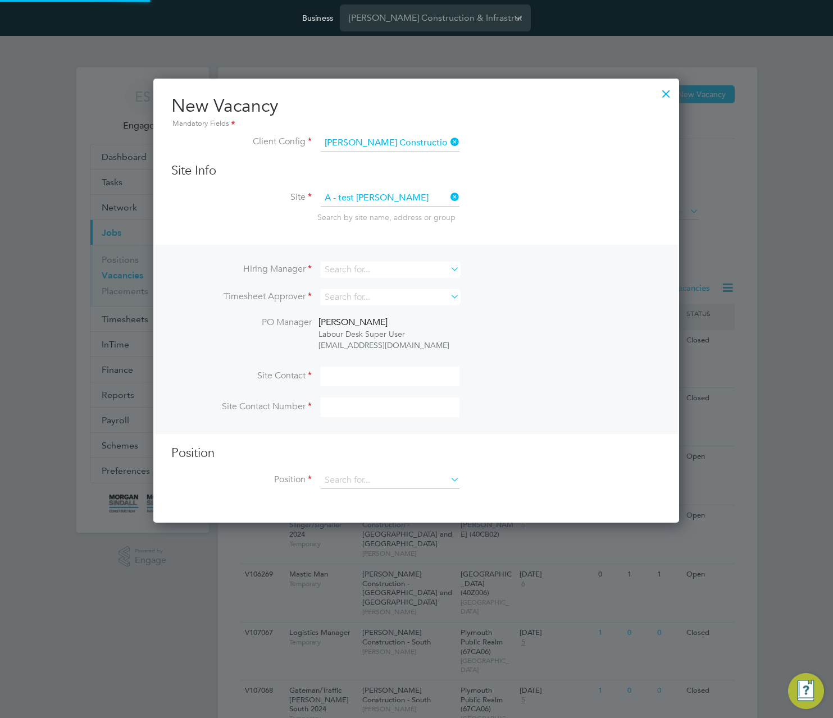
scroll to position [445, 526]
click at [388, 268] on input at bounding box center [390, 270] width 139 height 16
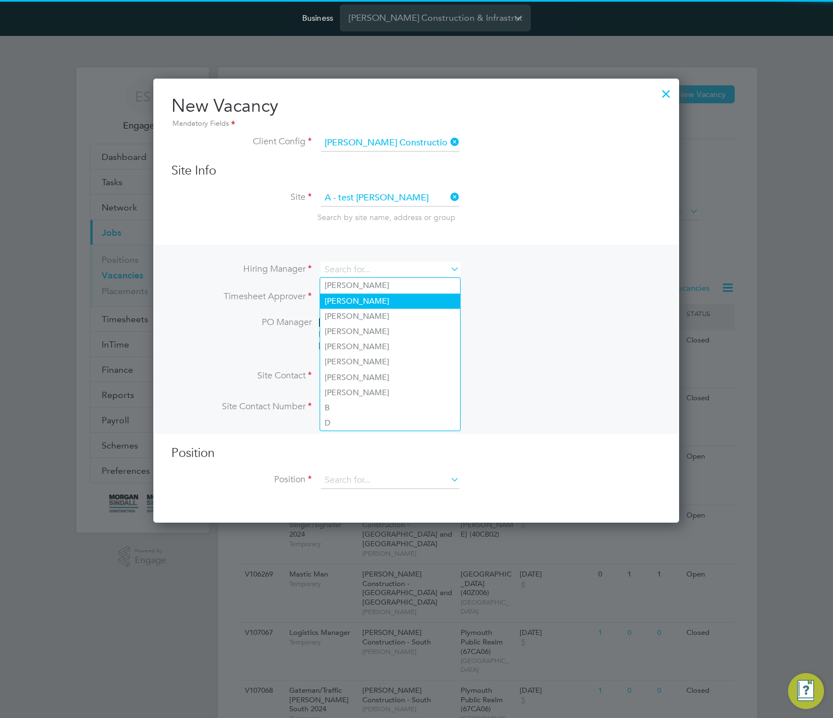
click at [381, 305] on li "Aaron S" at bounding box center [390, 301] width 140 height 15
type input "Aaron S"
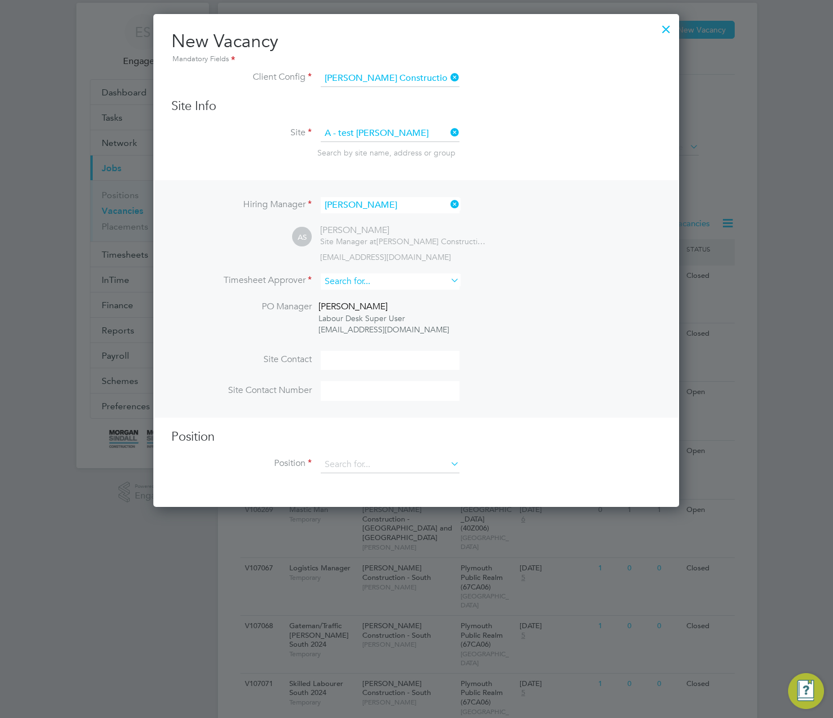
scroll to position [77, 0]
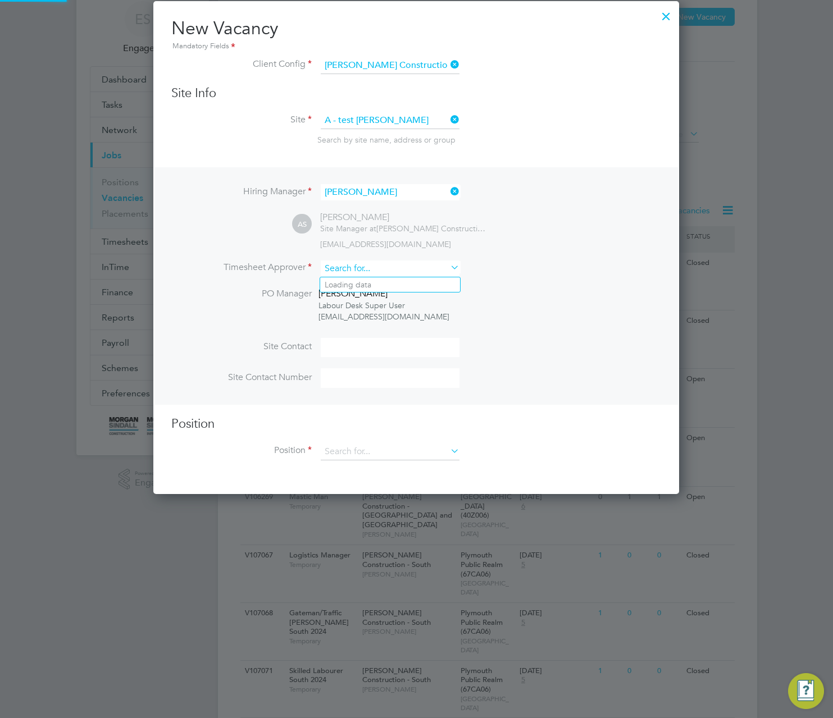
click at [409, 269] on input at bounding box center [390, 269] width 139 height 16
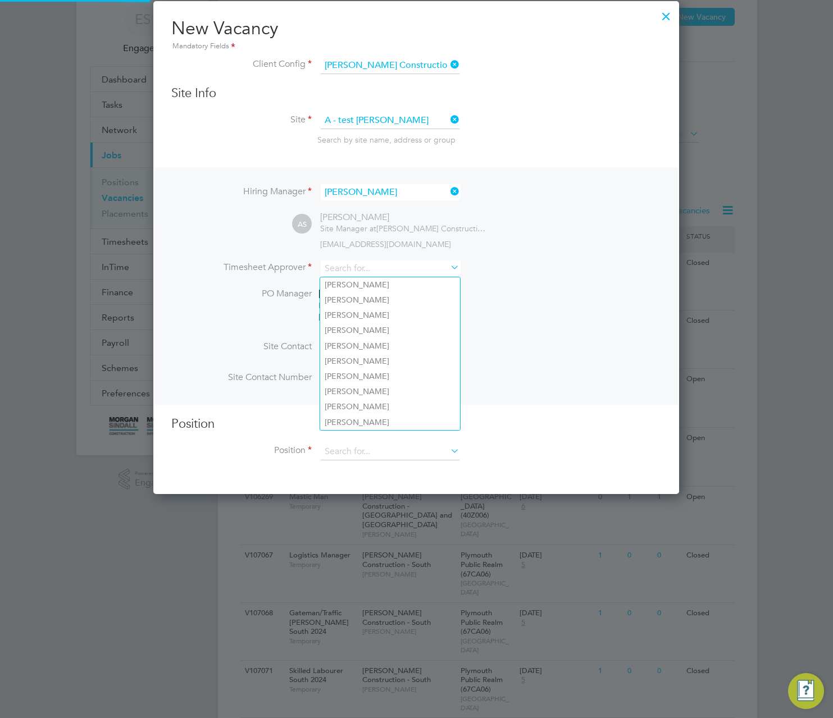
click at [377, 304] on li "Abdiulfatah K" at bounding box center [390, 300] width 140 height 15
type input "Abdiulfatah K"
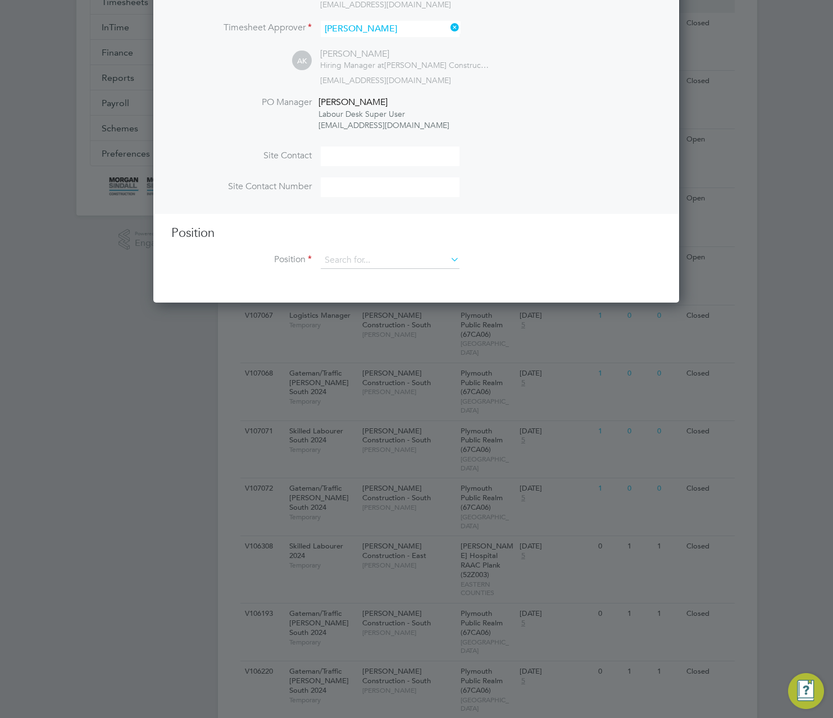
scroll to position [390, 0]
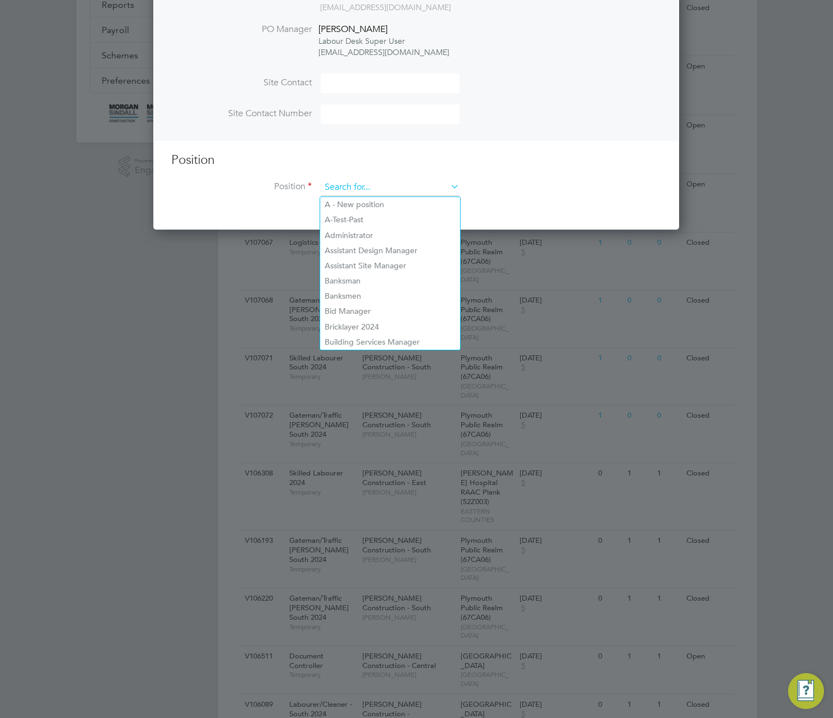
click at [417, 186] on input at bounding box center [390, 187] width 139 height 17
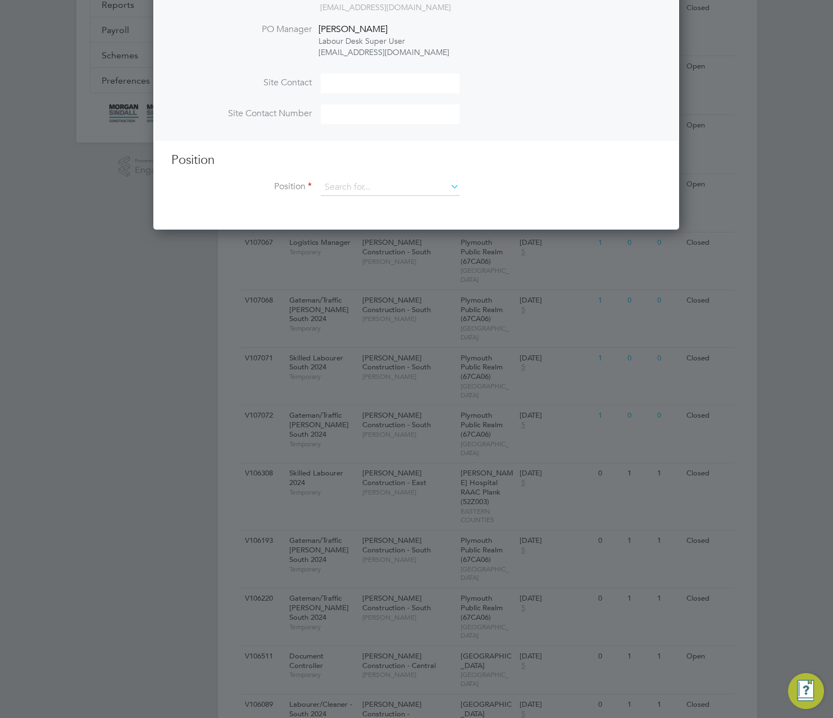
click at [402, 206] on li "A - New position" at bounding box center [390, 204] width 140 height 15
type input "A - New position"
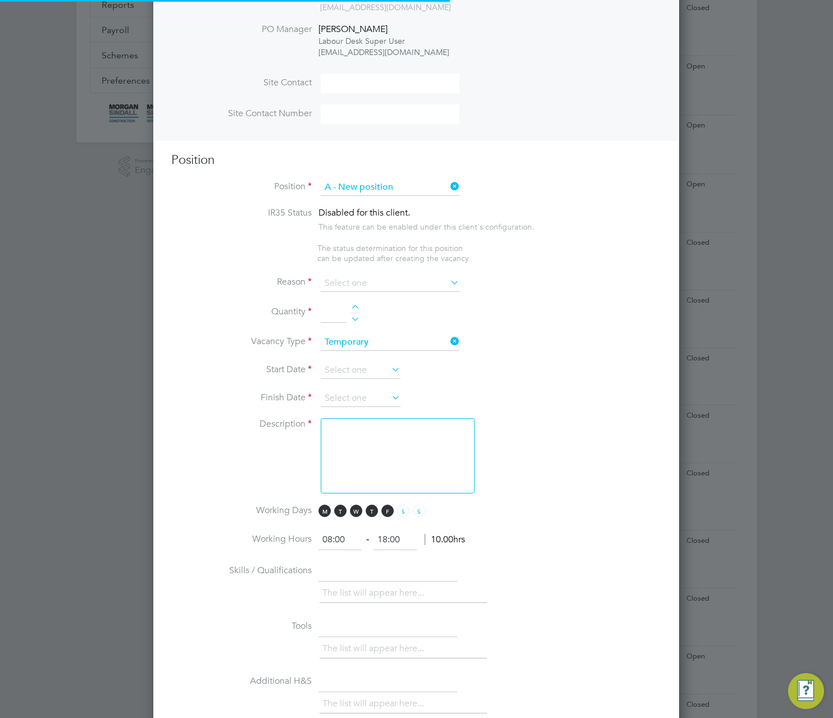
scroll to position [1616, 526]
type textarea "for followers - edit position"
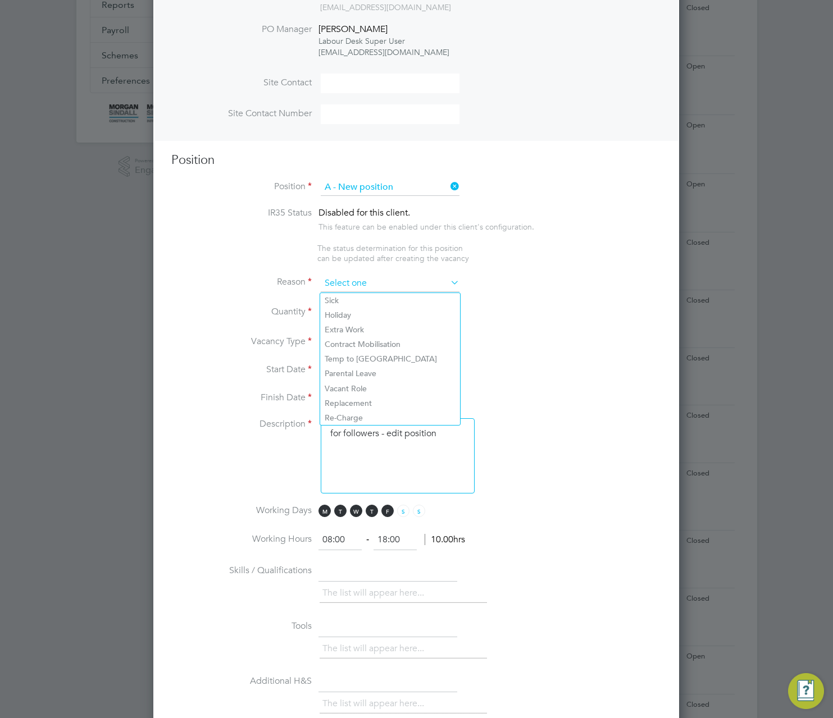
click at [377, 281] on input at bounding box center [390, 283] width 139 height 17
click at [364, 312] on li "Holiday" at bounding box center [390, 315] width 140 height 15
type input "Holiday"
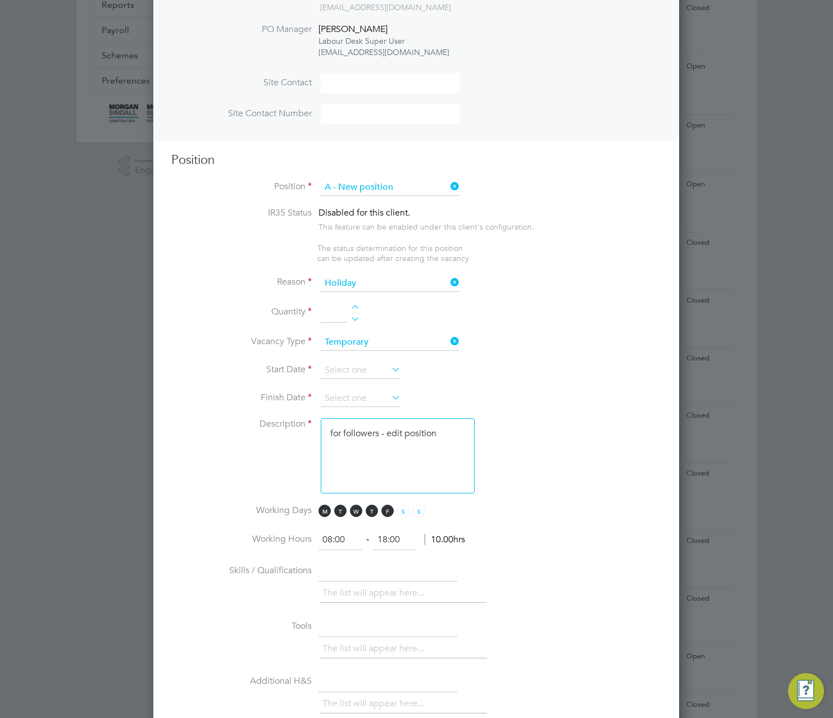
click at [353, 309] on div at bounding box center [355, 309] width 10 height 8
click at [355, 314] on div at bounding box center [355, 313] width 10 height 16
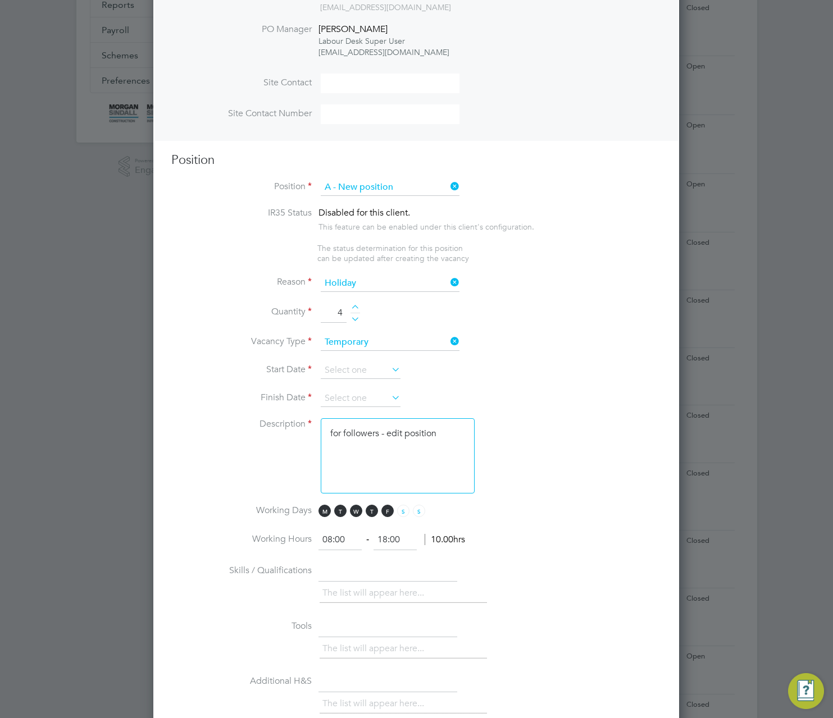
click at [354, 323] on li "Quantity 4" at bounding box center [416, 318] width 490 height 31
click at [354, 321] on div at bounding box center [355, 317] width 10 height 8
type input "3"
drag, startPoint x: 354, startPoint y: 354, endPoint x: 357, endPoint y: 362, distance: 8.2
click at [355, 357] on li "Vacancy Type Temporary" at bounding box center [416, 348] width 490 height 28
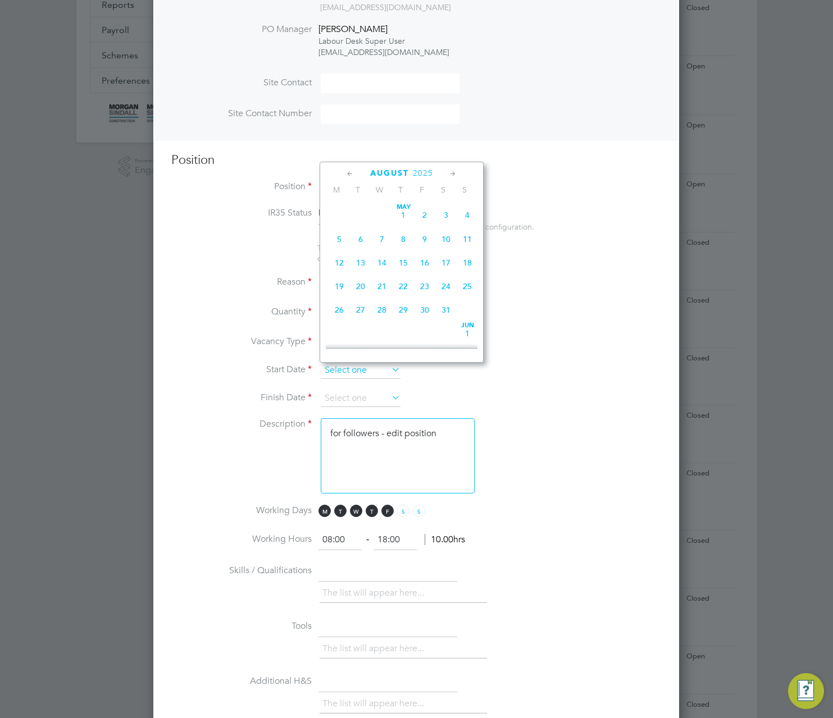
scroll to position [437, 0]
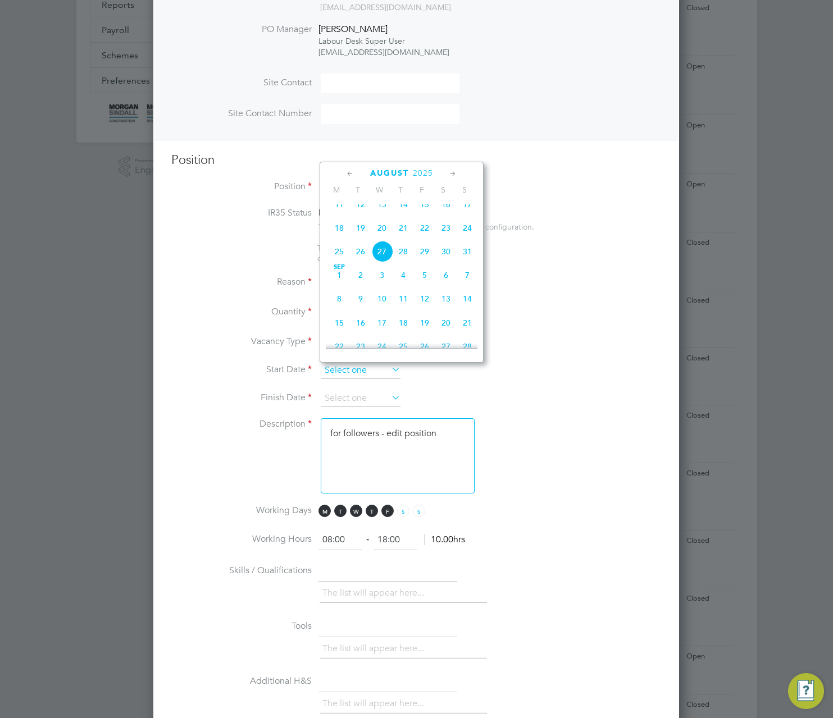
click at [359, 373] on input at bounding box center [361, 370] width 80 height 17
click at [343, 212] on span "11" at bounding box center [338, 204] width 21 height 21
type input "11 Aug 2025"
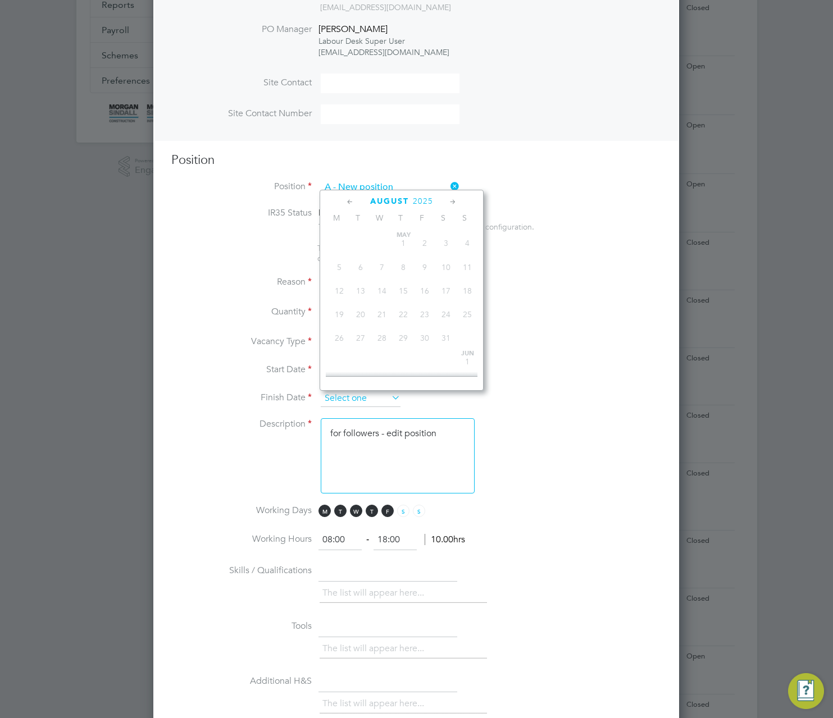
click at [380, 400] on input at bounding box center [361, 398] width 80 height 17
click at [466, 360] on span "21" at bounding box center [466, 350] width 21 height 21
type input "21 Sep 2025"
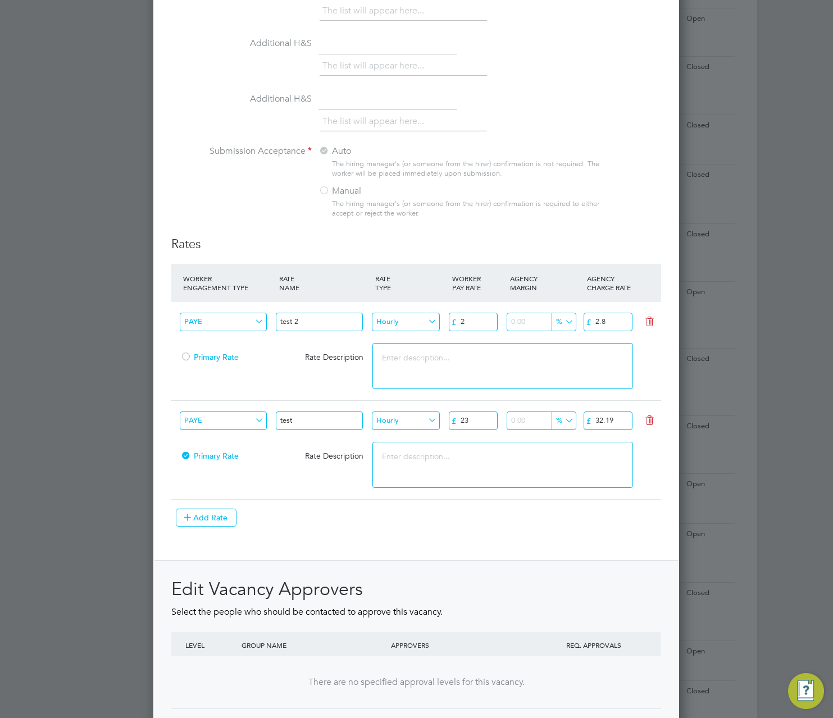
scroll to position [1121, 0]
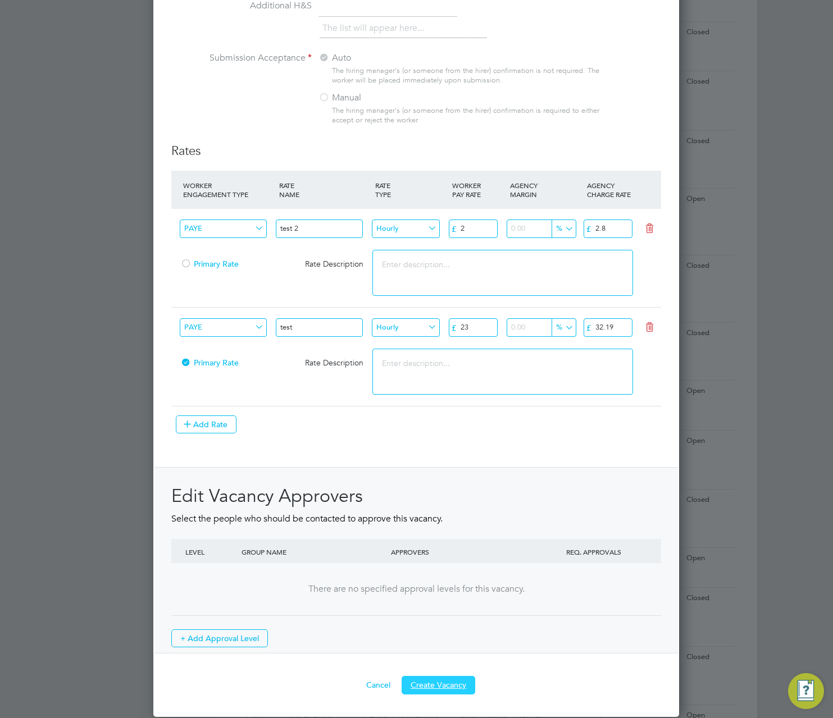
click at [446, 693] on button "Create Vacancy" at bounding box center [438, 685] width 74 height 18
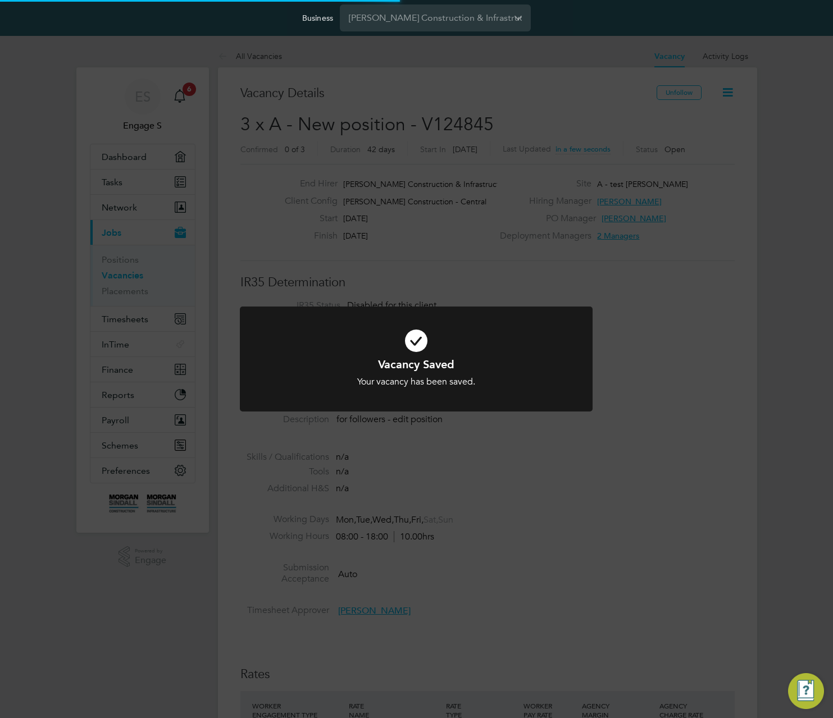
click at [658, 256] on div "Vacancy Saved Your vacancy has been saved. Cancel Okay" at bounding box center [416, 359] width 833 height 718
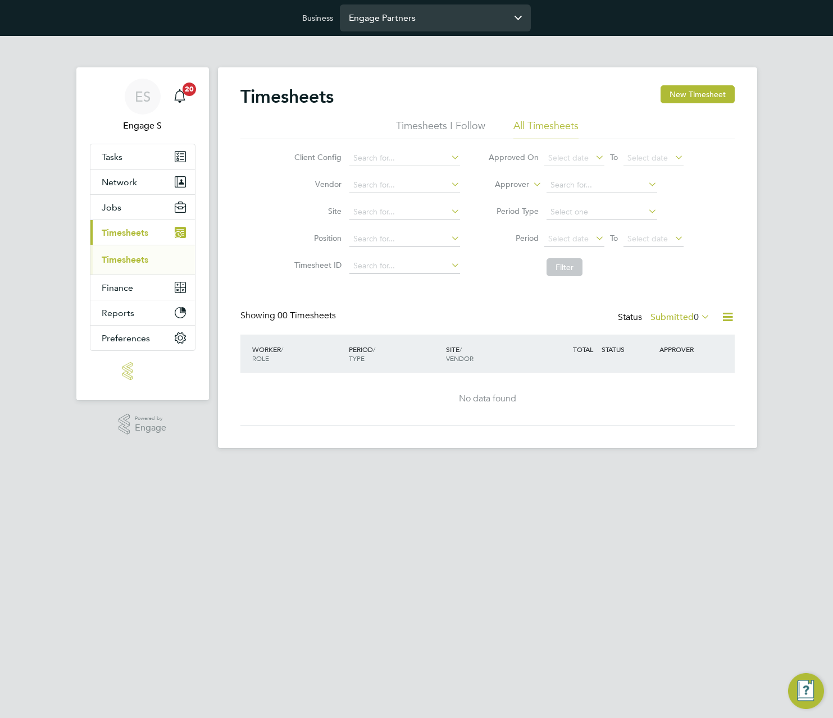
click at [439, 10] on input "Engage Partners" at bounding box center [435, 17] width 191 height 26
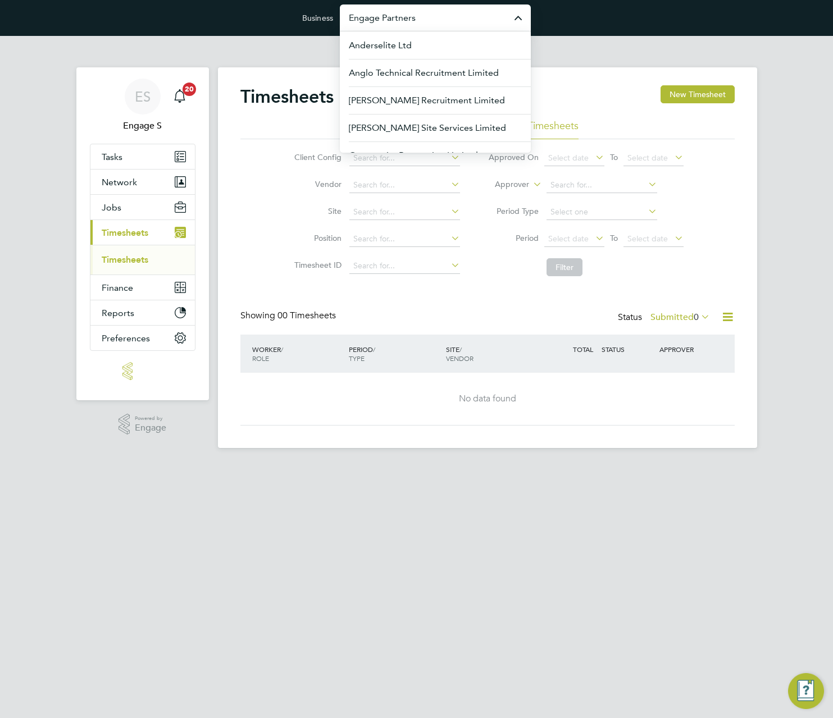
drag, startPoint x: 427, startPoint y: 126, endPoint x: 452, endPoint y: 10, distance: 118.9
click at [431, 119] on li "[PERSON_NAME] Site Services Limited" at bounding box center [440, 128] width 182 height 28
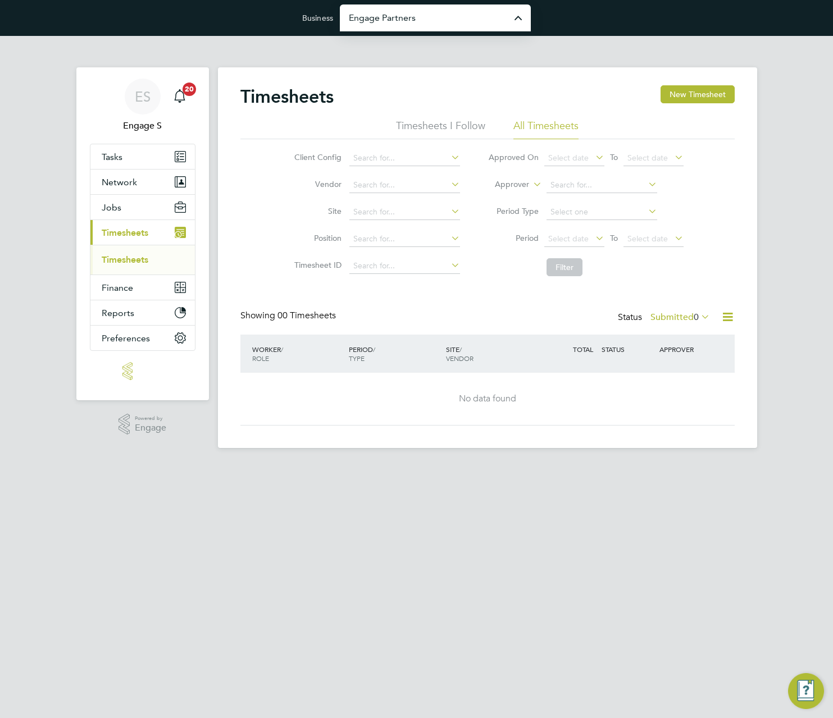
type input "[PERSON_NAME] Site Services Limited"
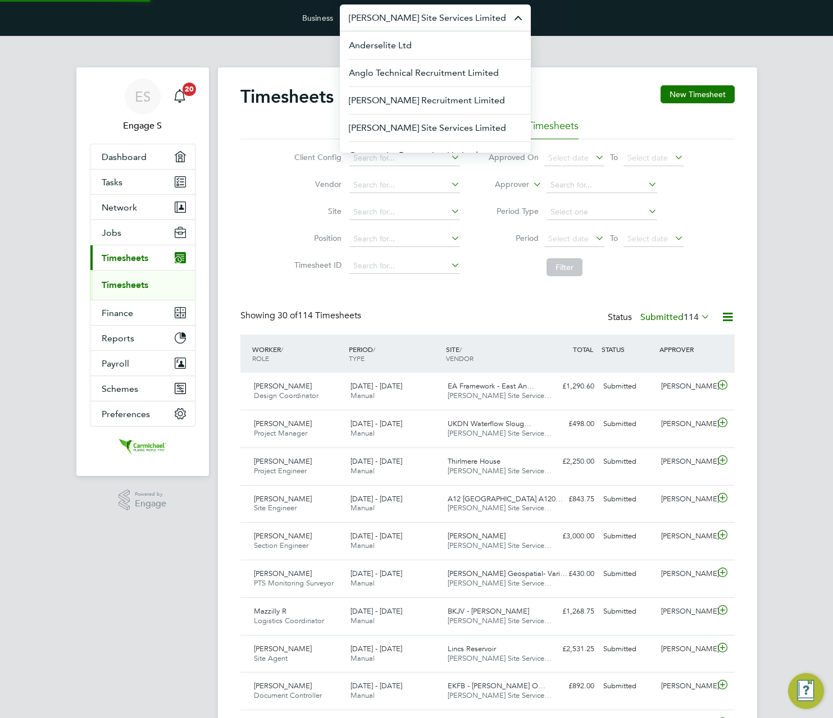
click at [449, 13] on input "Carmichael Site Services Limited" at bounding box center [435, 17] width 191 height 26
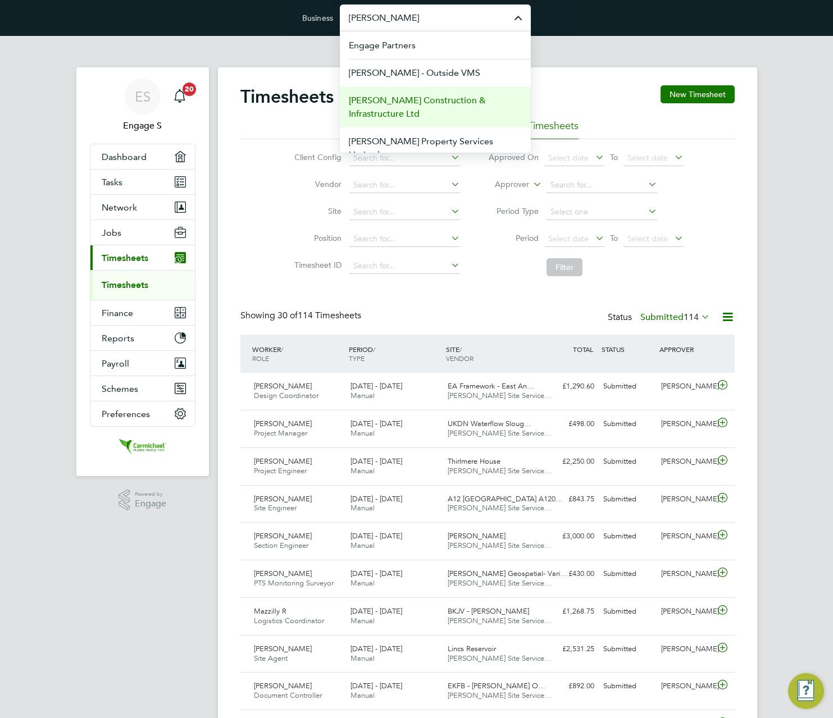
click at [414, 108] on span "[PERSON_NAME] Construction & Infrastructure Ltd" at bounding box center [435, 107] width 173 height 27
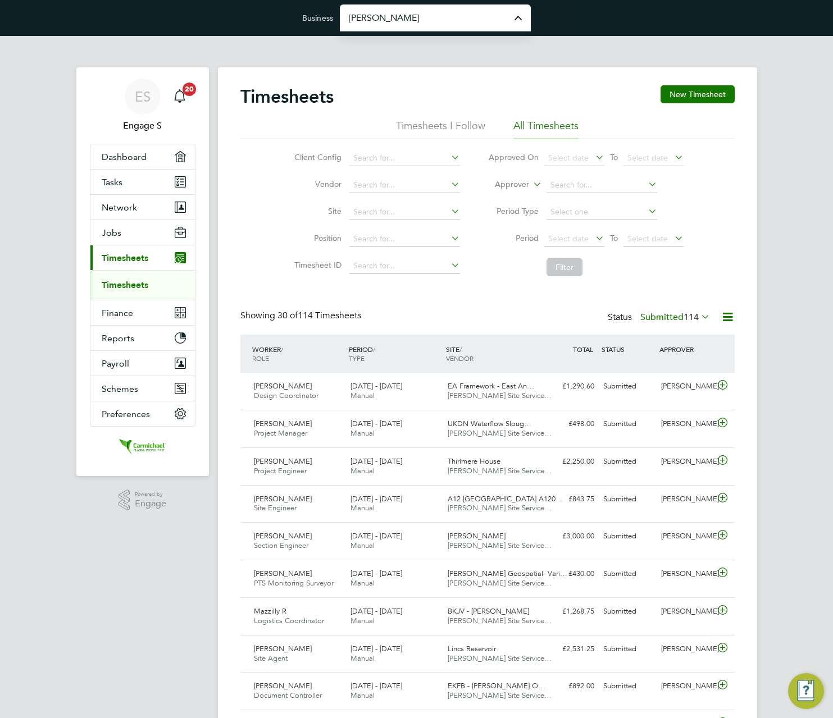
type input "[PERSON_NAME] Construction & Infrastructure Ltd"
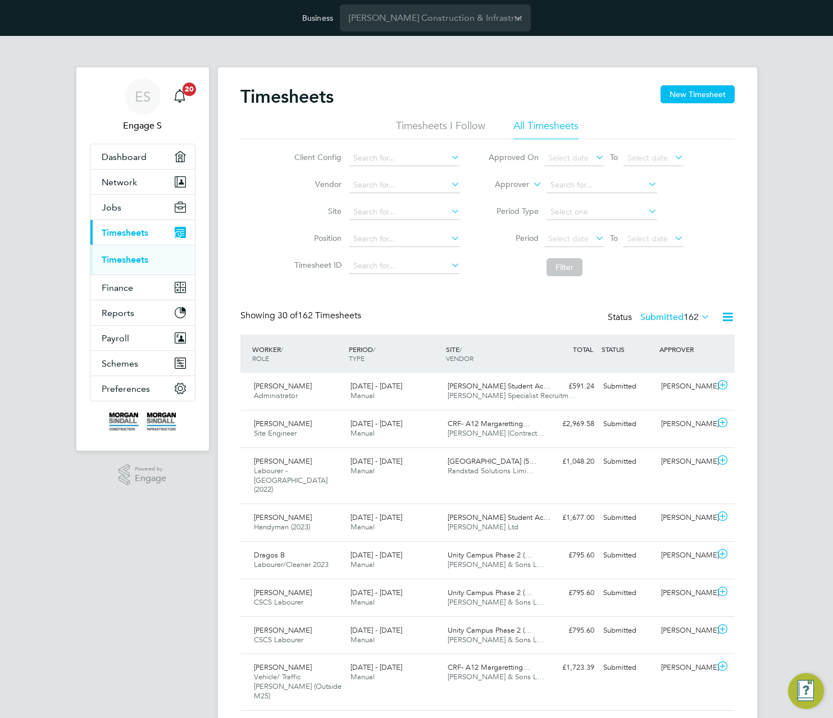
click at [296, 95] on h2 "Timesheets" at bounding box center [286, 96] width 93 height 22
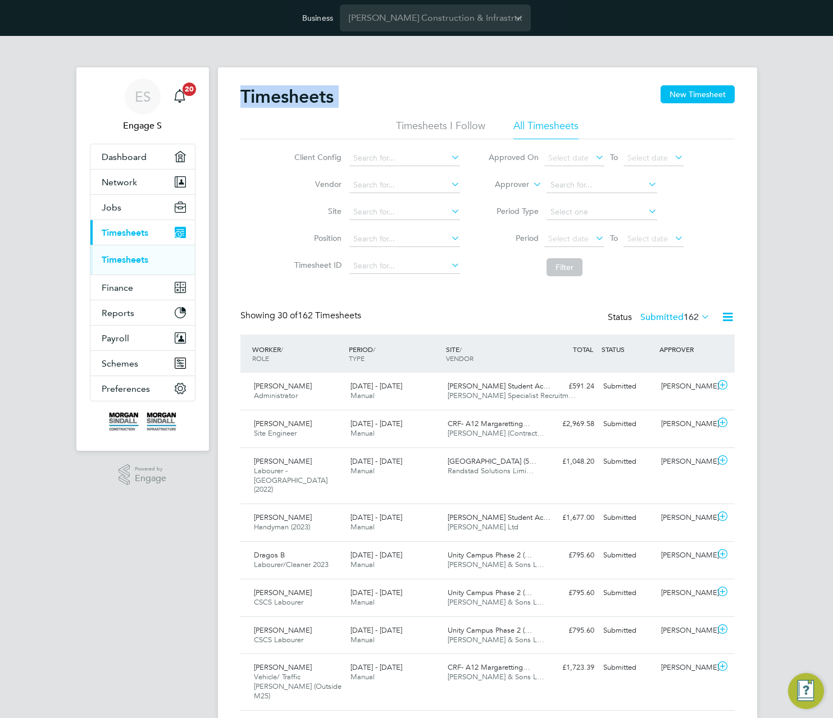
click at [296, 95] on h2 "Timesheets" at bounding box center [286, 96] width 93 height 22
drag, startPoint x: 225, startPoint y: 67, endPoint x: 457, endPoint y: 47, distance: 233.3
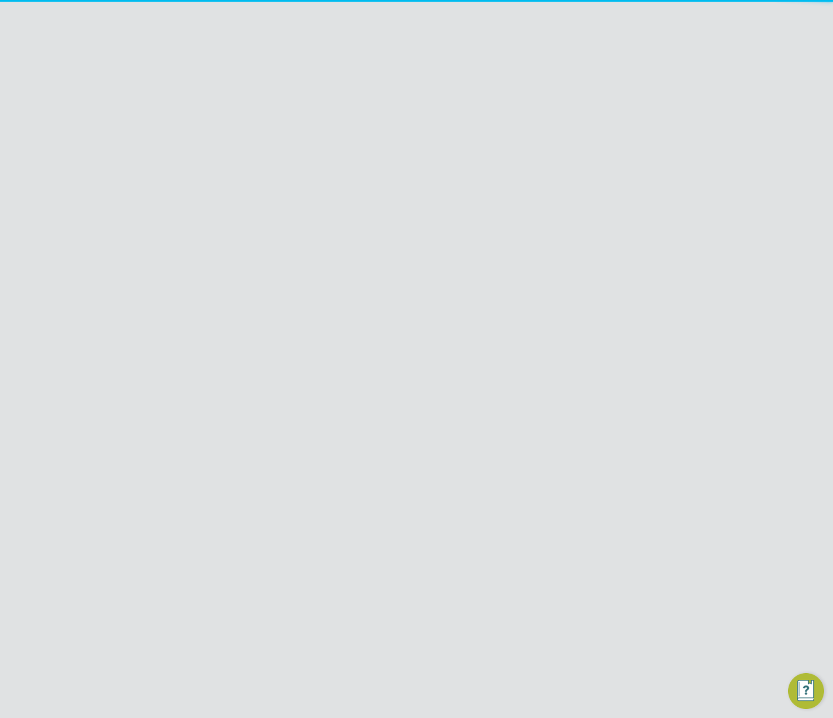
type input "[EMAIL_ADDRESS][DOMAIN_NAME]"
